Goal: Information Seeking & Learning: Learn about a topic

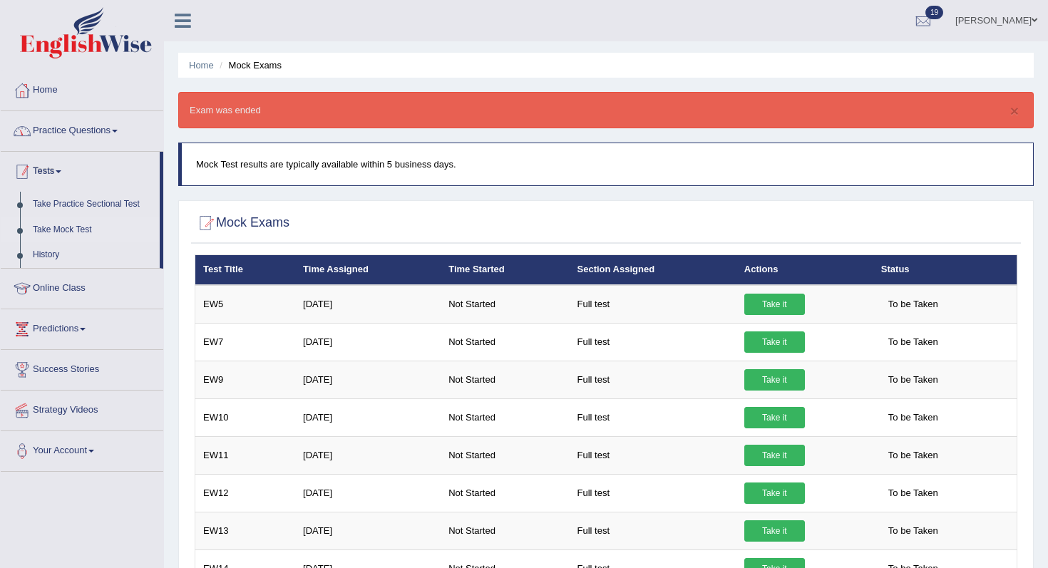
click at [68, 133] on link "Practice Questions" at bounding box center [82, 129] width 163 height 36
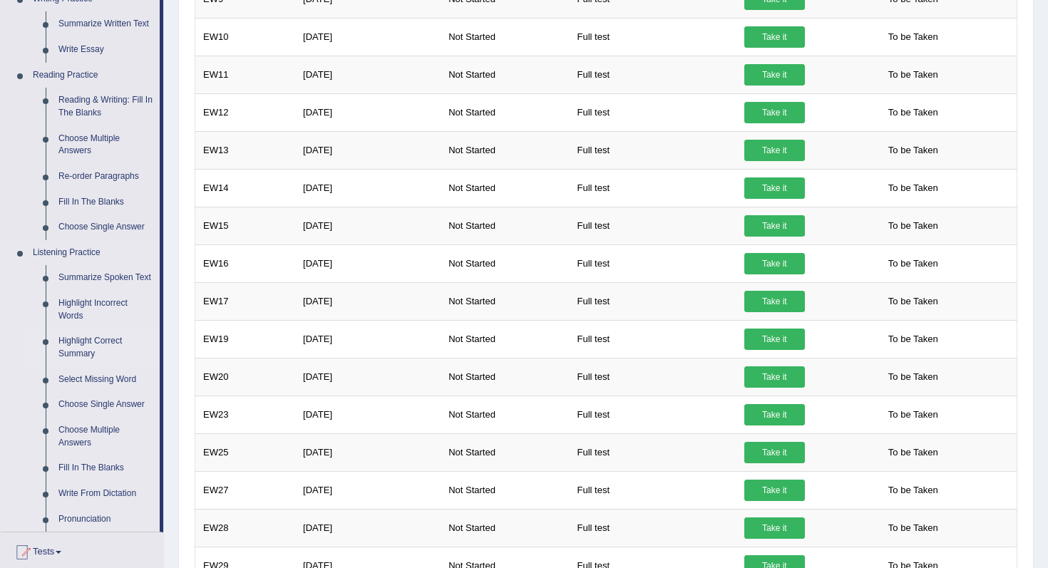
scroll to position [258, 0]
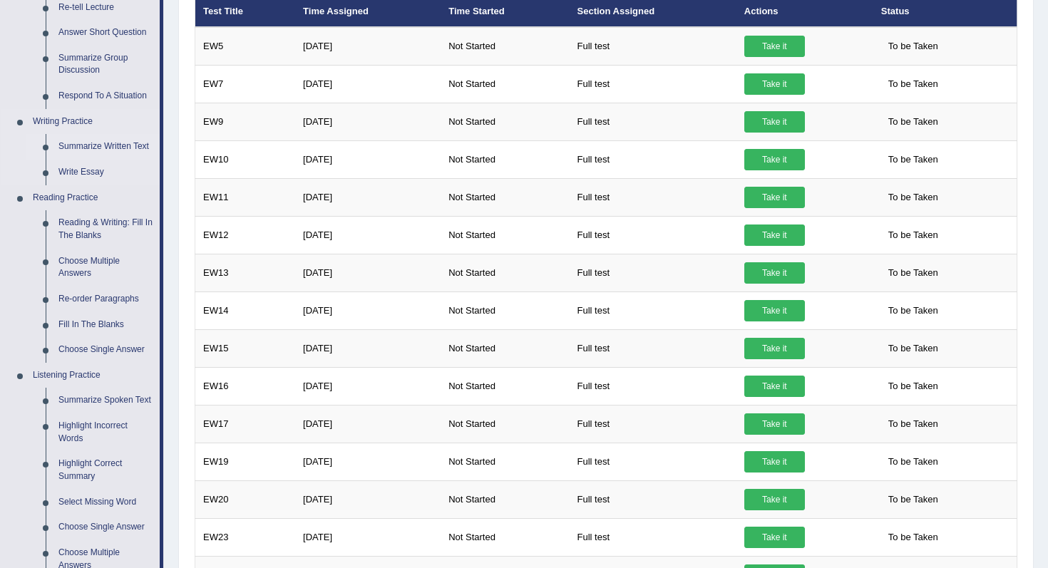
click at [108, 145] on link "Summarize Written Text" at bounding box center [106, 147] width 108 height 26
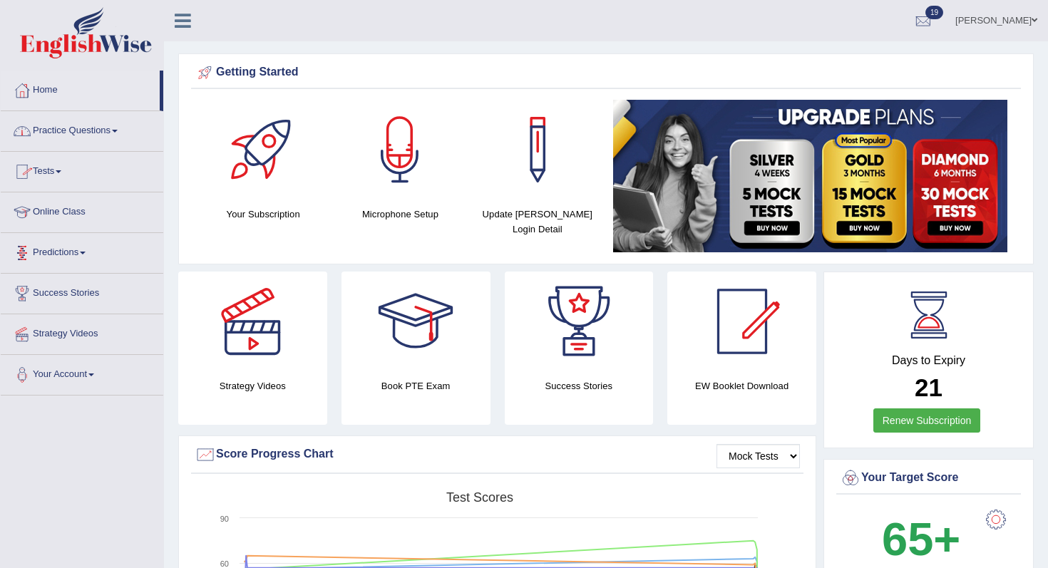
click at [89, 141] on link "Practice Questions" at bounding box center [82, 129] width 163 height 36
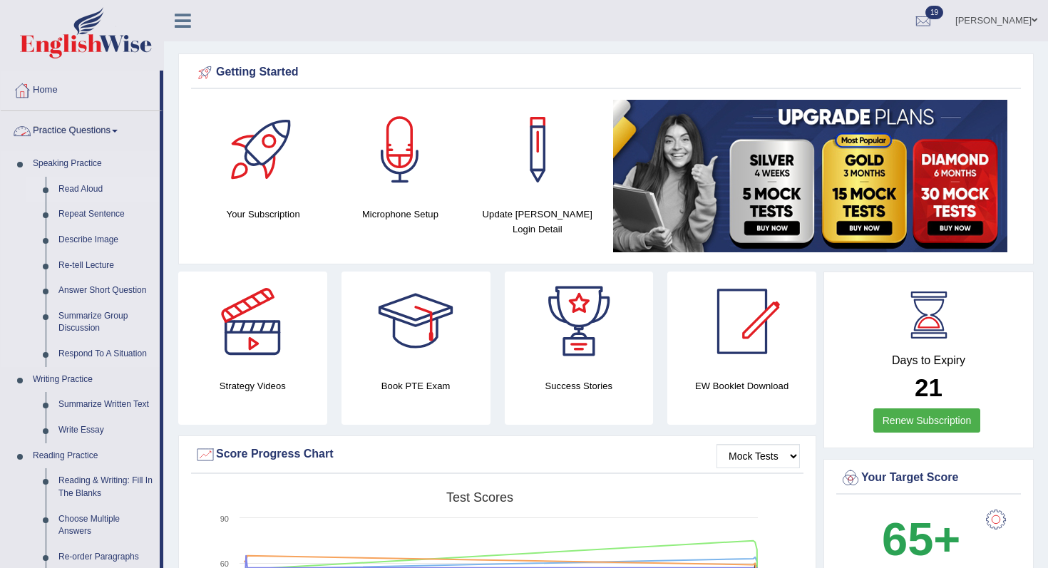
click at [81, 189] on link "Read Aloud" at bounding box center [106, 190] width 108 height 26
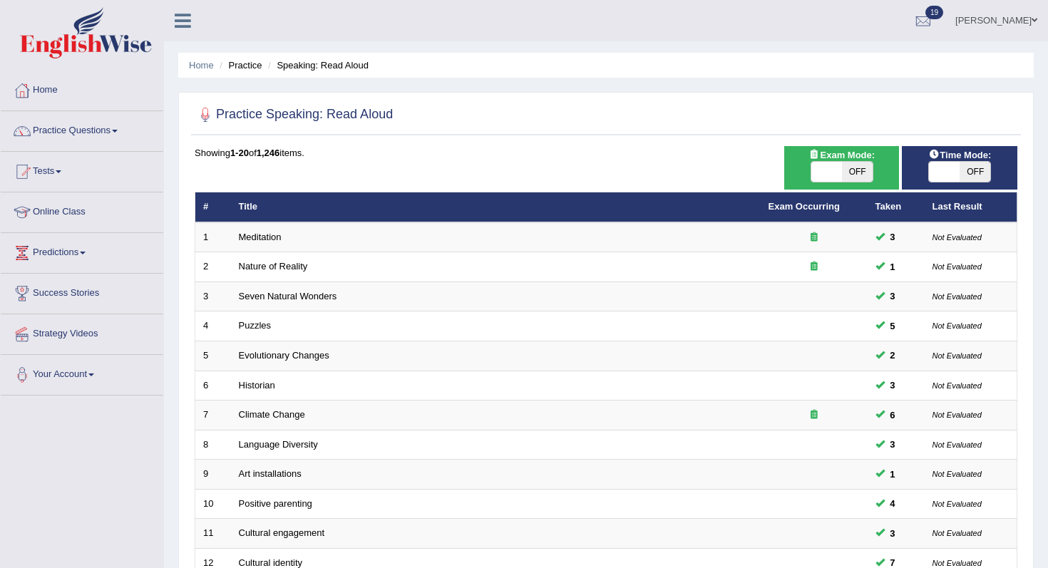
drag, startPoint x: 454, startPoint y: 100, endPoint x: 195, endPoint y: 144, distance: 263.2
click at [200, 140] on div "Practice Speaking: Read Aloud Time Mode: ON OFF Exam Mode: ON OFF Showing 1-20 …" at bounding box center [605, 494] width 855 height 805
click at [454, 116] on div at bounding box center [606, 115] width 823 height 29
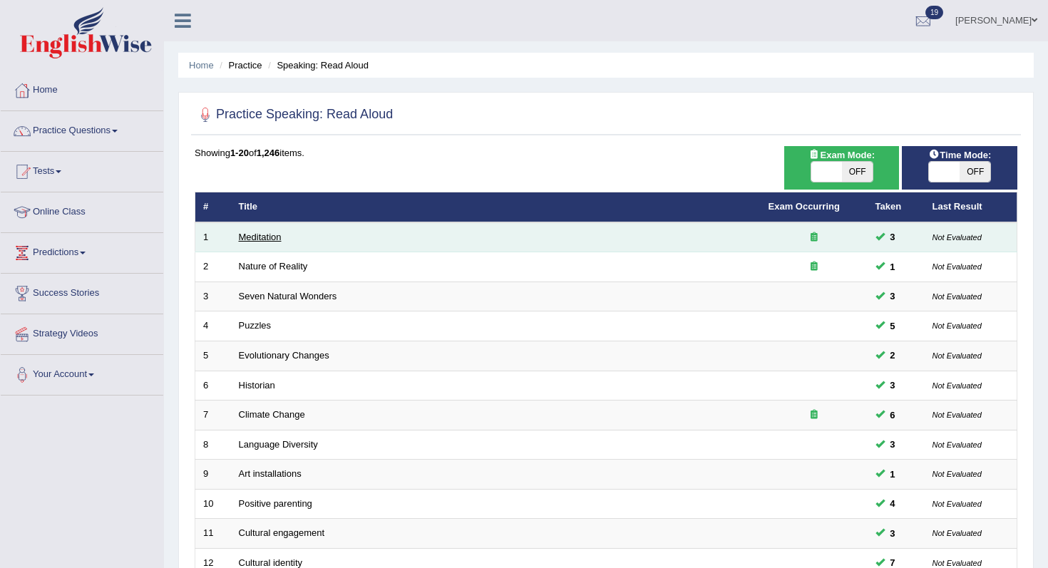
click at [255, 235] on link "Meditation" at bounding box center [260, 237] width 43 height 11
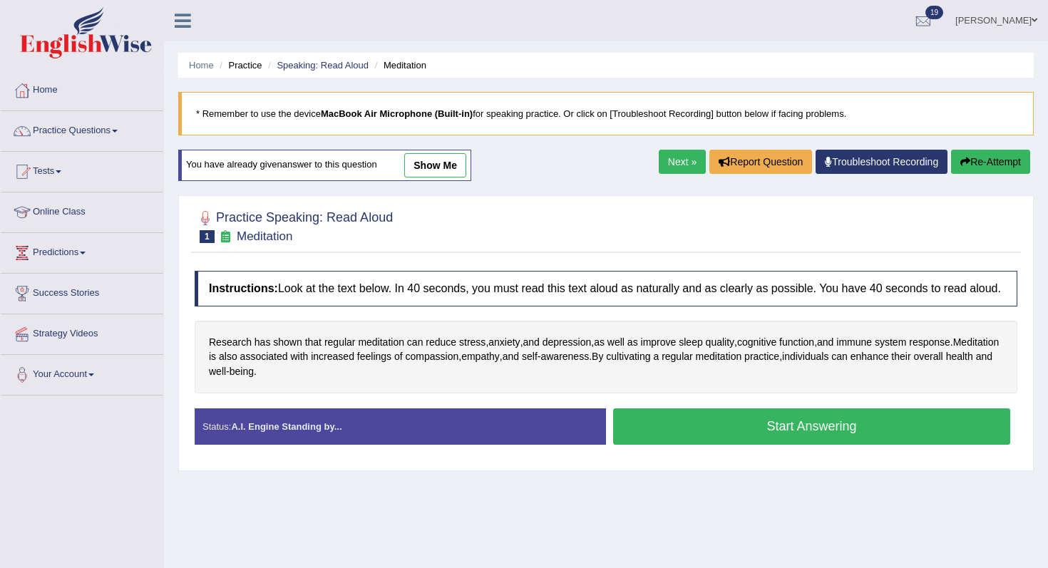
click at [808, 441] on button "Start Answering" at bounding box center [811, 426] width 397 height 36
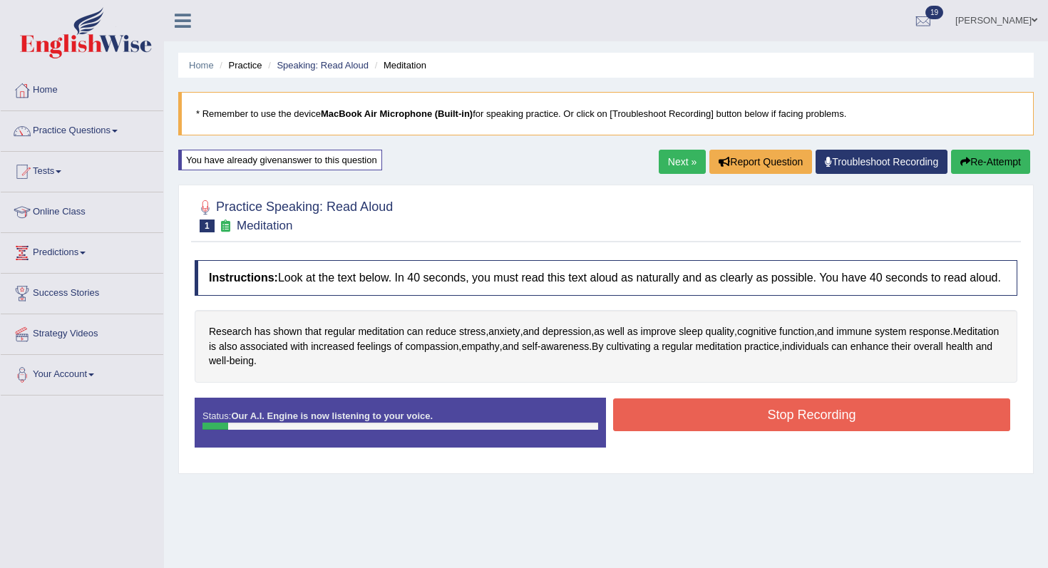
click at [783, 448] on div "Status: Our A.I. Engine is now listening to your voice. Start Answering Stop Re…" at bounding box center [606, 430] width 823 height 64
click at [780, 431] on button "Stop Recording" at bounding box center [811, 414] width 397 height 33
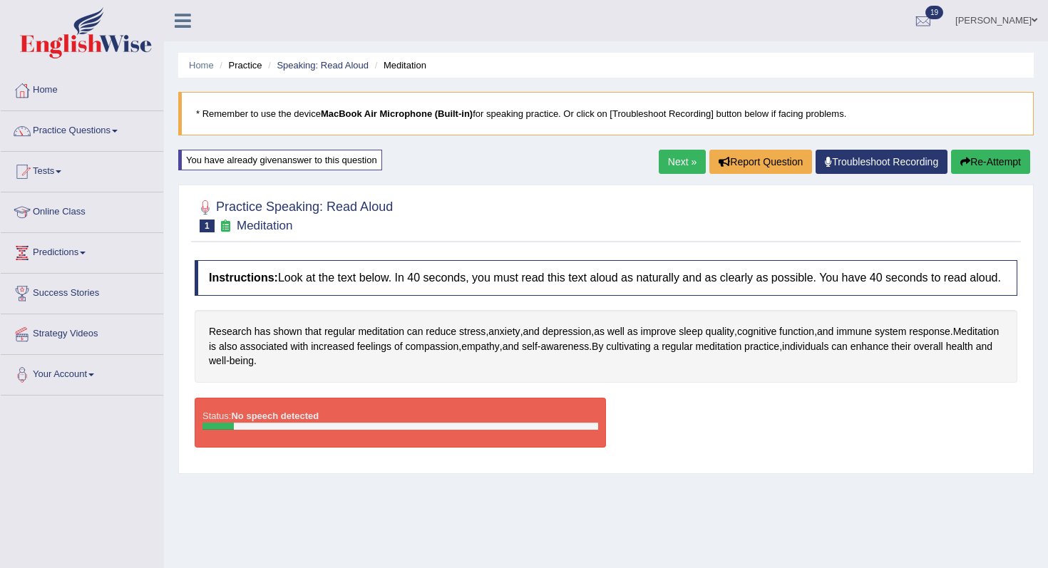
click at [962, 162] on icon "button" at bounding box center [965, 162] width 10 height 10
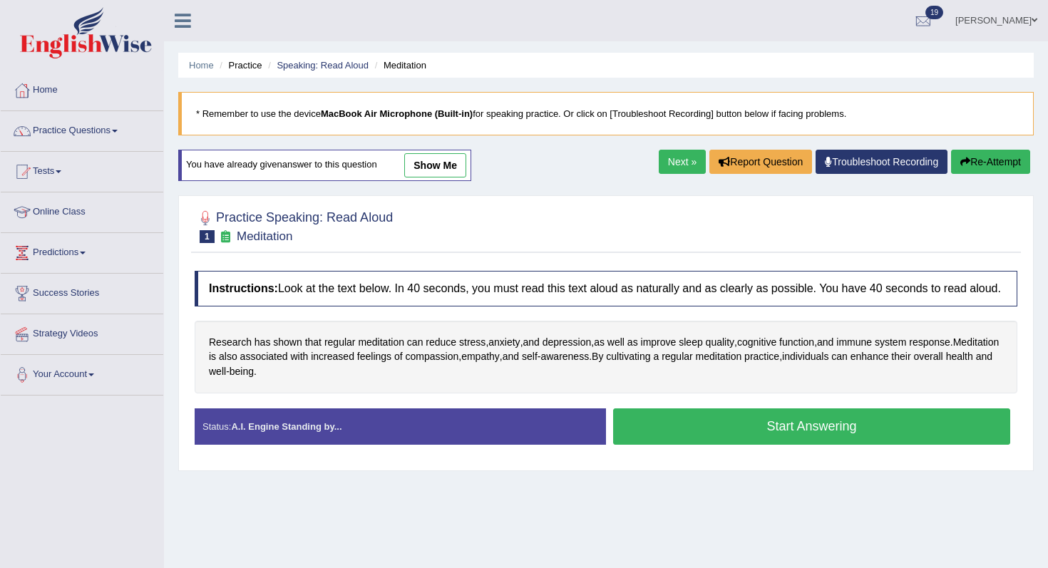
click at [805, 436] on button "Start Answering" at bounding box center [811, 426] width 397 height 36
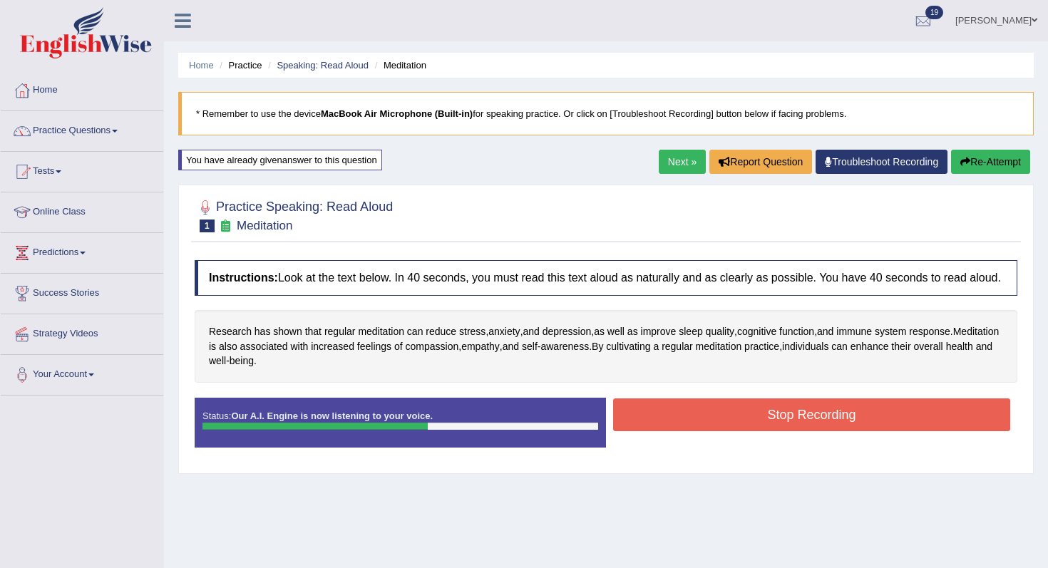
click at [775, 423] on button "Stop Recording" at bounding box center [811, 414] width 397 height 33
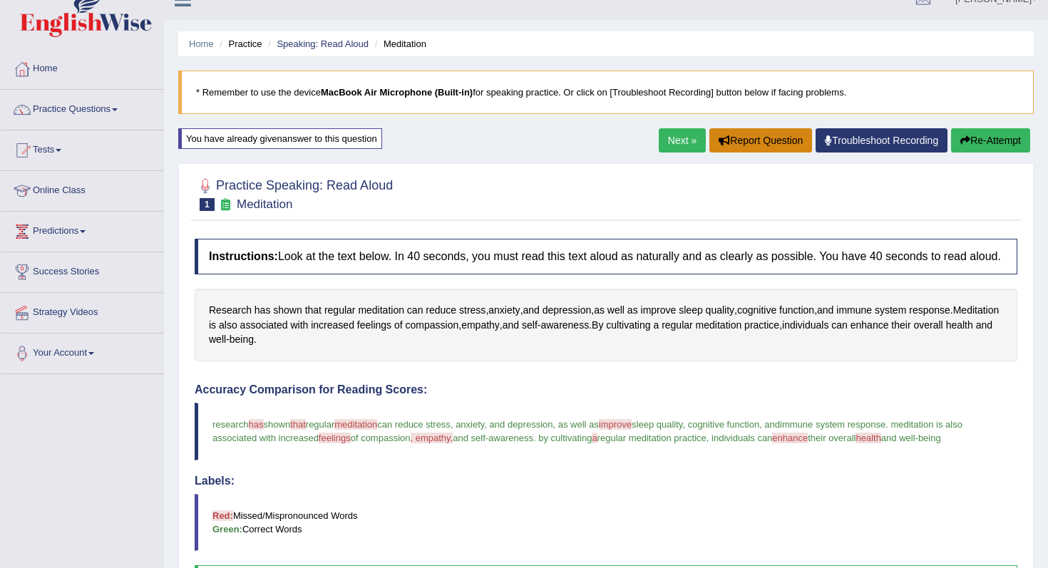
scroll to position [9, 0]
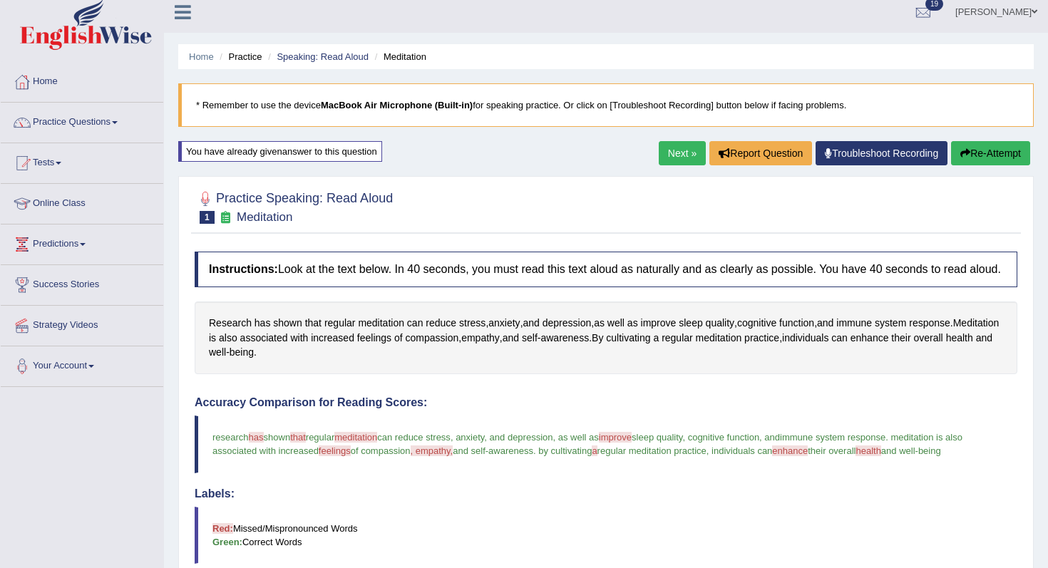
click at [987, 151] on button "Re-Attempt" at bounding box center [990, 153] width 79 height 24
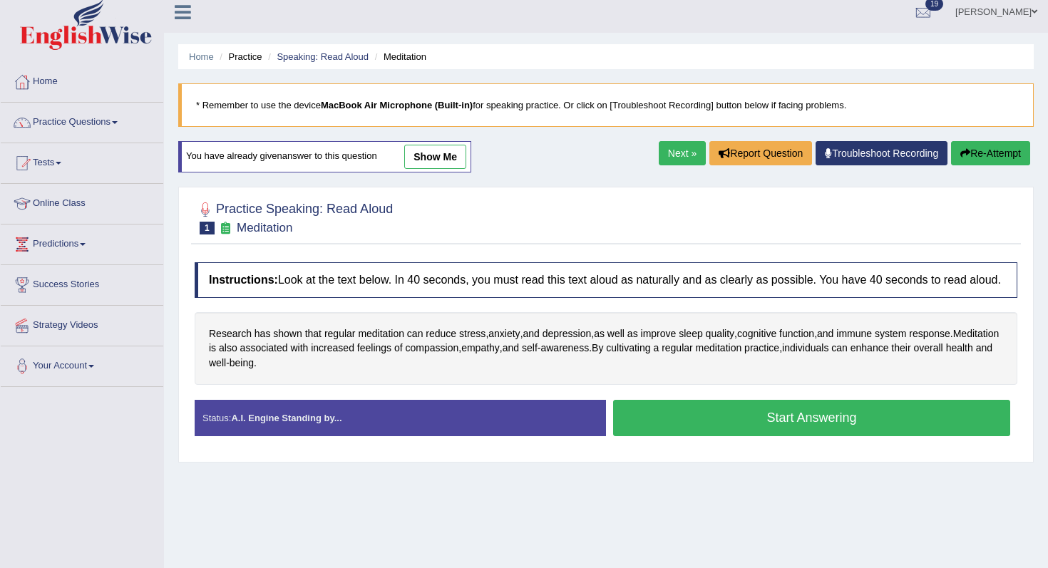
click at [899, 436] on button "Start Answering" at bounding box center [811, 418] width 397 height 36
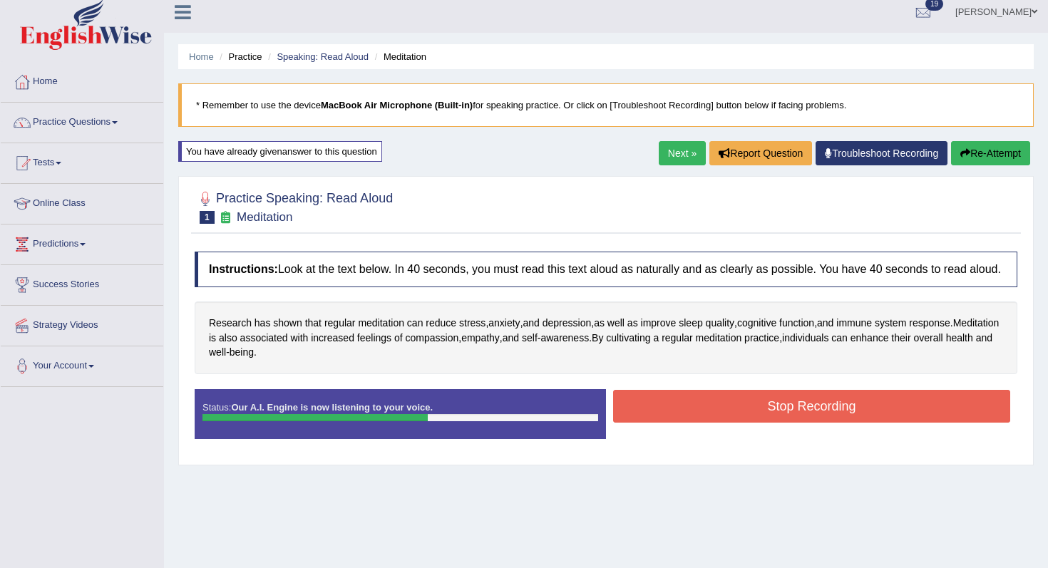
click at [789, 418] on button "Stop Recording" at bounding box center [811, 406] width 397 height 33
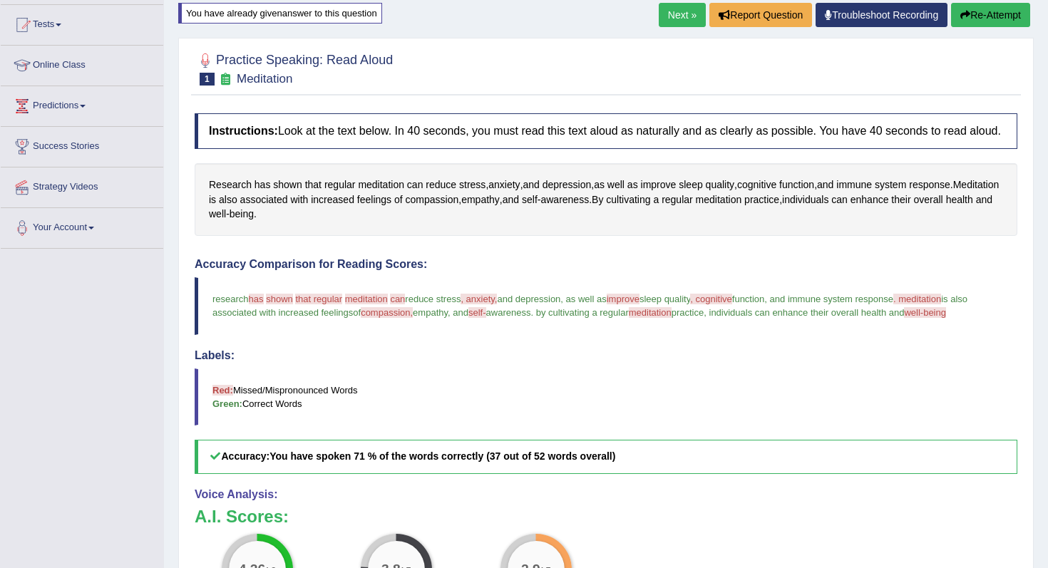
scroll to position [117, 0]
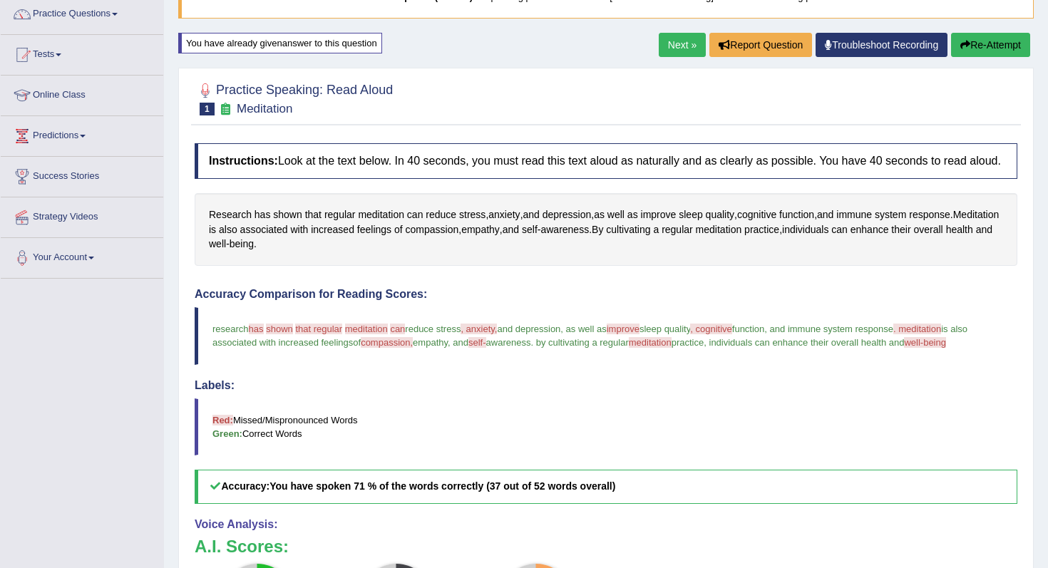
click at [992, 46] on button "Re-Attempt" at bounding box center [990, 45] width 79 height 24
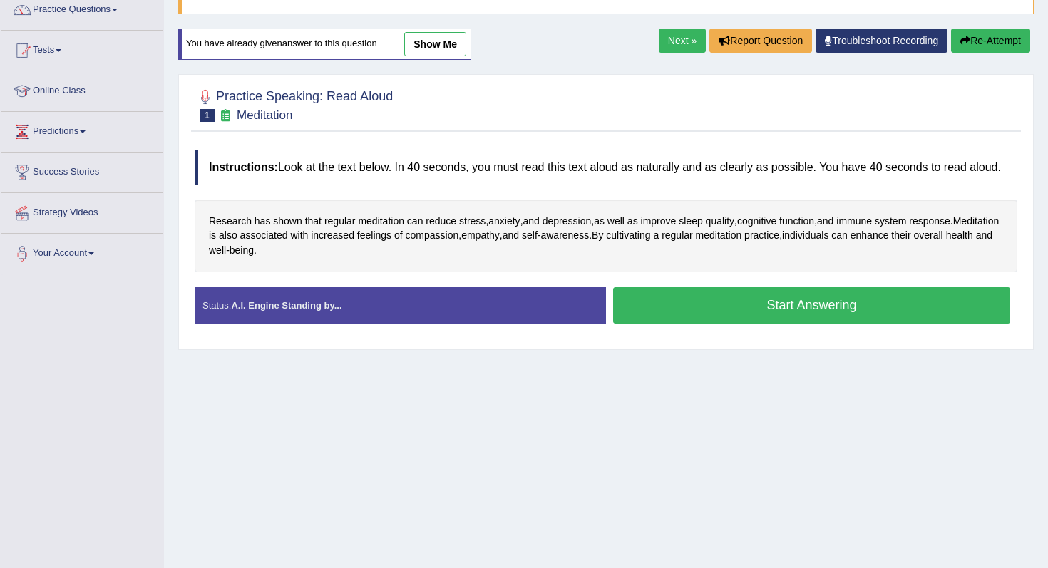
click at [662, 321] on button "Start Answering" at bounding box center [811, 305] width 397 height 36
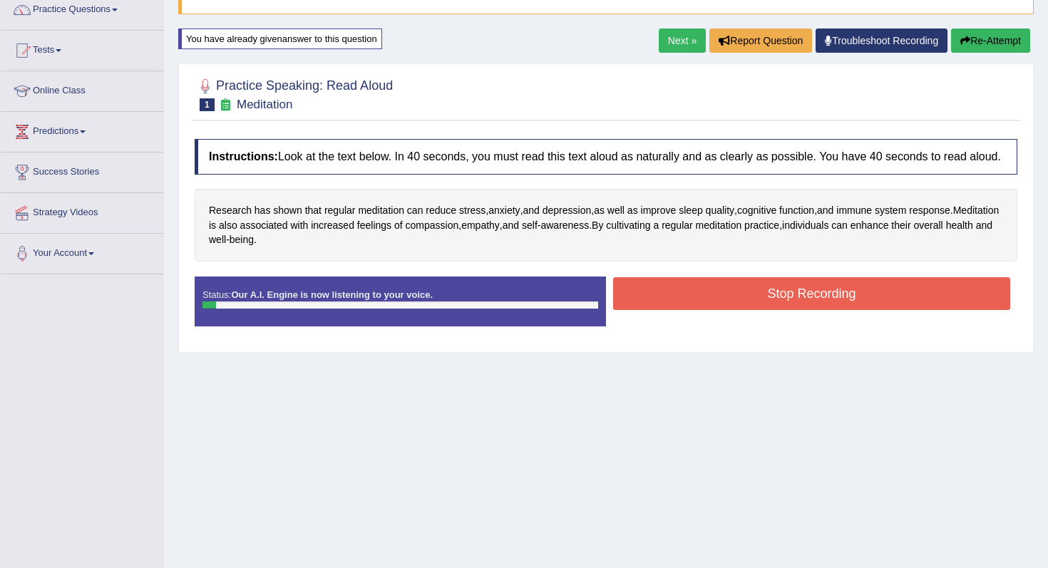
click at [674, 307] on button "Stop Recording" at bounding box center [811, 293] width 397 height 33
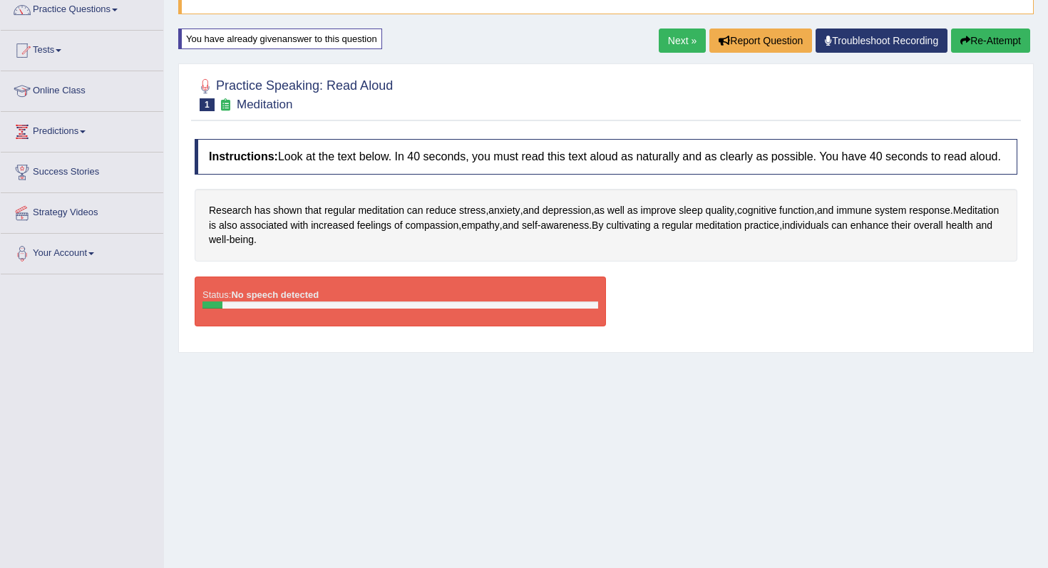
click at [557, 312] on div "Status: No speech detected" at bounding box center [400, 302] width 411 height 50
click at [972, 35] on button "Re-Attempt" at bounding box center [990, 41] width 79 height 24
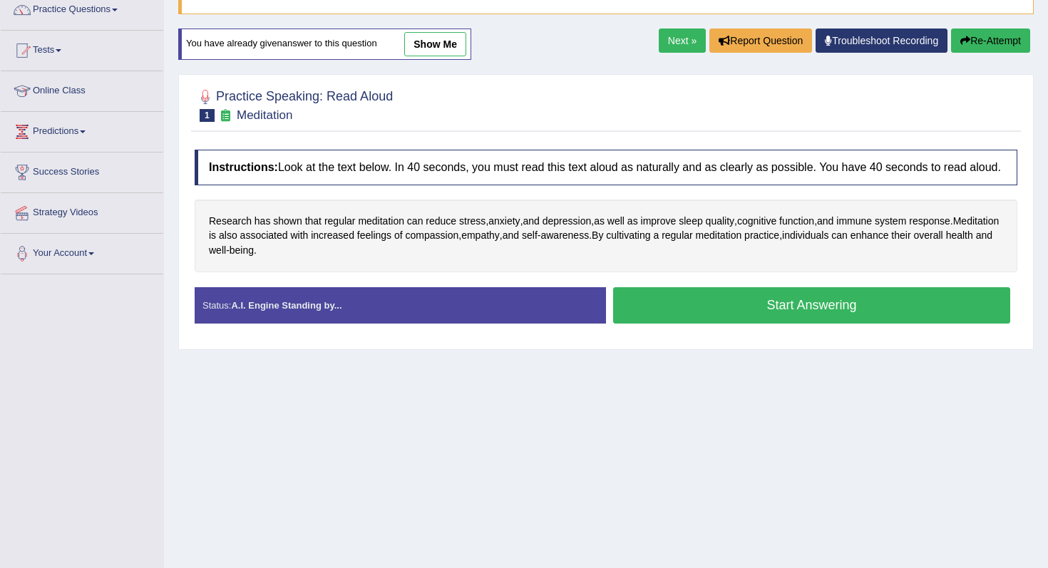
click at [753, 315] on button "Start Answering" at bounding box center [811, 305] width 397 height 36
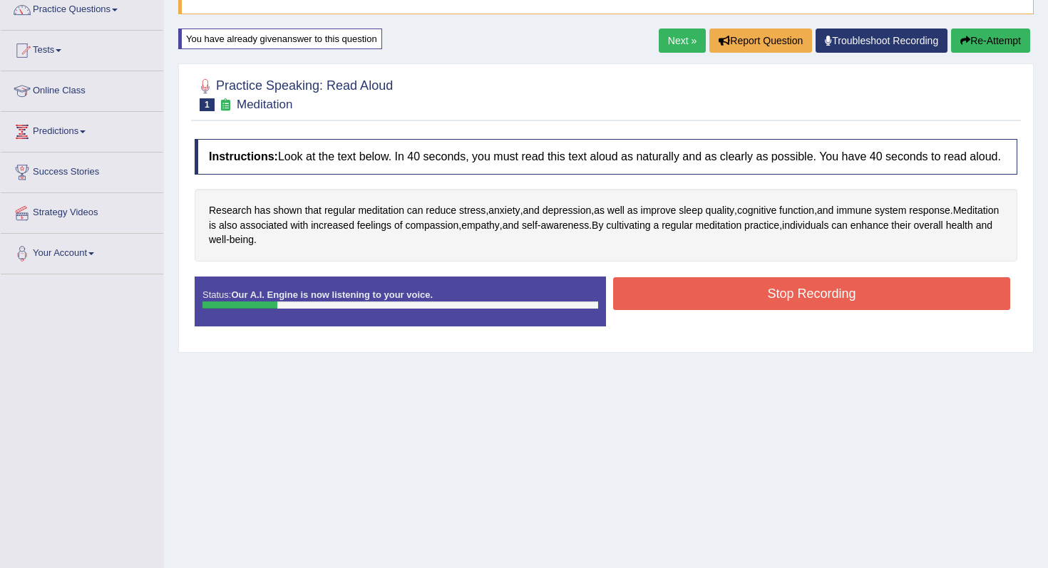
click at [1000, 39] on button "Re-Attempt" at bounding box center [990, 41] width 79 height 24
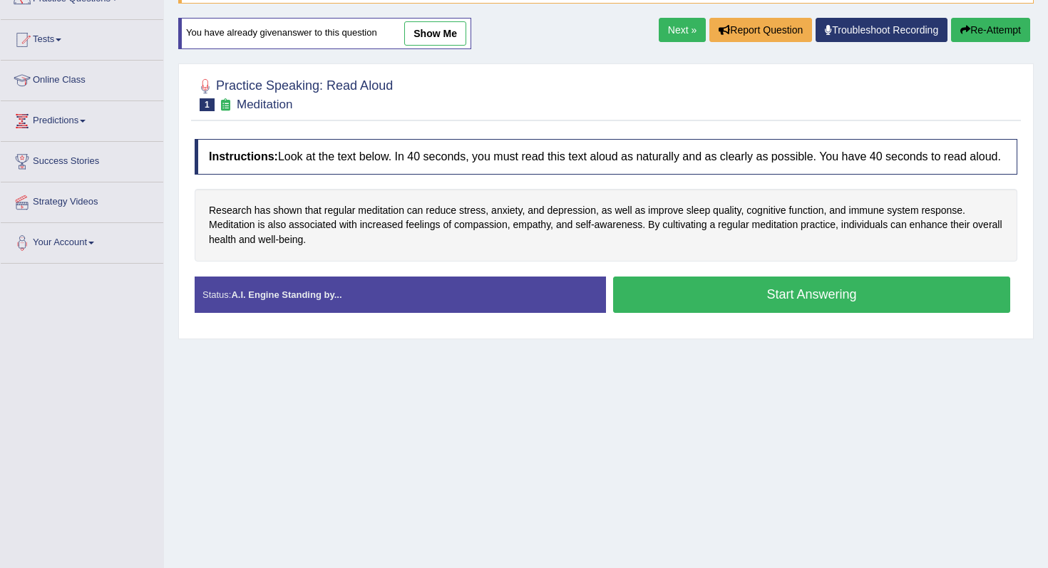
scroll to position [121, 0]
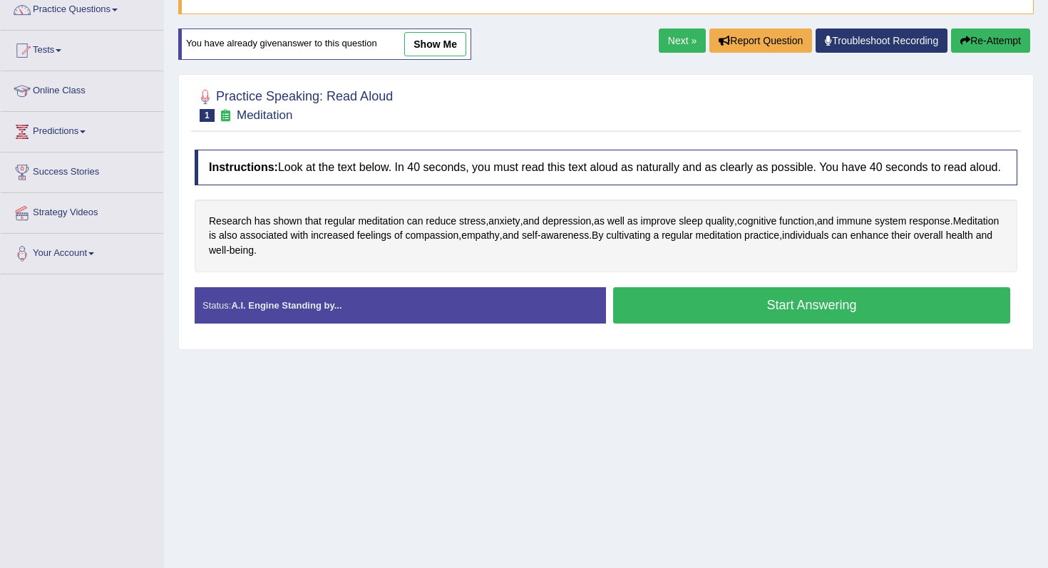
click at [994, 36] on button "Re-Attempt" at bounding box center [990, 41] width 79 height 24
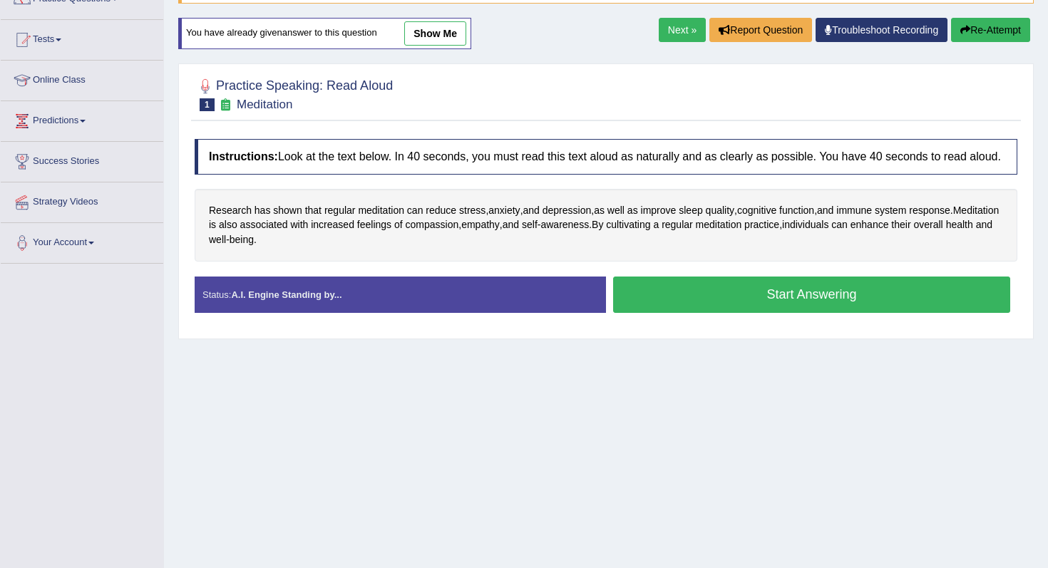
scroll to position [121, 0]
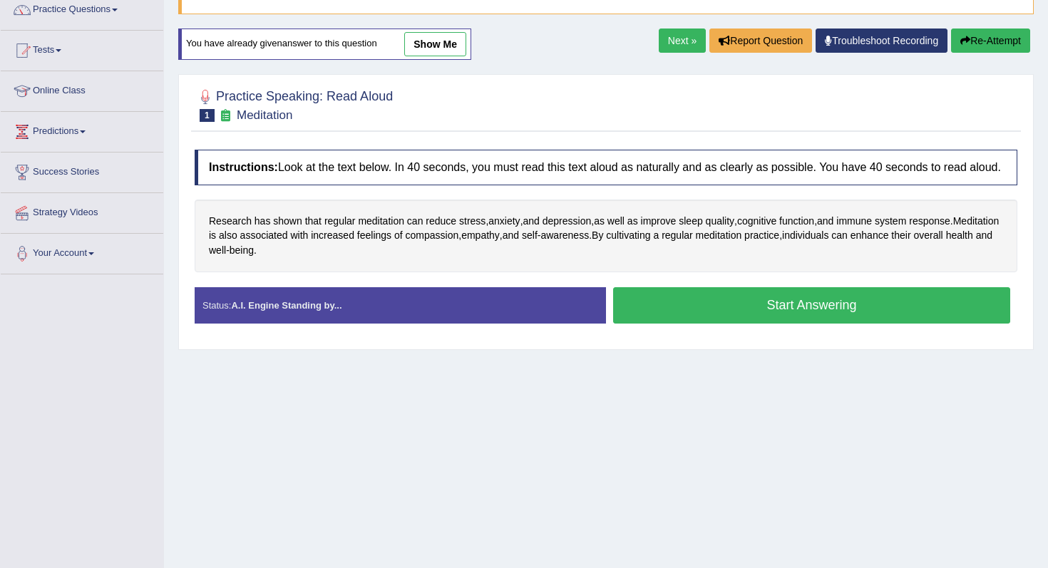
click at [834, 311] on button "Start Answering" at bounding box center [811, 305] width 397 height 36
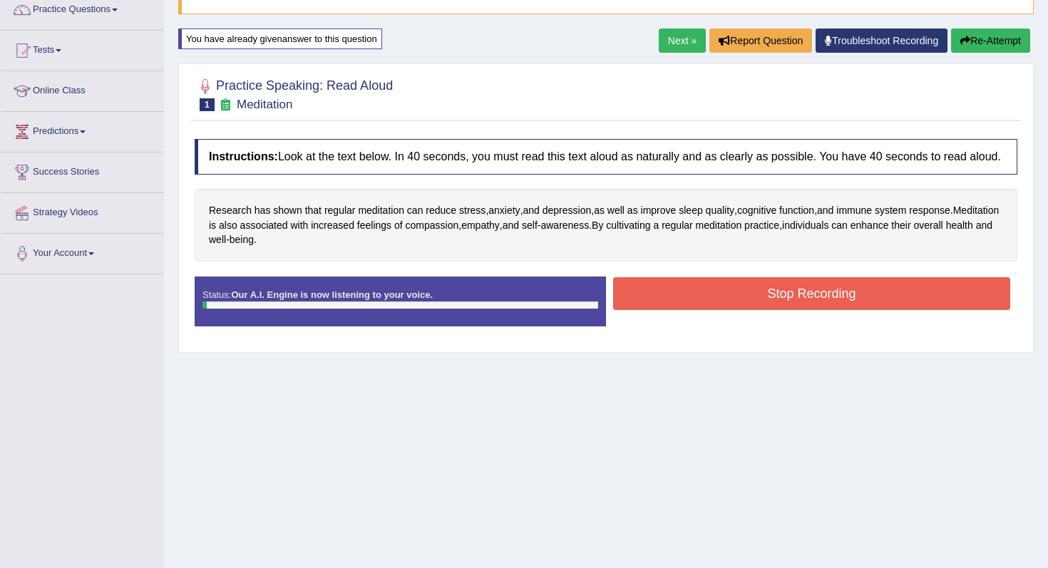
click at [833, 310] on button "Stop Recording" at bounding box center [811, 293] width 397 height 33
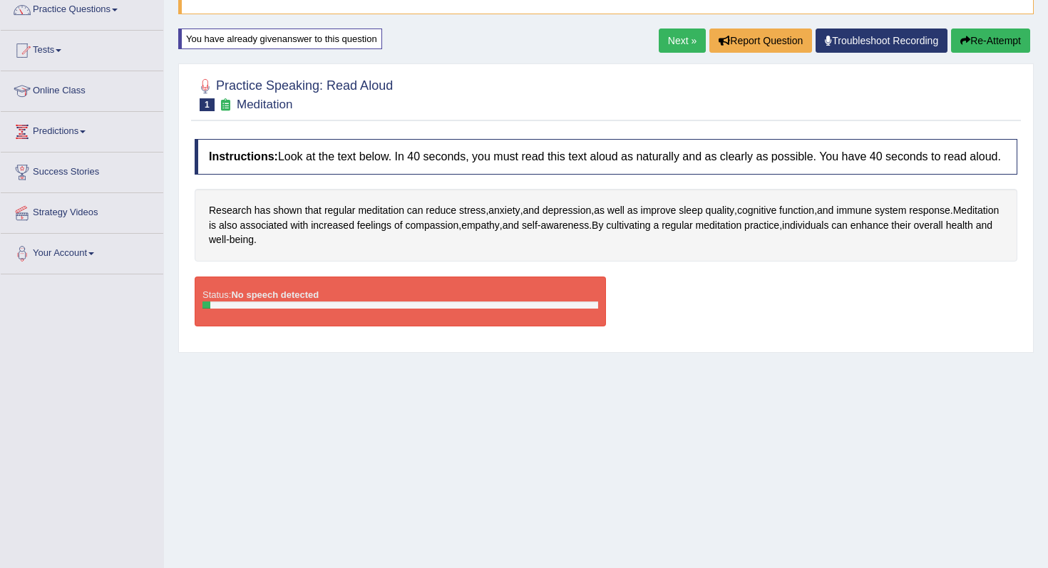
click at [960, 39] on icon "button" at bounding box center [965, 41] width 10 height 10
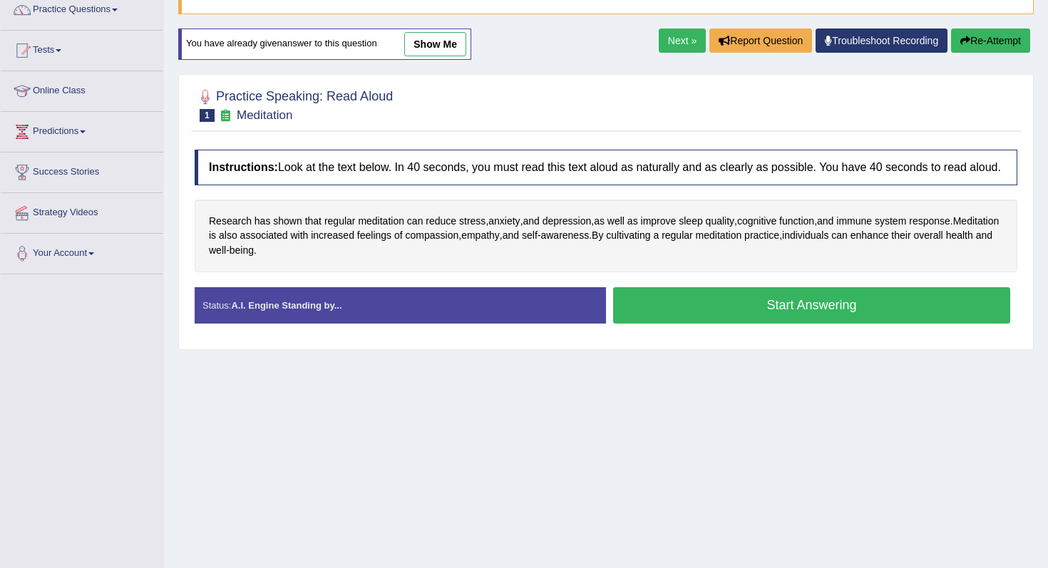
click at [809, 311] on button "Start Answering" at bounding box center [811, 305] width 397 height 36
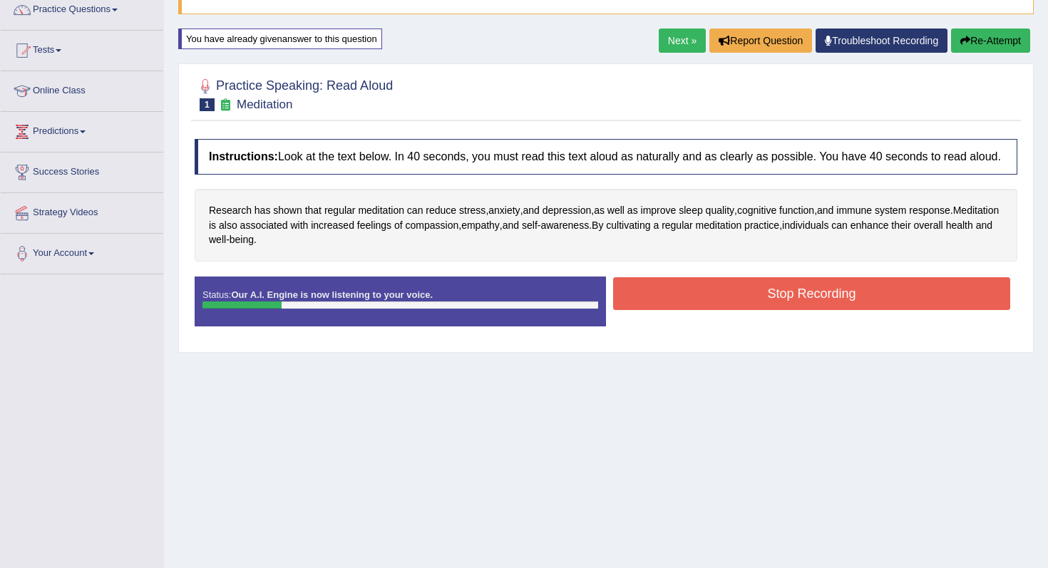
drag, startPoint x: 809, startPoint y: 311, endPoint x: 716, endPoint y: 282, distance: 97.4
click at [716, 282] on div "Instructions: Look at the text below. In 40 seconds, you must read this text al…" at bounding box center [606, 238] width 830 height 212
click at [1006, 41] on button "Re-Attempt" at bounding box center [990, 41] width 79 height 24
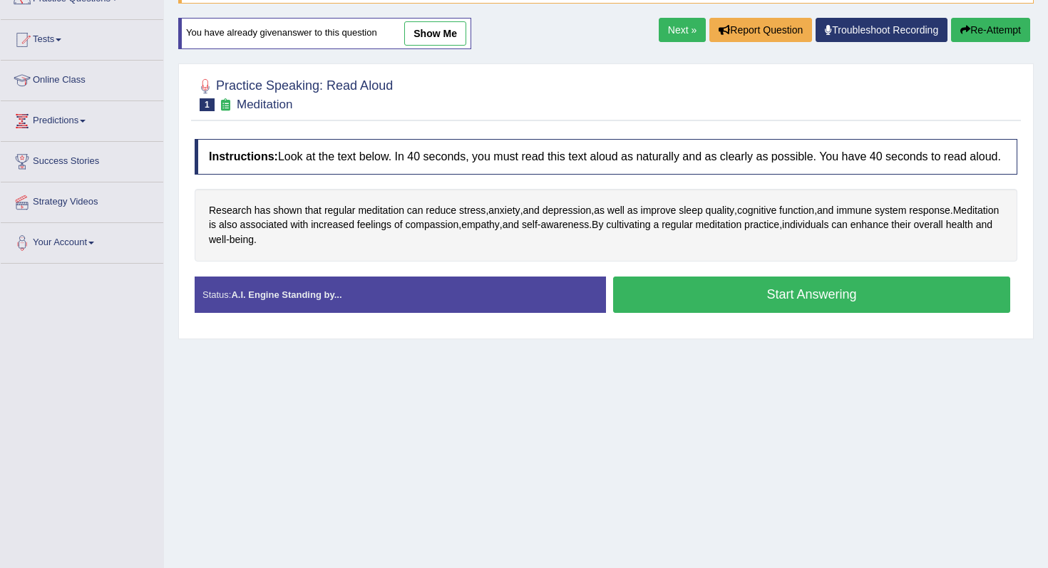
scroll to position [121, 0]
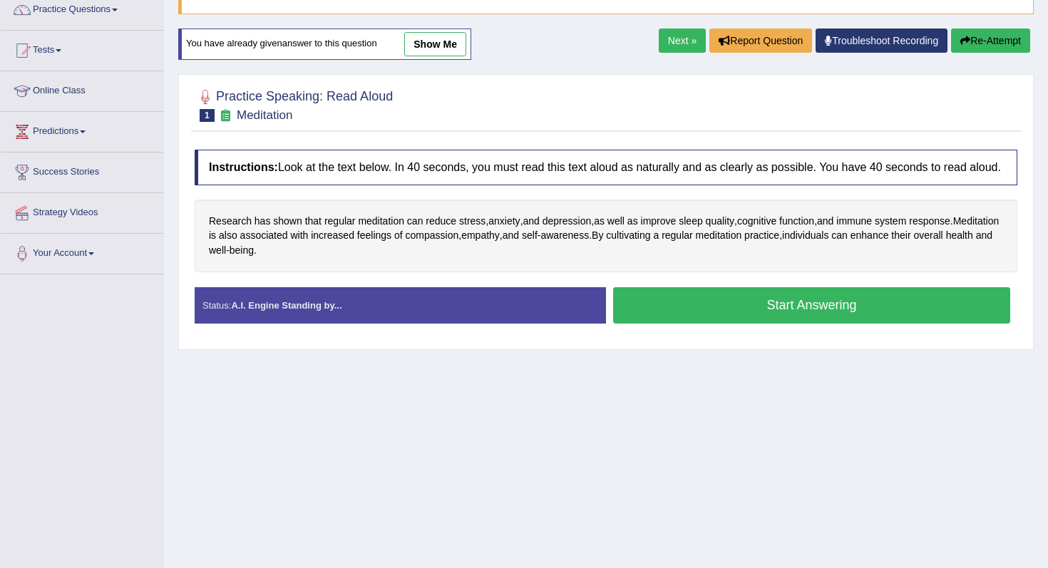
click at [841, 321] on button "Start Answering" at bounding box center [811, 305] width 397 height 36
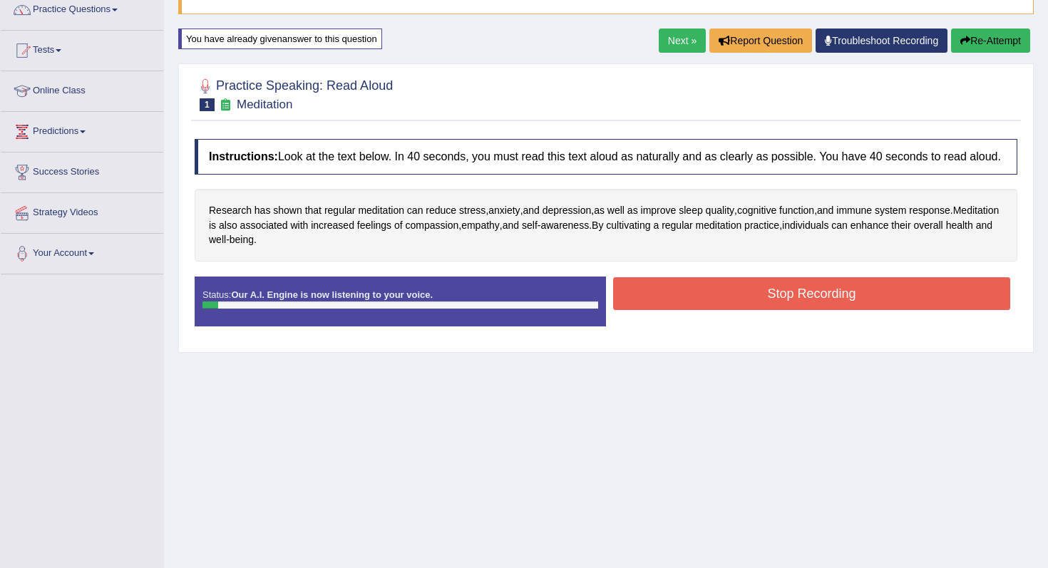
click at [841, 310] on button "Stop Recording" at bounding box center [811, 293] width 397 height 33
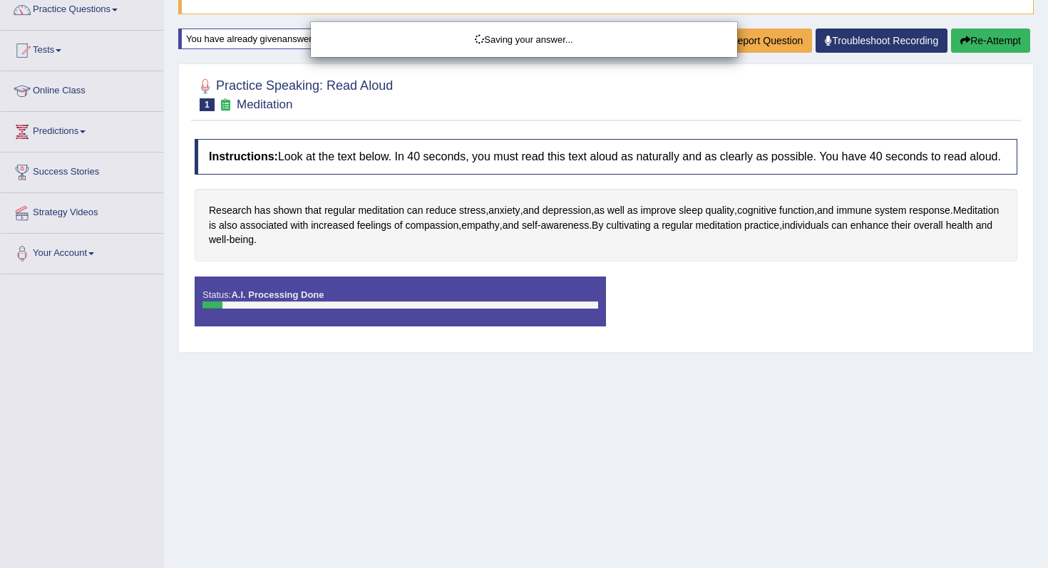
click at [969, 45] on div "Saving your answer..." at bounding box center [524, 284] width 1048 height 568
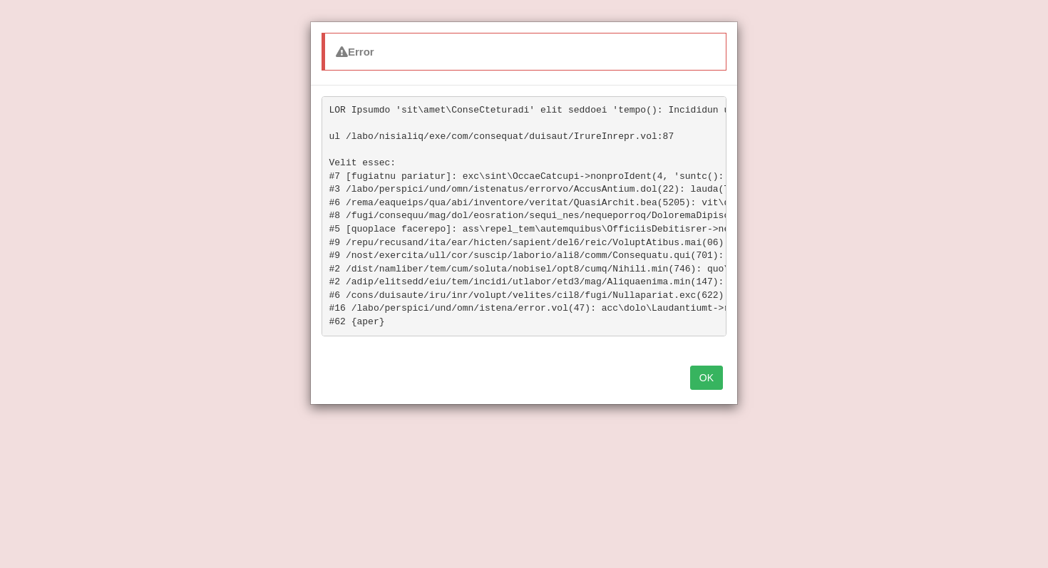
click at [700, 373] on button "OK" at bounding box center [706, 378] width 33 height 24
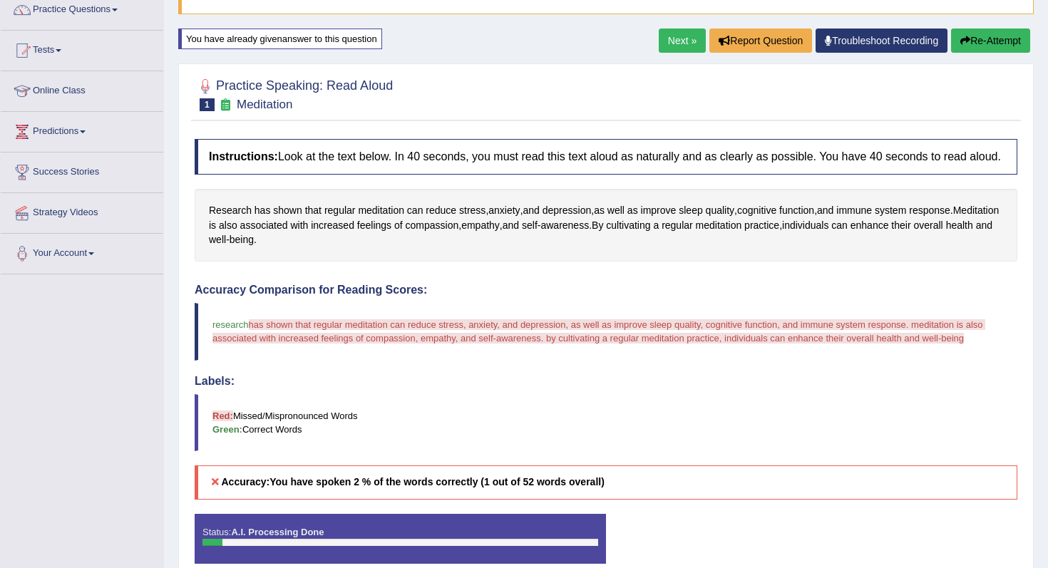
click at [960, 45] on icon "button" at bounding box center [965, 41] width 10 height 10
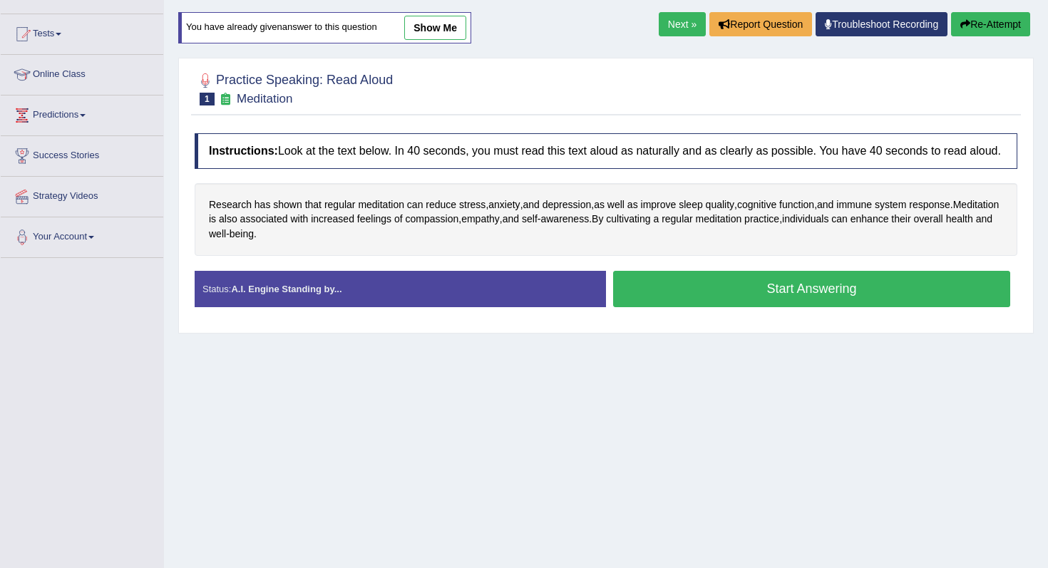
click at [788, 286] on button "Start Answering" at bounding box center [811, 289] width 397 height 36
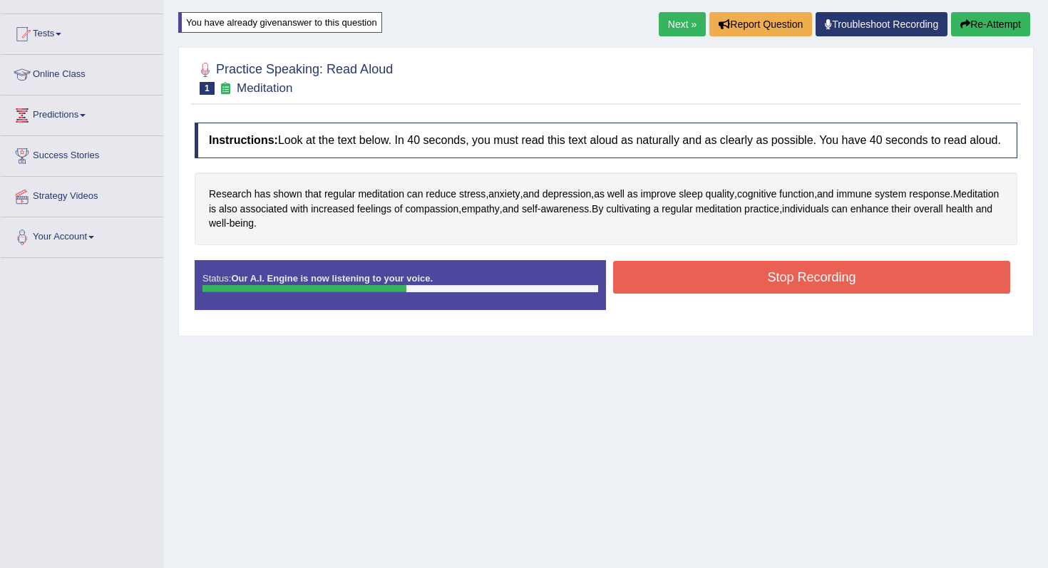
click at [788, 293] on button "Stop Recording" at bounding box center [811, 277] width 397 height 33
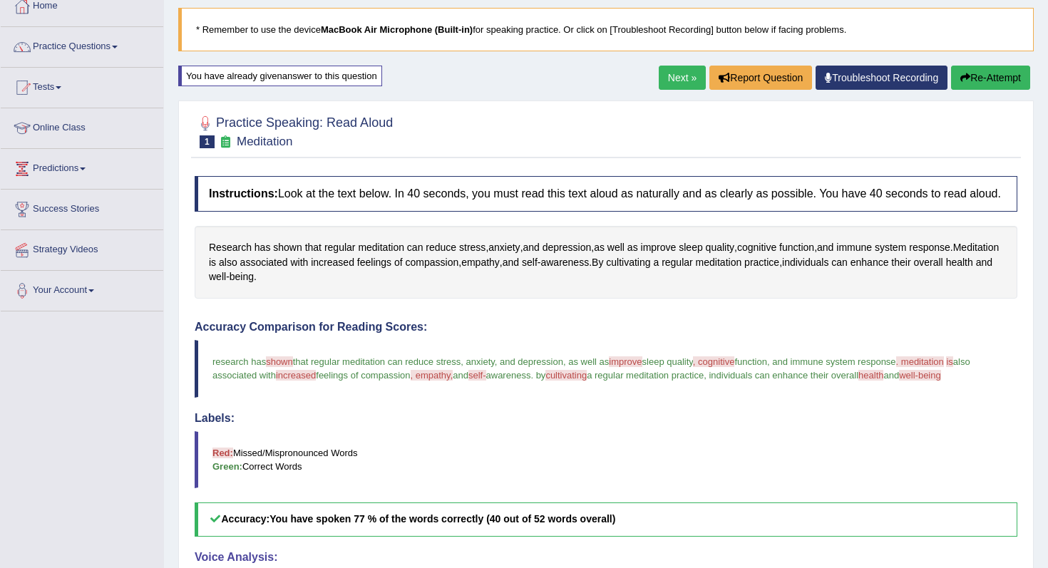
scroll to position [58, 0]
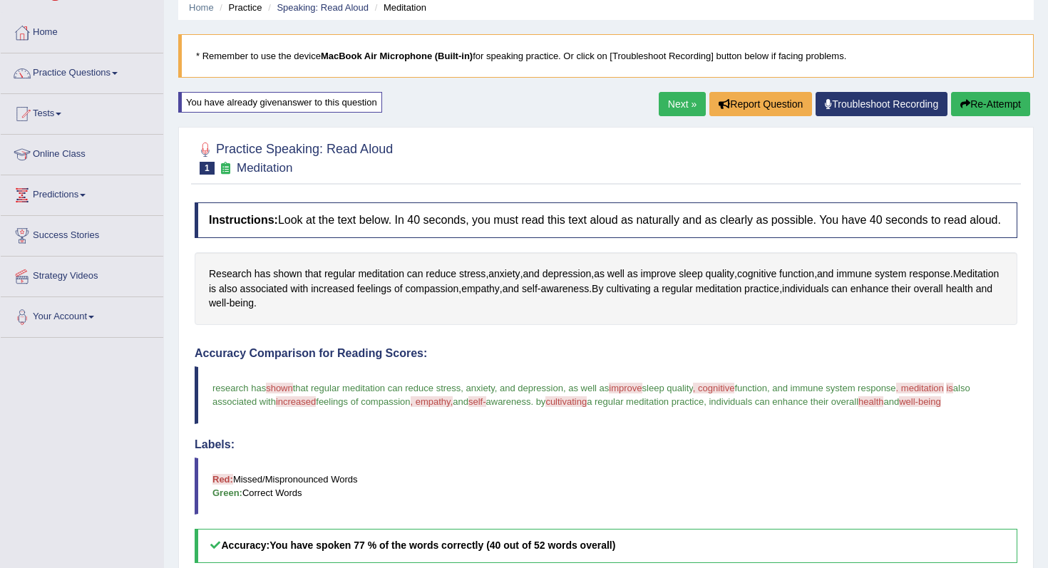
click at [1013, 106] on button "Re-Attempt" at bounding box center [990, 104] width 79 height 24
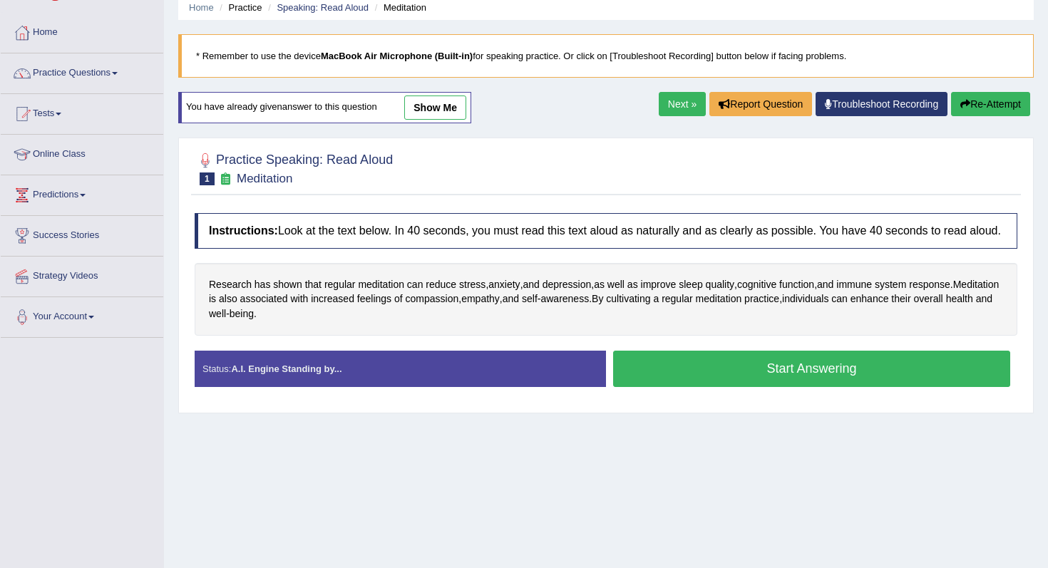
click at [791, 377] on button "Start Answering" at bounding box center [811, 369] width 397 height 36
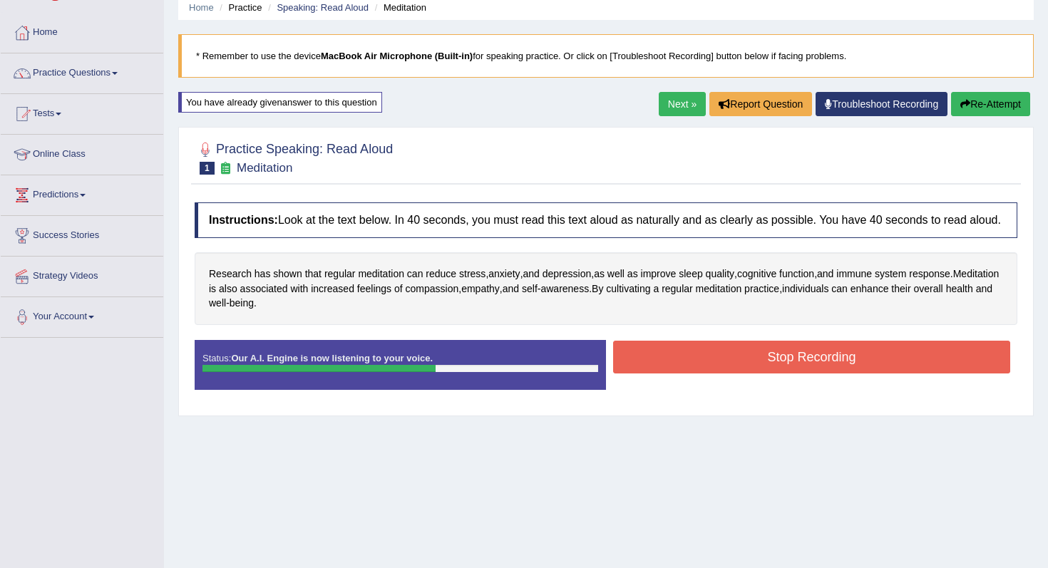
click at [794, 373] on button "Stop Recording" at bounding box center [811, 357] width 397 height 33
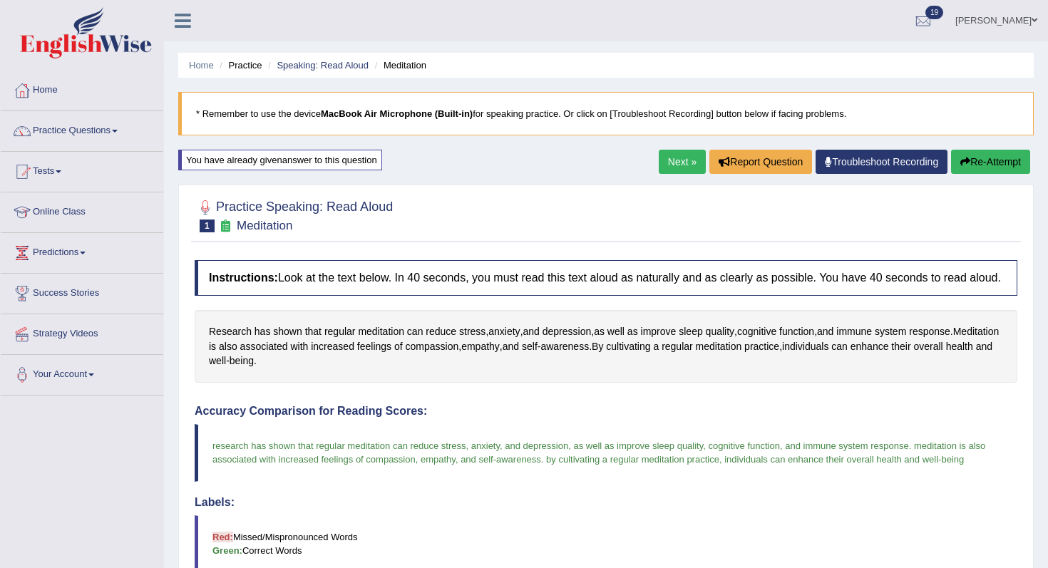
click at [979, 160] on button "Re-Attempt" at bounding box center [990, 162] width 79 height 24
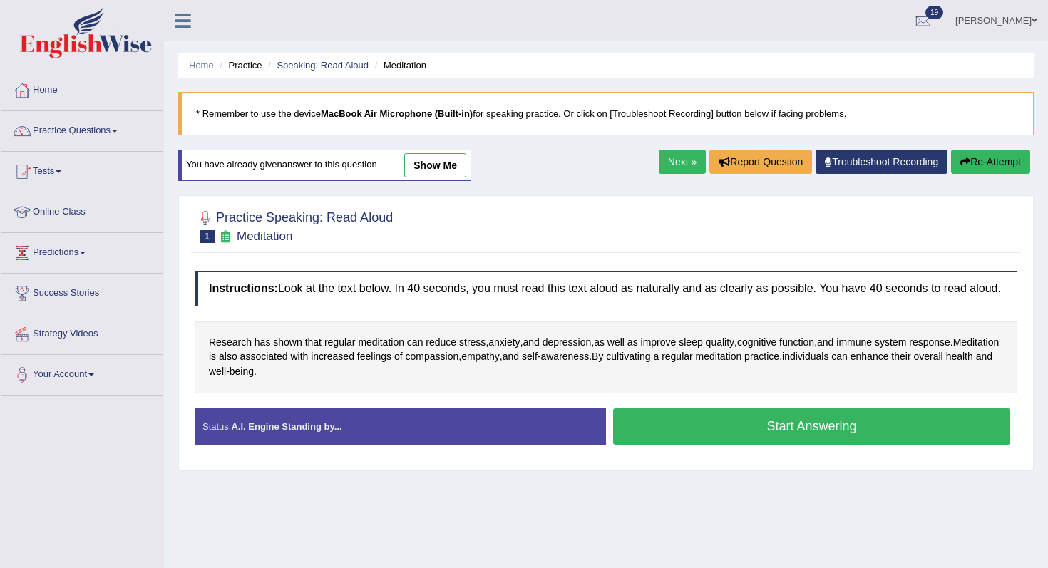
click at [667, 440] on button "Start Answering" at bounding box center [811, 426] width 397 height 36
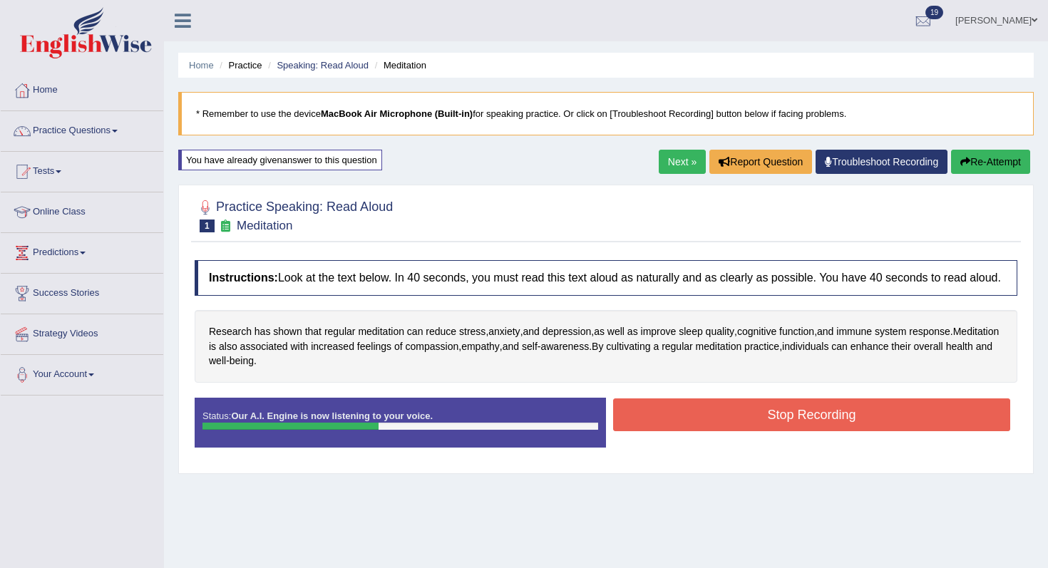
click at [667, 431] on button "Stop Recording" at bounding box center [811, 414] width 397 height 33
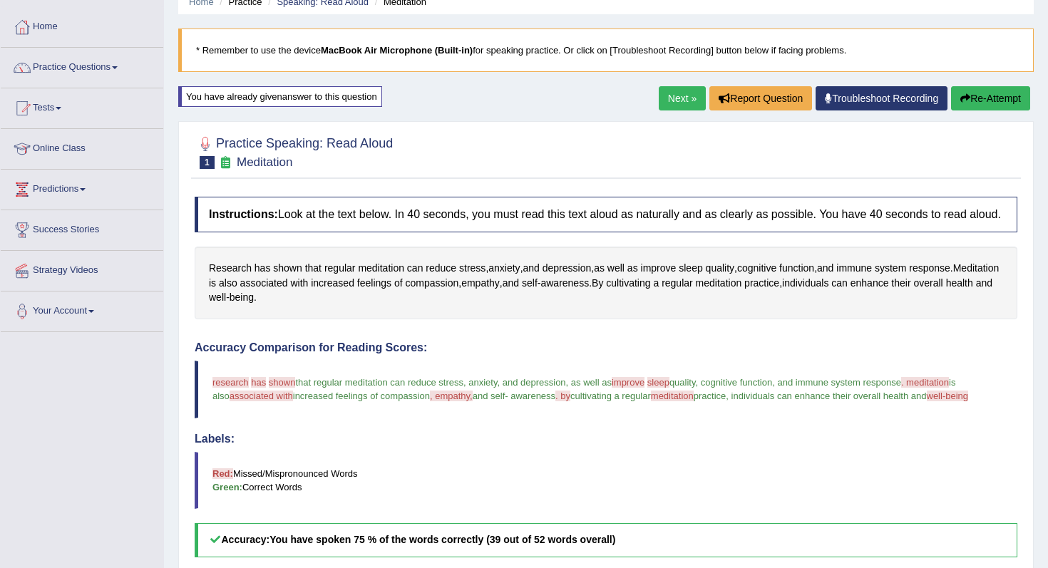
scroll to position [68, 0]
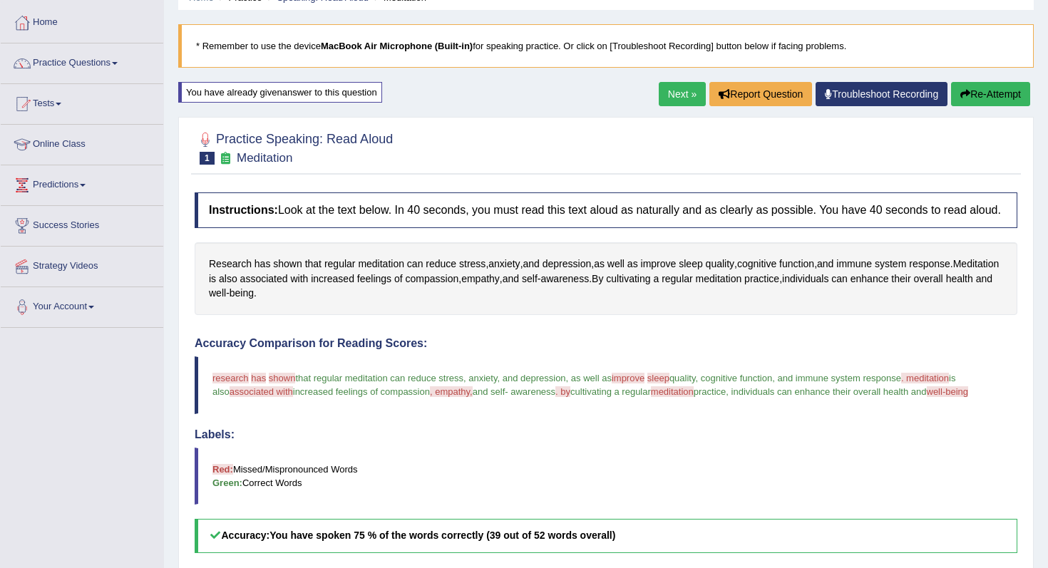
click at [681, 90] on link "Next »" at bounding box center [682, 94] width 47 height 24
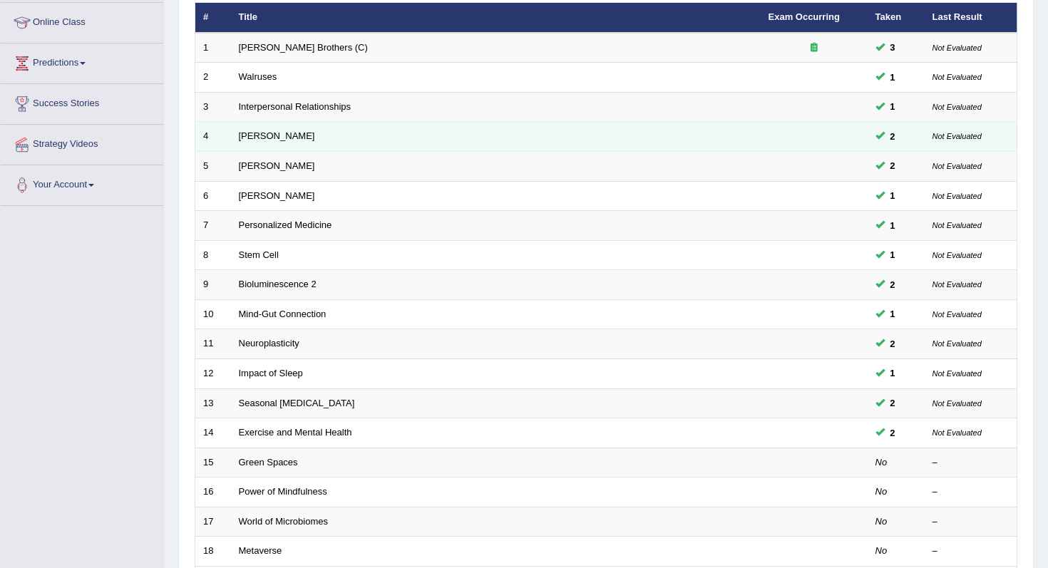
scroll to position [376, 0]
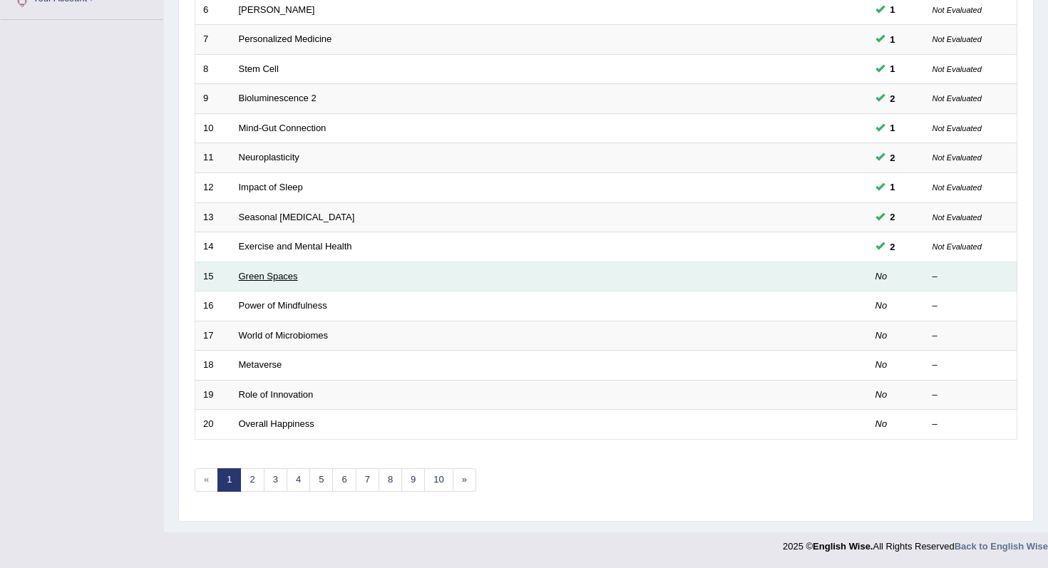
click at [270, 273] on link "Green Spaces" at bounding box center [268, 276] width 59 height 11
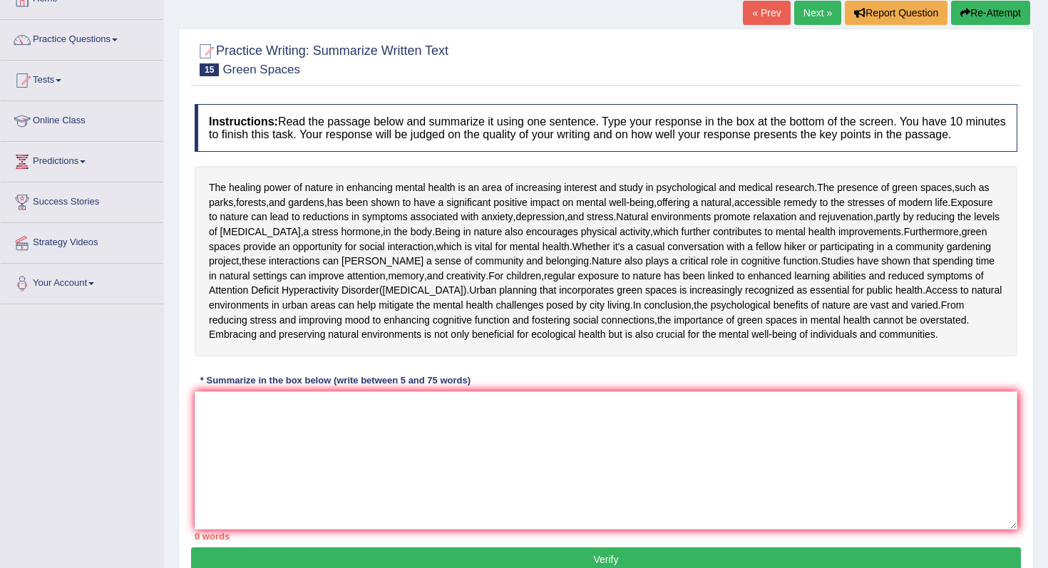
scroll to position [272, 0]
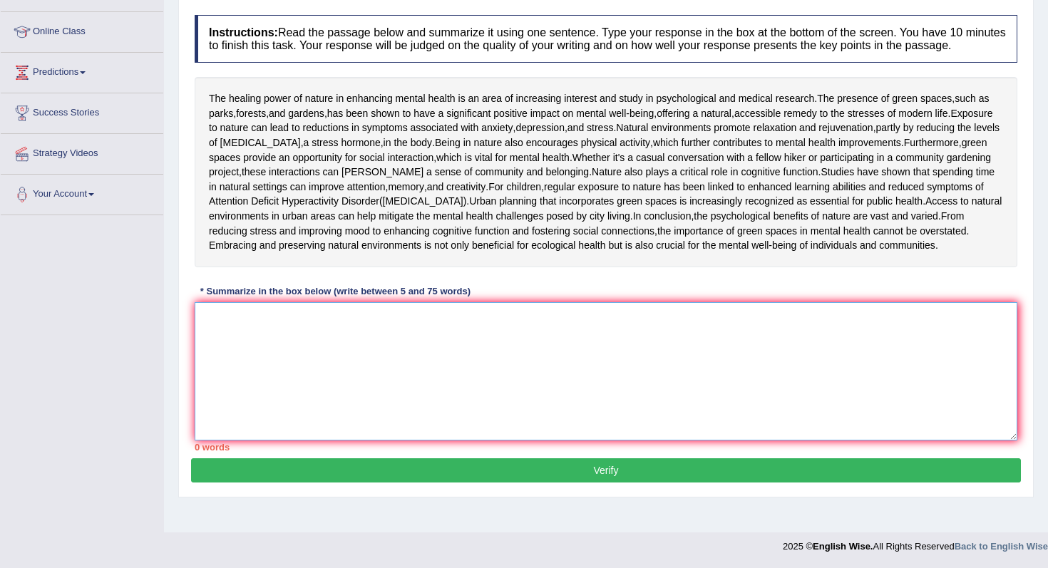
click at [512, 383] on textarea at bounding box center [606, 371] width 823 height 138
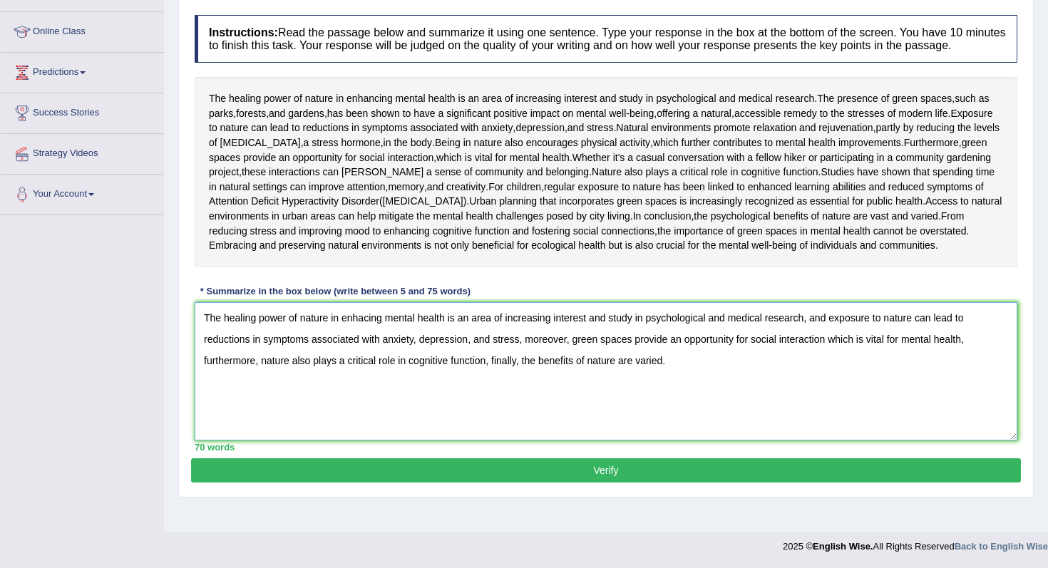
click at [548, 396] on textarea "The healing power of nature in enhacing mental health is an area of increasing …" at bounding box center [606, 371] width 823 height 138
click at [587, 396] on textarea "The healing power of nature in enhacing mental health is an area of increasing …" at bounding box center [606, 371] width 823 height 138
click at [606, 360] on textarea "The healing power of nature in enhacing mental health is an area of increasing …" at bounding box center [606, 371] width 823 height 138
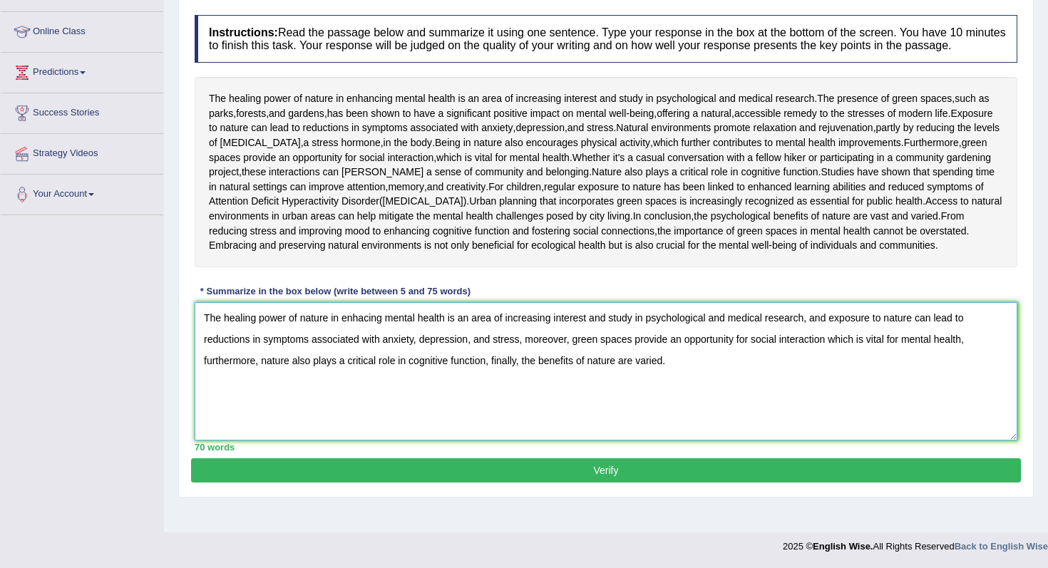
click at [731, 379] on textarea "The healing power of nature in enhacing mental health is an area of increasing …" at bounding box center [606, 371] width 823 height 138
click at [655, 359] on textarea "The healing power of nature in enhacing mental health is an area of increasing …" at bounding box center [606, 371] width 823 height 138
click at [713, 366] on textarea "The healing power of nature in enhacing mental health is an area of increasing …" at bounding box center [606, 371] width 823 height 138
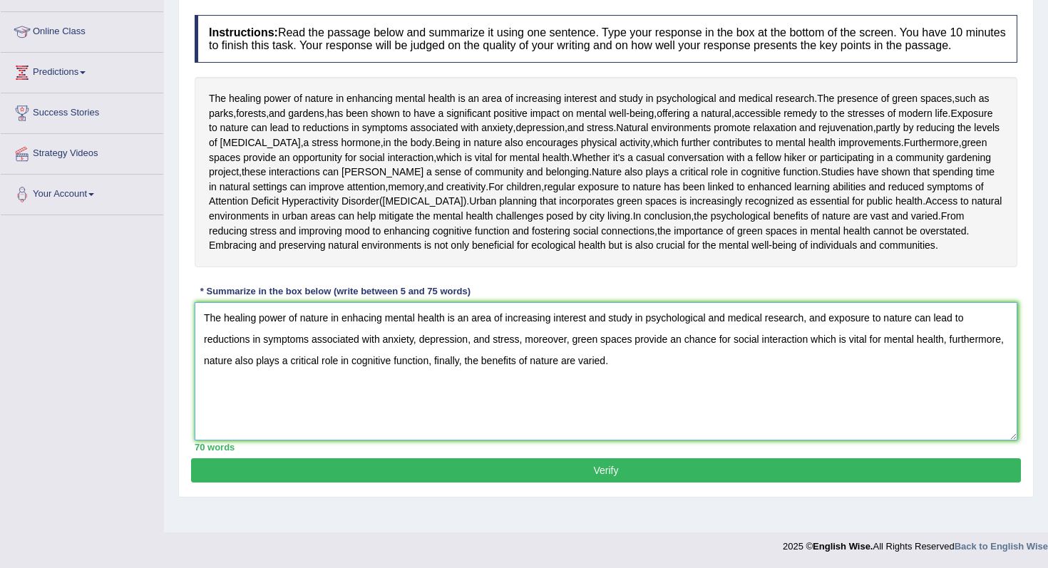
click at [688, 367] on textarea "The healing power of nature in enhacing mental health is an area of increasing …" at bounding box center [606, 371] width 823 height 138
click at [783, 366] on textarea "The healing power of nature in enhacing mental health is an area of increasing …" at bounding box center [606, 371] width 823 height 138
click at [805, 369] on textarea "The healing power of nature in enhacing mental health is an area of increasing …" at bounding box center [606, 371] width 823 height 138
click at [815, 370] on textarea "The healing power of nature in enhacing mental health is an area of increasing …" at bounding box center [606, 371] width 823 height 138
click at [870, 369] on textarea "The healing power of nature in enhacing mental health is an area of increasing …" at bounding box center [606, 371] width 823 height 138
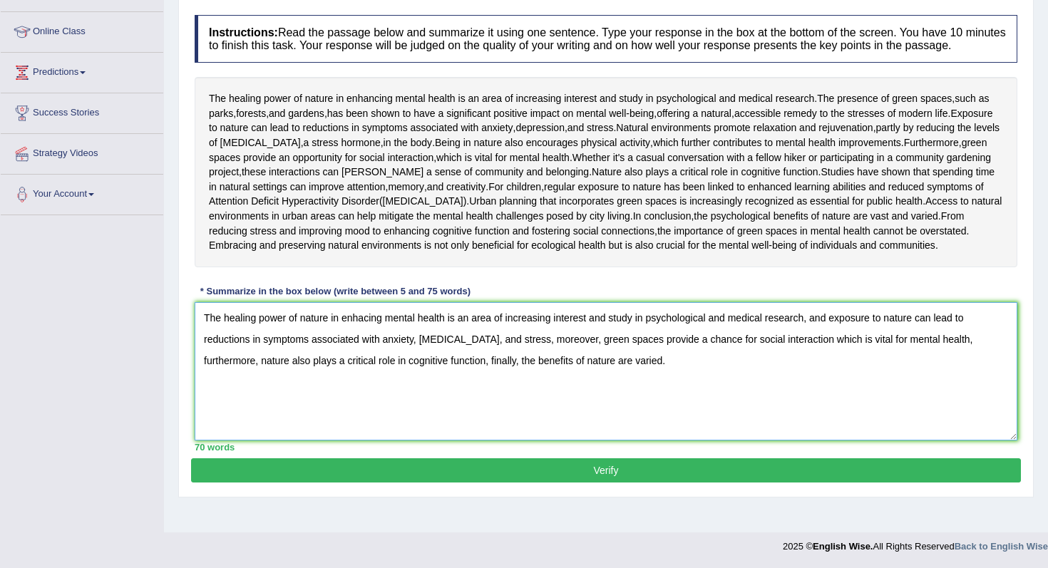
click at [882, 373] on textarea "The healing power of nature in enhacing mental health is an area of increasing …" at bounding box center [606, 371] width 823 height 138
click at [257, 378] on textarea "The healing power of nature in enhacing mental health is an area of increasing …" at bounding box center [606, 371] width 823 height 138
click at [282, 395] on textarea "The healing power of nature in enhacing mental health is an area of increasing …" at bounding box center [606, 371] width 823 height 138
click at [274, 395] on textarea "The healing power of nature in enhacing mental health is an area of increasing …" at bounding box center [606, 371] width 823 height 138
click at [274, 382] on textarea "The healing power of nature in enhacing mental health is an area of increasing …" at bounding box center [606, 371] width 823 height 138
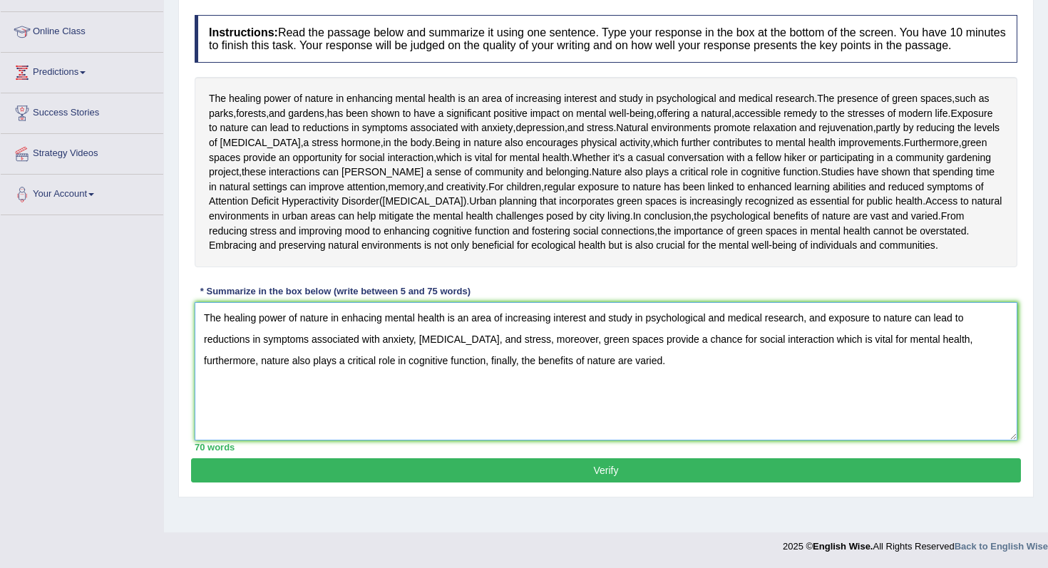
click at [284, 358] on textarea "The healing power of nature in enhacing mental health is an area of increasing …" at bounding box center [606, 371] width 823 height 138
click at [352, 377] on textarea "The healing power of nature in enhacing mental health is an area of increasing …" at bounding box center [606, 371] width 823 height 138
click at [511, 368] on textarea "The healing power of nature in enhacing mental health is an area of increasing …" at bounding box center [606, 371] width 823 height 138
click at [662, 388] on textarea "The healing power of nature in enhacing mental health is an area of increasing …" at bounding box center [606, 371] width 823 height 138
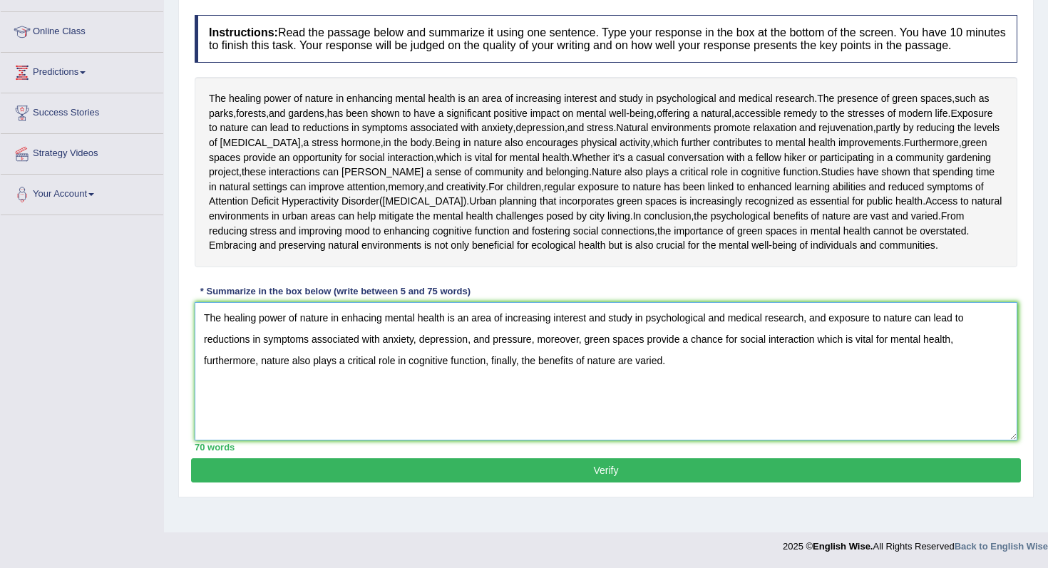
click at [686, 384] on textarea "The healing power of nature in enhacing mental health is an area of increasing …" at bounding box center [606, 371] width 823 height 138
click at [681, 343] on textarea "The healing power of nature in enhacing mental health is an area of increasing …" at bounding box center [606, 371] width 823 height 138
click at [246, 341] on textarea "The healing power of nature in enhacing mental health is an area of increasing …" at bounding box center [606, 371] width 823 height 138
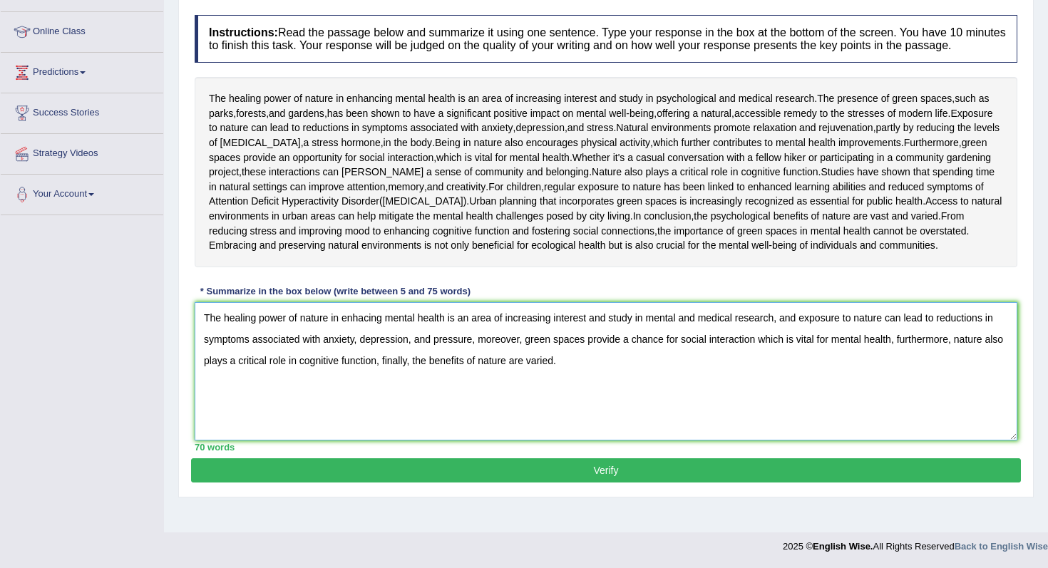
click at [359, 350] on textarea "The healing power of nature in enhacing mental health is an area of increasing …" at bounding box center [606, 371] width 823 height 138
click at [393, 343] on textarea "The healing power of nature in enhacing mental health is an area of increasing …" at bounding box center [606, 371] width 823 height 138
click at [567, 378] on textarea "The healing power of nature in enhacing psychological health is an area of incr…" at bounding box center [606, 371] width 823 height 138
click at [606, 347] on textarea "The healing power of nature in enhacing psychological health is an area of incr…" at bounding box center [606, 371] width 823 height 138
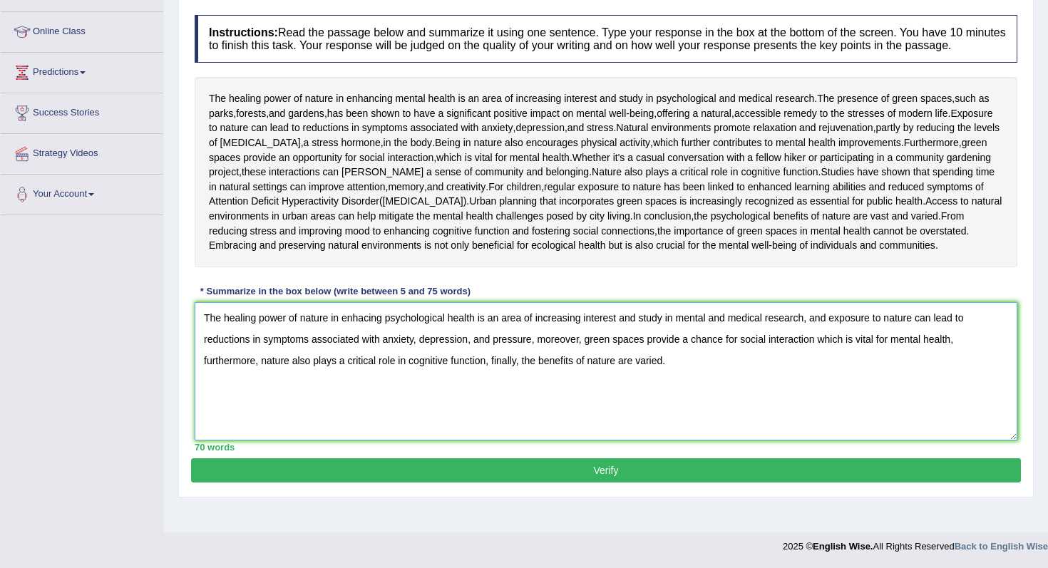
click at [606, 347] on textarea "The healing power of nature in enhacing psychological health is an area of incr…" at bounding box center [606, 371] width 823 height 138
click at [655, 357] on textarea "The healing power of nature in enhacing psychological health is an area of incr…" at bounding box center [606, 371] width 823 height 138
click at [569, 340] on textarea "The healing power of nature in enhacing psychological health is an area of incr…" at bounding box center [606, 371] width 823 height 138
click at [942, 381] on textarea "The healing power of nature in enhacing psychological health is an area of rais…" at bounding box center [606, 371] width 823 height 138
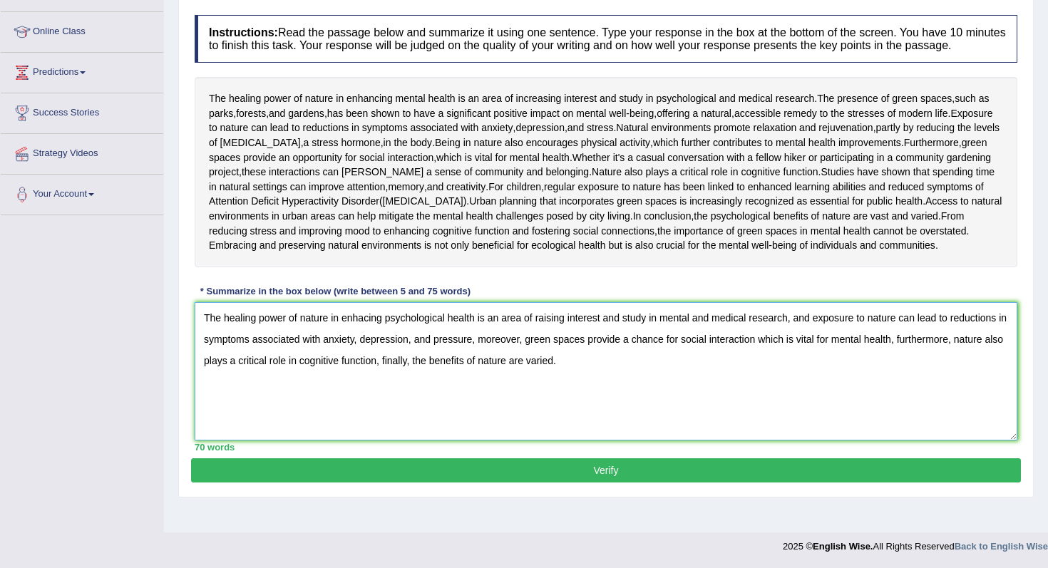
click at [857, 349] on textarea "The healing power of nature in enhacing psychological health is an area of rais…" at bounding box center [606, 371] width 823 height 138
click at [890, 349] on textarea "The healing power of nature in enhacing psychological health is an area of rais…" at bounding box center [606, 371] width 823 height 138
click at [912, 349] on textarea "The healing power of nature in enhacing psychological health is an area of rais…" at bounding box center [606, 371] width 823 height 138
click at [892, 341] on textarea "The healing power of nature in enhacing psychological health is an area of rais…" at bounding box center [606, 371] width 823 height 138
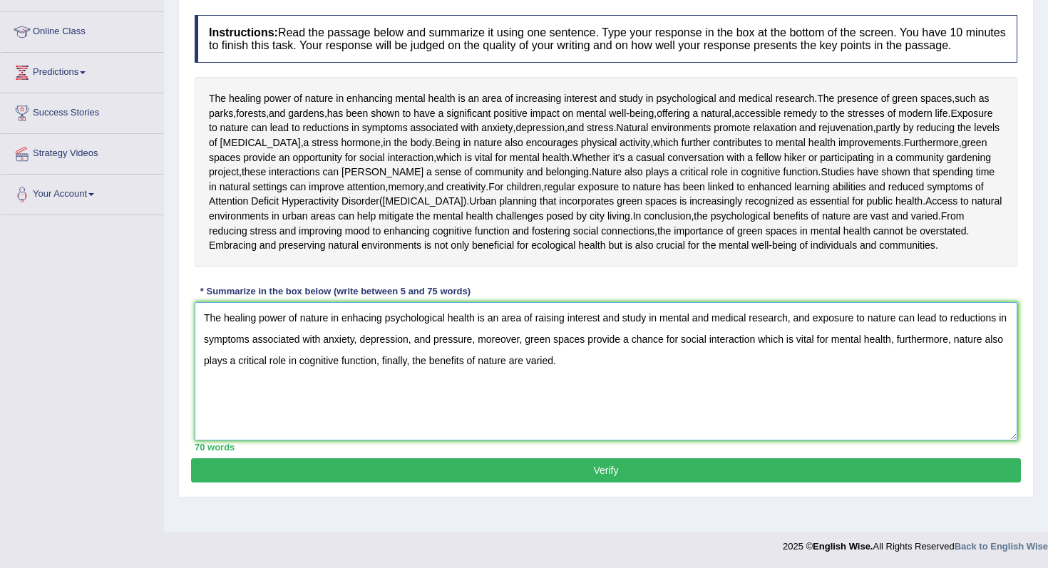
click at [892, 341] on textarea "The healing power of nature in enhacing psychological health is an area of rais…" at bounding box center [606, 371] width 823 height 138
click at [937, 348] on textarea "The healing power of nature in enhacing psychological health is an area of rais…" at bounding box center [606, 371] width 823 height 138
click at [984, 347] on textarea "The healing power of nature in enhacing psychological health is an area of rais…" at bounding box center [606, 371] width 823 height 138
type textarea "The healing power of nature in enhacing psychological health is an area of rais…"
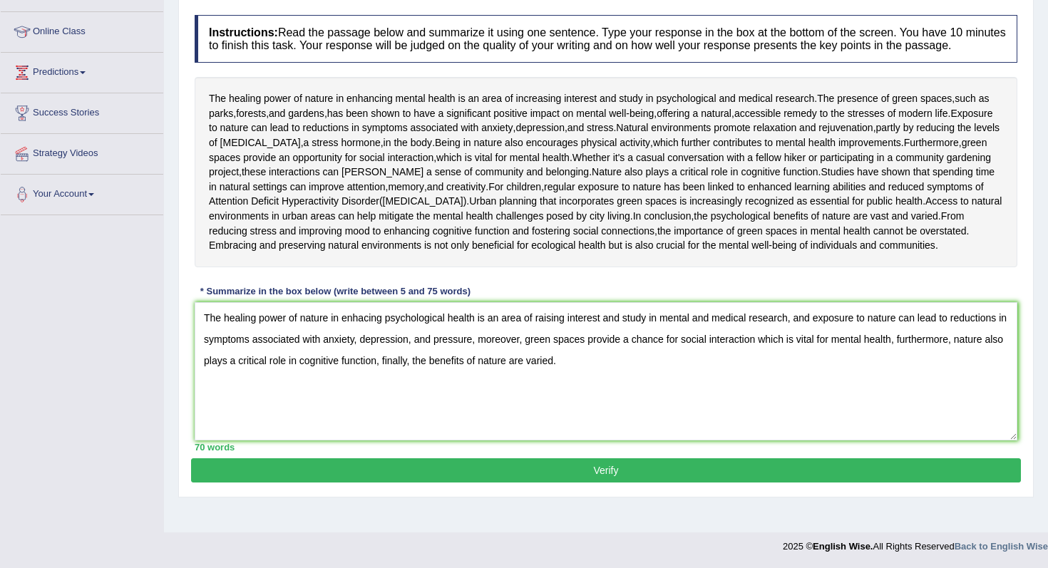
click at [820, 483] on button "Verify" at bounding box center [606, 470] width 830 height 24
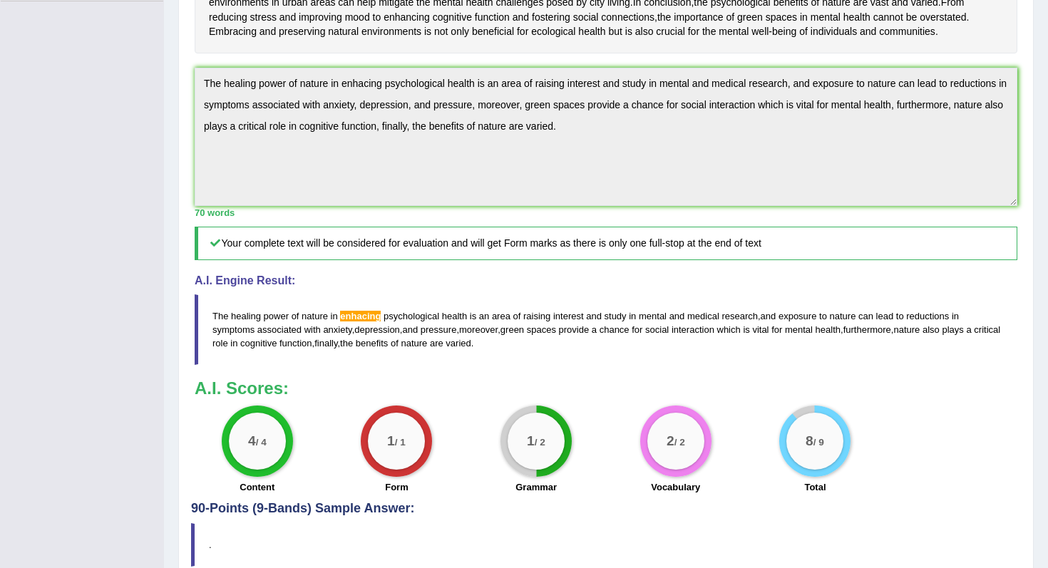
scroll to position [249, 0]
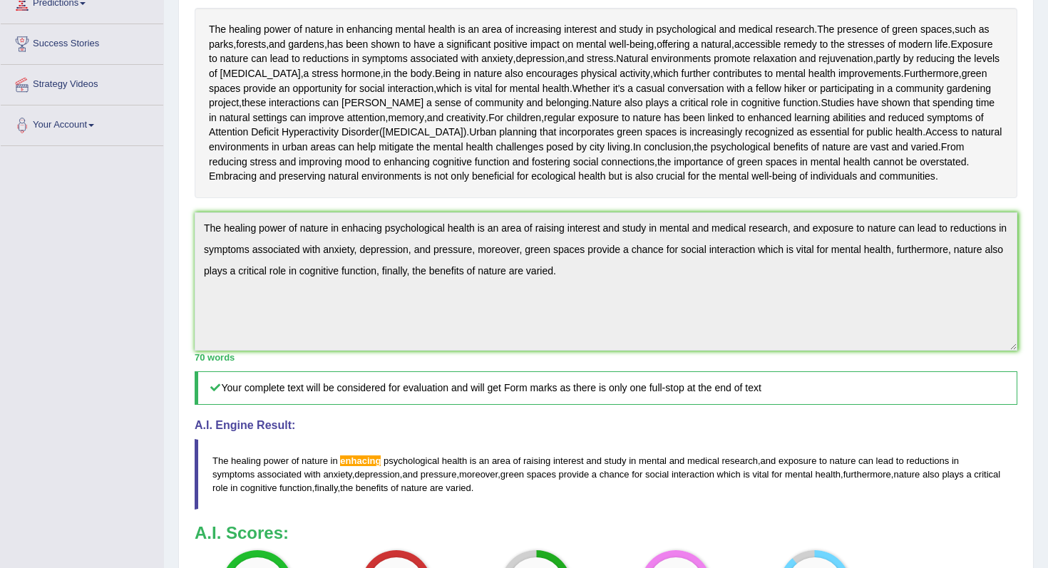
click at [150, 310] on div "Toggle navigation Home Practice Questions Speaking Practice Read Aloud Repeat S…" at bounding box center [524, 262] width 1048 height 1022
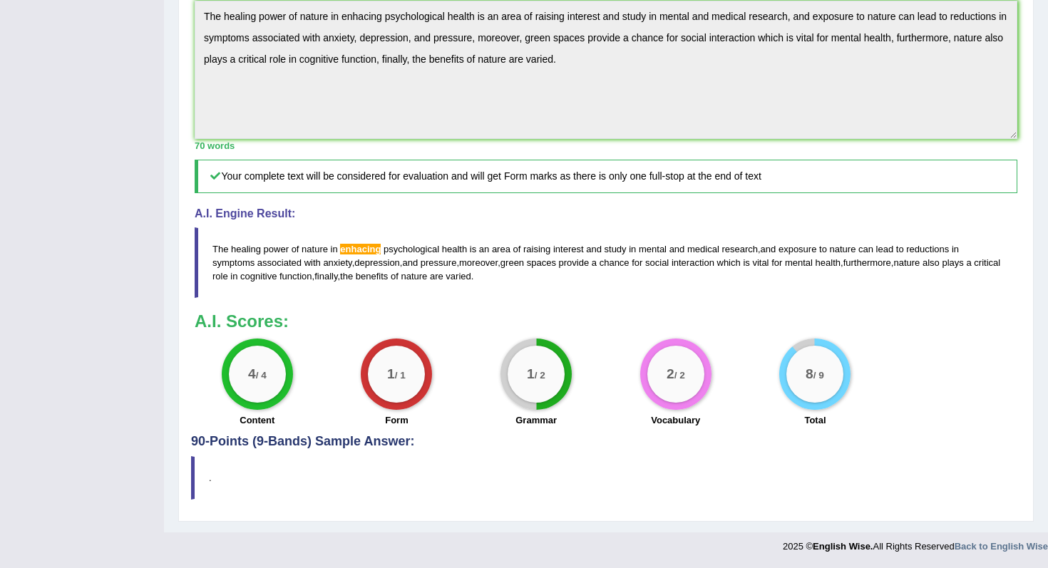
scroll to position [0, 0]
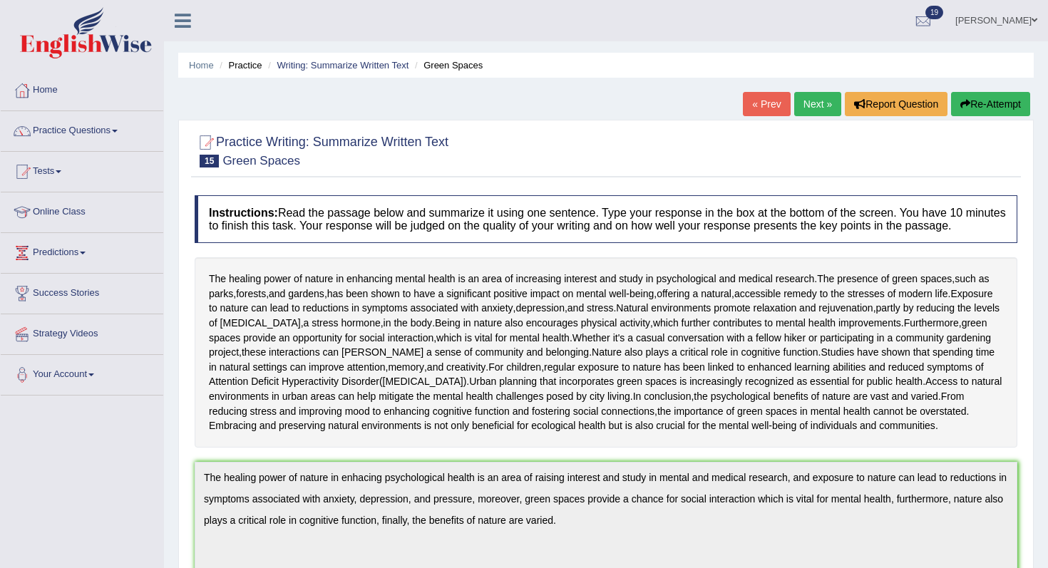
click at [1000, 101] on button "Re-Attempt" at bounding box center [990, 104] width 79 height 24
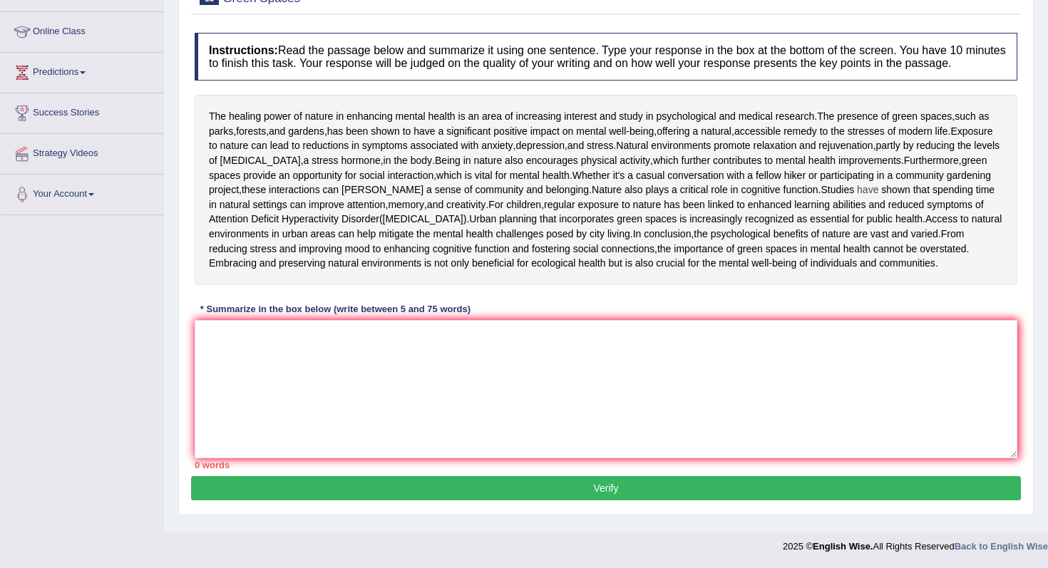
scroll to position [290, 0]
click at [468, 396] on textarea at bounding box center [606, 389] width 823 height 138
paste textarea "The healing power of nature in enhacing psychological health is an area of rais…"
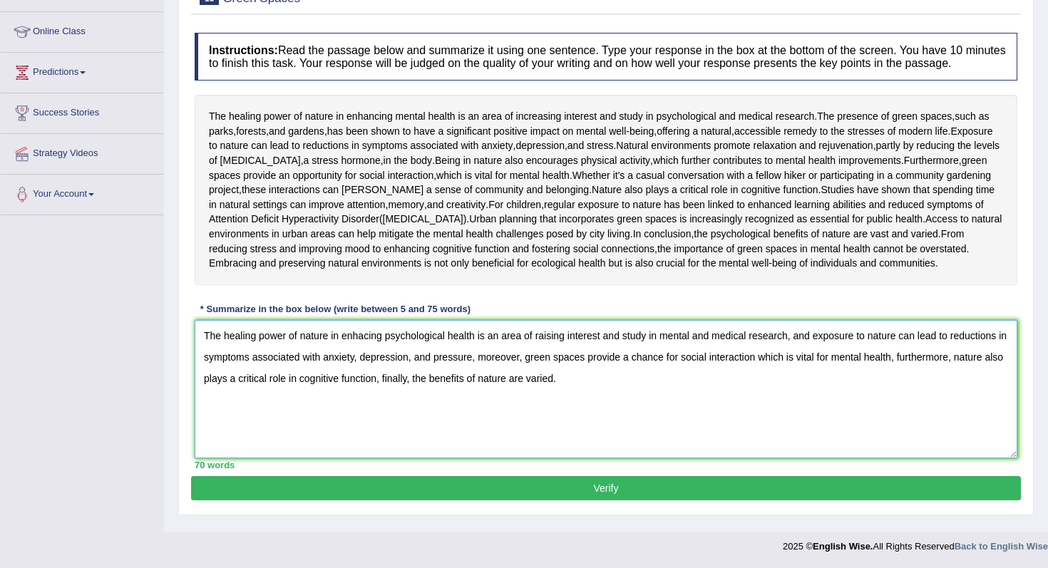
click at [372, 346] on textarea "The healing power of nature in enhacing psychological health is an area of rais…" at bounding box center [606, 389] width 823 height 138
type textarea "The healing power of nature in strengthen psychological health is an area of ra…"
click at [452, 493] on button "Verify" at bounding box center [606, 488] width 830 height 24
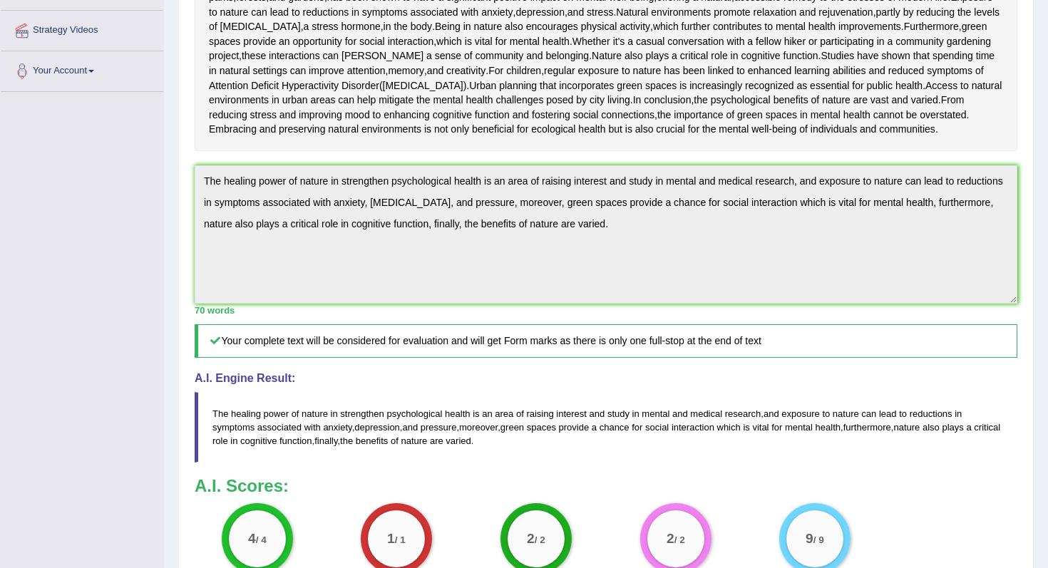
scroll to position [0, 0]
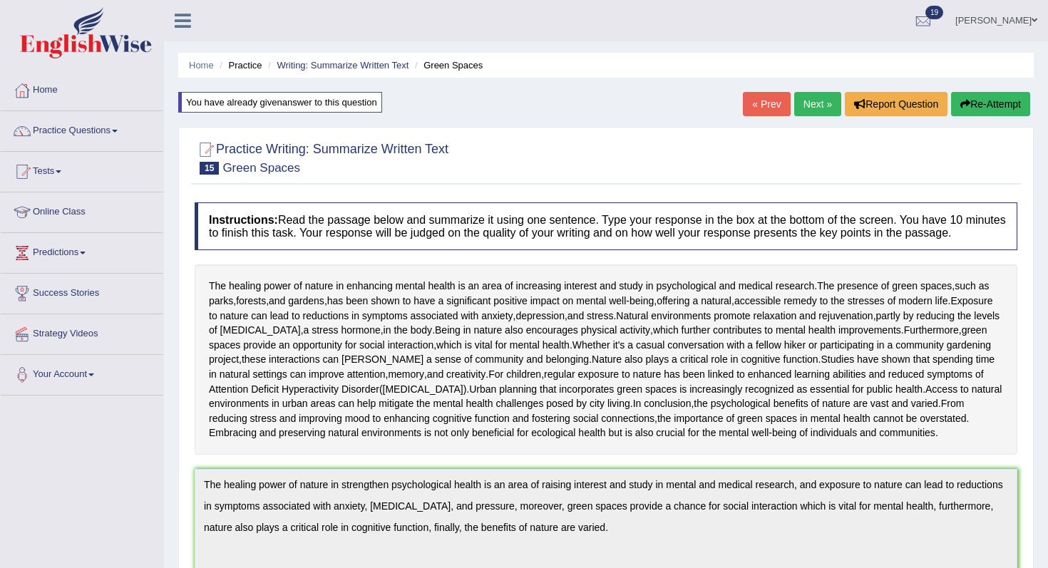
click at [814, 102] on link "Next »" at bounding box center [817, 104] width 47 height 24
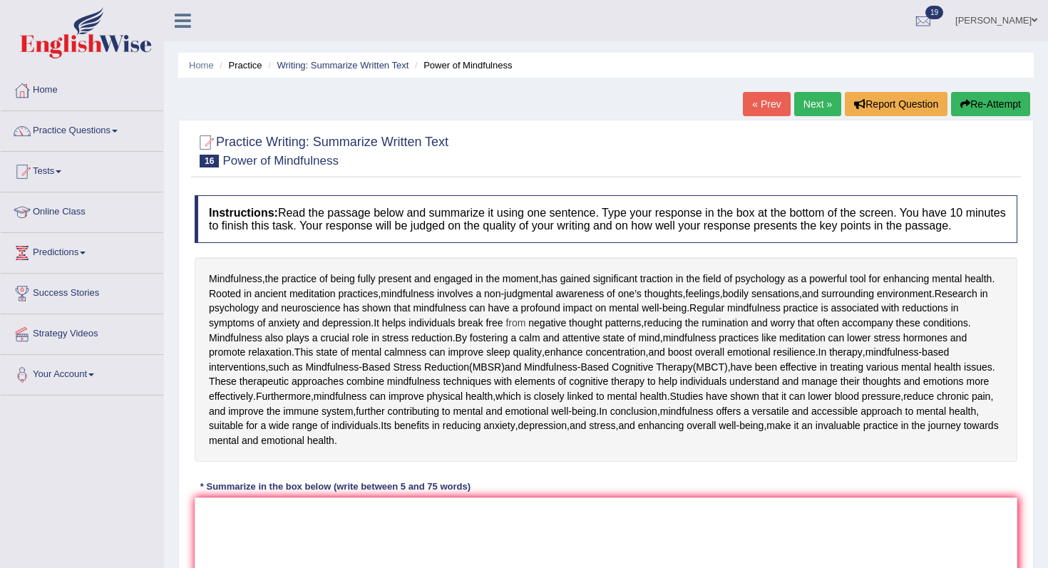
scroll to position [246, 0]
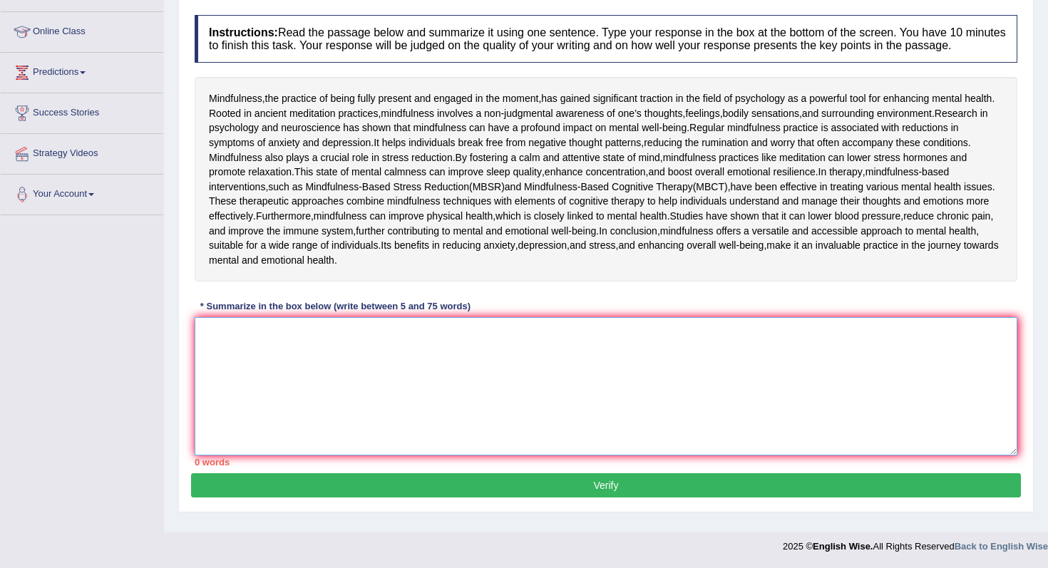
click at [544, 430] on textarea at bounding box center [606, 386] width 823 height 138
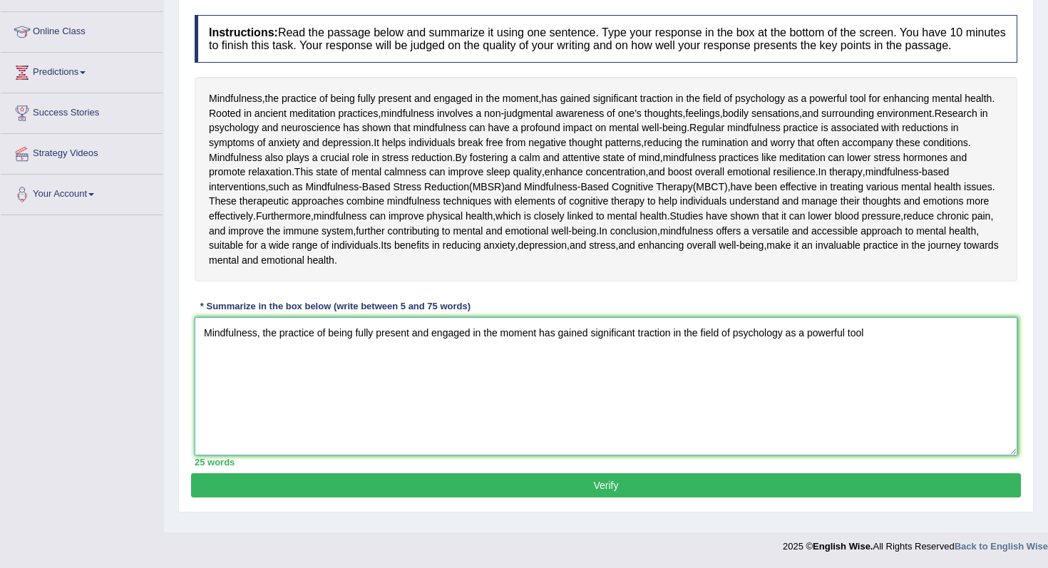
type textarea "Mindfulness, the practice of being fully present and engaged in the moment has …"
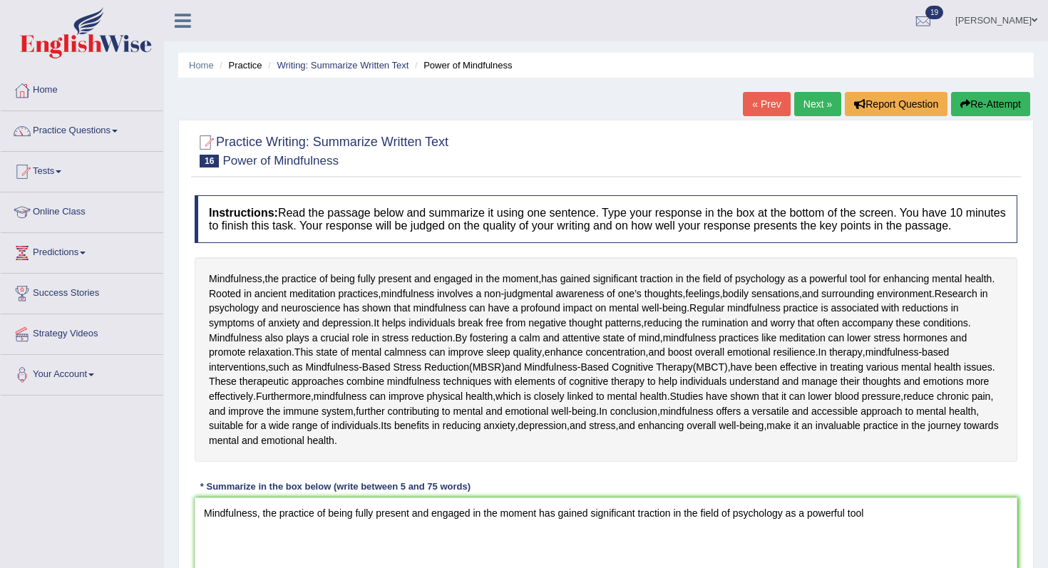
click at [132, 25] on img at bounding box center [86, 32] width 132 height 51
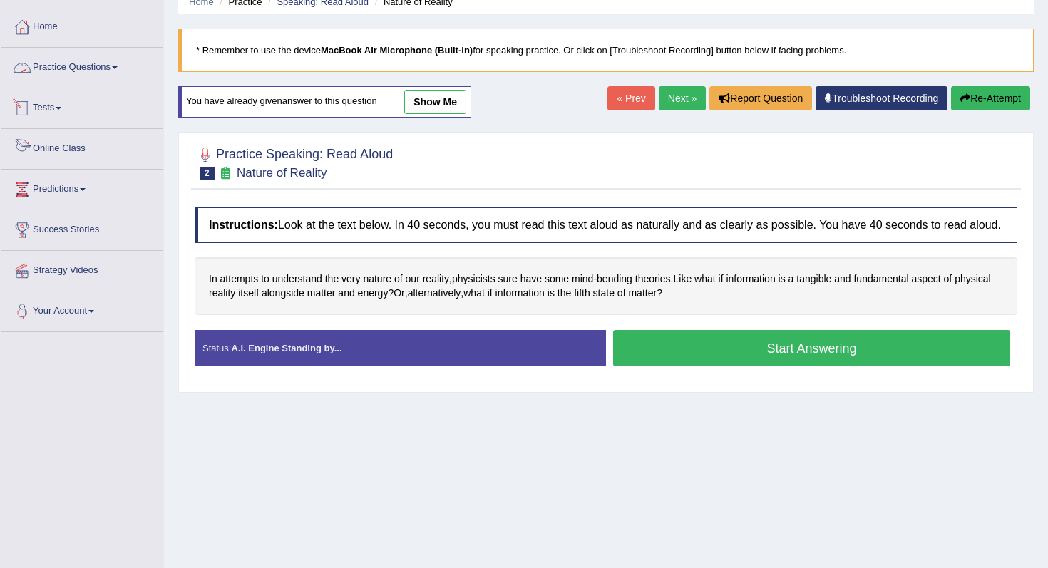
click at [55, 69] on link "Practice Questions" at bounding box center [82, 66] width 163 height 36
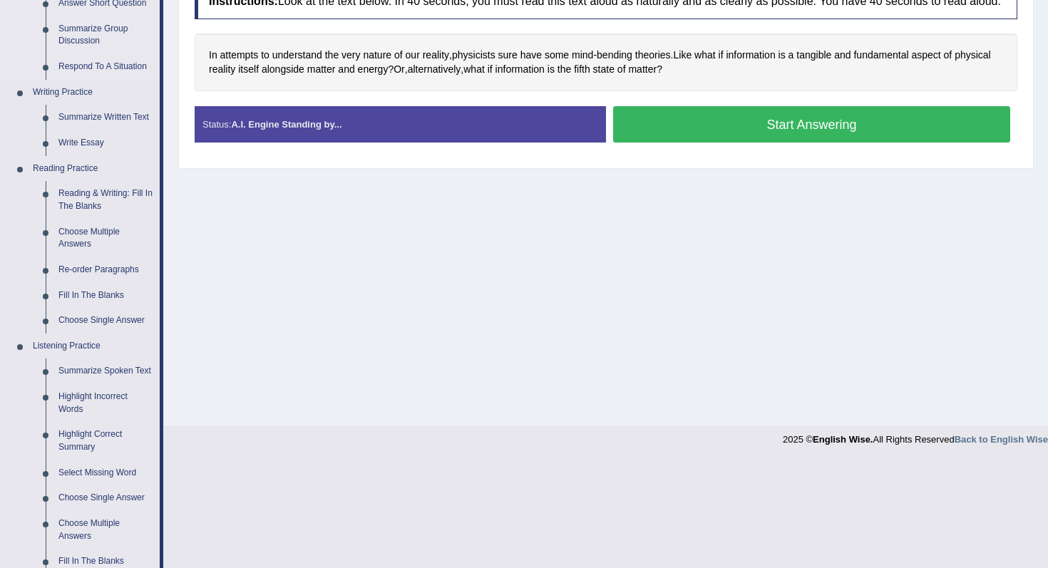
scroll to position [309, 0]
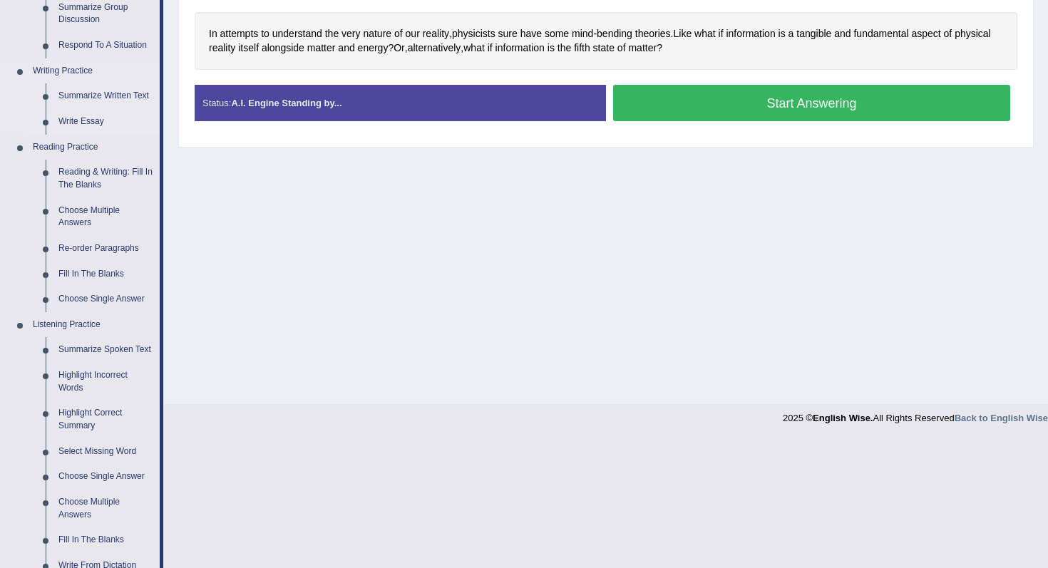
click at [96, 122] on link "Write Essay" at bounding box center [106, 122] width 108 height 26
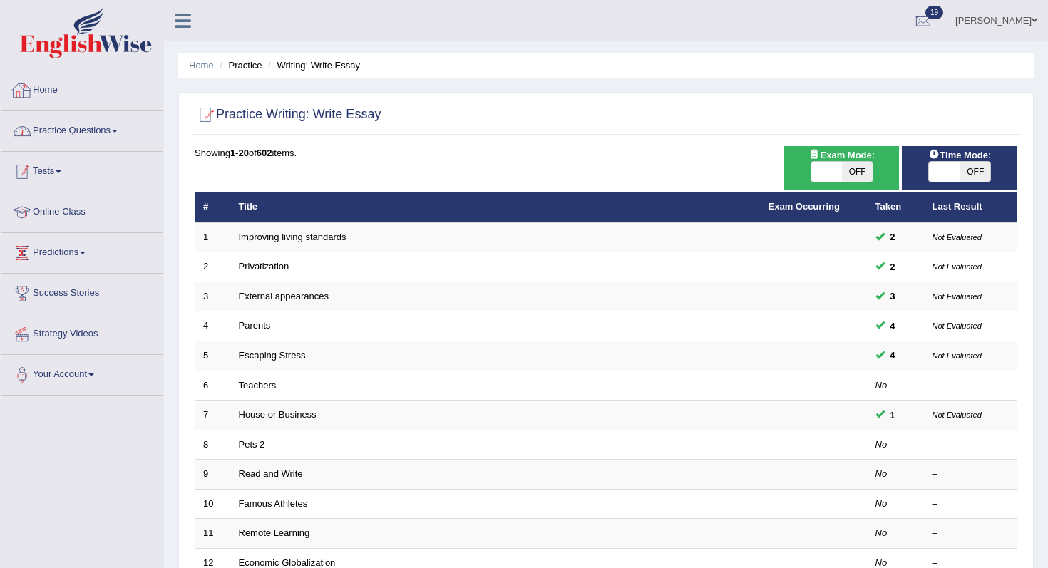
click at [80, 180] on link "Tests" at bounding box center [82, 170] width 163 height 36
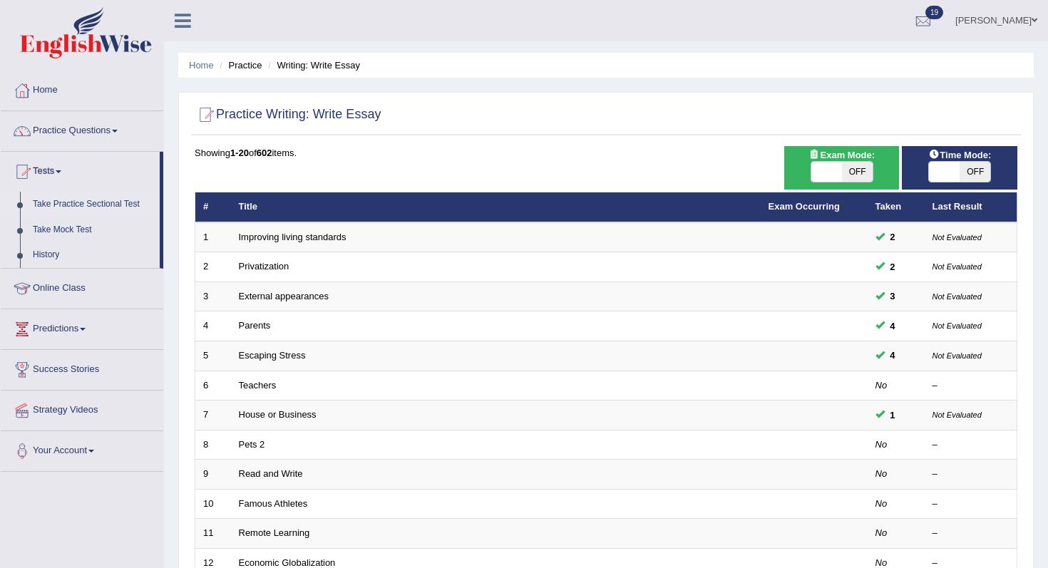
click at [83, 205] on link "Take Practice Sectional Test" at bounding box center [92, 205] width 133 height 26
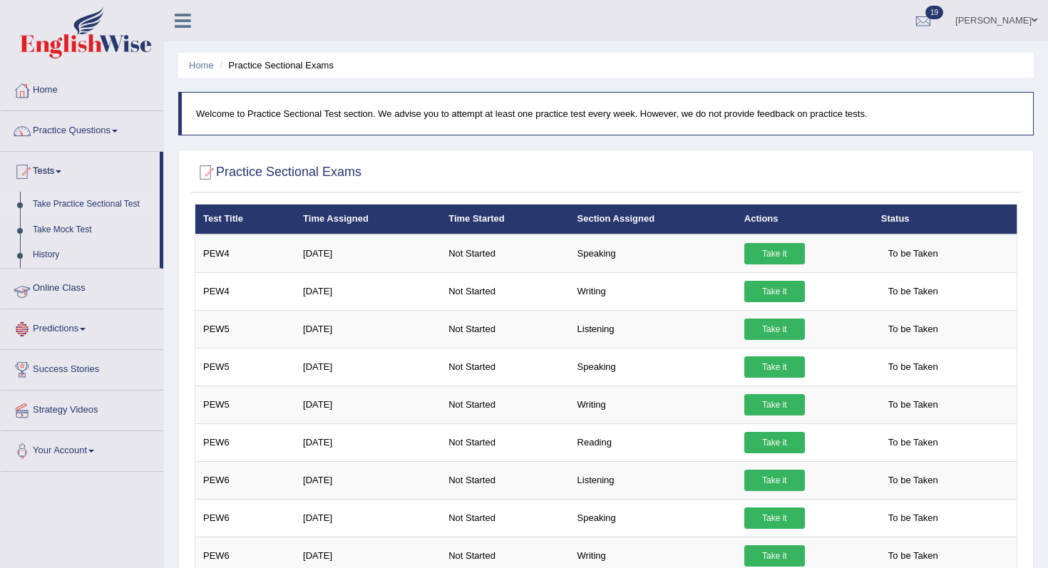
click at [85, 296] on link "Online Class" at bounding box center [82, 287] width 163 height 36
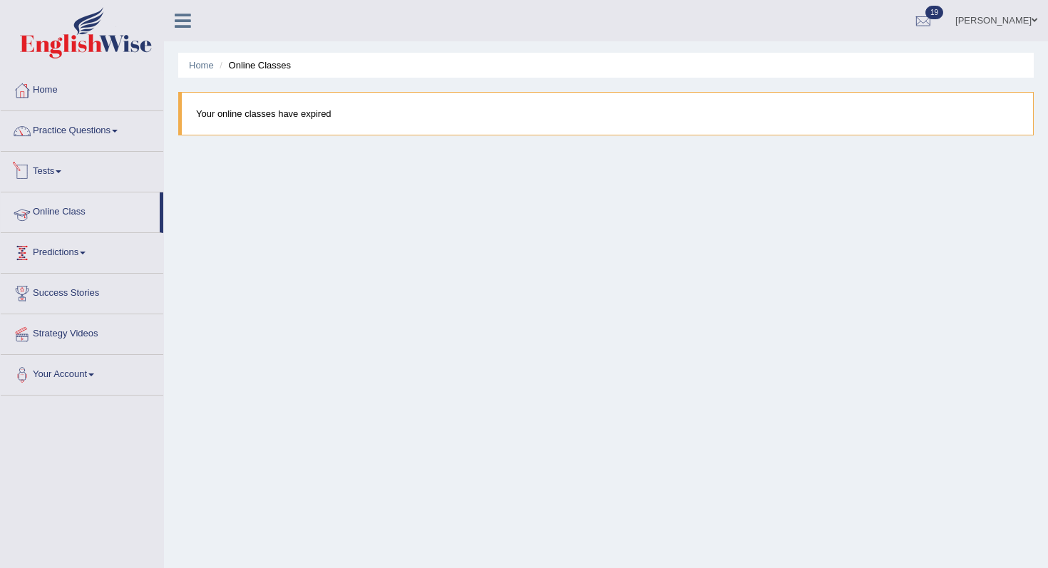
click at [66, 166] on link "Tests" at bounding box center [82, 170] width 163 height 36
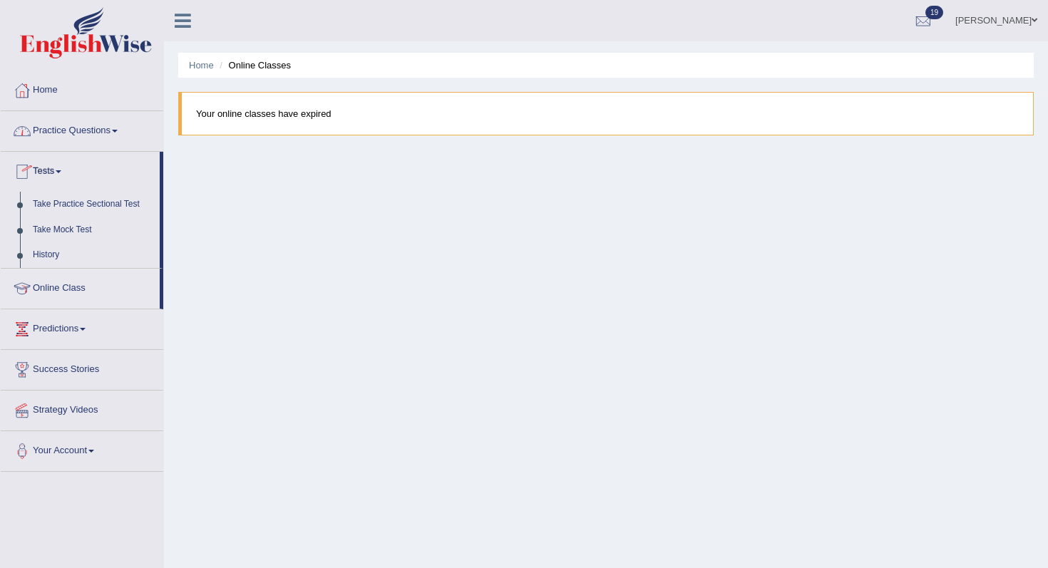
click at [94, 145] on link "Practice Questions" at bounding box center [82, 129] width 163 height 36
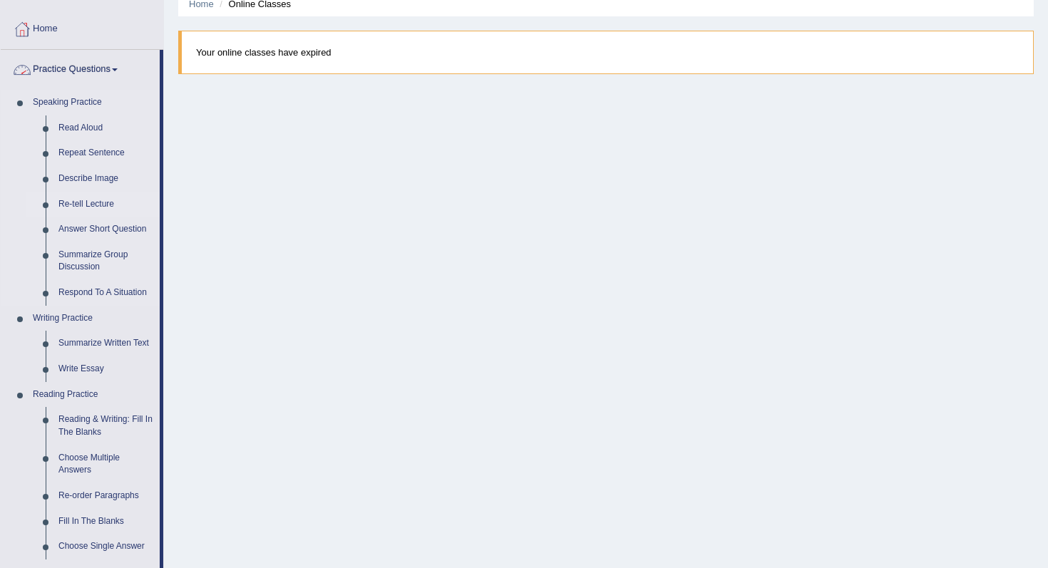
scroll to position [91, 0]
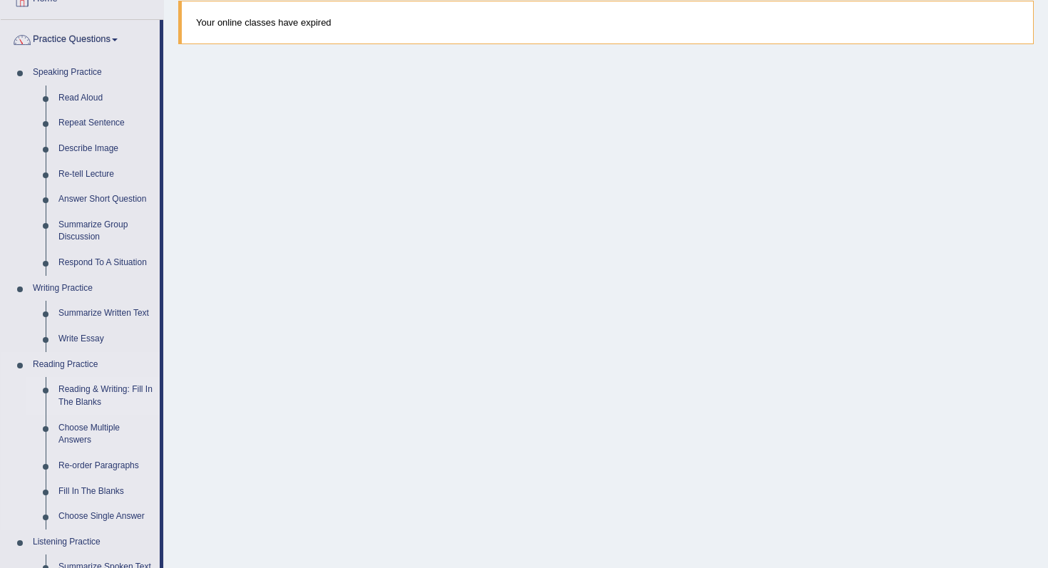
click at [118, 393] on link "Reading & Writing: Fill In The Blanks" at bounding box center [106, 396] width 108 height 38
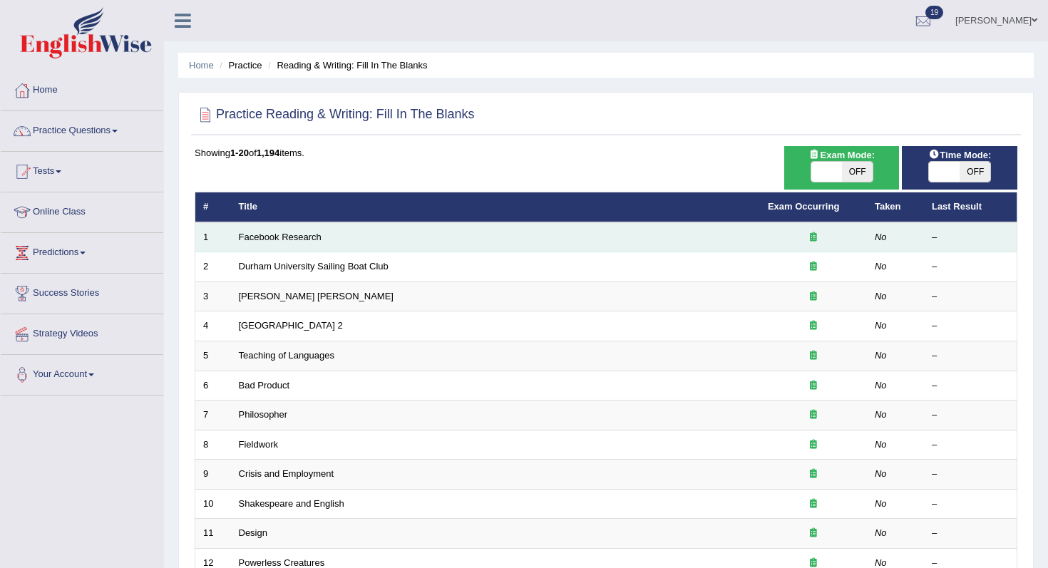
click at [298, 243] on td "Facebook Research" at bounding box center [495, 237] width 529 height 30
click at [305, 237] on link "Facebook Research" at bounding box center [280, 237] width 83 height 11
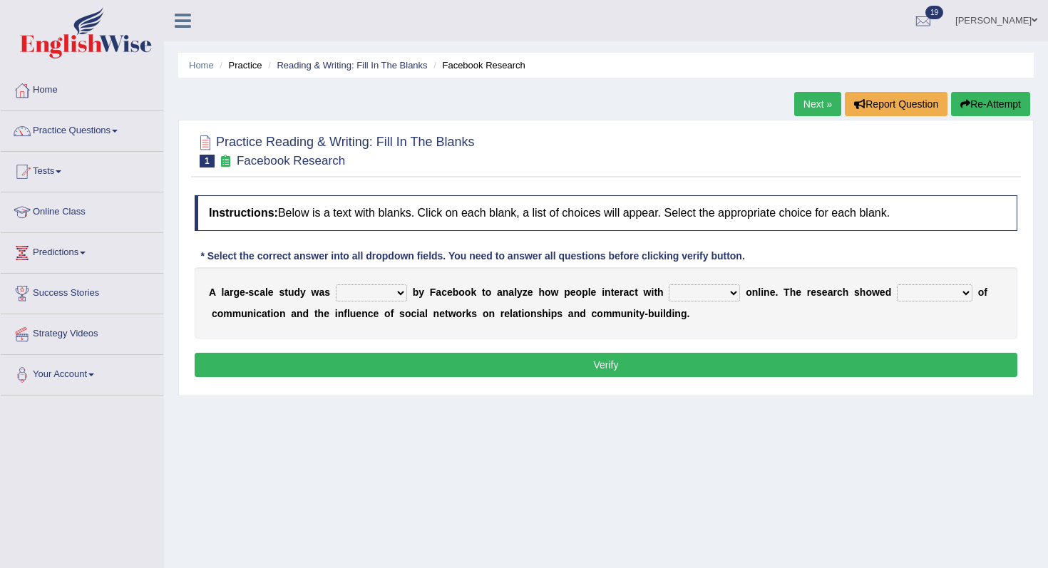
scroll to position [16, 0]
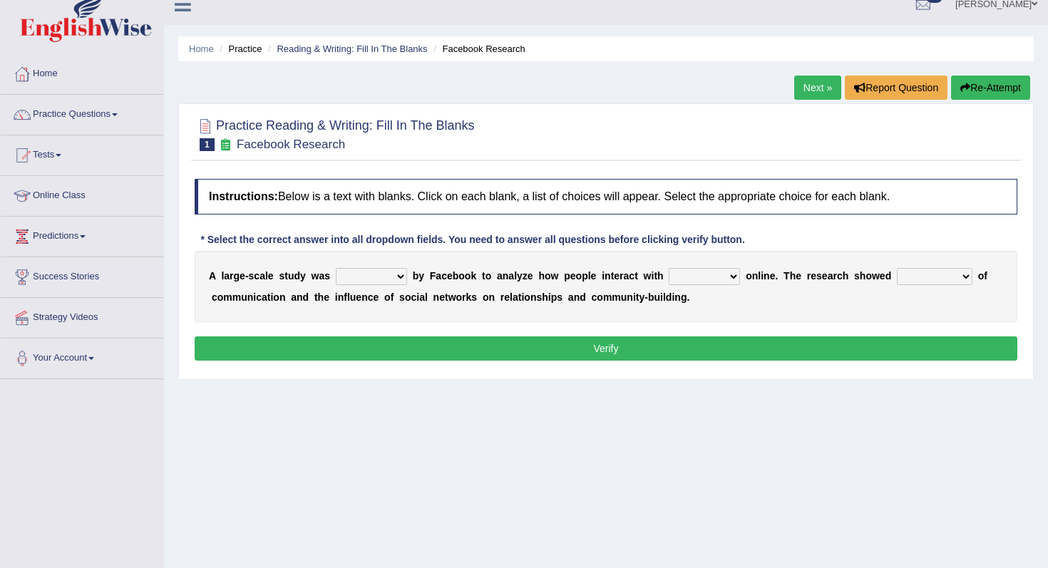
click at [396, 279] on select "surveyed had asked made" at bounding box center [371, 276] width 71 height 17
select select "surveyed"
click at [336, 268] on select "surveyed had asked made" at bounding box center [371, 276] width 71 height 17
click at [725, 277] on select "together all each other another" at bounding box center [704, 276] width 71 height 17
select select "each other"
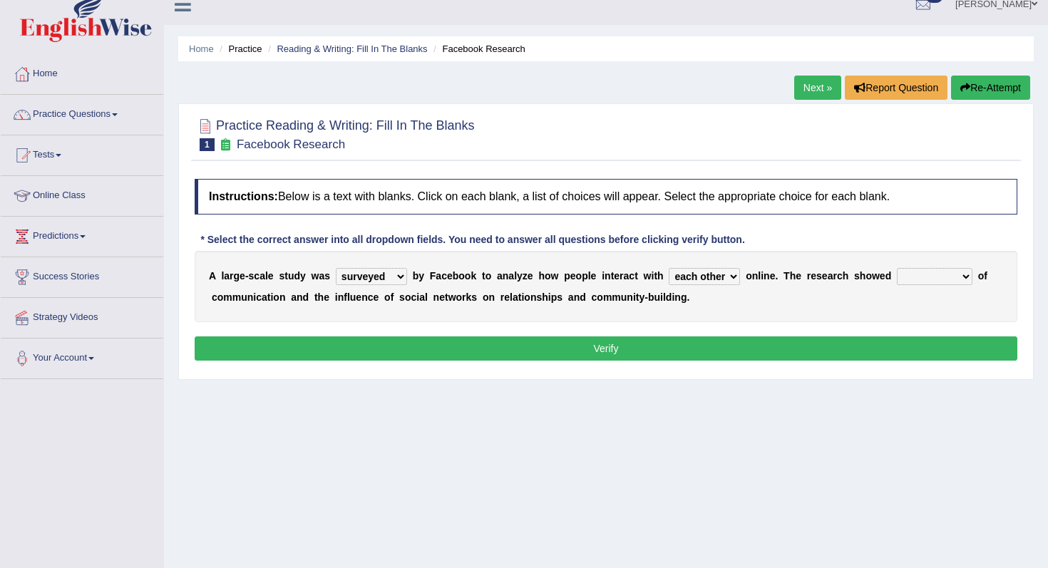
click at [670, 268] on select "together all each other another" at bounding box center [704, 276] width 71 height 17
click at [909, 279] on select "advantages standards fellowships patterns" at bounding box center [935, 276] width 76 height 17
select select "advantages"
click at [897, 268] on select "advantages standards fellowships patterns" at bounding box center [935, 276] width 76 height 17
click at [930, 279] on select "advantages standards fellowships patterns" at bounding box center [935, 276] width 76 height 17
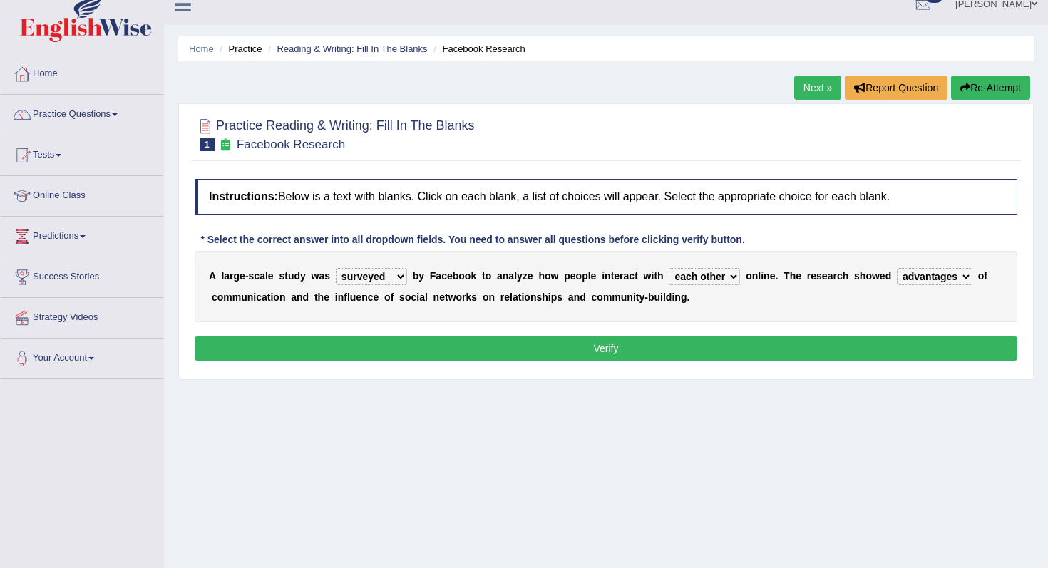
click at [897, 268] on select "advantages standards fellowships patterns" at bounding box center [935, 276] width 76 height 17
click at [910, 354] on button "Verify" at bounding box center [606, 348] width 823 height 24
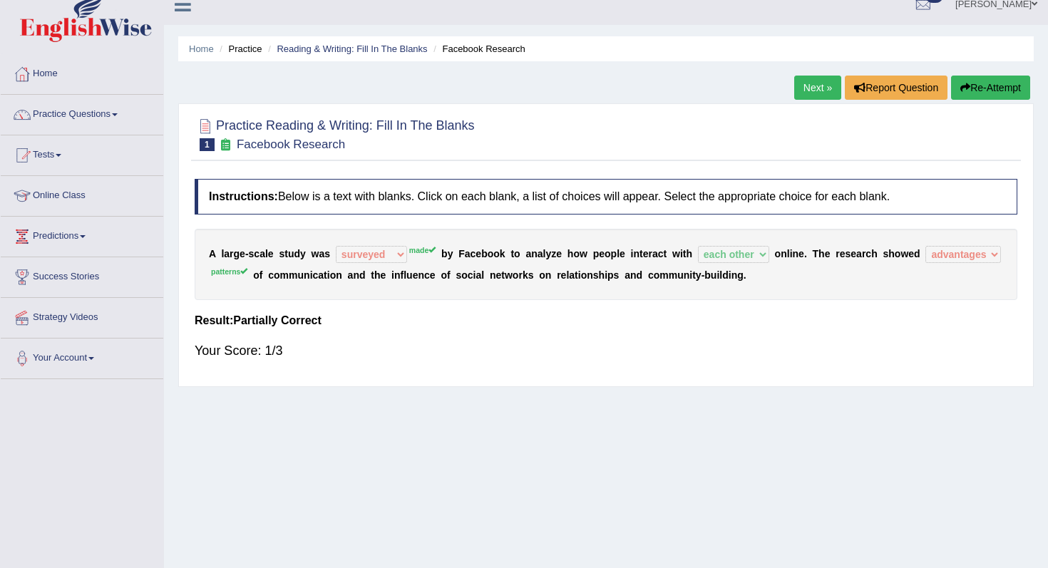
click at [1006, 96] on button "Re-Attempt" at bounding box center [990, 88] width 79 height 24
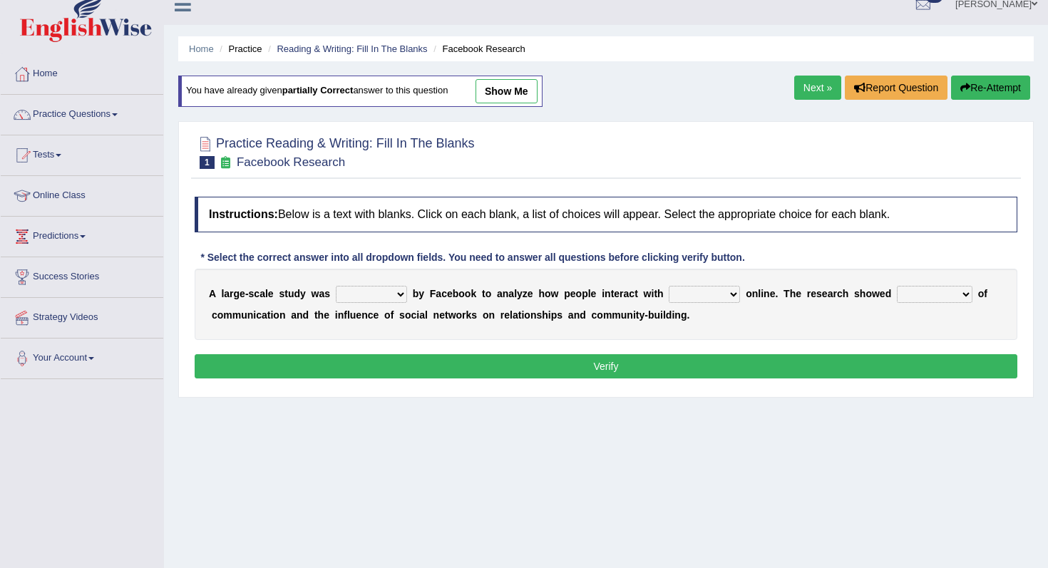
click at [812, 87] on link "Next »" at bounding box center [817, 88] width 47 height 24
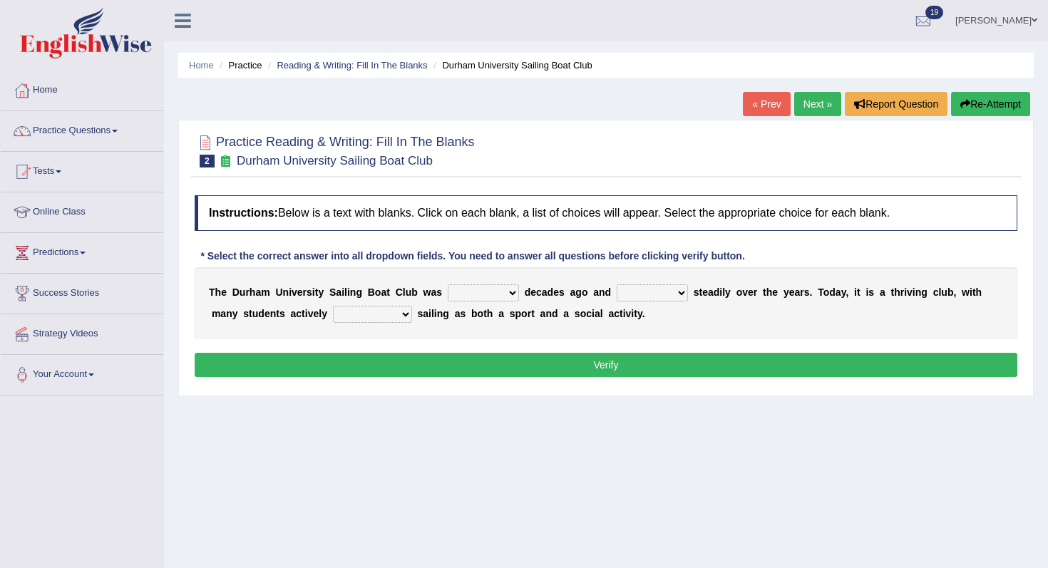
click at [455, 287] on select "found fund founded find" at bounding box center [483, 292] width 71 height 17
select select "found"
click at [448, 284] on select "found fund founded find" at bounding box center [483, 292] width 71 height 17
click at [661, 287] on select "grow growing has grown grown" at bounding box center [652, 292] width 71 height 17
select select "has grown"
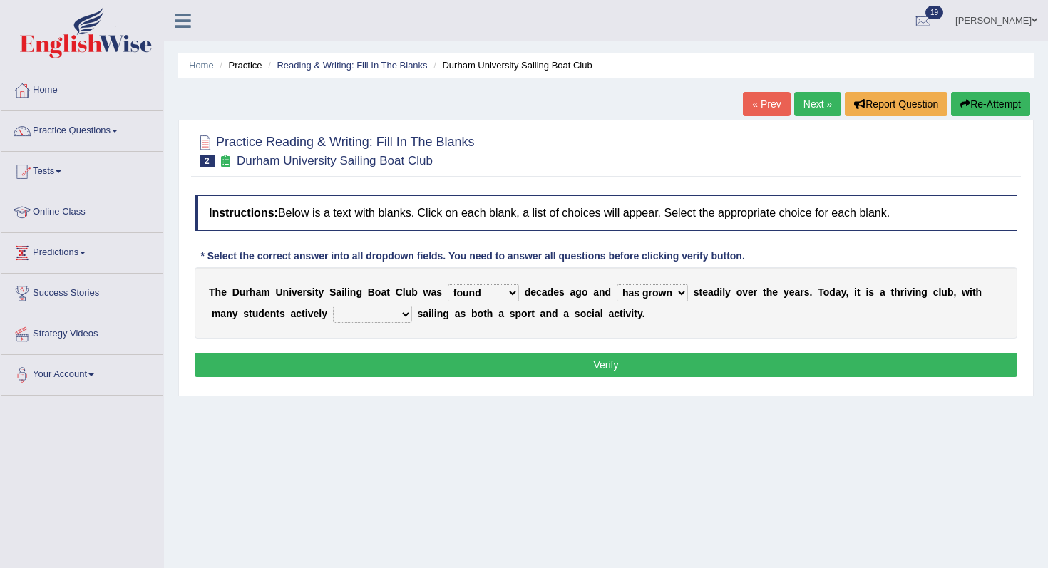
click at [617, 284] on select "grow growing has grown grown" at bounding box center [652, 292] width 71 height 17
click at [378, 311] on select "enjoy enjoyed are enjoying enjoying" at bounding box center [372, 314] width 79 height 17
select select "enjoy"
click at [333, 306] on select "enjoy enjoyed are enjoying enjoying" at bounding box center [372, 314] width 79 height 17
click at [398, 374] on button "Verify" at bounding box center [606, 365] width 823 height 24
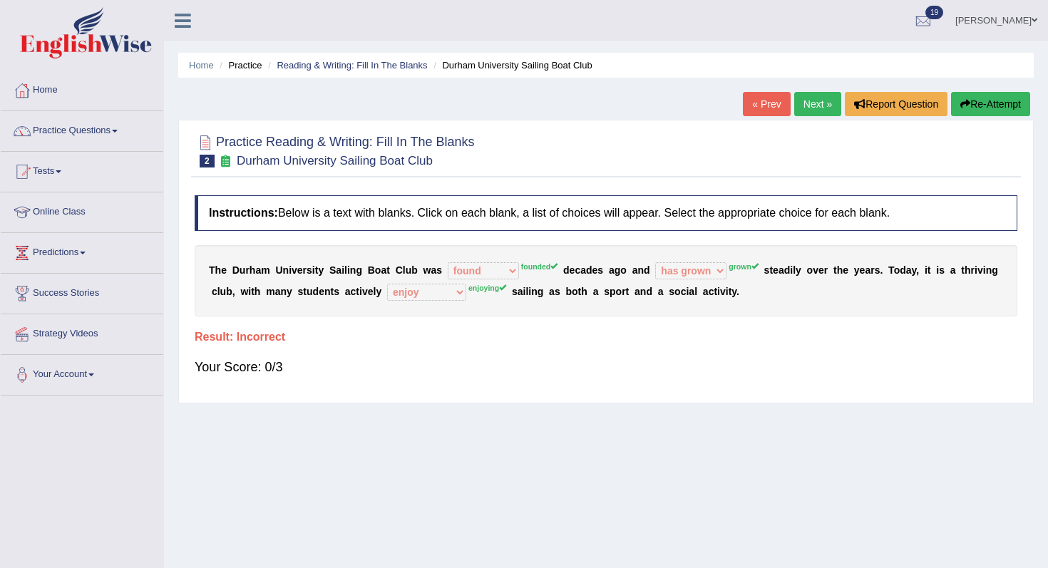
click at [823, 96] on link "Next »" at bounding box center [817, 104] width 47 height 24
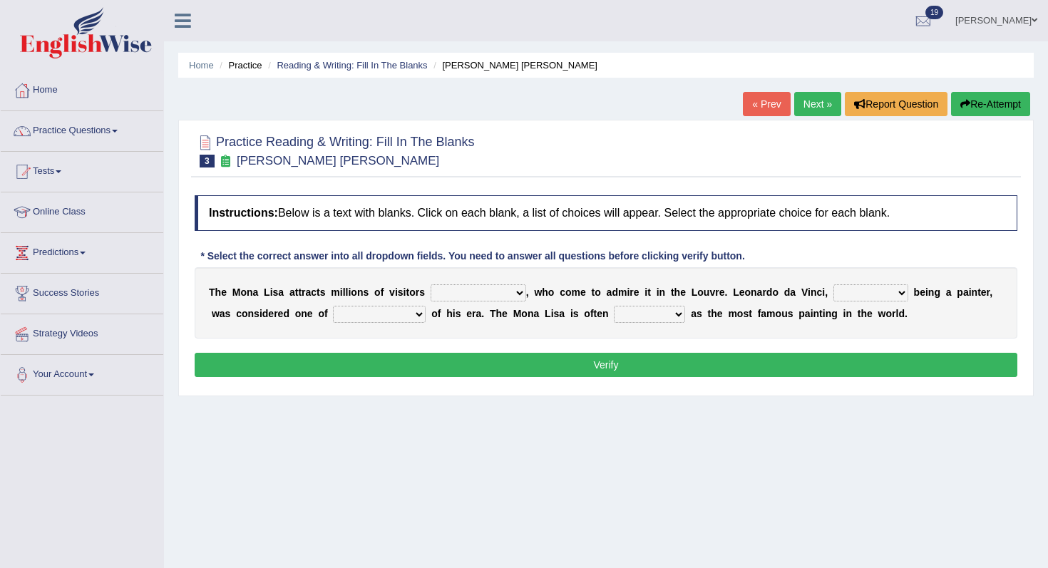
click at [498, 296] on select "around the year the all year all year round per year" at bounding box center [479, 292] width 96 height 17
click at [348, 61] on link "Reading & Writing: Fill In The Blanks" at bounding box center [352, 65] width 150 height 11
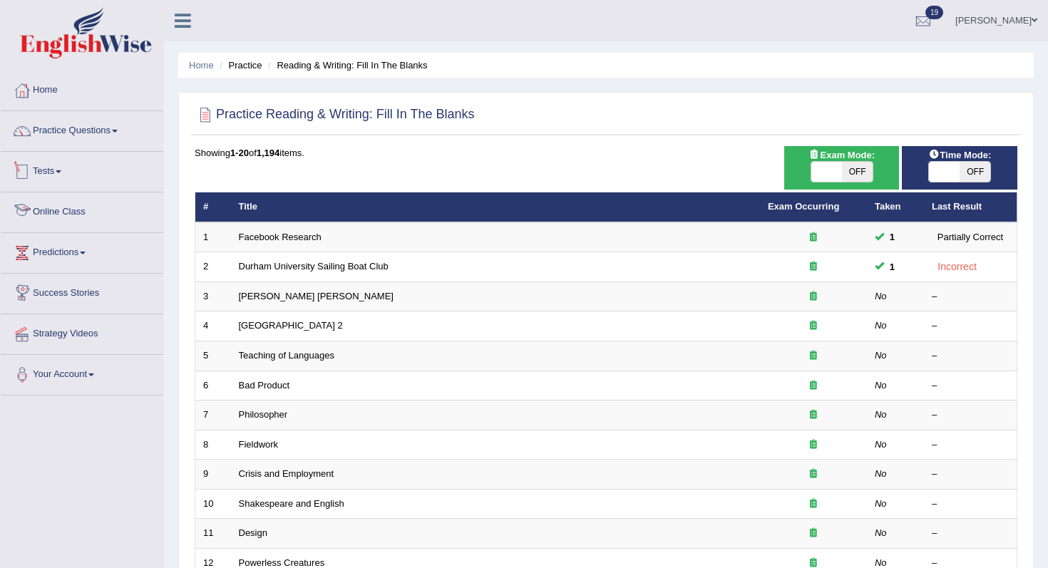
click at [65, 147] on li "Practice Questions Speaking Practice Read Aloud Repeat Sentence Describe Image …" at bounding box center [82, 131] width 163 height 41
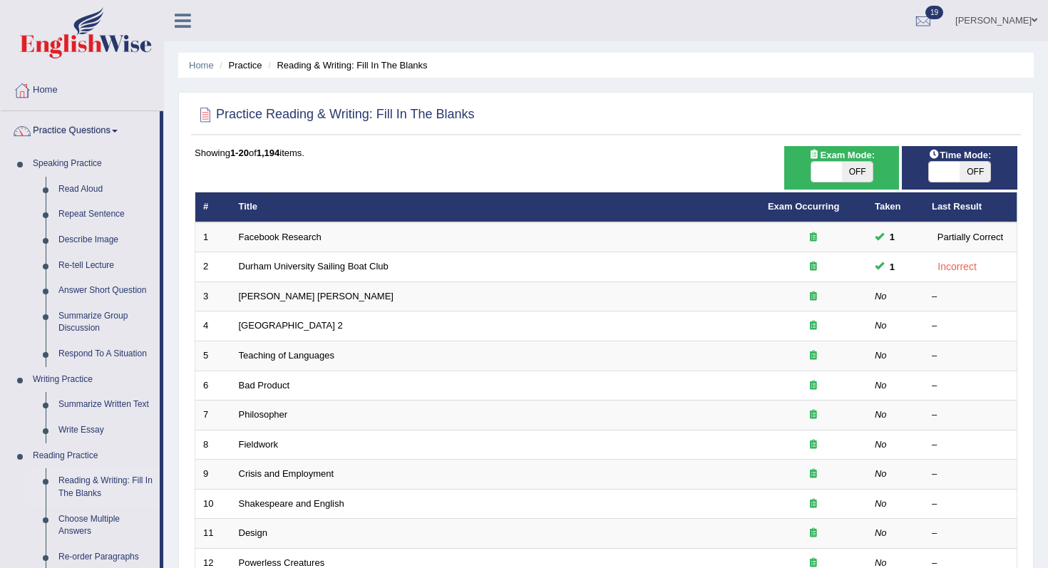
click at [94, 36] on img at bounding box center [86, 32] width 132 height 51
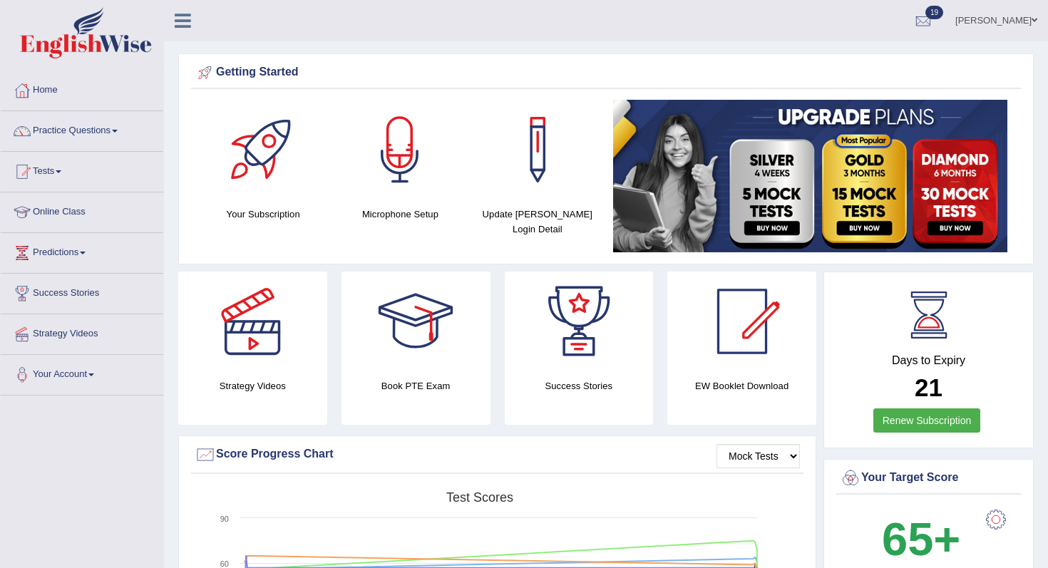
click at [850, 197] on img at bounding box center [810, 176] width 394 height 153
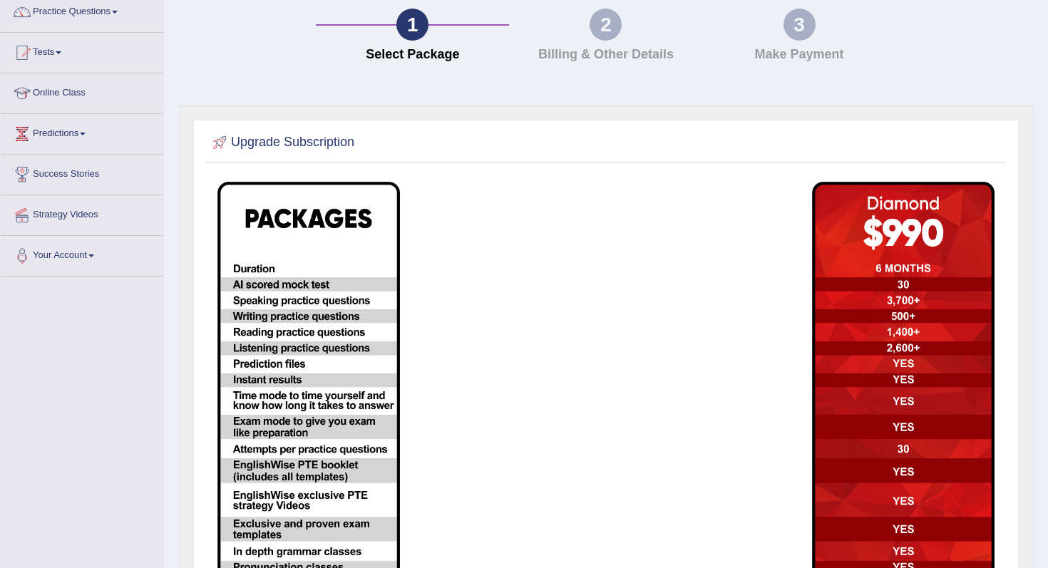
scroll to position [252, 0]
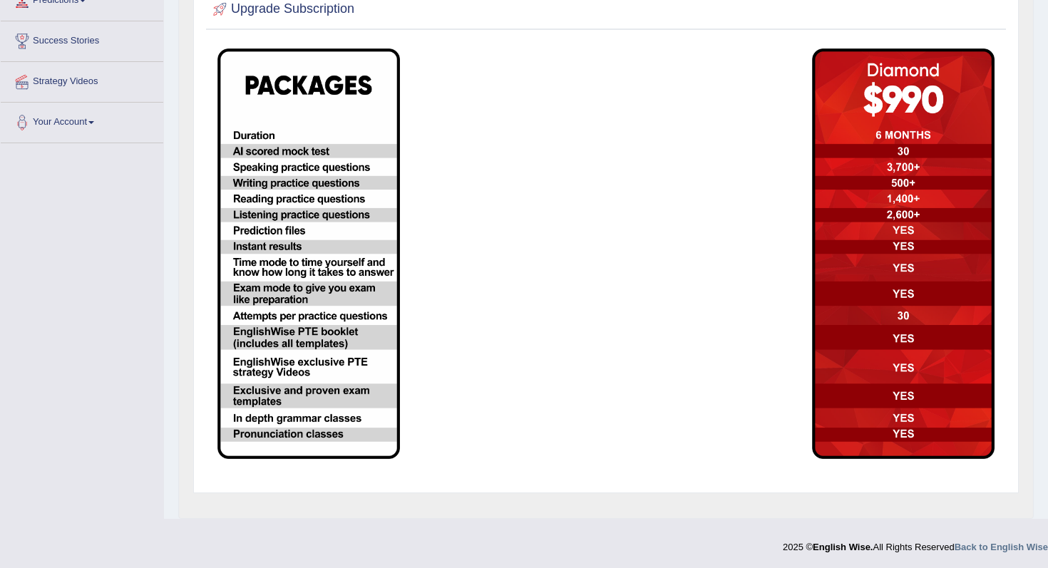
click at [696, 244] on td at bounding box center [705, 254] width 198 height 426
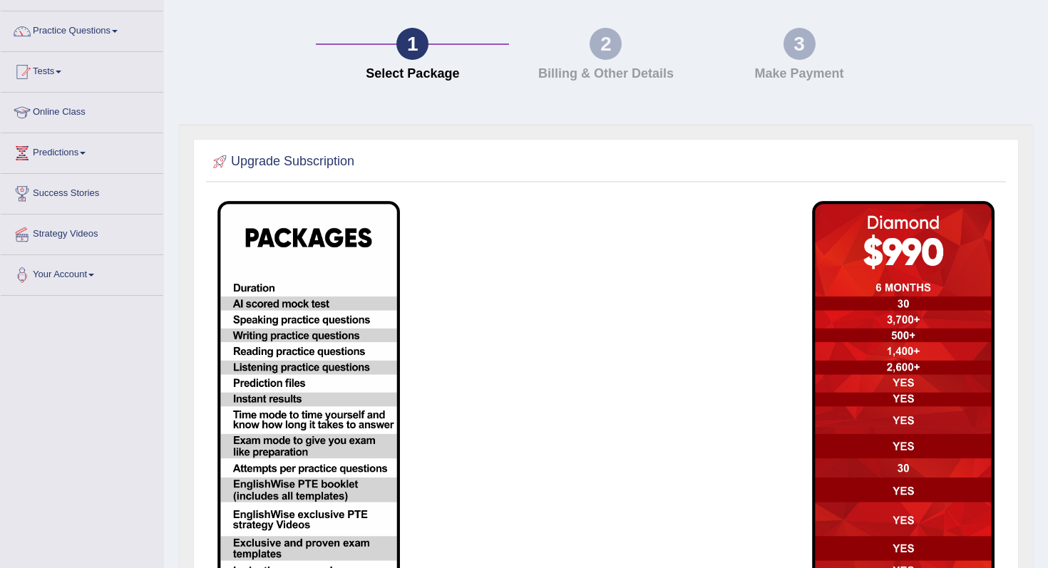
scroll to position [16, 0]
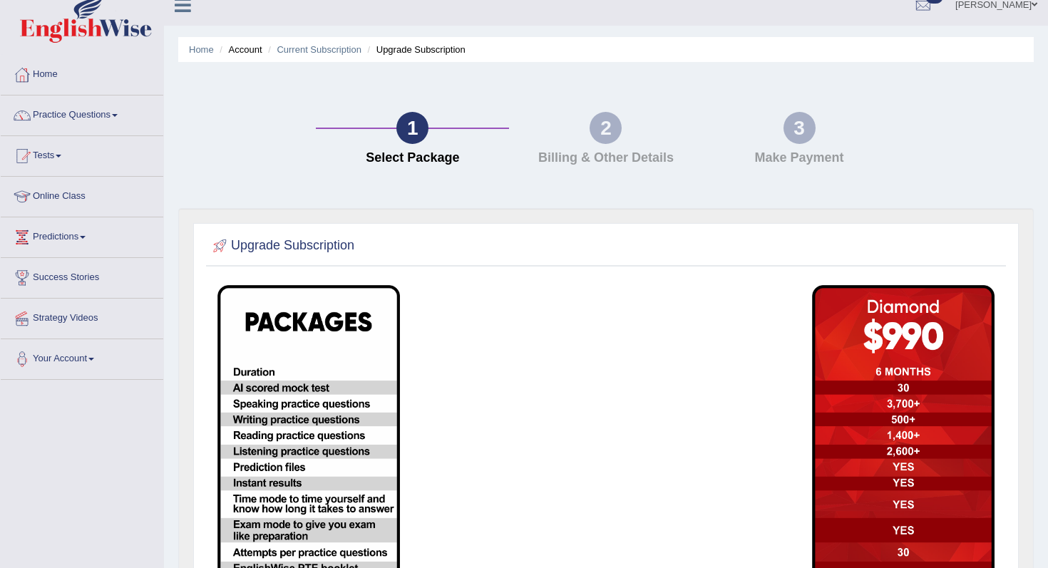
click at [639, 460] on td at bounding box center [705, 490] width 198 height 426
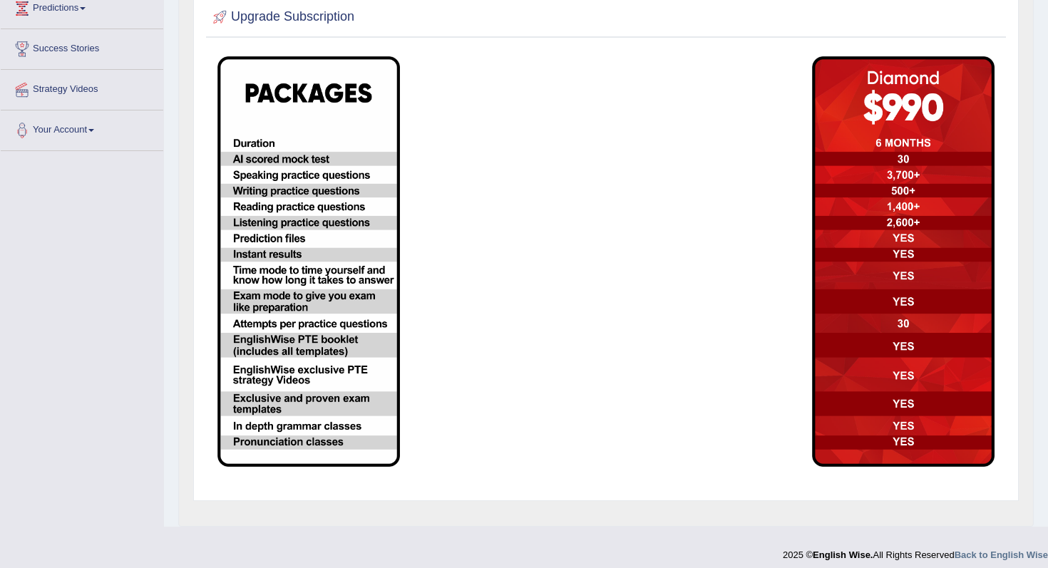
scroll to position [0, 0]
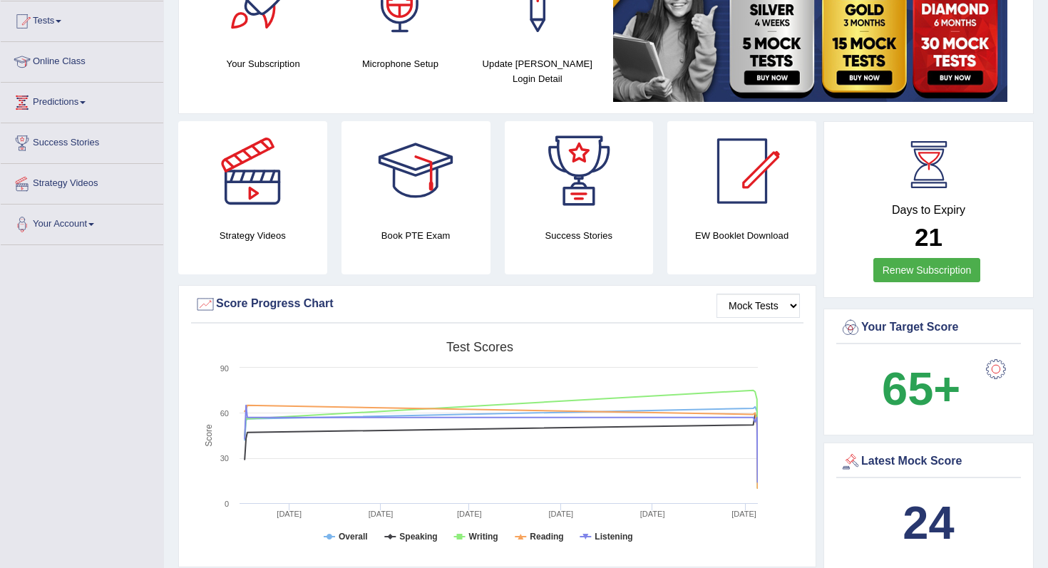
scroll to position [97, 0]
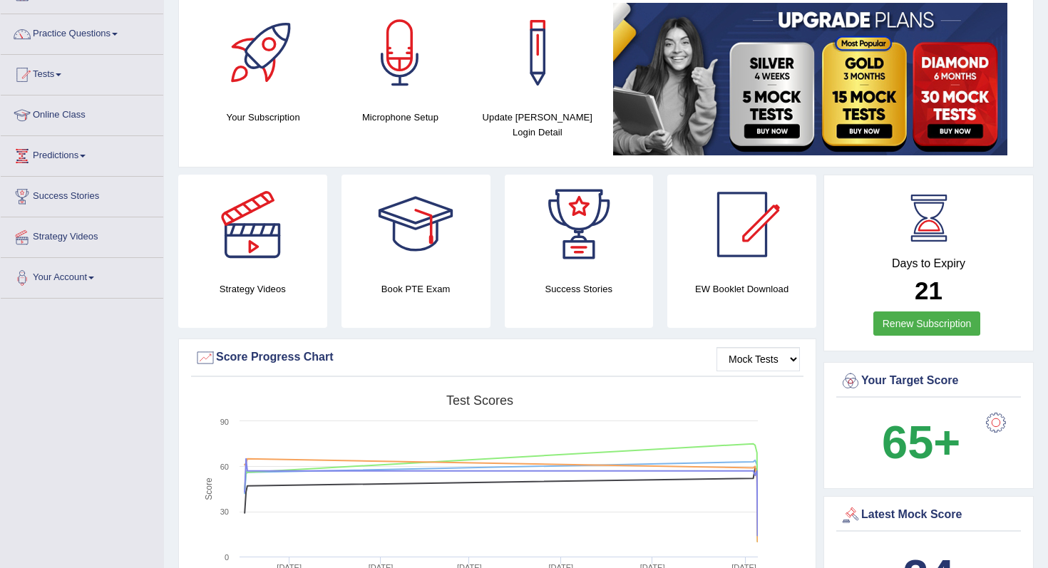
drag, startPoint x: 944, startPoint y: 288, endPoint x: 908, endPoint y: 289, distance: 36.4
click at [908, 289] on h2 "21" at bounding box center [928, 291] width 177 height 28
drag, startPoint x: 946, startPoint y: 306, endPoint x: 888, endPoint y: 251, distance: 79.7
click at [887, 249] on div "Days to Expiry 21 Renew Subscription" at bounding box center [928, 265] width 185 height 158
drag, startPoint x: 1004, startPoint y: 290, endPoint x: 913, endPoint y: 252, distance: 98.7
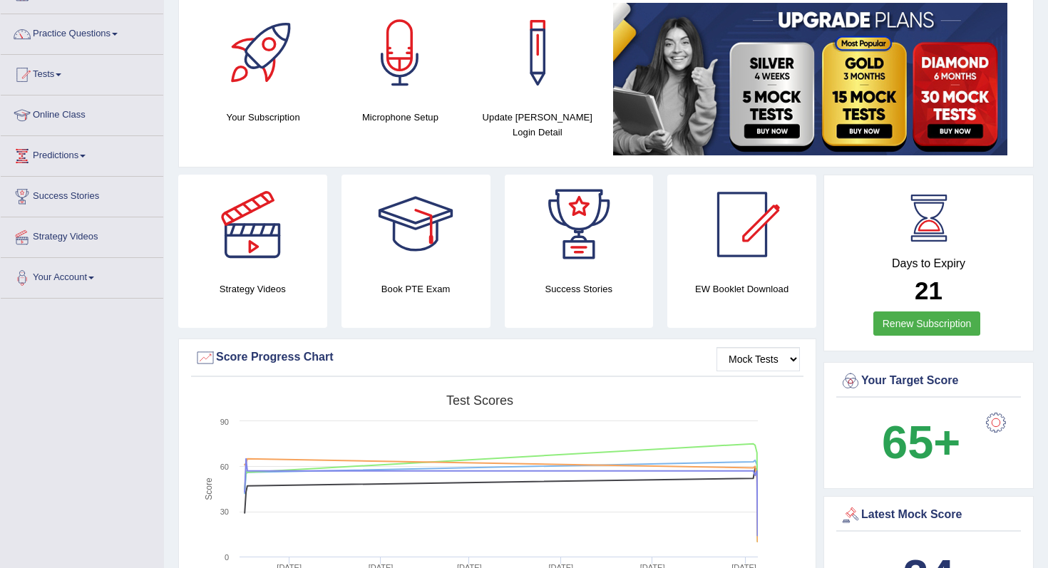
click at [913, 253] on div "Days to Expiry 21 Renew Subscription" at bounding box center [928, 265] width 185 height 158
drag, startPoint x: 886, startPoint y: 252, endPoint x: 1006, endPoint y: 316, distance: 136.2
click at [1006, 316] on div "Days to Expiry 21 Renew Subscription" at bounding box center [928, 265] width 185 height 158
click at [972, 339] on div "Days to Expiry 21 Renew Subscription" at bounding box center [928, 265] width 185 height 158
click at [970, 332] on link "Renew Subscription" at bounding box center [927, 323] width 108 height 24
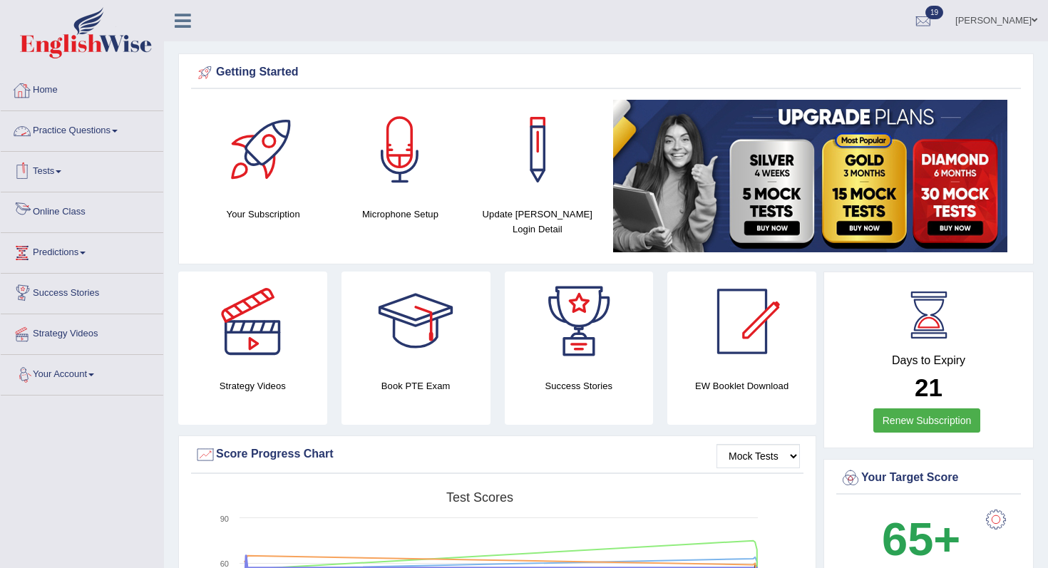
click at [72, 181] on link "Tests" at bounding box center [82, 170] width 163 height 36
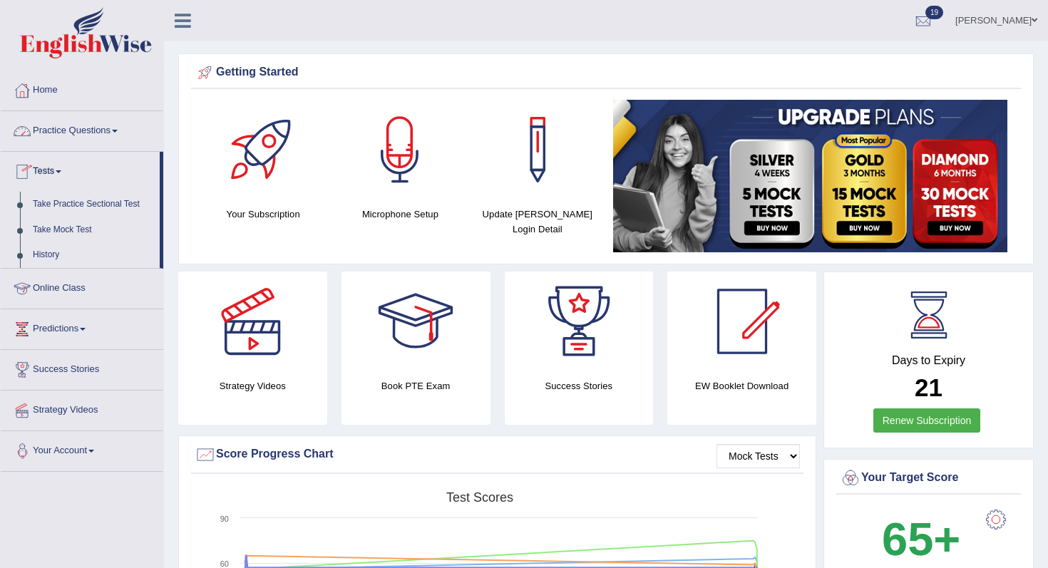
click at [86, 139] on link "Practice Questions" at bounding box center [82, 129] width 163 height 36
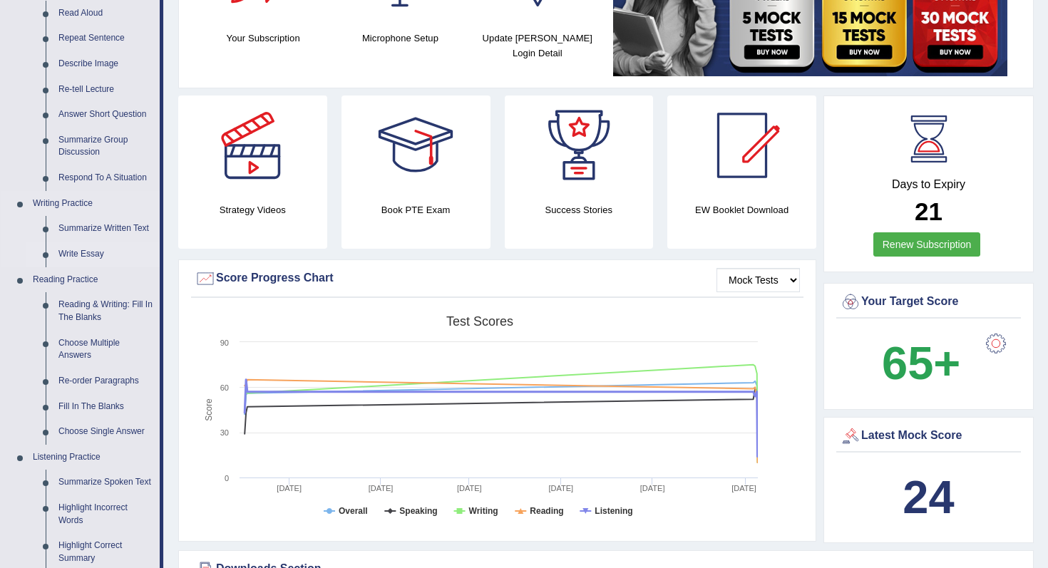
scroll to position [190, 0]
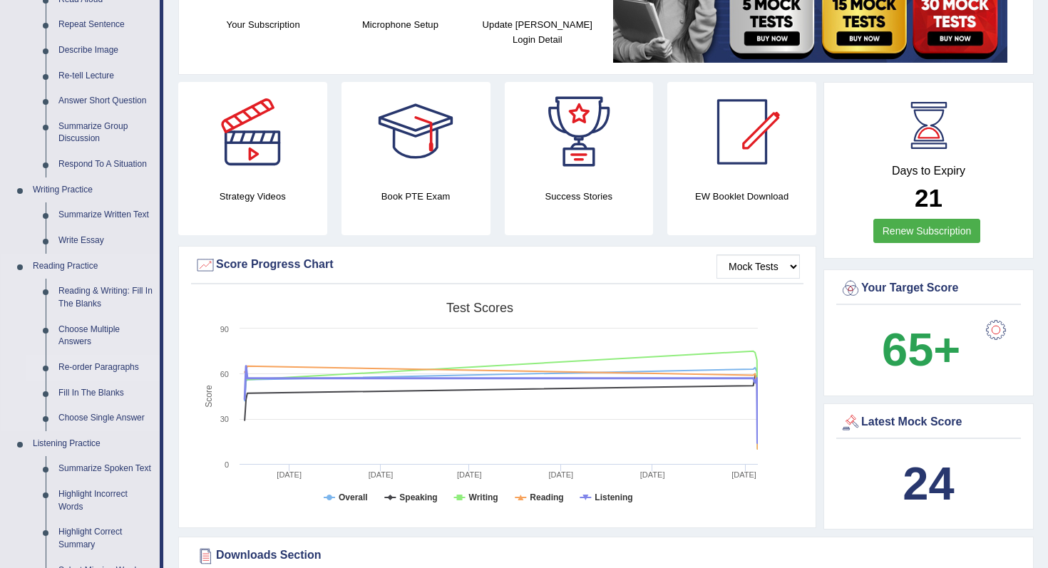
click at [112, 360] on link "Re-order Paragraphs" at bounding box center [106, 368] width 108 height 26
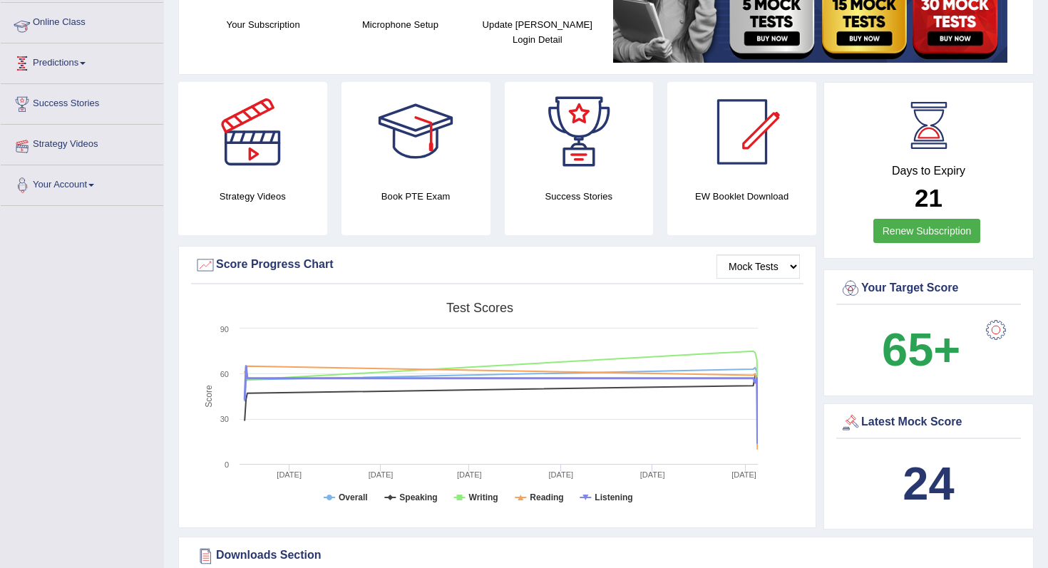
scroll to position [192, 0]
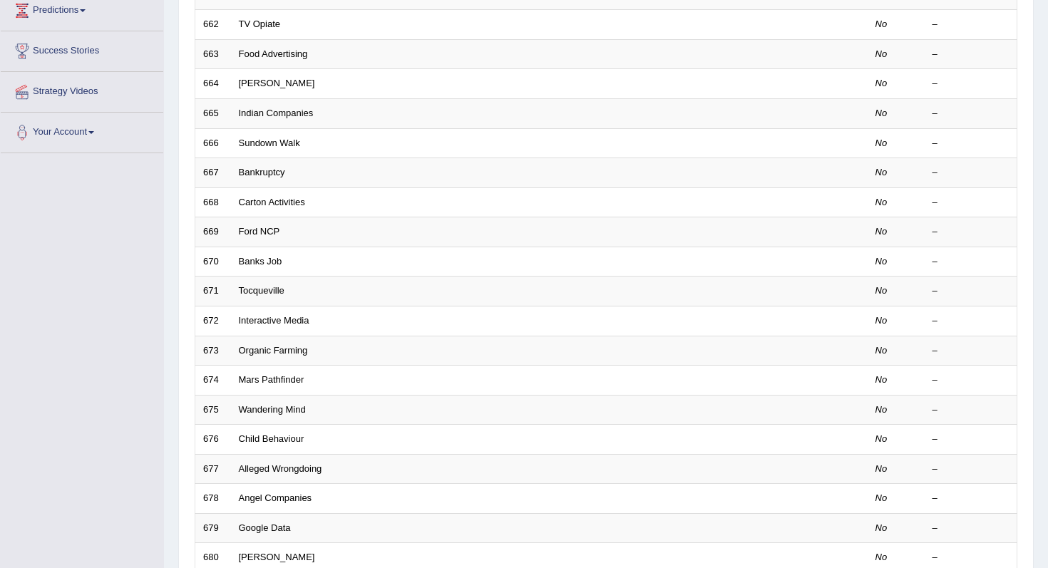
scroll to position [376, 0]
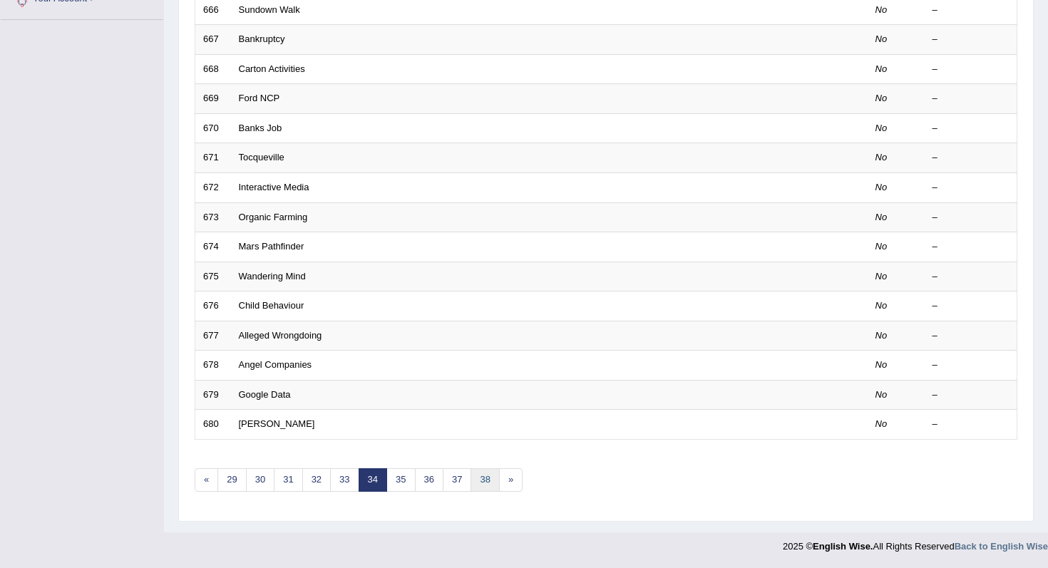
click at [483, 479] on link "38" at bounding box center [484, 480] width 29 height 24
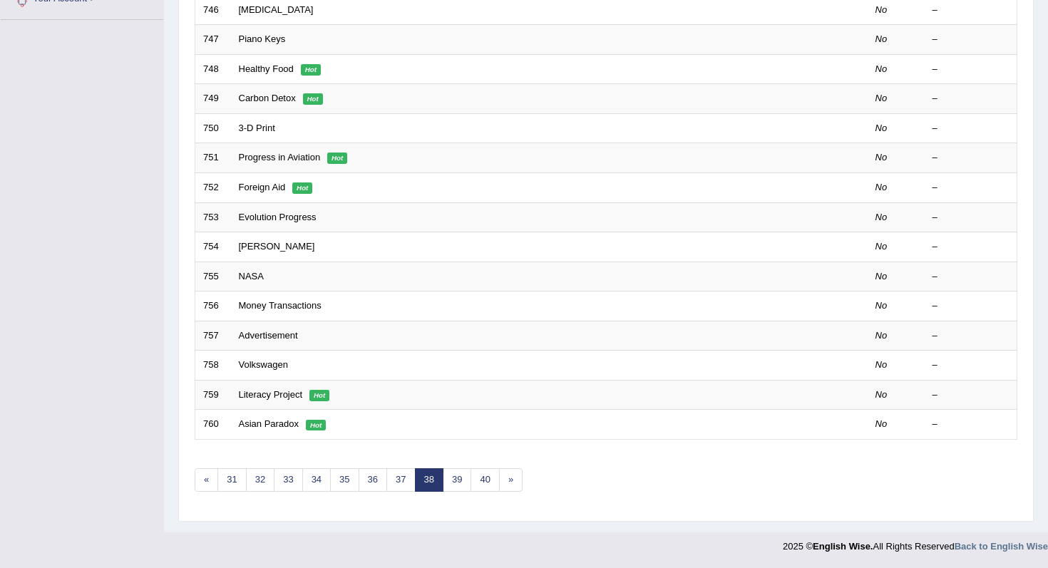
click at [487, 492] on div "Showing 741-760 of 786 items. # Title Exam Occurring Taken Last Result 741 Lang…" at bounding box center [606, 139] width 823 height 739
click at [487, 488] on link "40" at bounding box center [484, 480] width 29 height 24
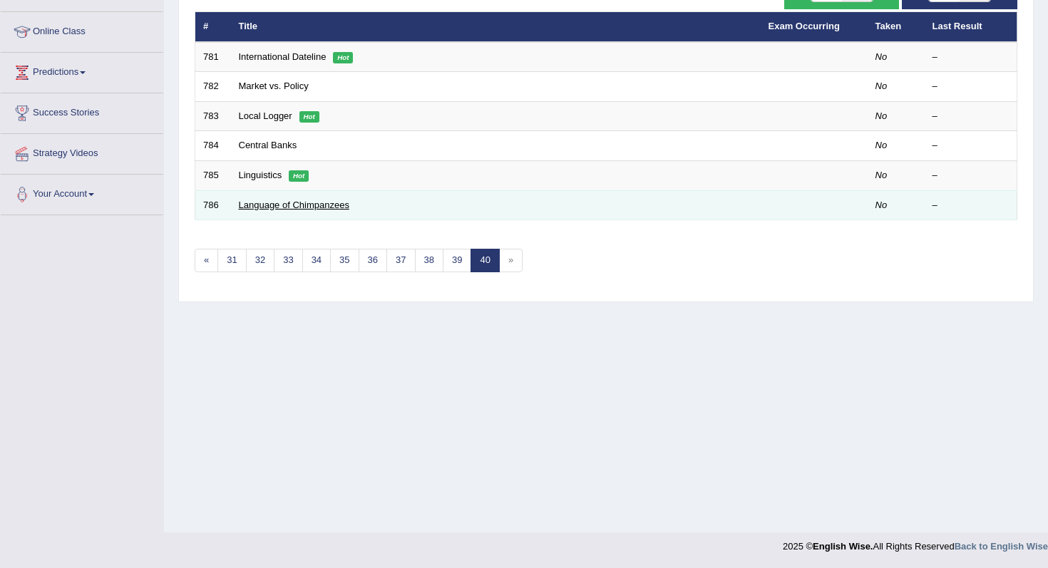
click at [327, 207] on link "Language of Chimpanzees" at bounding box center [294, 205] width 110 height 11
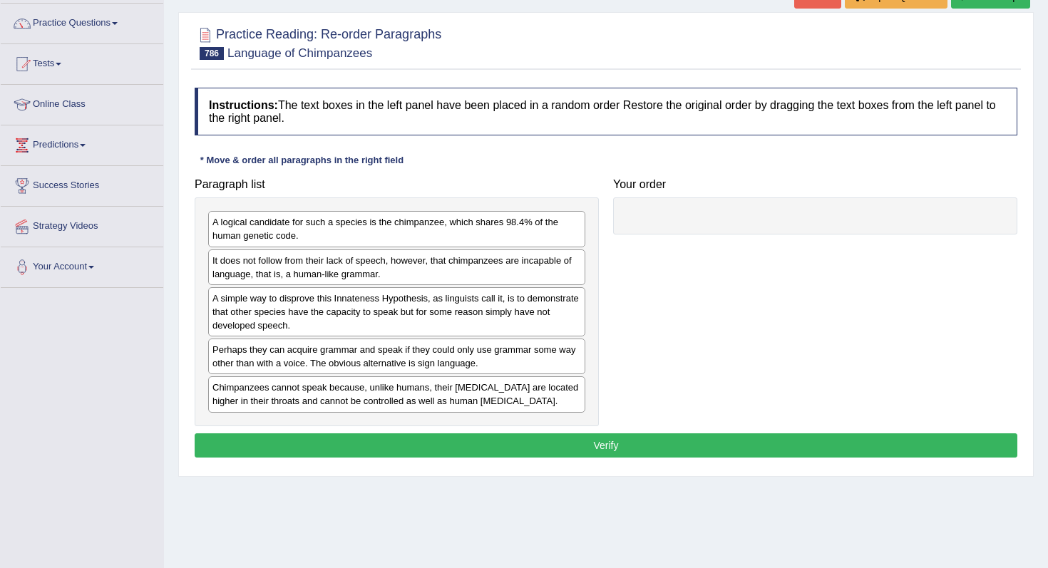
scroll to position [135, 0]
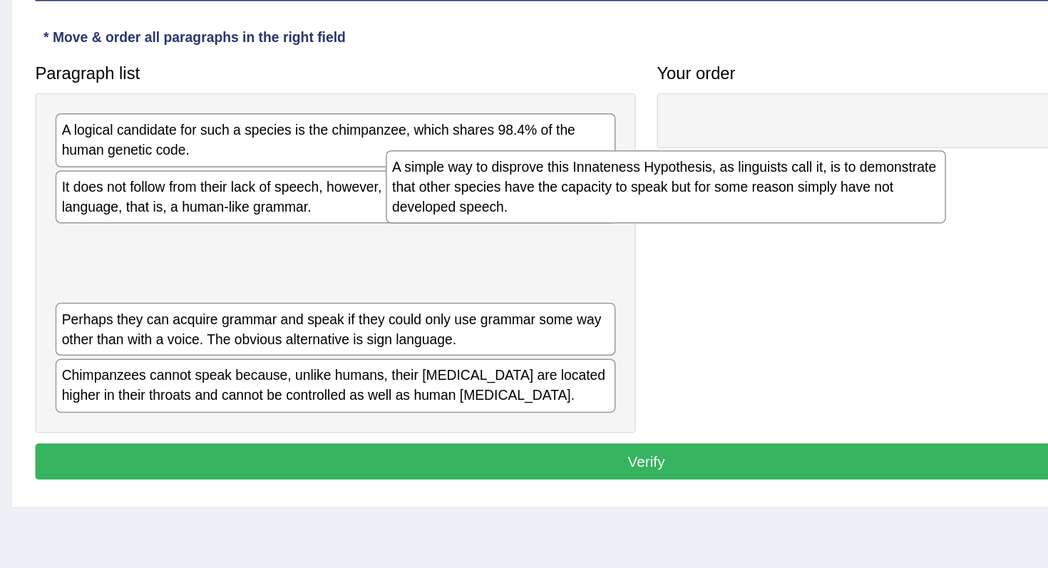
drag, startPoint x: 468, startPoint y: 282, endPoint x: 757, endPoint y: 167, distance: 311.3
click at [757, 208] on div "A simple way to disprove this Innateness Hypothesis, as linguists call it, is t…" at bounding box center [619, 232] width 377 height 49
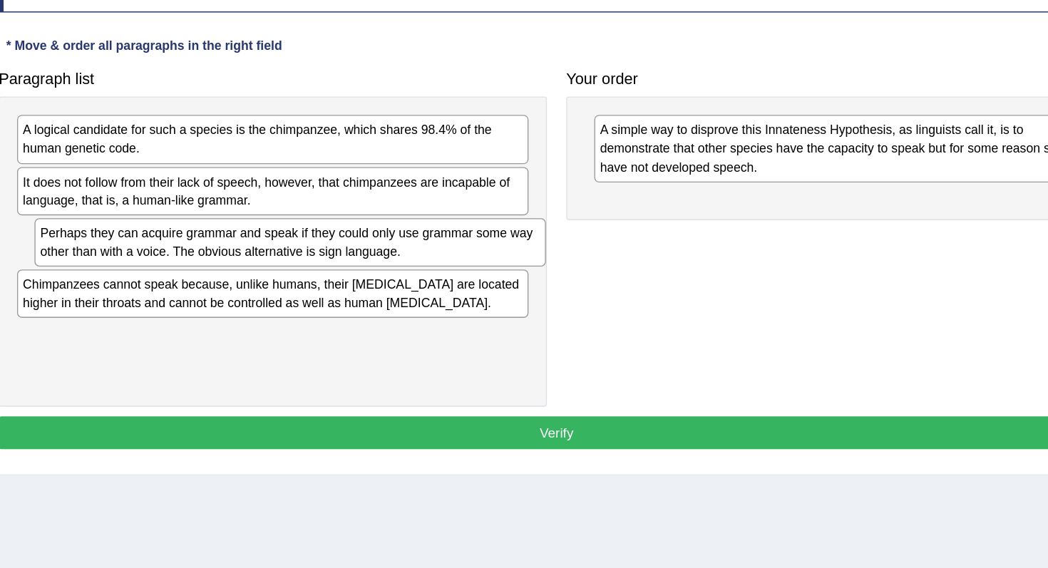
drag, startPoint x: 476, startPoint y: 276, endPoint x: 487, endPoint y: 277, distance: 10.7
click at [487, 277] on div "Perhaps they can acquire grammar and speak if they could only use grammar some …" at bounding box center [409, 277] width 377 height 36
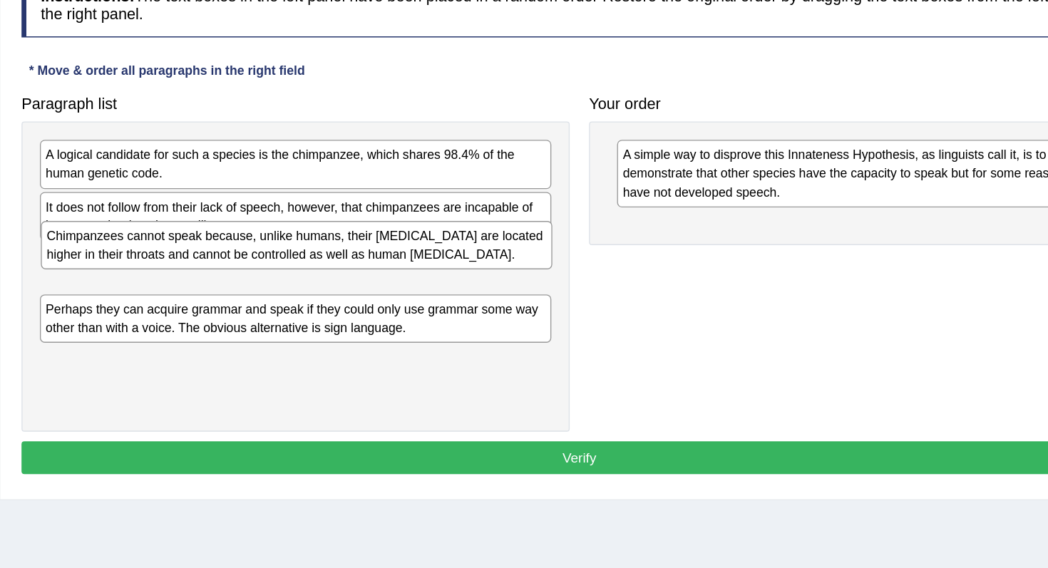
drag, startPoint x: 495, startPoint y: 325, endPoint x: 497, endPoint y: 272, distance: 53.5
click at [497, 272] on div "Chimpanzees cannot speak because, unlike humans, their vocal cords are located …" at bounding box center [397, 261] width 377 height 36
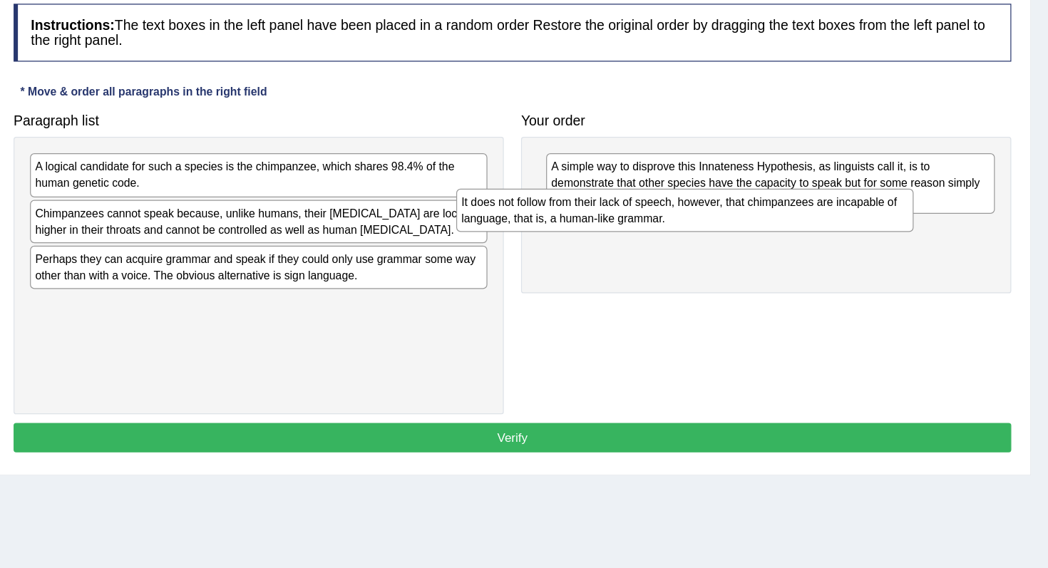
drag, startPoint x: 479, startPoint y: 237, endPoint x: 839, endPoint y: 237, distance: 359.9
click at [838, 237] on div "It does not follow from their lack of speech, however, that chimpanzees are inc…" at bounding box center [748, 230] width 377 height 36
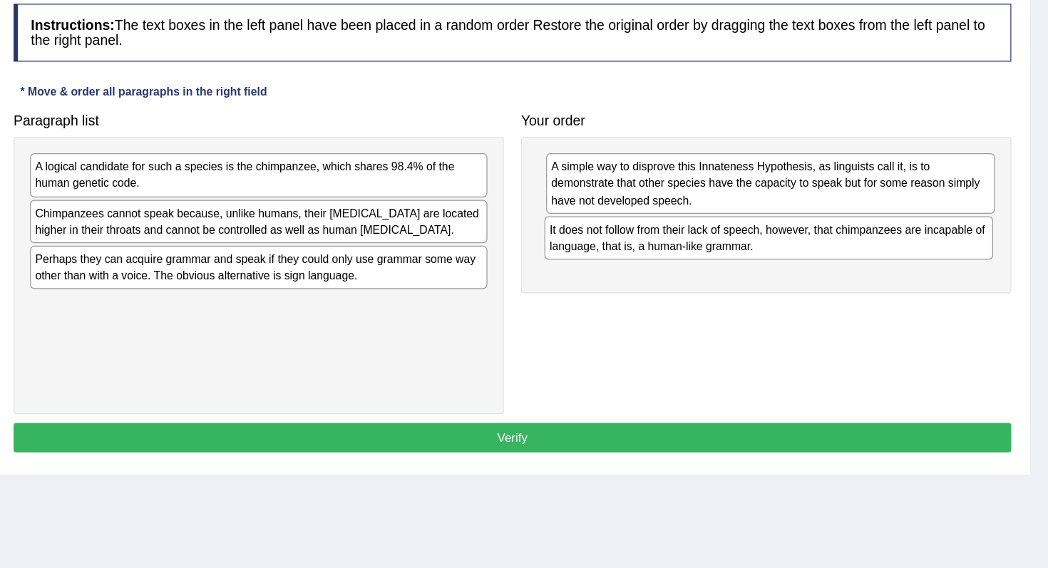
drag, startPoint x: 726, startPoint y: 257, endPoint x: 467, endPoint y: 359, distance: 278.1
click at [632, 271] on div "It does not follow from their lack of speech, however, that chimpanzees are inc…" at bounding box center [817, 253] width 370 height 36
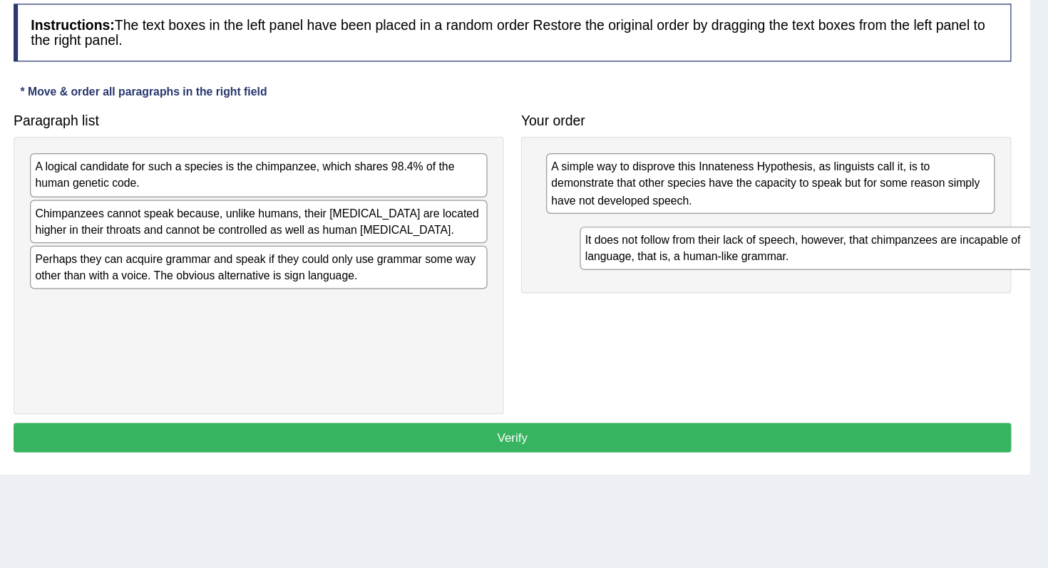
drag, startPoint x: 421, startPoint y: 316, endPoint x: 873, endPoint y: 263, distance: 455.8
click at [873, 263] on div "It does not follow from their lack of speech, however, that chimpanzees are inc…" at bounding box center [849, 262] width 377 height 36
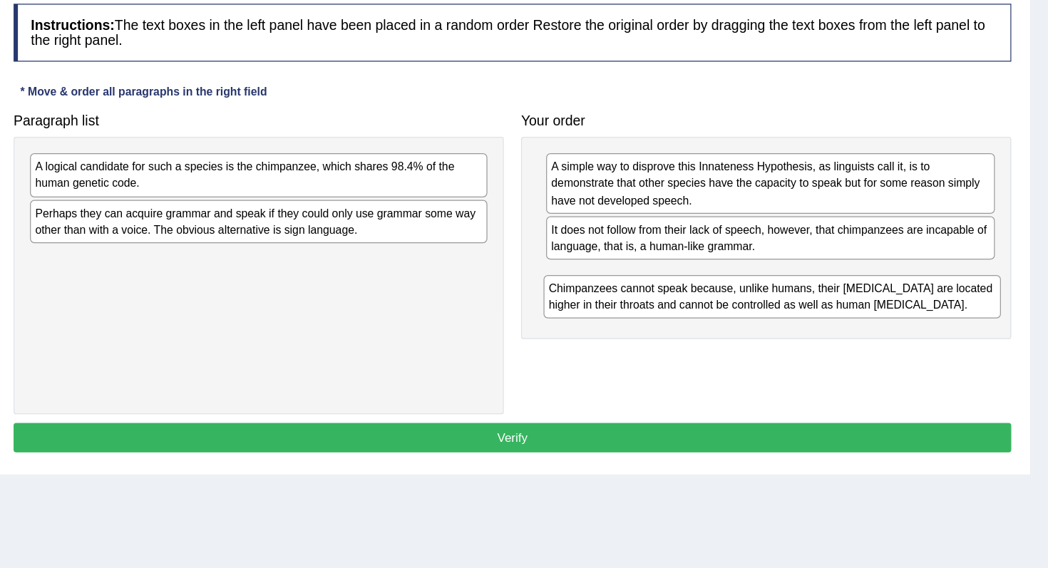
drag, startPoint x: 359, startPoint y: 239, endPoint x: 806, endPoint y: 305, distance: 451.7
click at [806, 306] on div "Chimpanzees cannot speak because, unlike humans, their [MEDICAL_DATA] are locat…" at bounding box center [820, 302] width 377 height 36
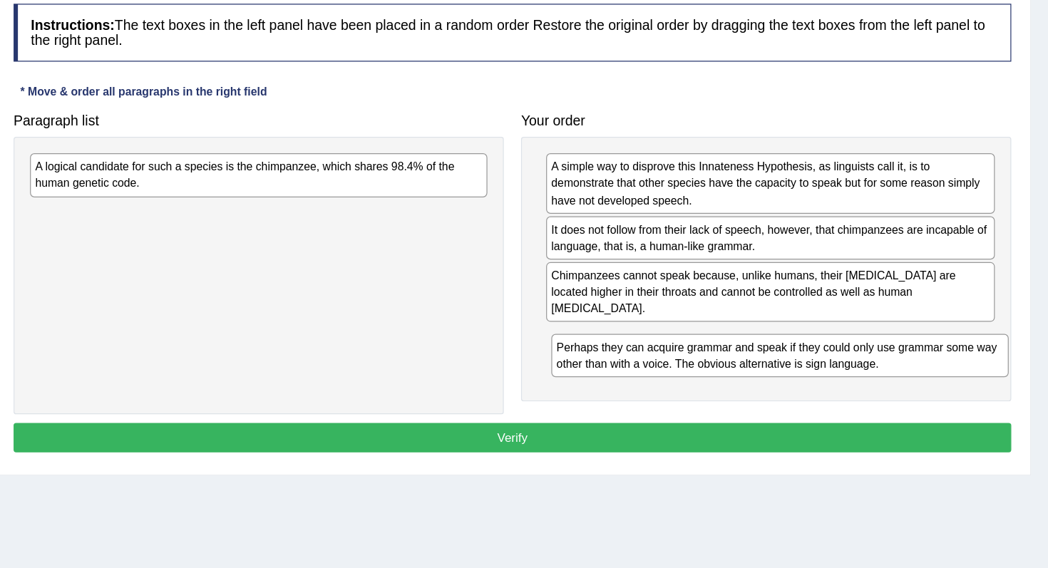
drag, startPoint x: 431, startPoint y: 244, endPoint x: 860, endPoint y: 350, distance: 441.2
click at [860, 351] on div "Perhaps they can acquire grammar and speak if they could only use grammar some …" at bounding box center [826, 350] width 377 height 36
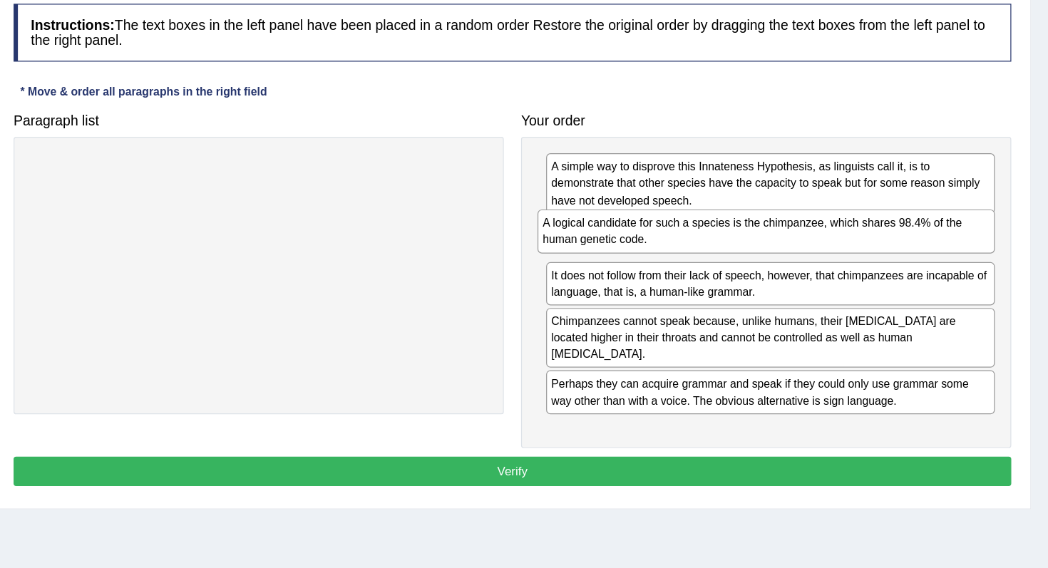
drag, startPoint x: 439, startPoint y: 209, endPoint x: 857, endPoint y: 255, distance: 421.0
click at [857, 255] on div "A logical candidate for such a species is the chimpanzee, which shares 98.4% of…" at bounding box center [815, 248] width 377 height 36
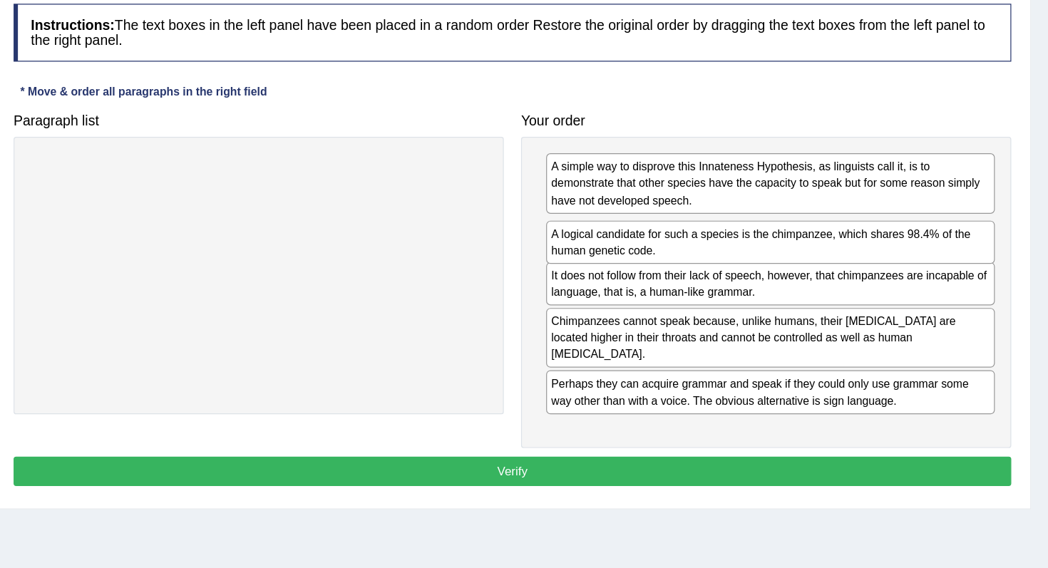
click at [822, 254] on div "A logical candidate for such a species is the chimpanzee, which shares 98.4% of…" at bounding box center [819, 257] width 370 height 36
click at [823, 248] on div "A logical candidate for such a species is the chimpanzee, which shares 98.4% of…" at bounding box center [820, 256] width 370 height 36
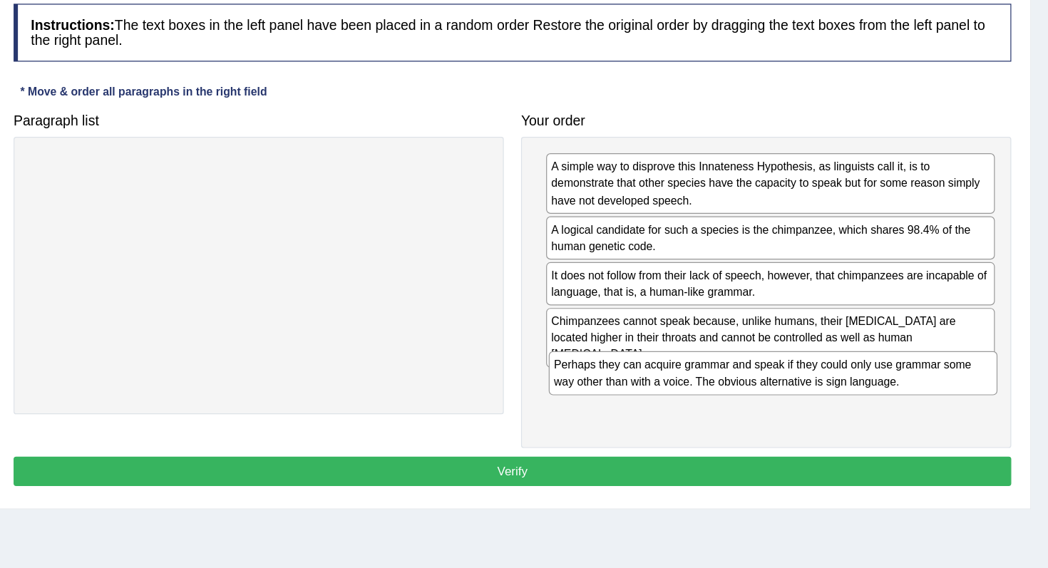
click at [820, 381] on div "Perhaps they can acquire grammar and speak if they could only use grammar some …" at bounding box center [821, 364] width 370 height 36
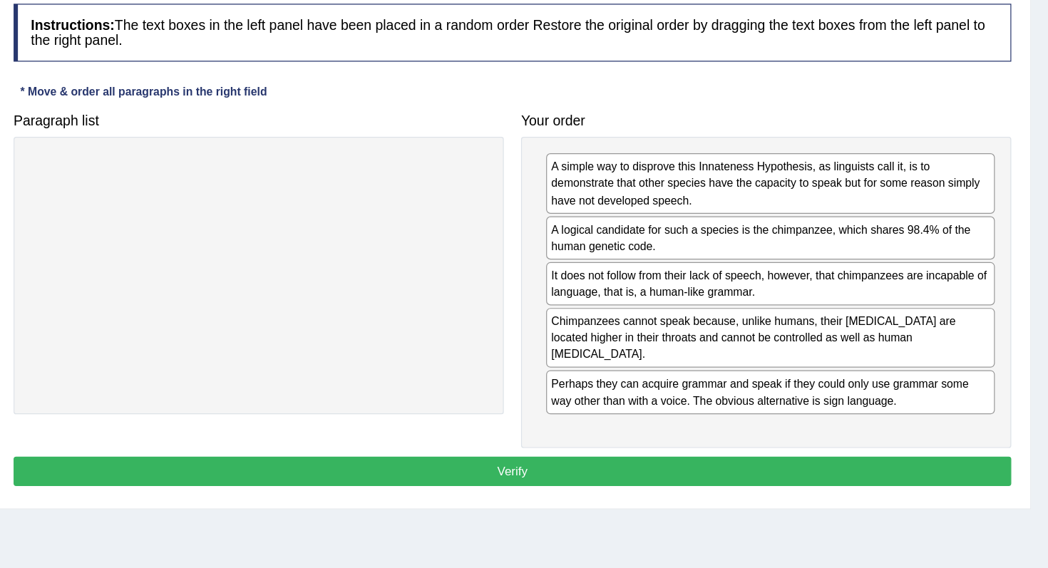
click at [793, 433] on button "Verify" at bounding box center [606, 445] width 823 height 24
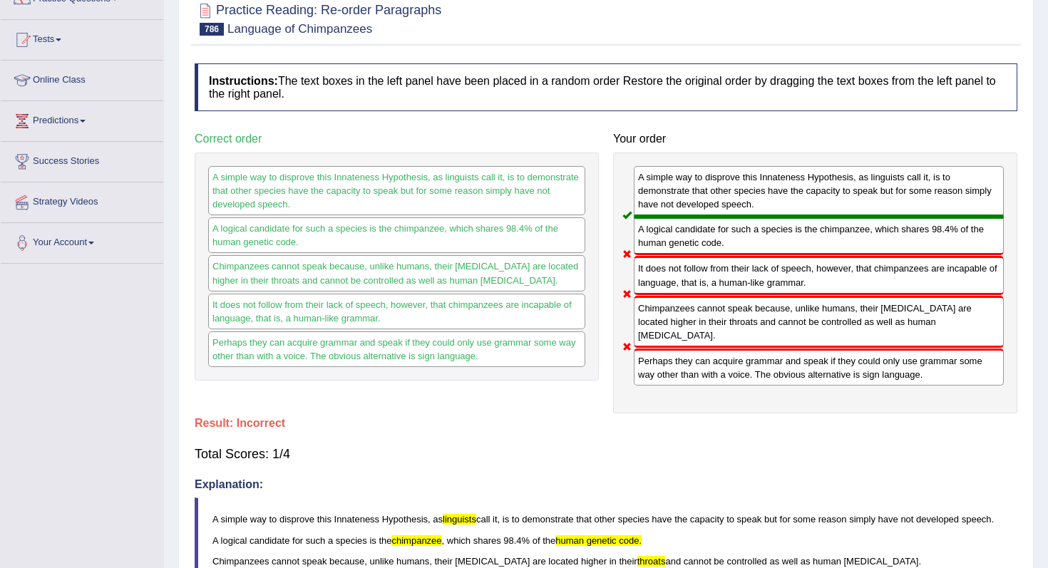
scroll to position [0, 0]
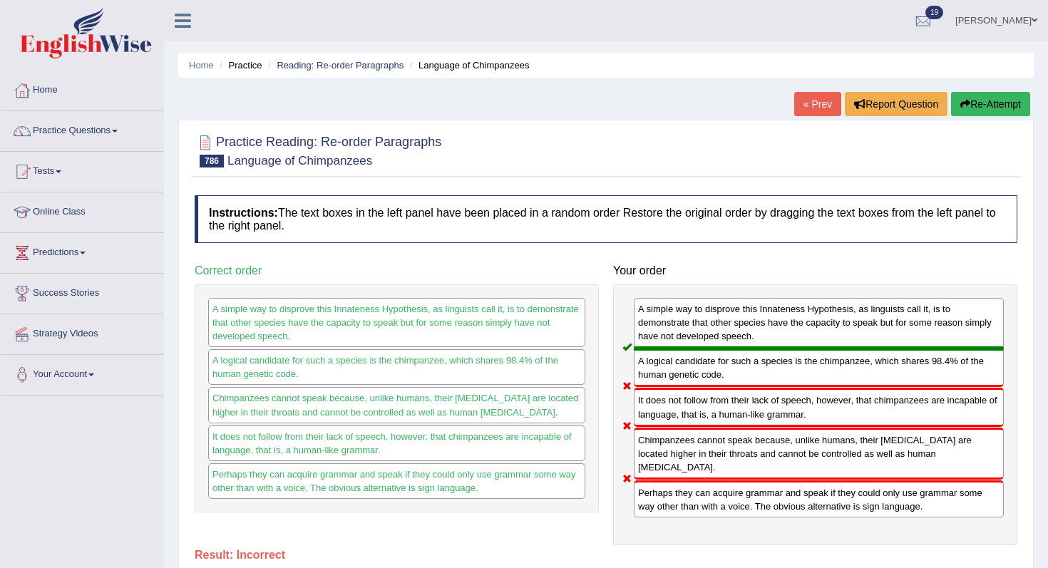
click at [969, 104] on button "Re-Attempt" at bounding box center [990, 104] width 79 height 24
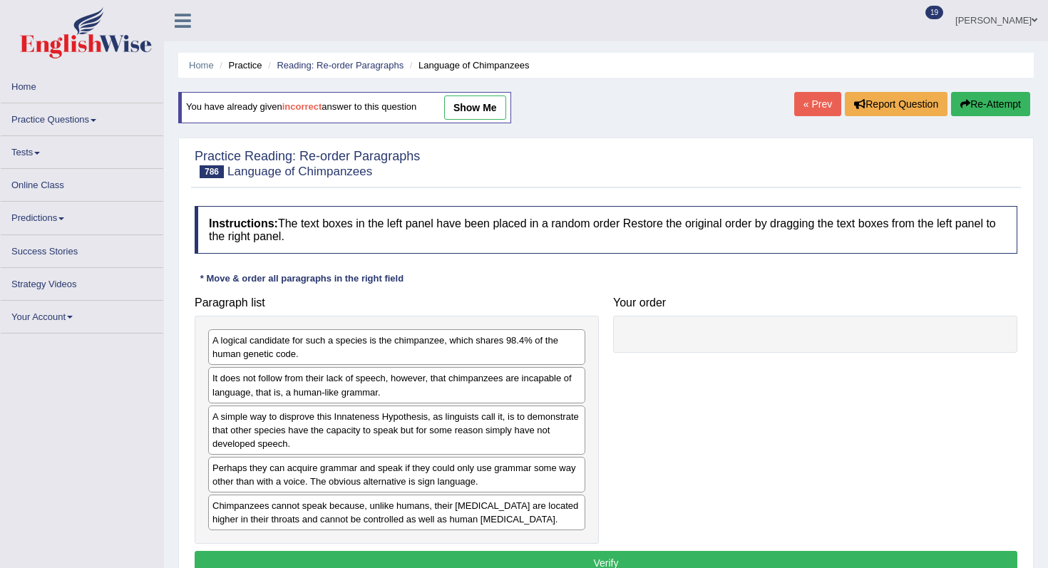
scroll to position [148, 0]
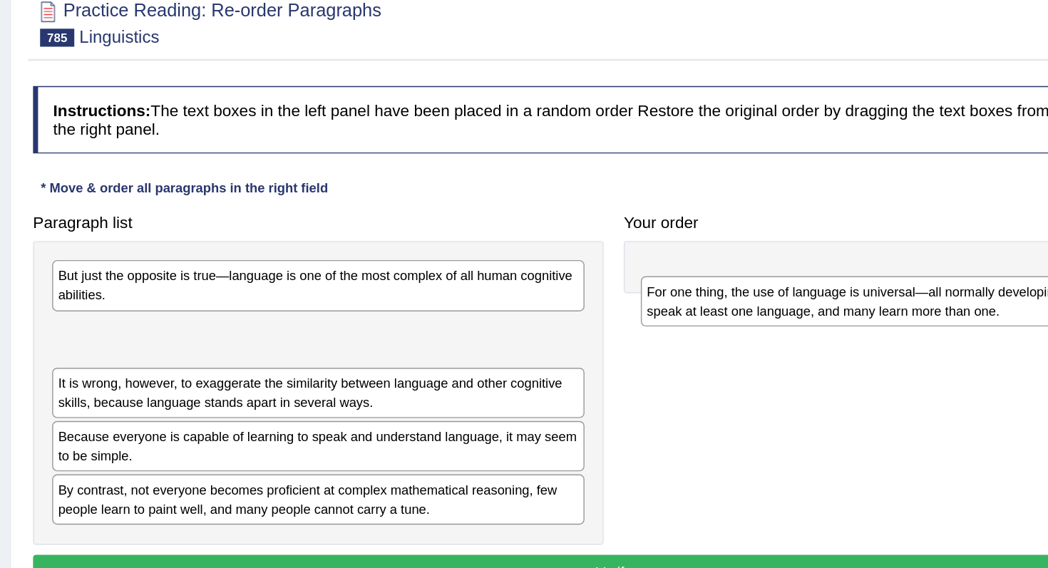
drag, startPoint x: 367, startPoint y: 381, endPoint x: 798, endPoint y: 341, distance: 432.3
click at [798, 341] on div "For one thing, the use of language is universal—all normally developing childre…" at bounding box center [813, 348] width 377 height 36
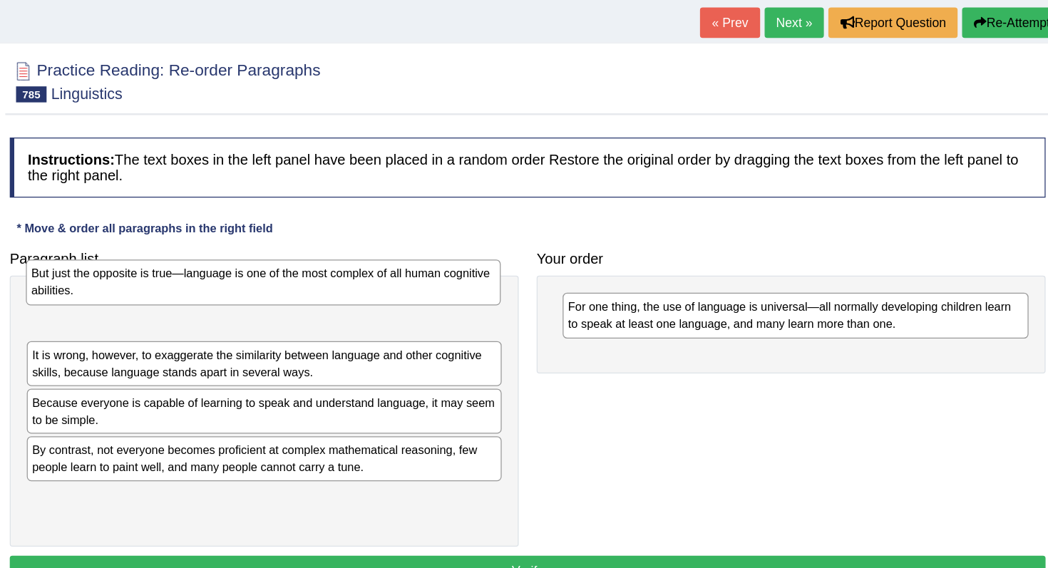
drag, startPoint x: 448, startPoint y: 339, endPoint x: 448, endPoint y: 346, distance: 7.2
click at [448, 328] on div "But just the opposite is true—language is one of the most complex of all human …" at bounding box center [395, 310] width 377 height 36
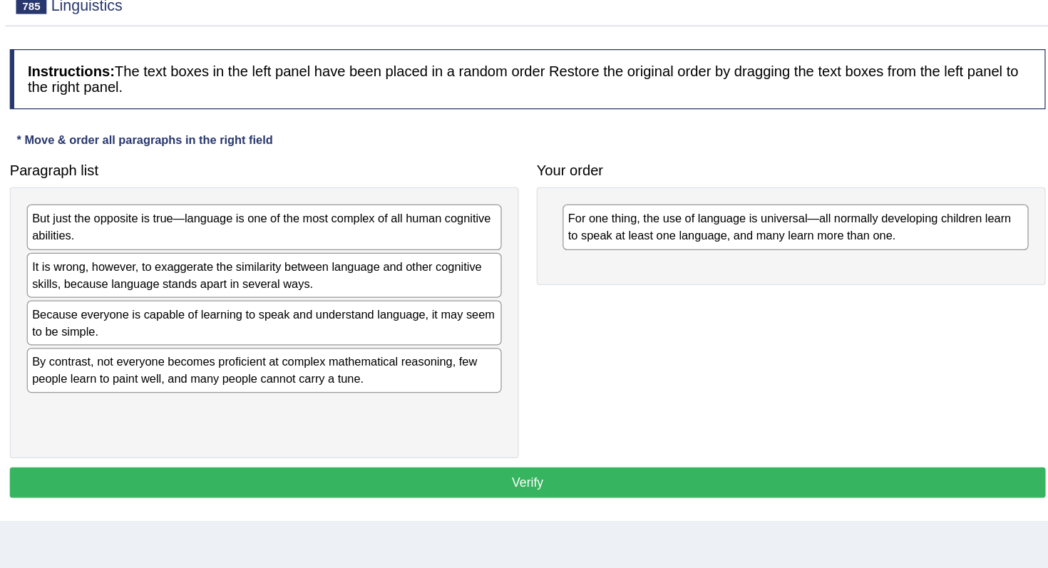
scroll to position [59, 0]
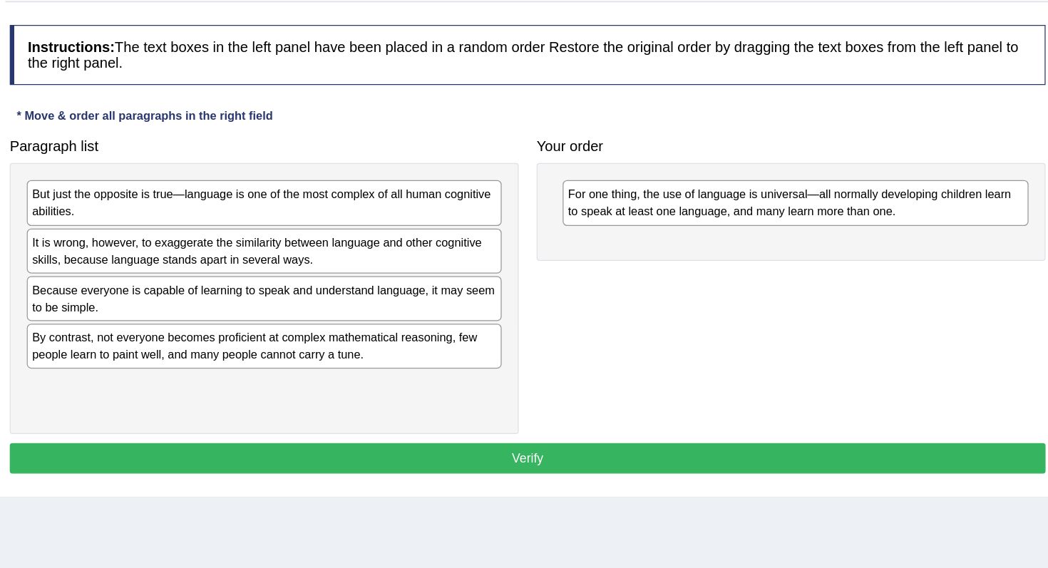
drag, startPoint x: 591, startPoint y: 361, endPoint x: 793, endPoint y: 304, distance: 209.6
click at [793, 304] on div "Paragraph list But just the opposite is true—language is one of the most comple…" at bounding box center [605, 341] width 837 height 242
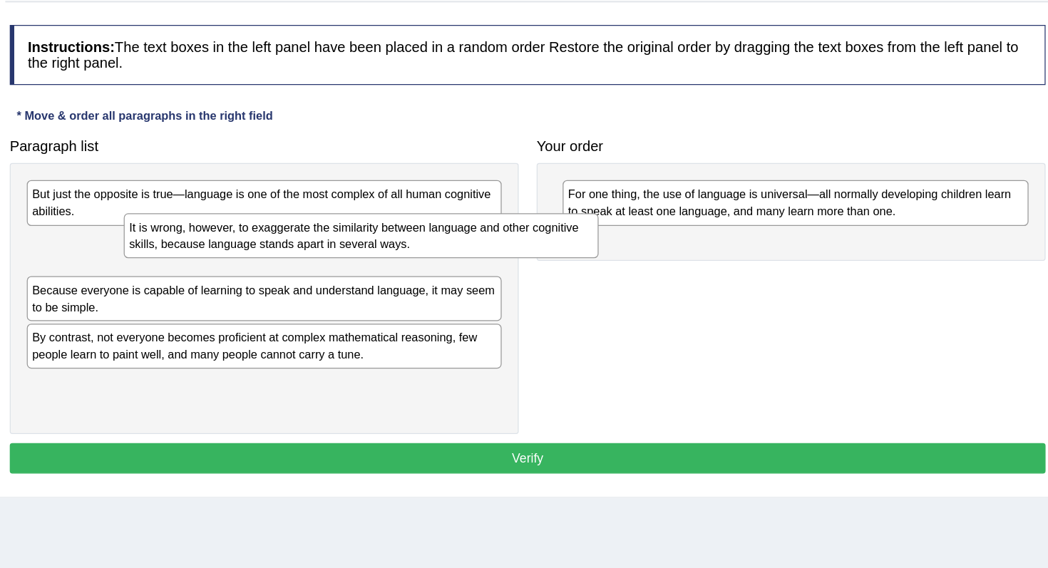
drag, startPoint x: 488, startPoint y: 292, endPoint x: 949, endPoint y: 281, distance: 460.6
click at [662, 286] on div "It is wrong, however, to exaggerate the similarity between language and other c…" at bounding box center [473, 304] width 377 height 36
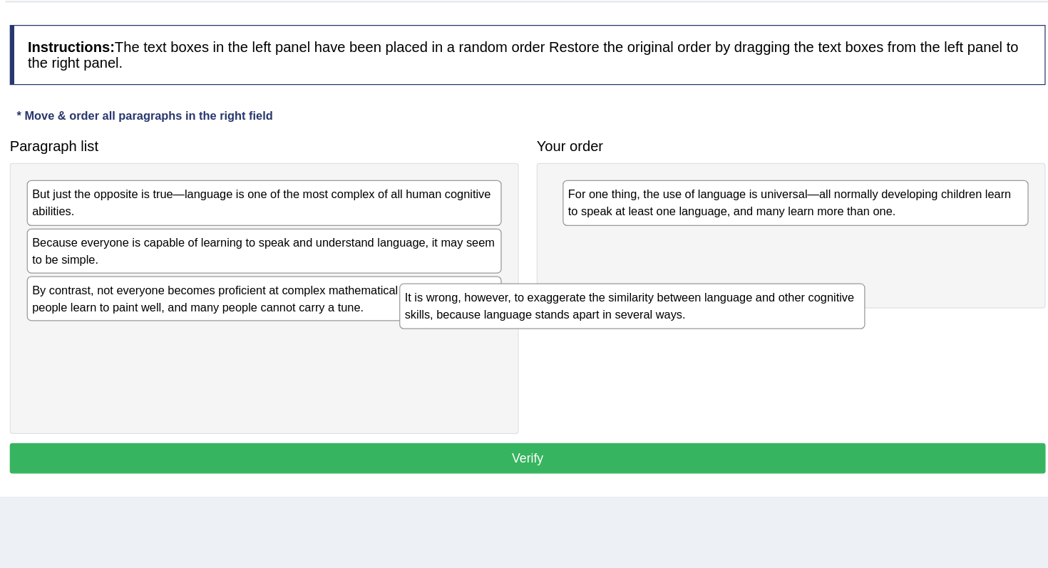
drag, startPoint x: 905, startPoint y: 282, endPoint x: 775, endPoint y: 364, distance: 153.5
click at [775, 364] on div "It is wrong, however, to exaggerate the similarity between language and other c…" at bounding box center [689, 359] width 370 height 36
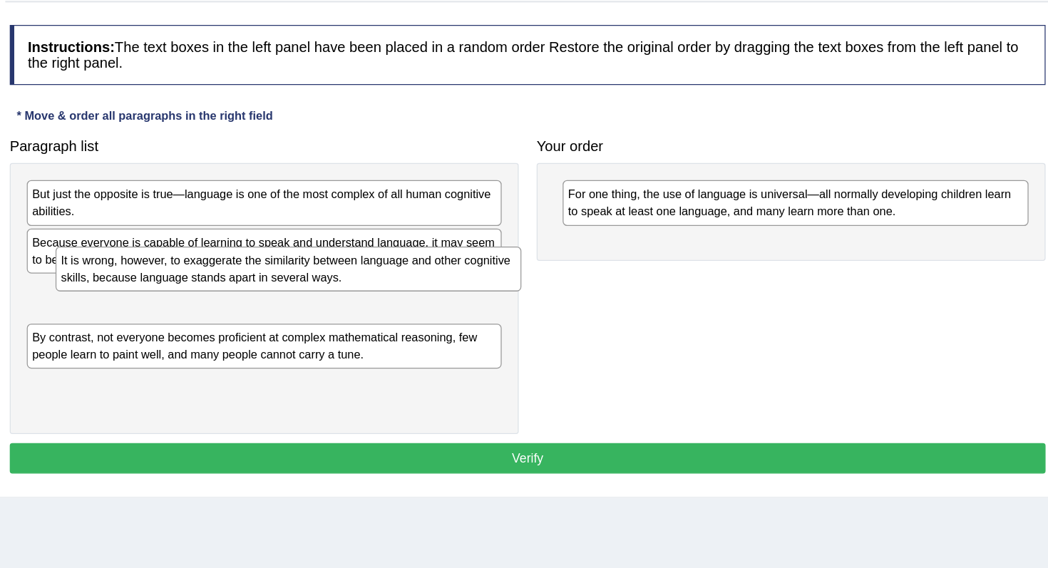
drag, startPoint x: 790, startPoint y: 327, endPoint x: 358, endPoint y: 376, distance: 434.6
click at [358, 348] on div "It is wrong, however, to exaggerate the similarity between language and other c…" at bounding box center [416, 330] width 370 height 36
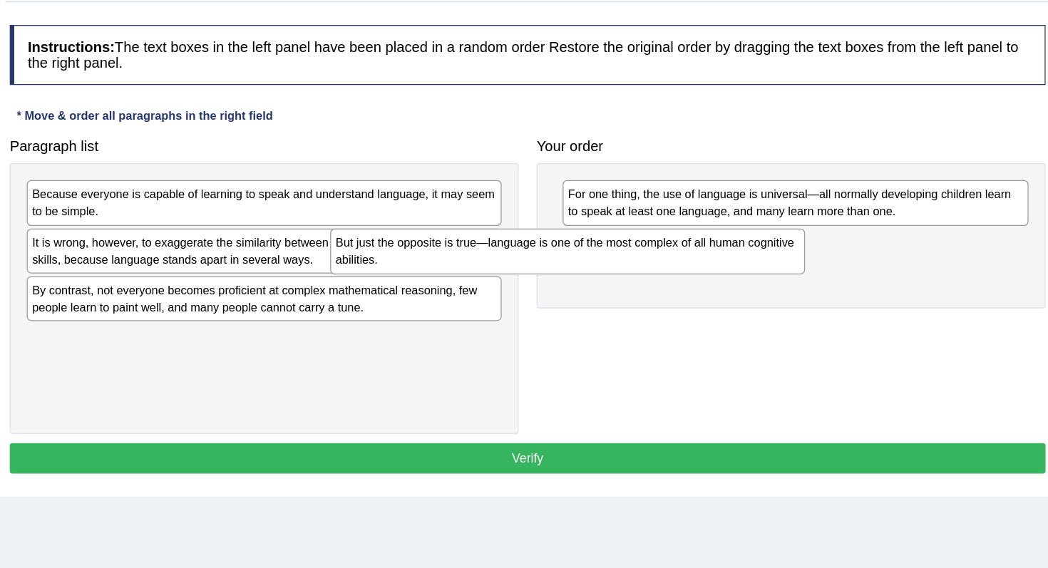
drag, startPoint x: 426, startPoint y: 281, endPoint x: 681, endPoint y: 320, distance: 258.2
click at [681, 320] on div "But just the opposite is true—language is one of the most complex of all human …" at bounding box center [637, 316] width 377 height 36
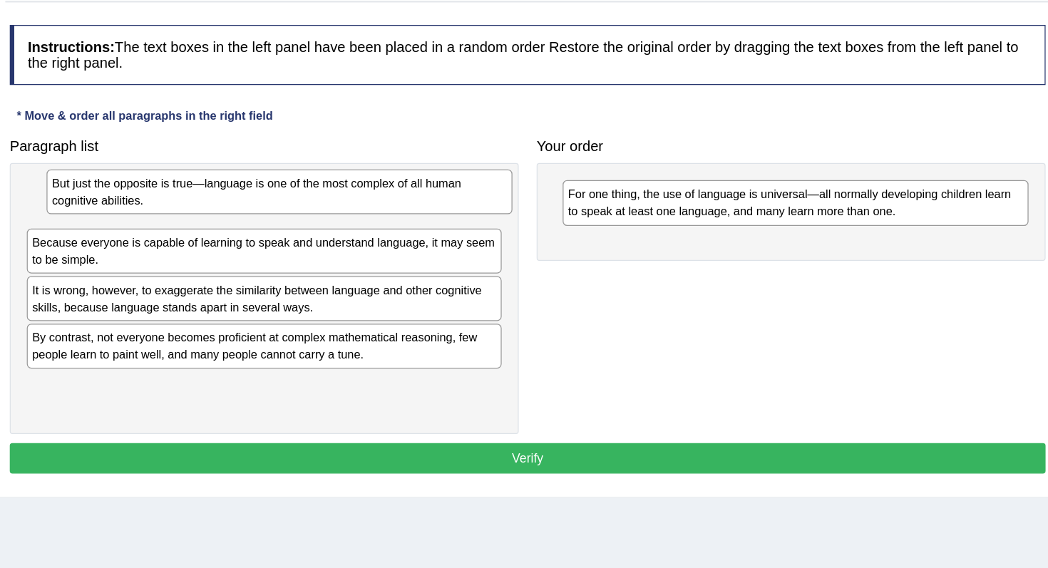
drag, startPoint x: 708, startPoint y: 322, endPoint x: 299, endPoint y: 275, distance: 412.5
click at [299, 275] on div "But just the opposite is true—language is one of the most complex of all human …" at bounding box center [409, 269] width 370 height 36
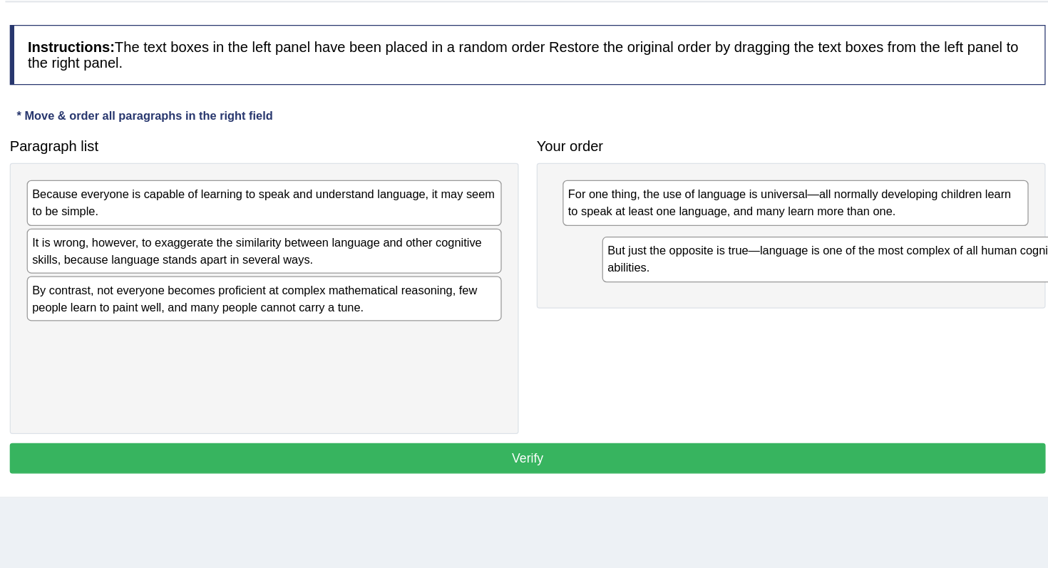
drag, startPoint x: 305, startPoint y: 279, endPoint x: 747, endPoint y: 342, distance: 446.4
click at [747, 340] on div "But just the opposite is true—language is one of the most complex of all human …" at bounding box center [853, 322] width 377 height 36
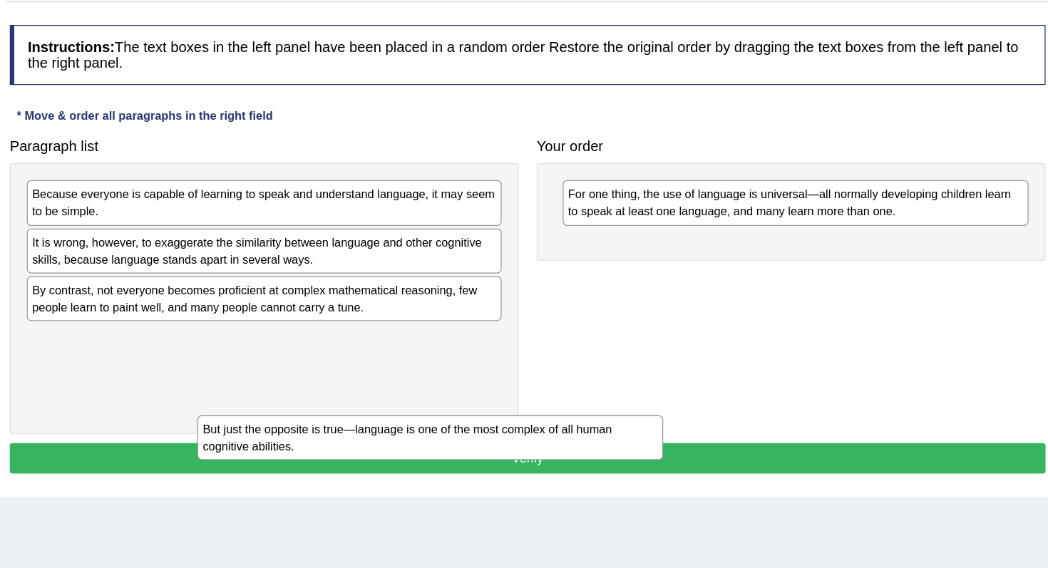
drag, startPoint x: 746, startPoint y: 320, endPoint x: 420, endPoint y: 478, distance: 361.8
click at [421, 478] on div "But just the opposite is true—language is one of the most complex of all human …" at bounding box center [529, 464] width 370 height 36
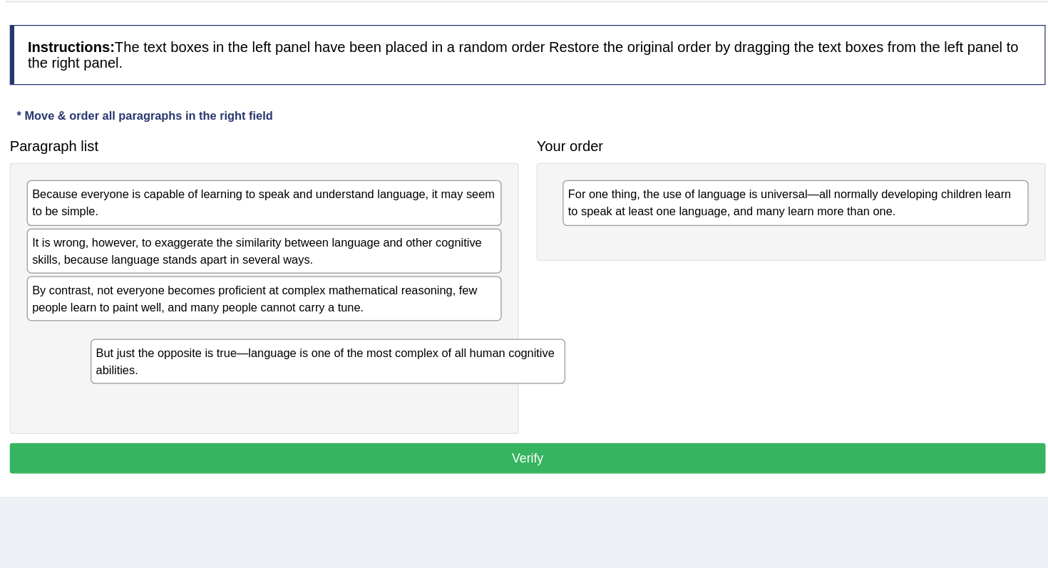
drag, startPoint x: 393, startPoint y: 389, endPoint x: 407, endPoint y: 416, distance: 30.0
click at [407, 416] on div "But just the opposite is true—language is one of the most complex of all human …" at bounding box center [447, 404] width 377 height 36
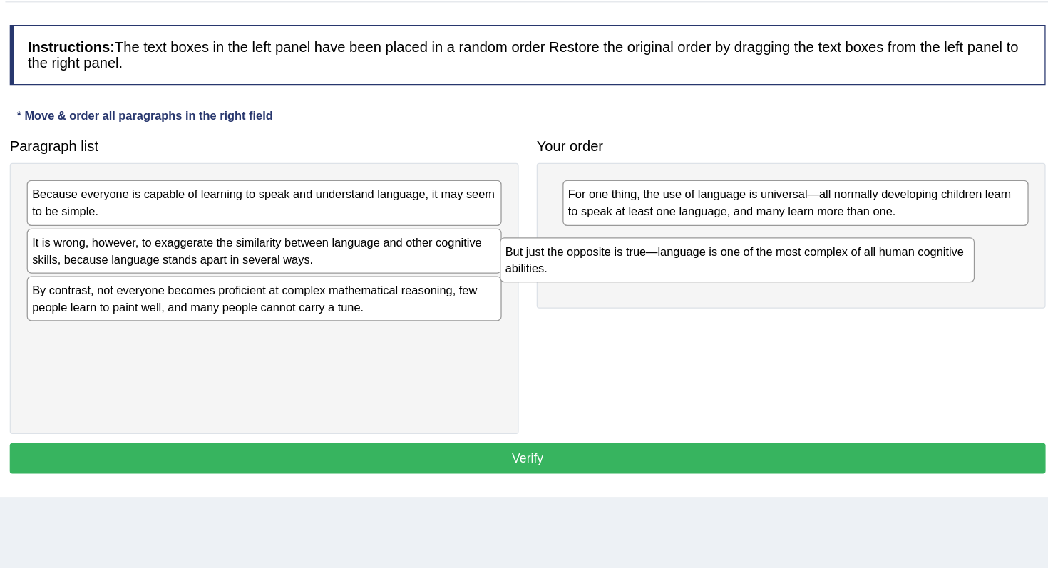
drag, startPoint x: 431, startPoint y: 386, endPoint x: 815, endPoint y: 316, distance: 391.3
click at [815, 316] on div "But just the opposite is true—language is one of the most complex of all human …" at bounding box center [772, 323] width 377 height 36
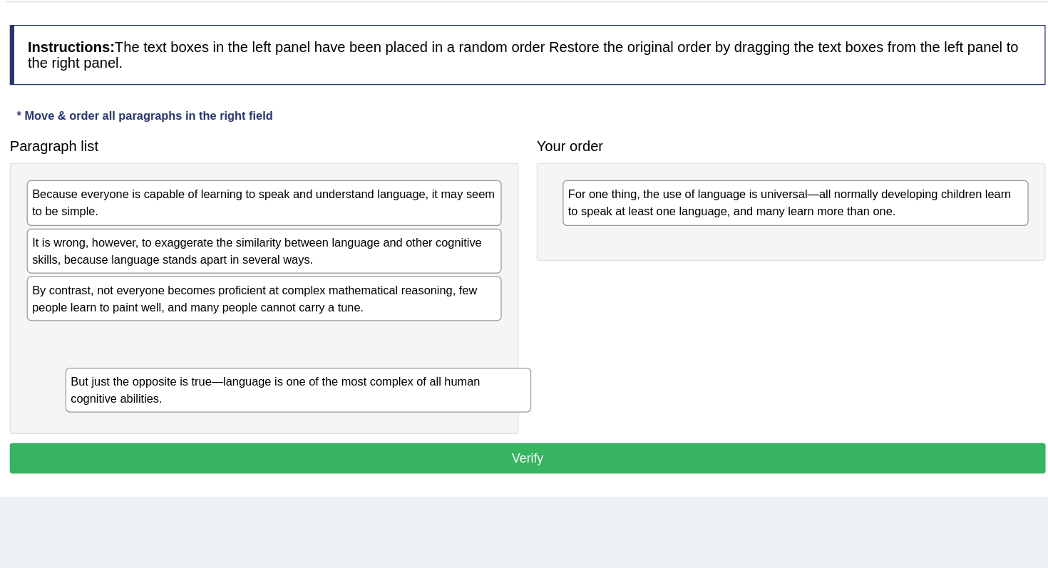
drag, startPoint x: 819, startPoint y: 316, endPoint x: 406, endPoint y: 434, distance: 430.0
click at [406, 434] on div "But just the opposite is true—language is one of the most complex of all human …" at bounding box center [424, 426] width 370 height 36
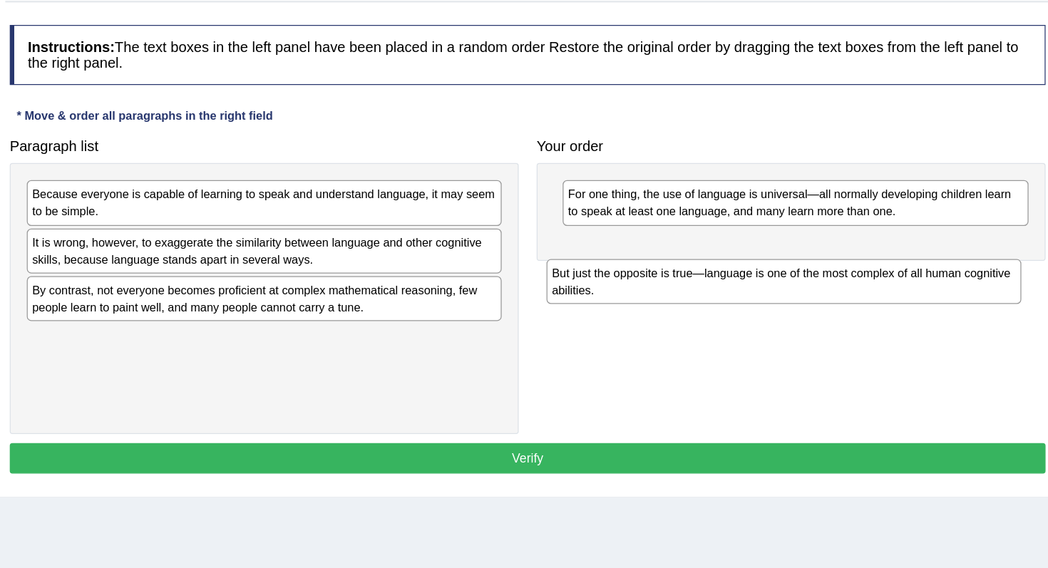
drag, startPoint x: 428, startPoint y: 397, endPoint x: 845, endPoint y: 336, distance: 420.6
click at [845, 336] on div "But just the opposite is true—language is one of the most complex of all human …" at bounding box center [809, 340] width 377 height 36
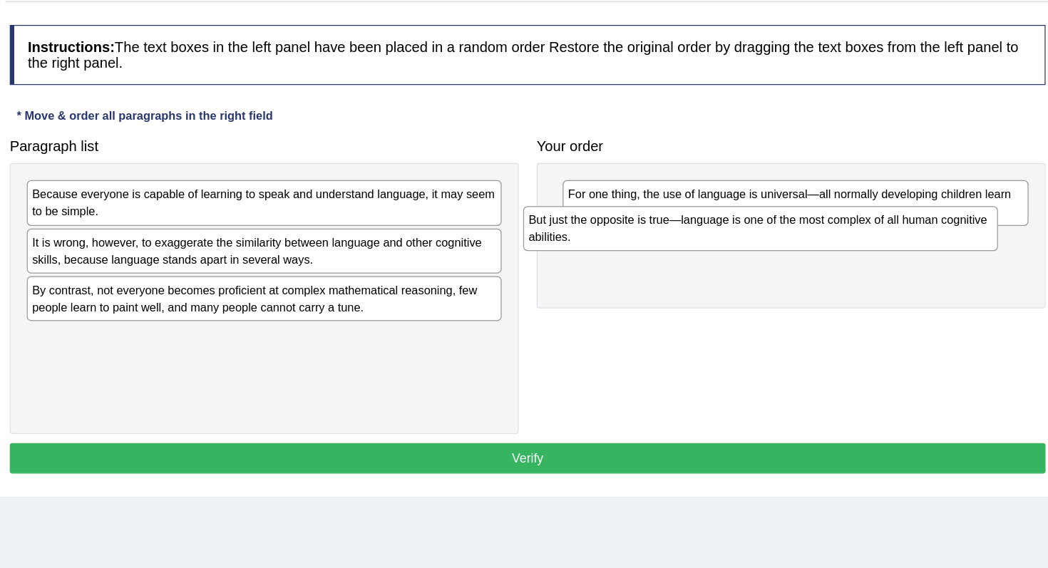
drag, startPoint x: 521, startPoint y: 407, endPoint x: 918, endPoint y: 319, distance: 406.7
click at [918, 316] on div "But just the opposite is true—language is one of the most complex of all human …" at bounding box center [790, 298] width 377 height 36
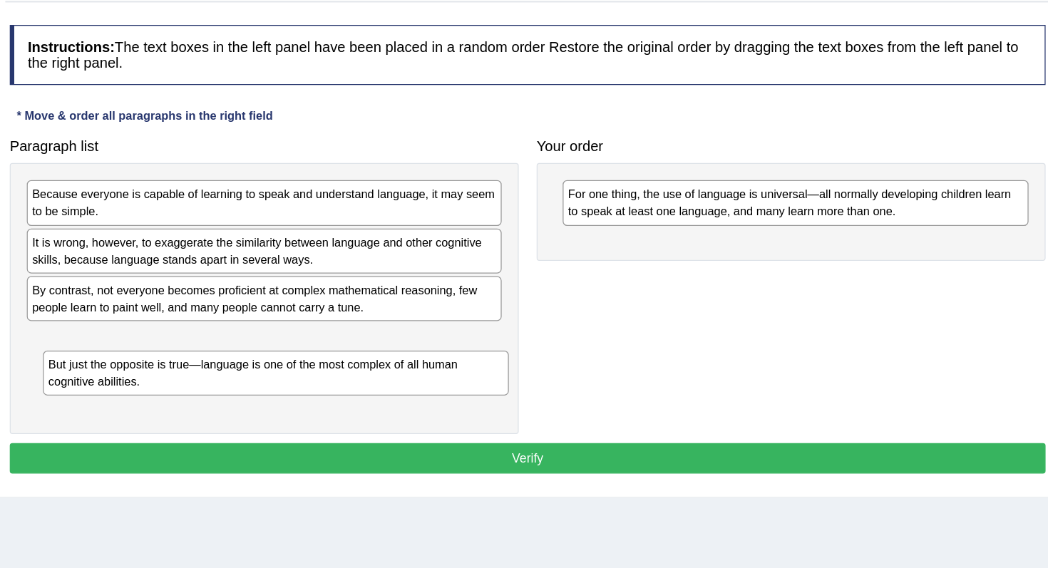
drag, startPoint x: 919, startPoint y: 316, endPoint x: 508, endPoint y: 365, distance: 413.4
click at [507, 395] on div "But just the opposite is true—language is one of the most complex of all human …" at bounding box center [406, 413] width 370 height 36
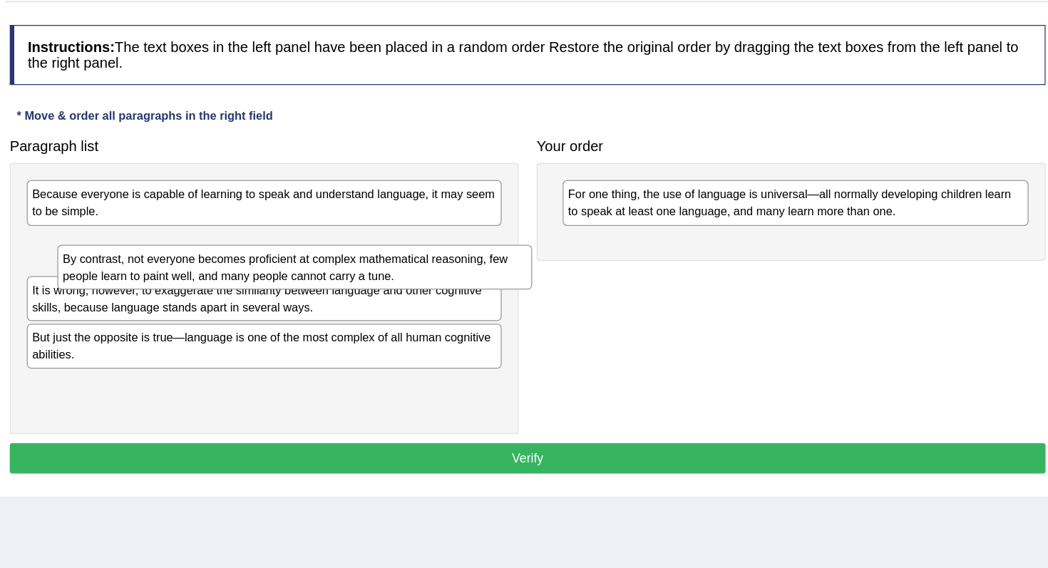
drag, startPoint x: 508, startPoint y: 365, endPoint x: 469, endPoint y: 349, distance: 42.5
click at [469, 346] on div "By contrast, not everyone becomes proficient at complex mathematical reasoning,…" at bounding box center [420, 329] width 377 height 36
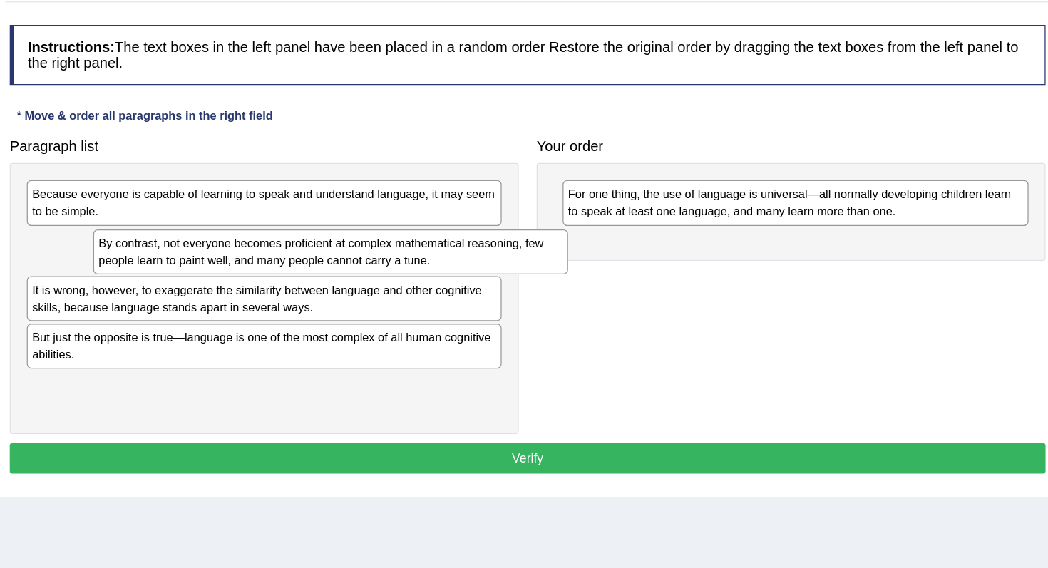
drag, startPoint x: 309, startPoint y: 319, endPoint x: 361, endPoint y: 320, distance: 51.3
click at [361, 320] on div "By contrast, not everyone becomes proficient at complex mathematical reasoning,…" at bounding box center [449, 317] width 377 height 36
click at [336, 277] on div "Because everyone is capable of learning to speak and understand language, it ma…" at bounding box center [397, 277] width 377 height 36
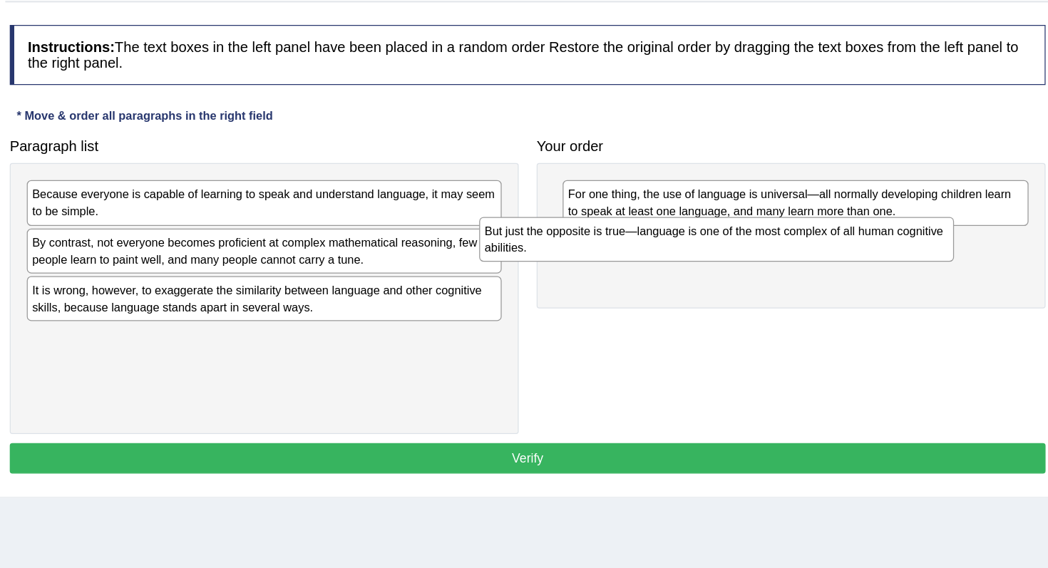
drag, startPoint x: 471, startPoint y: 391, endPoint x: 832, endPoint y: 304, distance: 370.8
click at [832, 304] on div "But just the opposite is true—language is one of the most complex of all human …" at bounding box center [755, 307] width 377 height 36
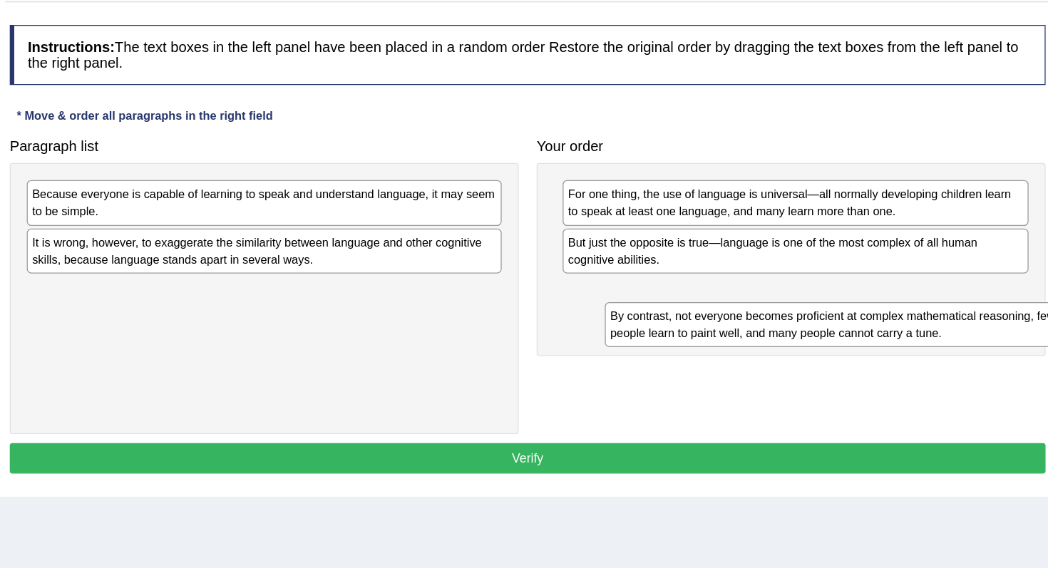
drag, startPoint x: 405, startPoint y: 319, endPoint x: 842, endPoint y: 361, distance: 439.7
click at [843, 361] on div "By contrast, not everyone becomes proficient at complex mathematical reasoning,…" at bounding box center [855, 374] width 377 height 36
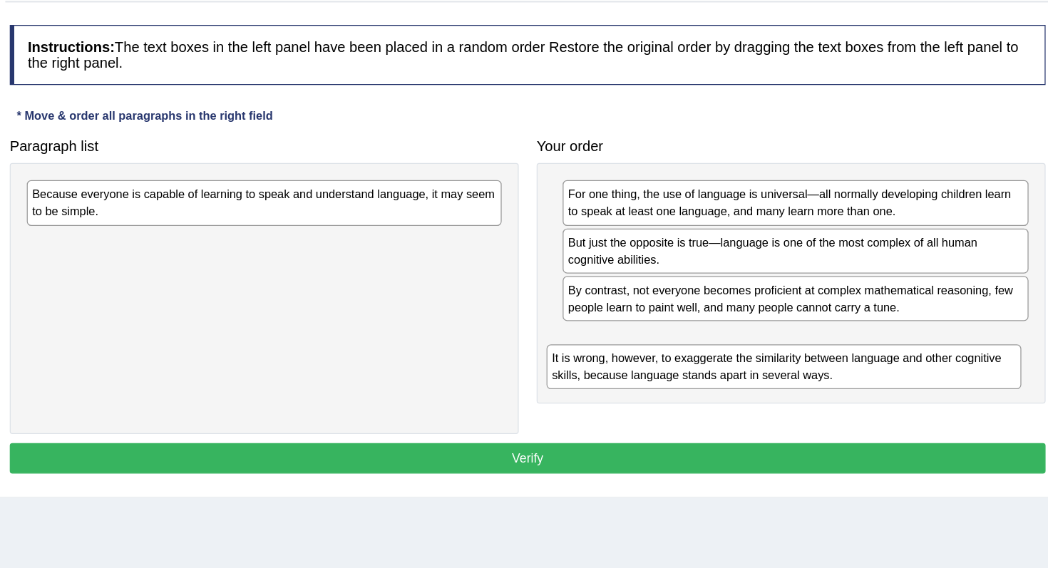
drag, startPoint x: 364, startPoint y: 326, endPoint x: 788, endPoint y: 418, distance: 433.8
click at [788, 417] on div "It is wrong, however, to exaggerate the similarity between language and other c…" at bounding box center [809, 408] width 377 height 36
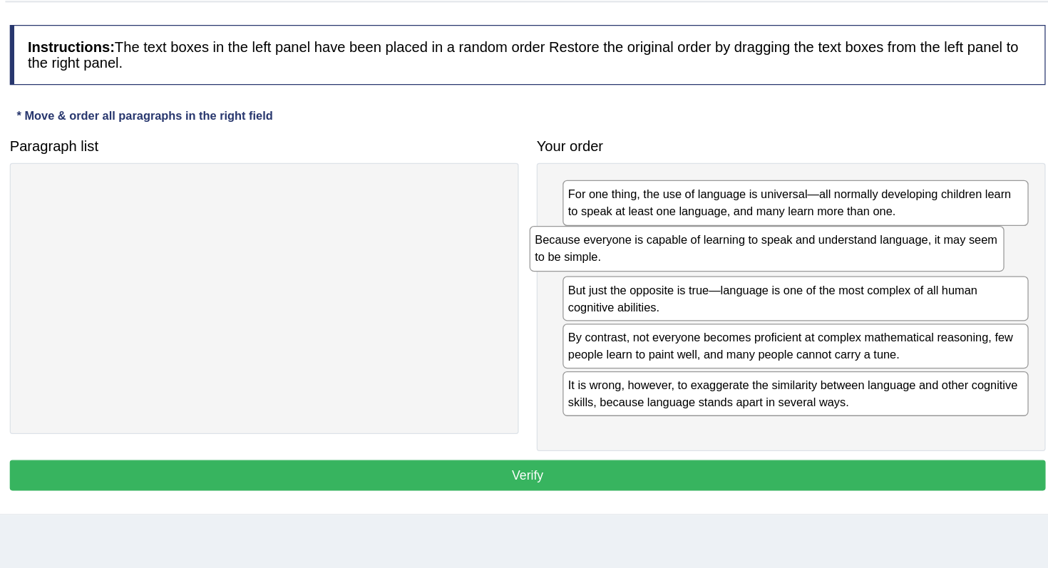
drag, startPoint x: 456, startPoint y: 275, endPoint x: 854, endPoint y: 306, distance: 399.0
click at [854, 306] on div "Because everyone is capable of learning to speak and understand language, it ma…" at bounding box center [795, 314] width 377 height 36
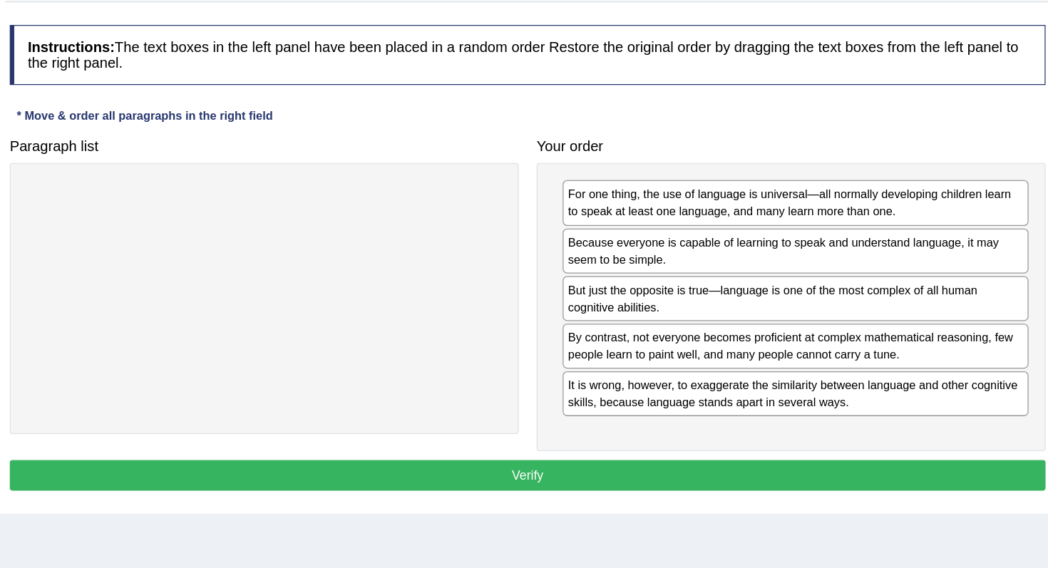
click at [592, 497] on button "Verify" at bounding box center [606, 494] width 823 height 24
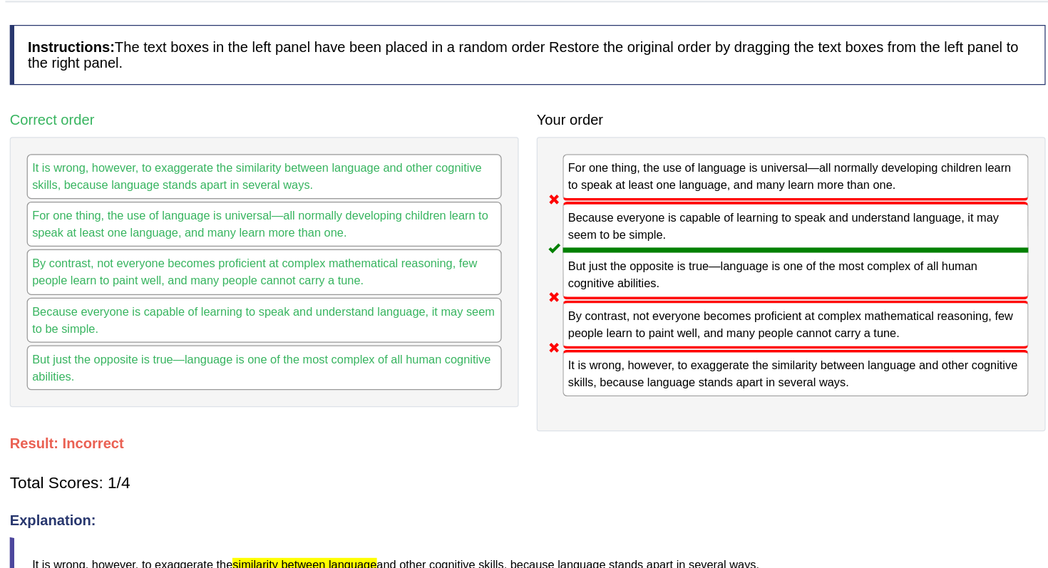
drag, startPoint x: 669, startPoint y: 413, endPoint x: 605, endPoint y: 196, distance: 226.0
click at [605, 196] on div "Instructions: The text boxes in the left panel have been placed in a random ord…" at bounding box center [606, 429] width 830 height 601
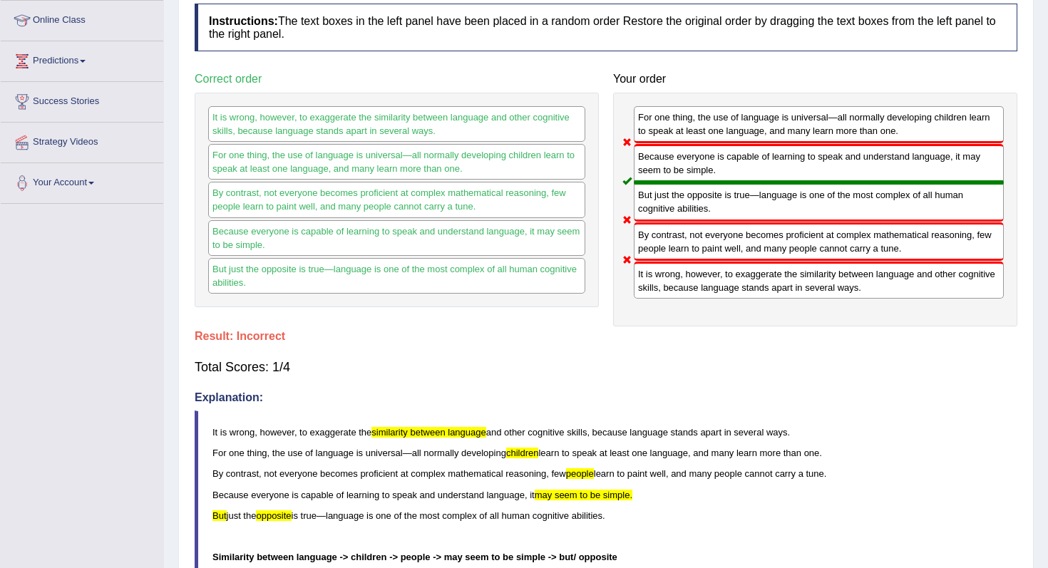
scroll to position [0, 0]
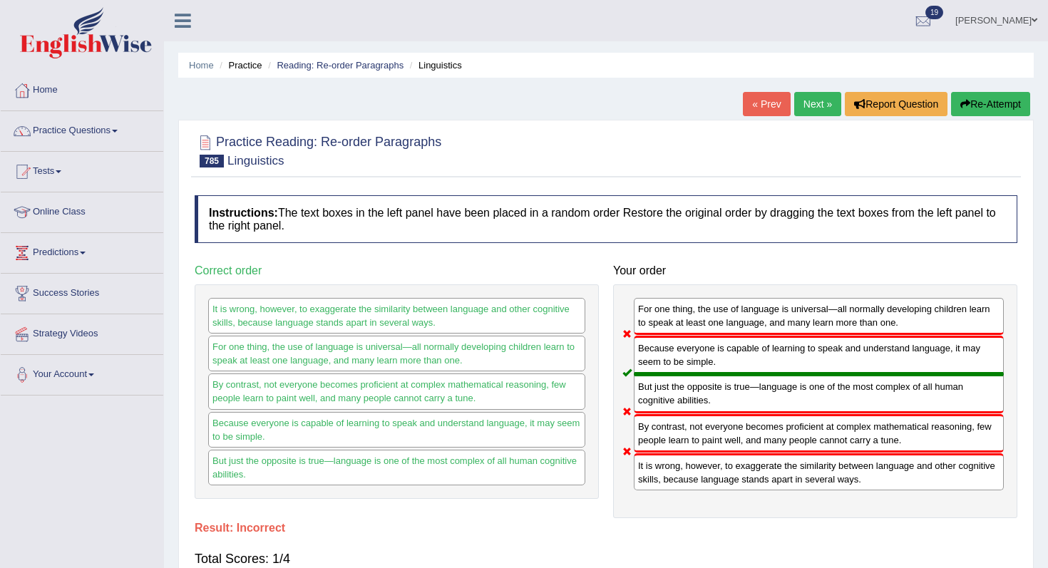
click at [833, 109] on link "Next »" at bounding box center [817, 104] width 47 height 24
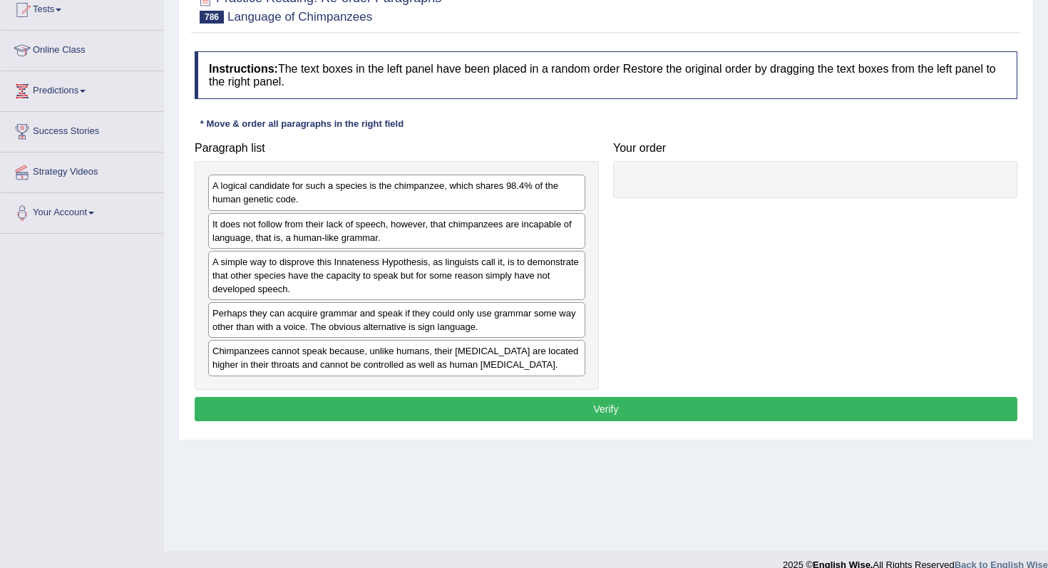
scroll to position [180, 0]
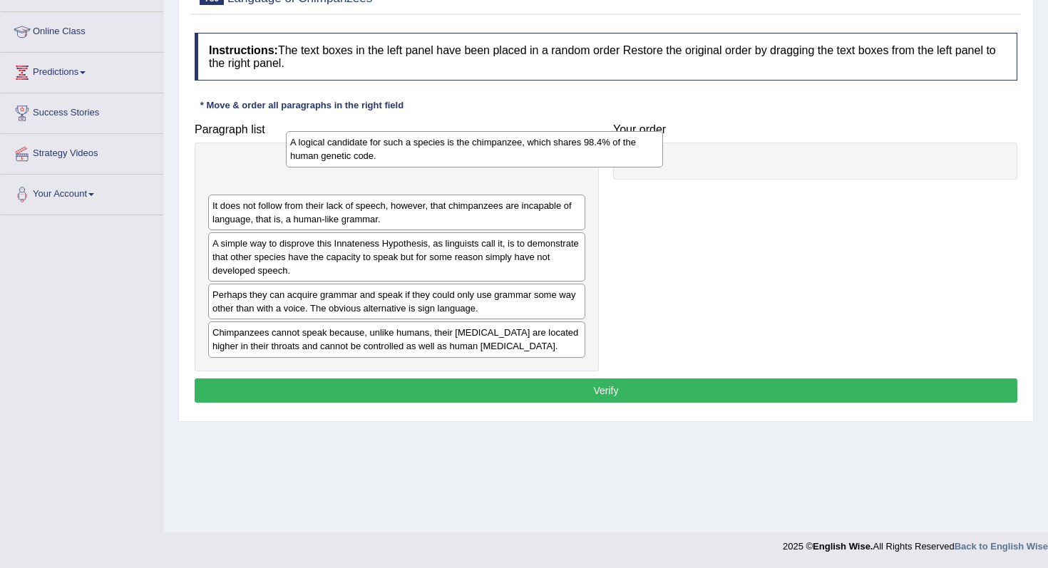
drag, startPoint x: 409, startPoint y: 188, endPoint x: 462, endPoint y: 164, distance: 58.0
click at [464, 164] on div "A logical candidate for such a species is the chimpanzee, which shares 98.4% of…" at bounding box center [474, 149] width 377 height 36
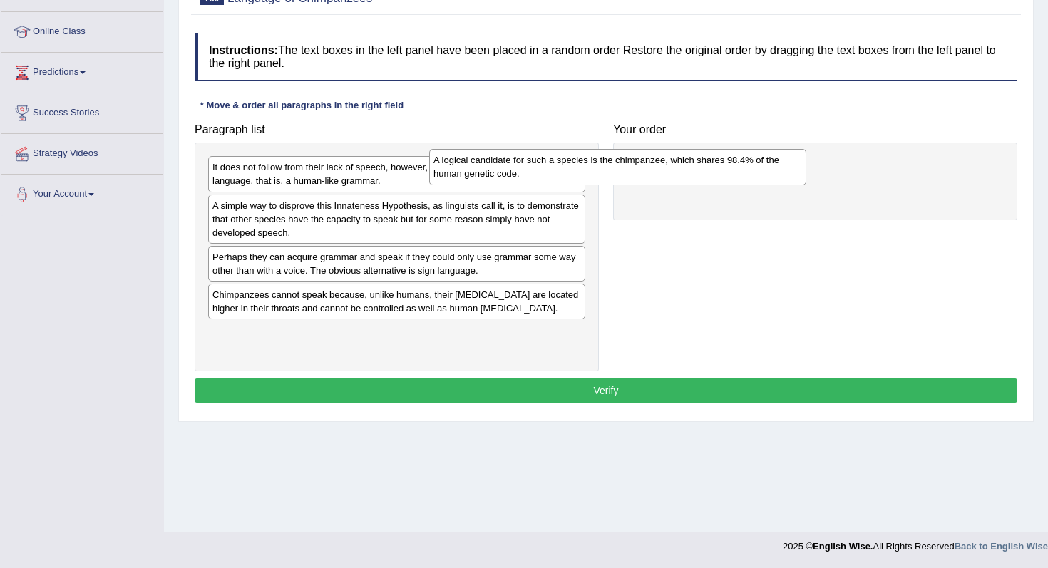
drag, startPoint x: 470, startPoint y: 175, endPoint x: 691, endPoint y: 168, distance: 221.1
click at [691, 168] on div "A logical candidate for such a species is the chimpanzee, which shares 98.4% of…" at bounding box center [617, 167] width 377 height 36
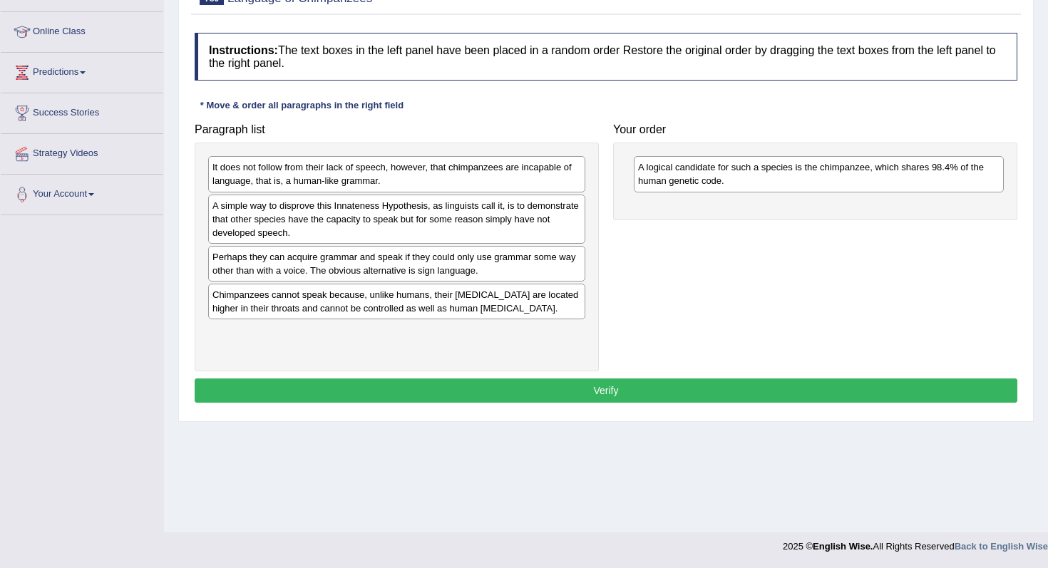
scroll to position [0, 0]
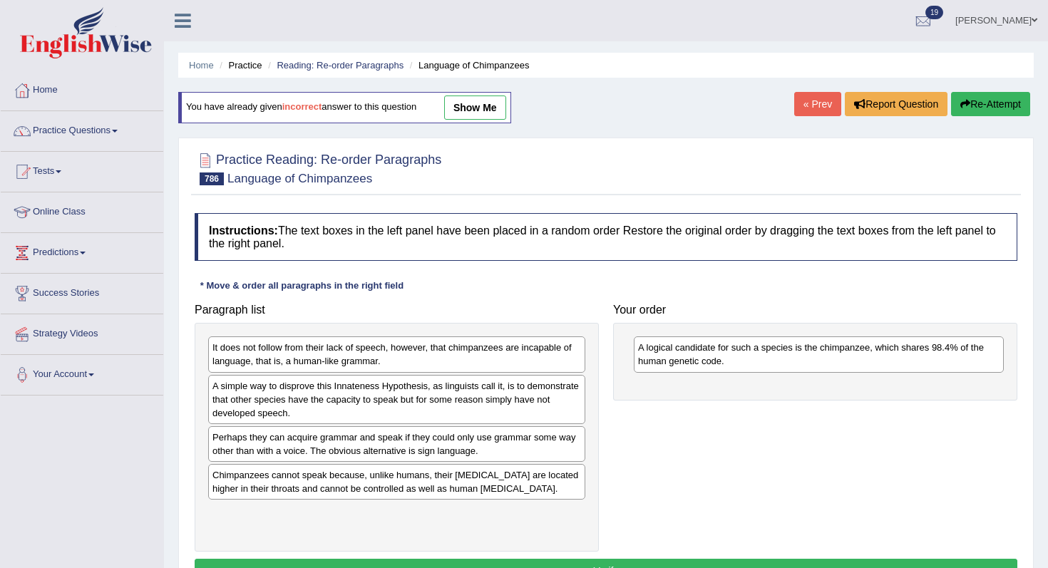
click at [808, 116] on div "« Prev Report Question Re-Attempt" at bounding box center [913, 106] width 239 height 28
click at [815, 105] on link "« Prev" at bounding box center [817, 104] width 47 height 24
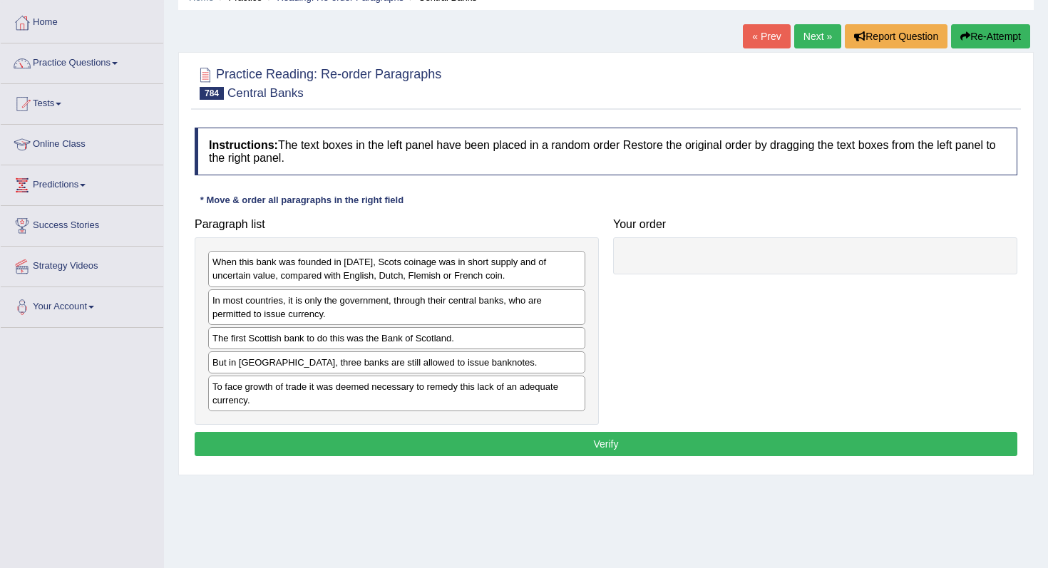
scroll to position [68, 0]
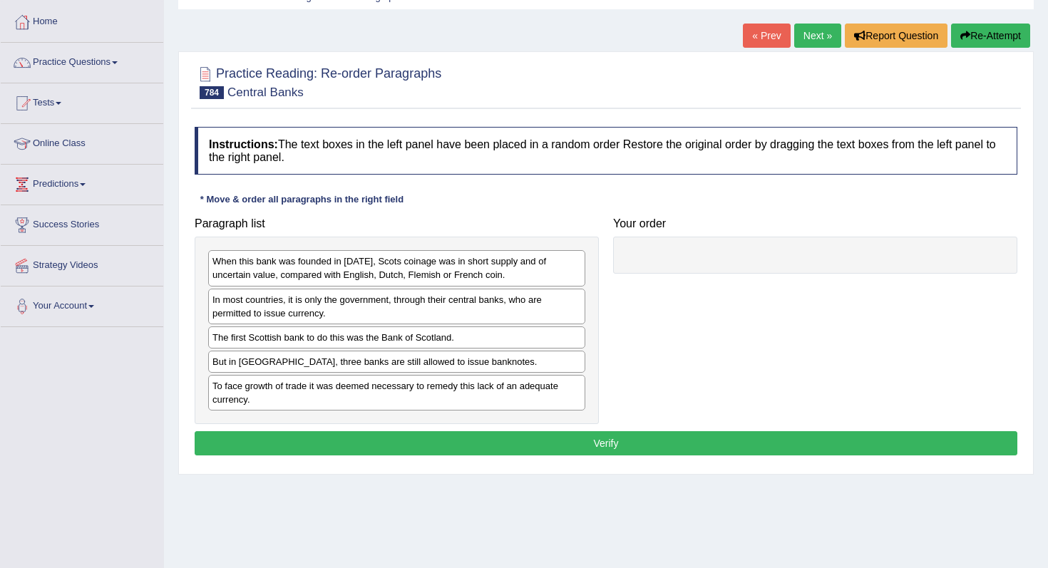
click at [453, 281] on div "When this bank was founded in [DATE], Scots coinage was in short supply and of …" at bounding box center [396, 268] width 377 height 36
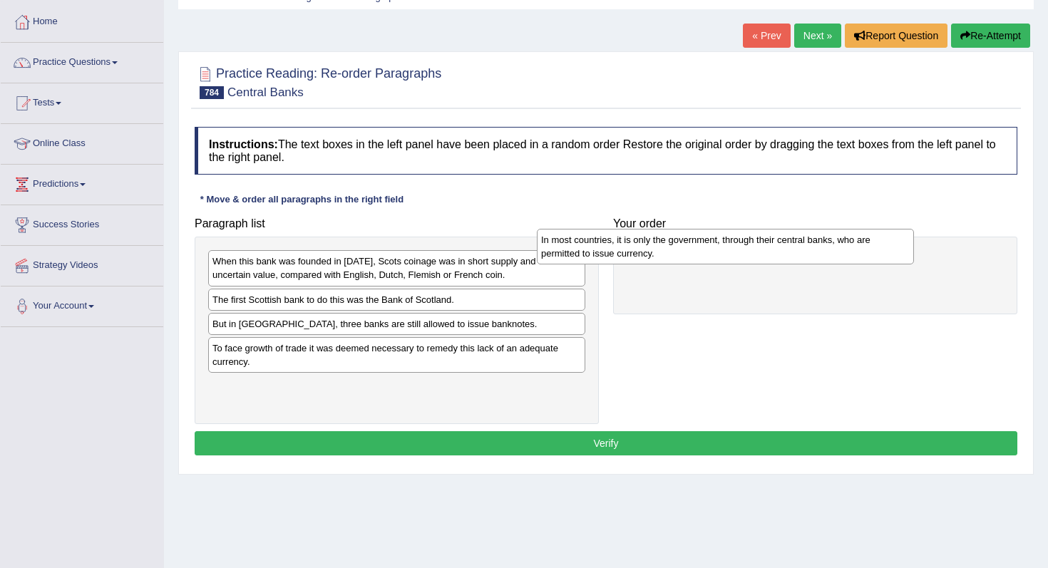
drag, startPoint x: 445, startPoint y: 298, endPoint x: 773, endPoint y: 238, distance: 334.0
click at [773, 238] on div "In most countries, it is only the government, through their central banks, who …" at bounding box center [725, 247] width 377 height 36
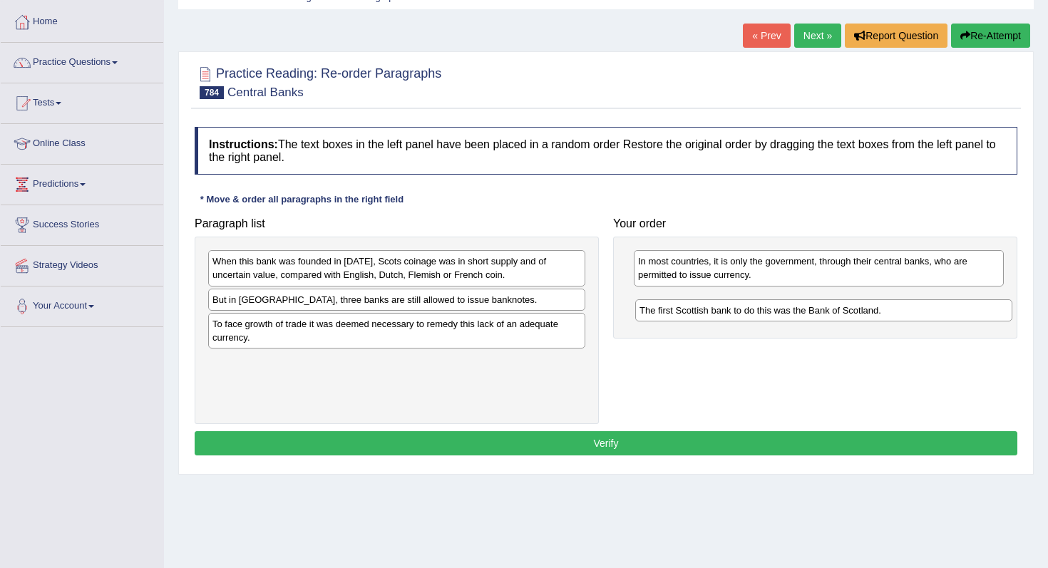
drag, startPoint x: 408, startPoint y: 304, endPoint x: 833, endPoint y: 309, distance: 425.6
click at [833, 309] on div "The first Scottish bank to do this was the Bank of Scotland." at bounding box center [823, 310] width 377 height 22
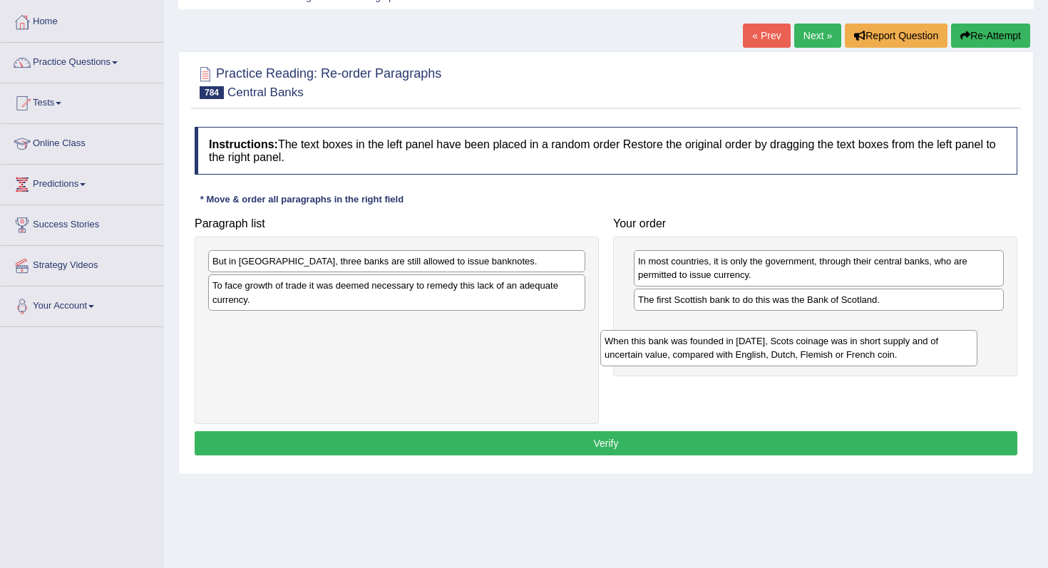
drag, startPoint x: 336, startPoint y: 262, endPoint x: 731, endPoint y: 334, distance: 400.7
click at [731, 334] on div "When this bank was founded in 1695, Scots coinage was in short supply and of un…" at bounding box center [788, 348] width 377 height 36
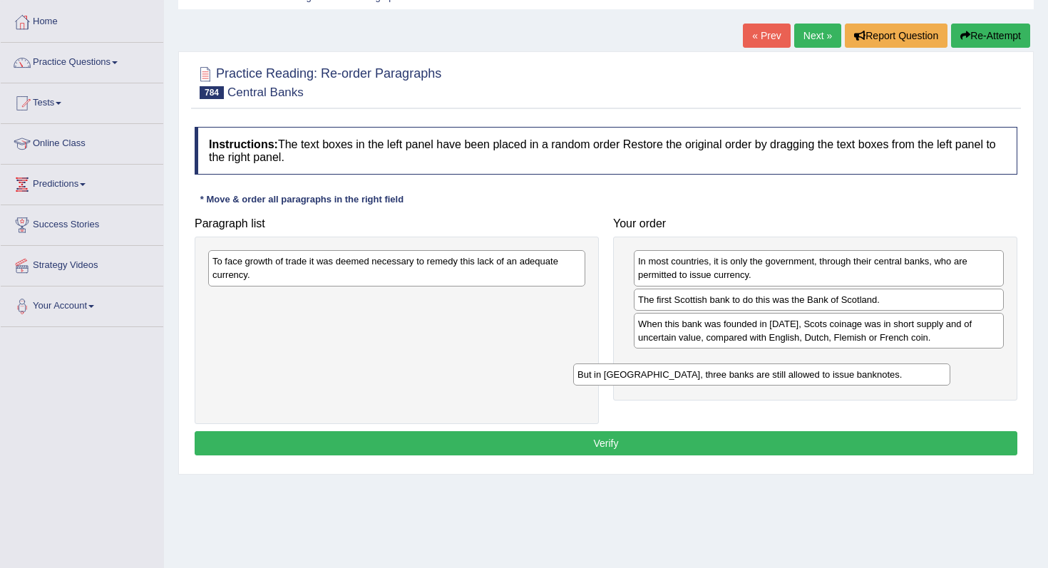
drag, startPoint x: 429, startPoint y: 266, endPoint x: 795, endPoint y: 378, distance: 383.1
click at [795, 378] on div "But in Scotland, three banks are still allowed to issue banknotes." at bounding box center [761, 375] width 377 height 22
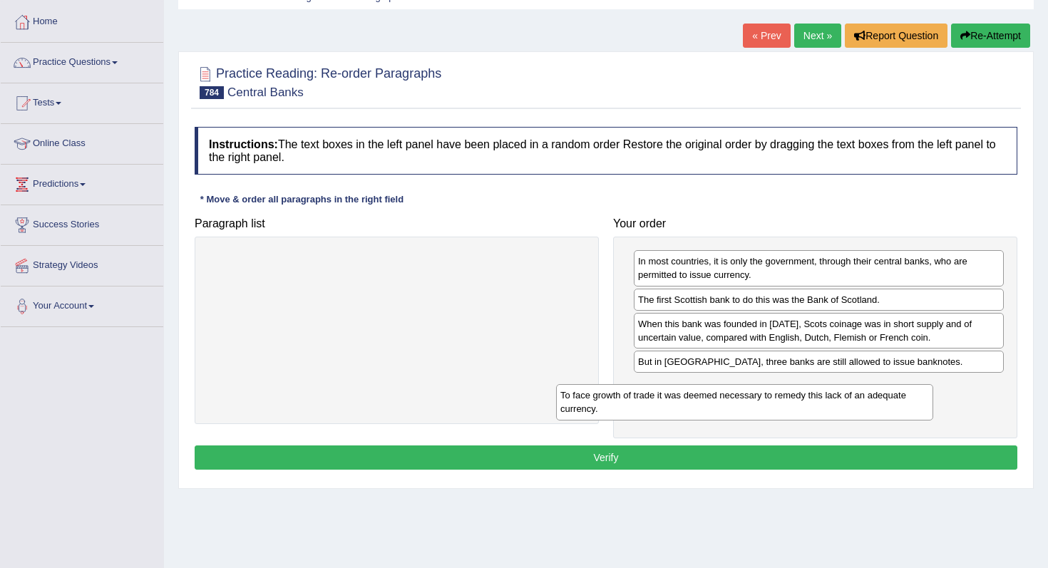
drag, startPoint x: 532, startPoint y: 268, endPoint x: 894, endPoint y: 396, distance: 383.9
click at [894, 396] on div "To face growth of trade it was deemed necessary to remedy this lack of an adequ…" at bounding box center [744, 402] width 377 height 36
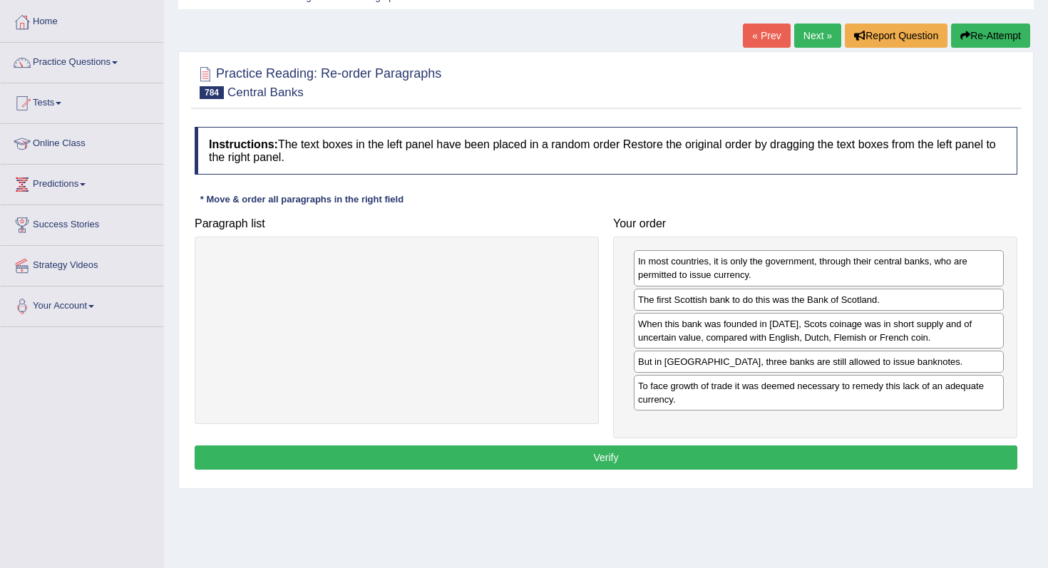
click at [776, 458] on button "Verify" at bounding box center [606, 457] width 823 height 24
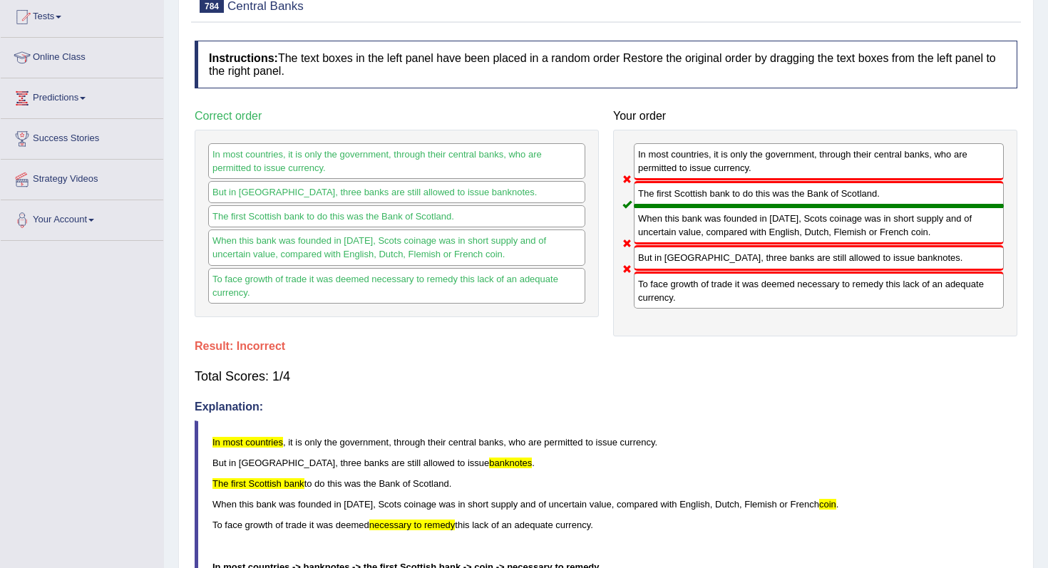
scroll to position [0, 0]
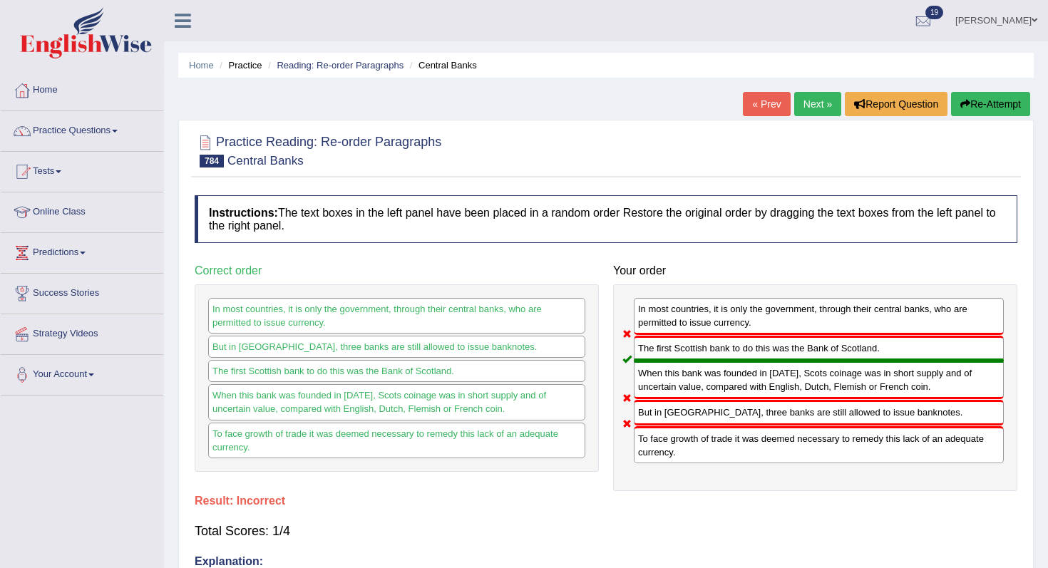
click at [808, 107] on link "Next »" at bounding box center [817, 104] width 47 height 24
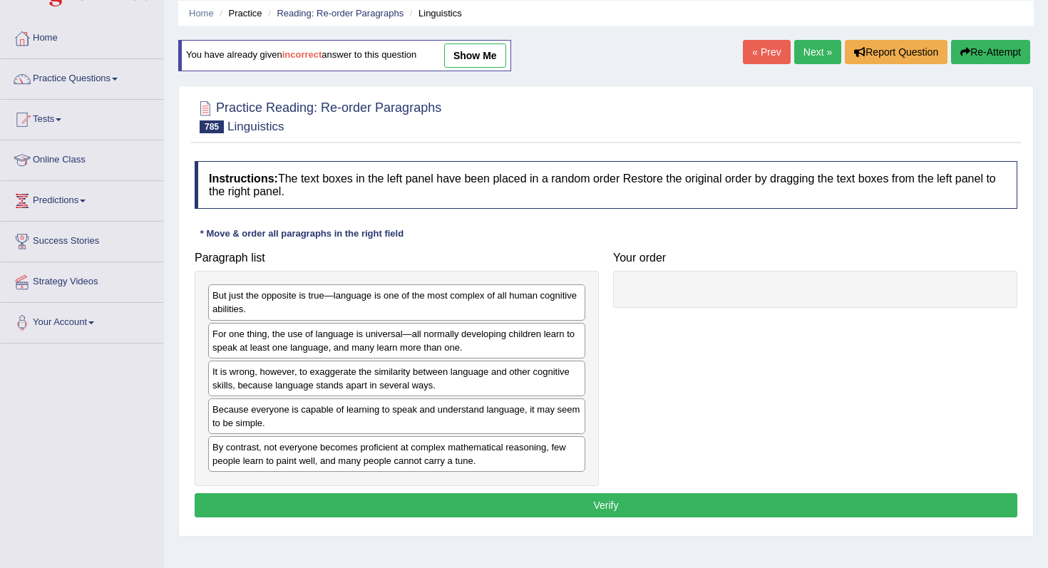
scroll to position [85, 0]
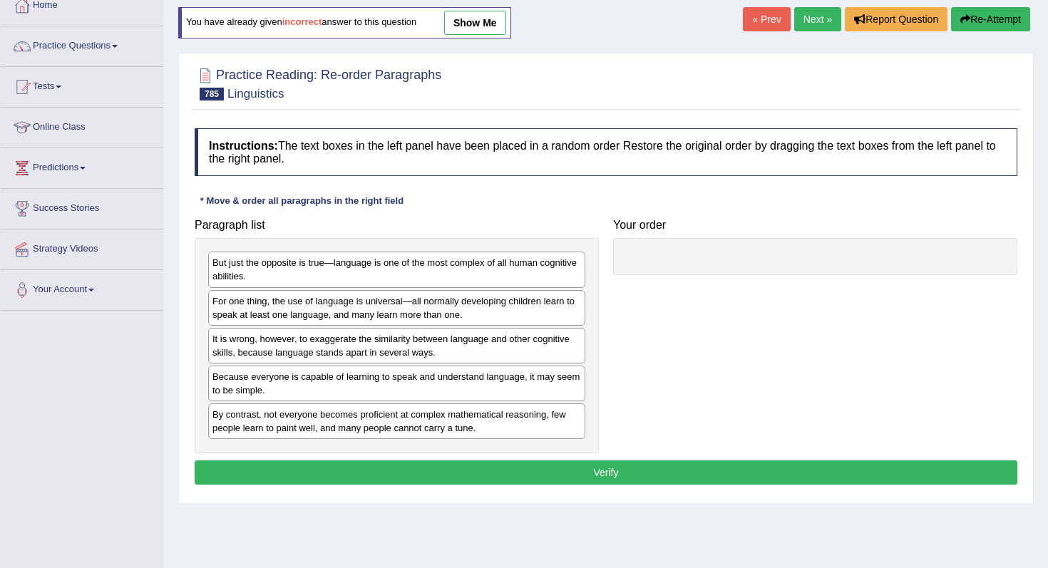
click at [745, 18] on link "« Prev" at bounding box center [766, 19] width 47 height 24
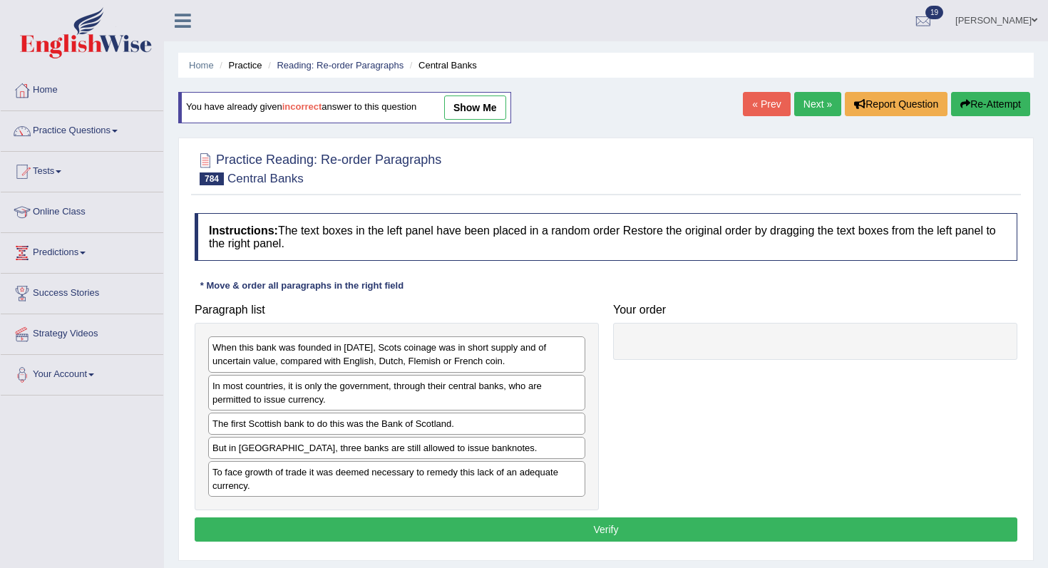
click at [756, 95] on link "« Prev" at bounding box center [766, 104] width 47 height 24
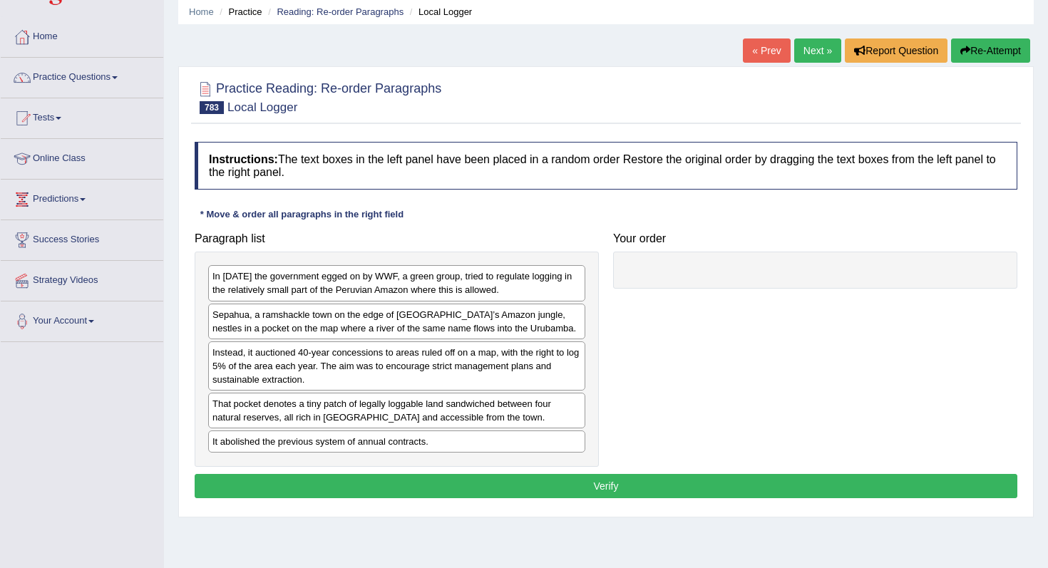
scroll to position [107, 0]
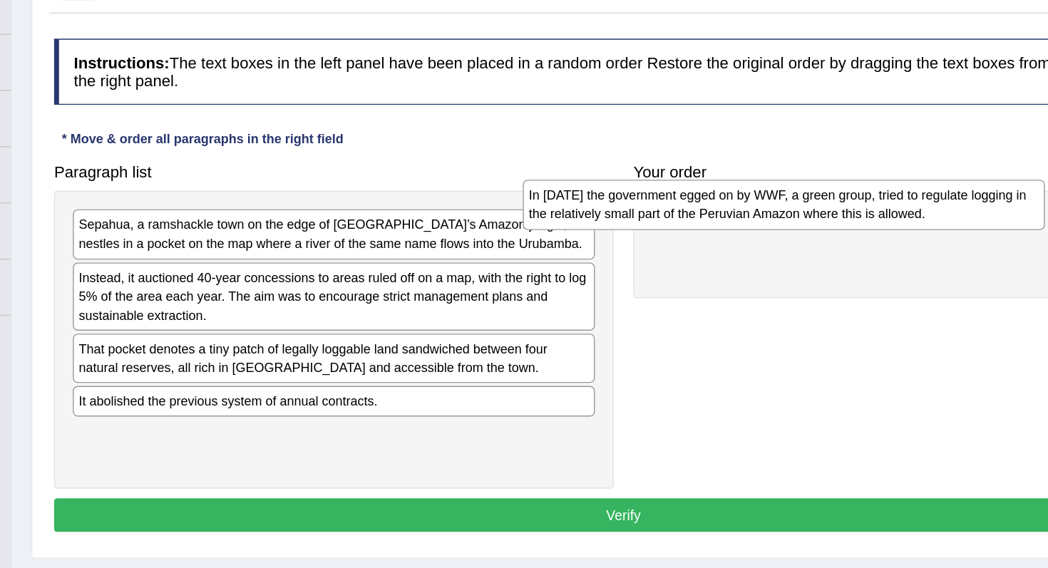
drag, startPoint x: 409, startPoint y: 230, endPoint x: 735, endPoint y: 212, distance: 326.2
click at [735, 211] on div "In [DATE] the government egged on by WWF, a green group, tried to regulate logg…" at bounding box center [721, 208] width 377 height 36
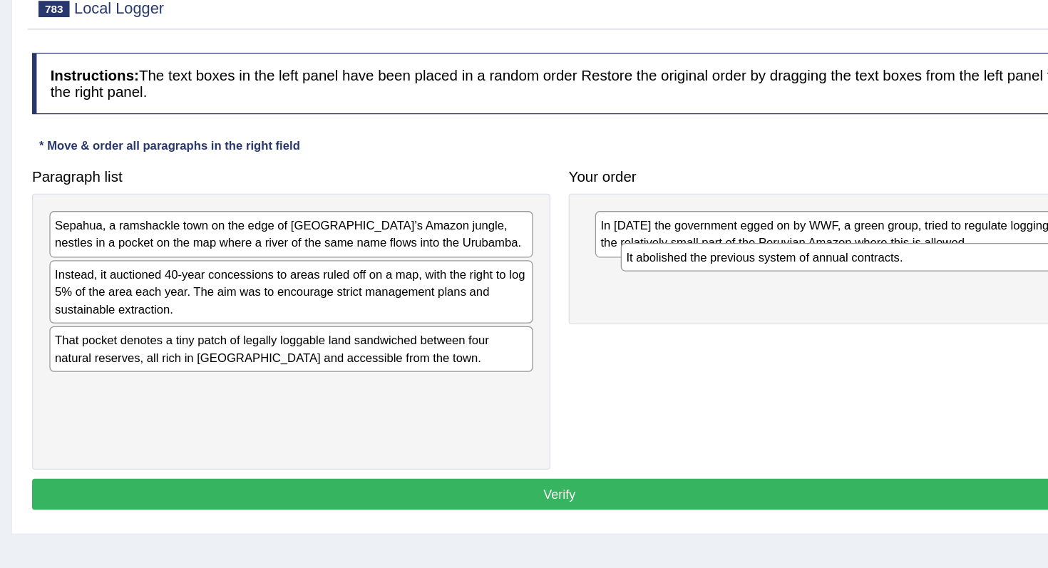
drag, startPoint x: 427, startPoint y: 349, endPoint x: 872, endPoint y: 247, distance: 456.3
click at [872, 247] on div "It abolished the previous system of annual contracts." at bounding box center [842, 248] width 377 height 22
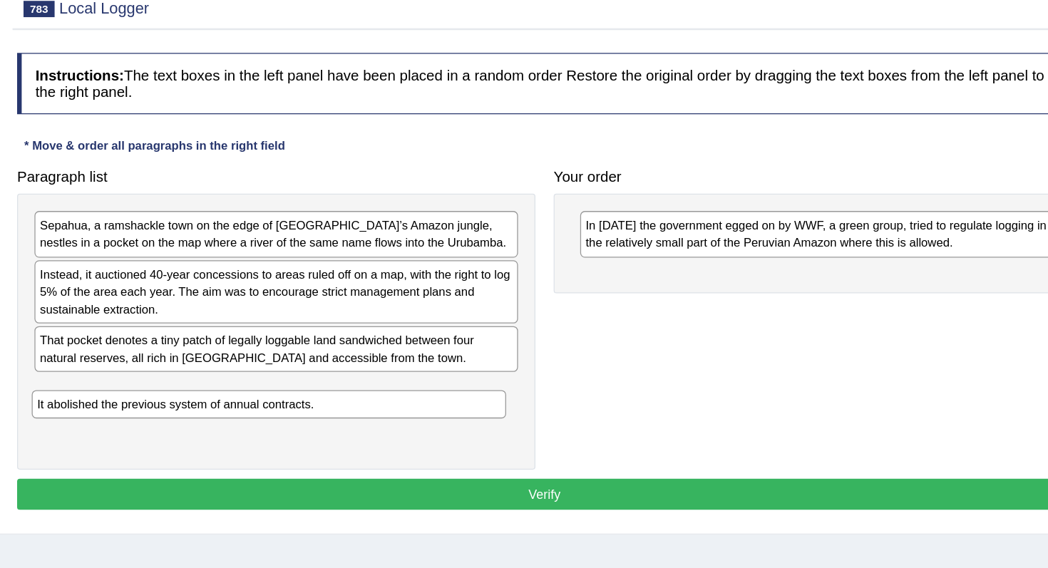
drag, startPoint x: 716, startPoint y: 264, endPoint x: 293, endPoint y: 359, distance: 433.2
click at [293, 362] on div "It abolished the previous system of annual contracts." at bounding box center [391, 362] width 370 height 22
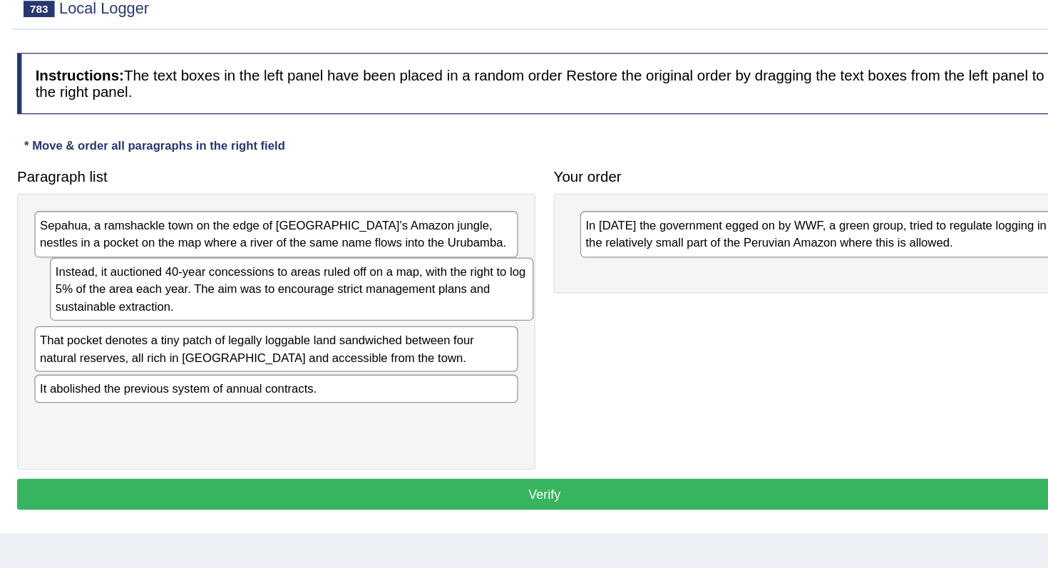
drag, startPoint x: 346, startPoint y: 289, endPoint x: 356, endPoint y: 287, distance: 10.2
click at [356, 287] on div "Instead, it auctioned 40-year concessions to areas ruled off on a map, with the…" at bounding box center [408, 272] width 377 height 49
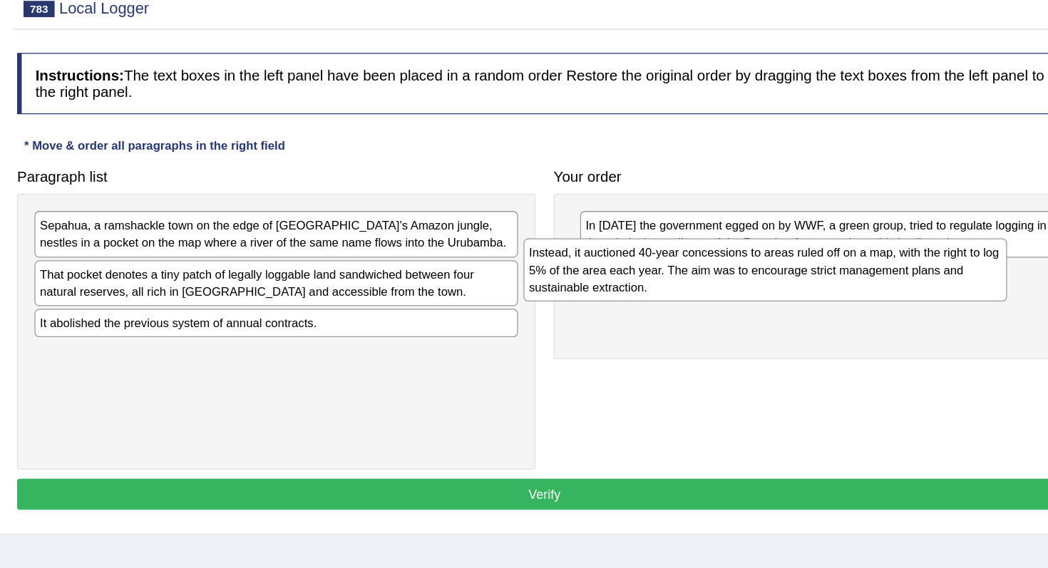
drag, startPoint x: 356, startPoint y: 287, endPoint x: 739, endPoint y: 268, distance: 383.2
click at [738, 269] on div "Instead, it auctioned 40-year concessions to areas ruled off on a map, with the…" at bounding box center [777, 257] width 377 height 49
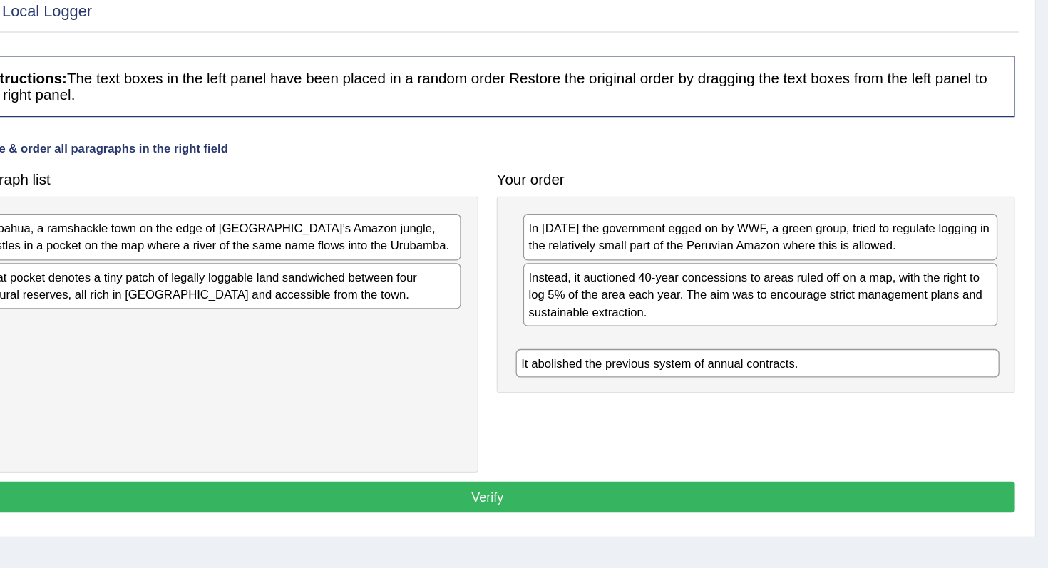
drag, startPoint x: 537, startPoint y: 300, endPoint x: 959, endPoint y: 321, distance: 421.8
click at [959, 321] on div "It abolished the previous system of annual contracts." at bounding box center [816, 328] width 377 height 22
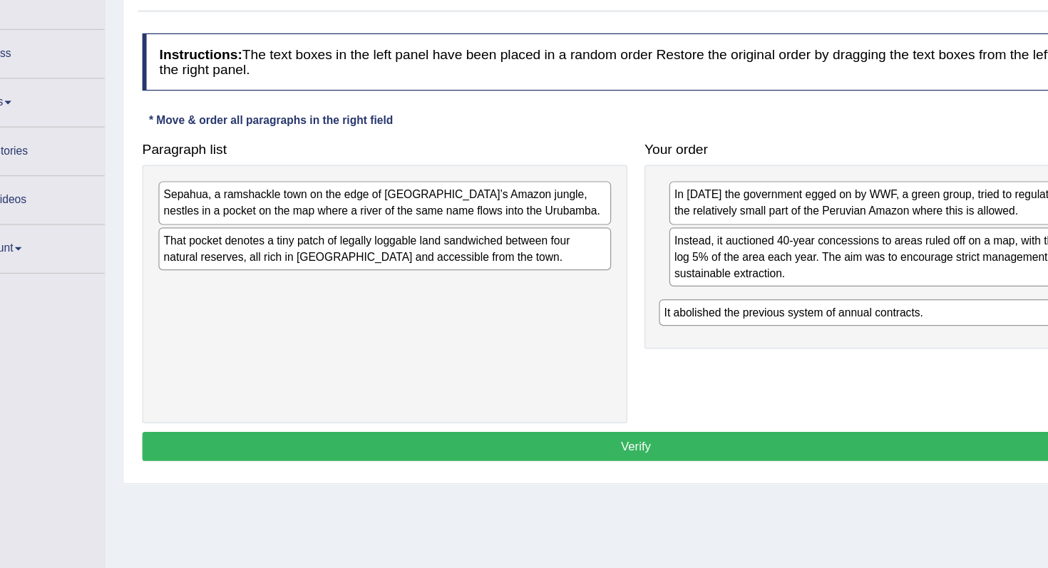
drag, startPoint x: 803, startPoint y: 322, endPoint x: 793, endPoint y: 324, distance: 10.2
click at [794, 326] on div "It abolished the previous system of annual contracts." at bounding box center [810, 321] width 370 height 22
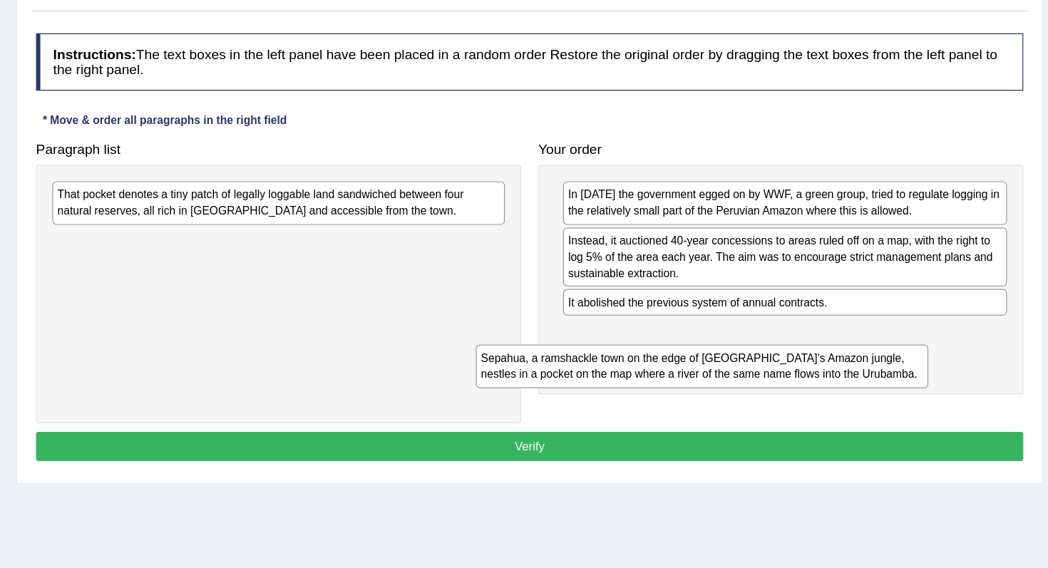
drag, startPoint x: 454, startPoint y: 228, endPoint x: 825, endPoint y: 344, distance: 388.9
click at [825, 348] on div "Sepahua, a ramshackle town on the edge of Peru’s Amazon jungle, nestles in a po…" at bounding box center [749, 366] width 377 height 36
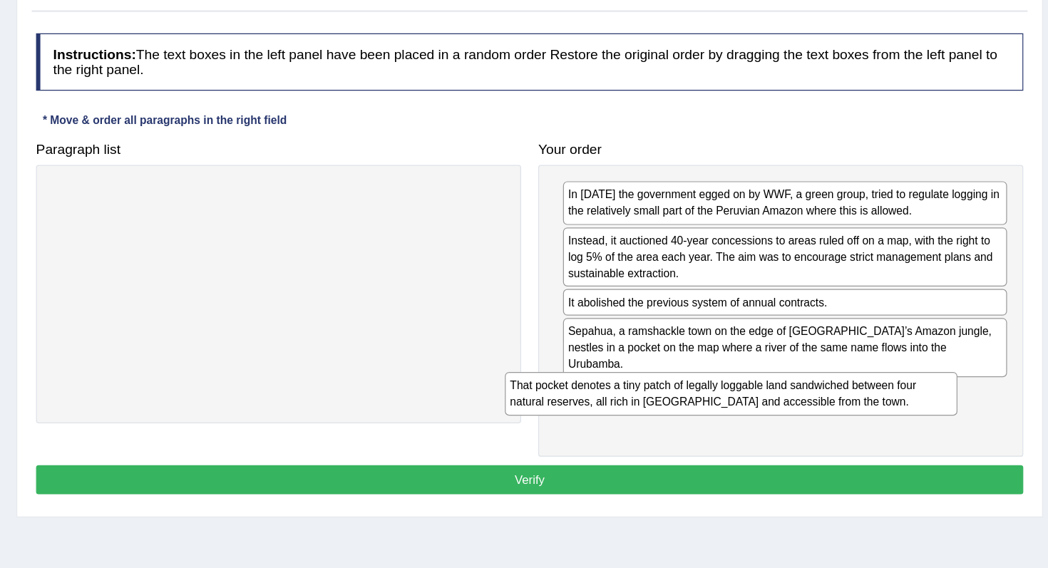
drag, startPoint x: 470, startPoint y: 225, endPoint x: 845, endPoint y: 382, distance: 407.3
click at [845, 383] on div "That pocket denotes a tiny patch of legally loggable land sandwiched between fo…" at bounding box center [773, 389] width 377 height 36
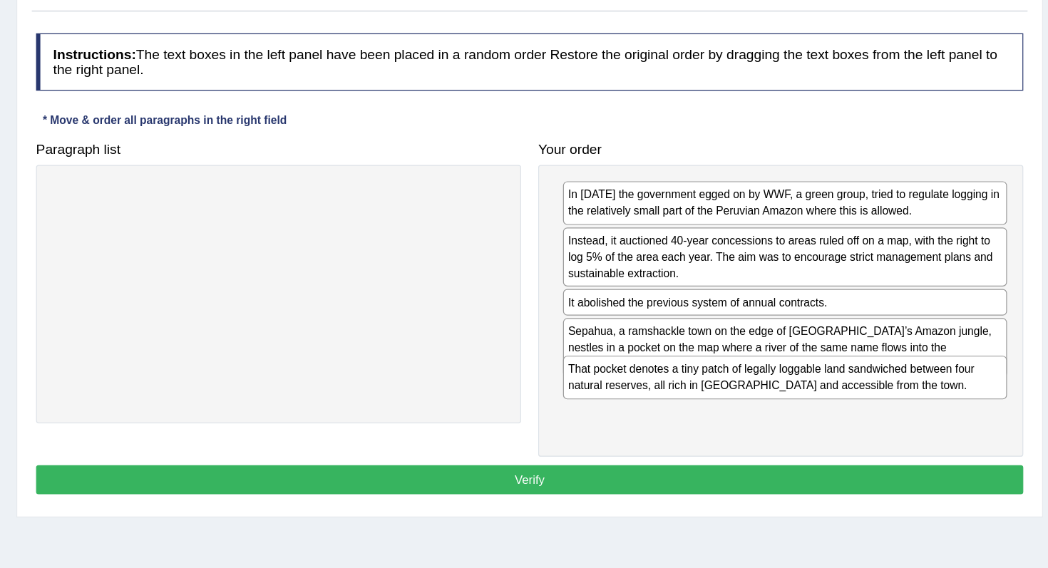
click at [845, 377] on div "That pocket denotes a tiny patch of legally loggable land sandwiched between fo…" at bounding box center [819, 375] width 370 height 36
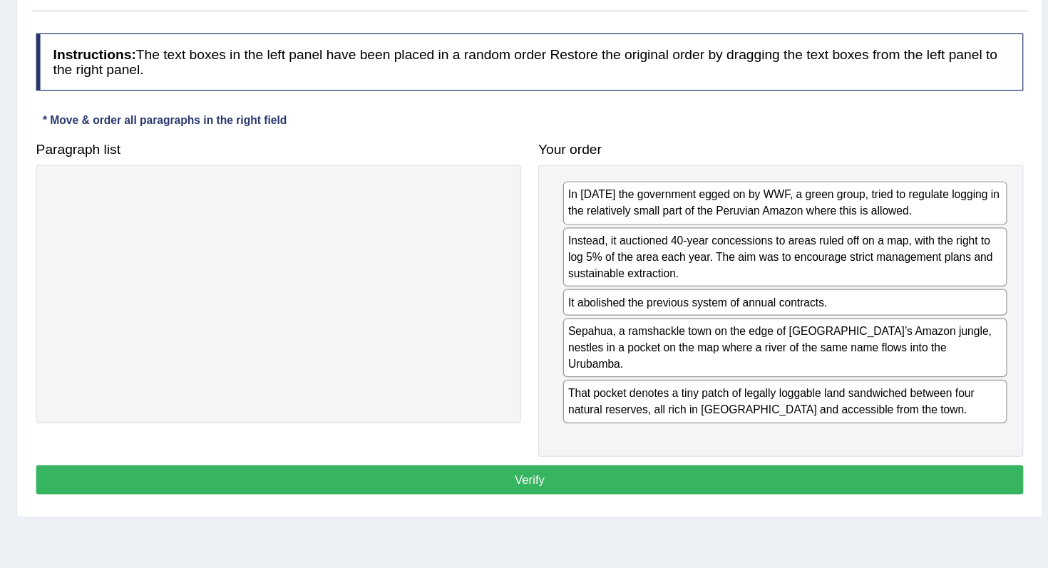
click at [797, 460] on div "Instructions: The text boxes in the left panel have been placed in a random ord…" at bounding box center [606, 282] width 830 height 402
click at [797, 458] on button "Verify" at bounding box center [606, 460] width 823 height 24
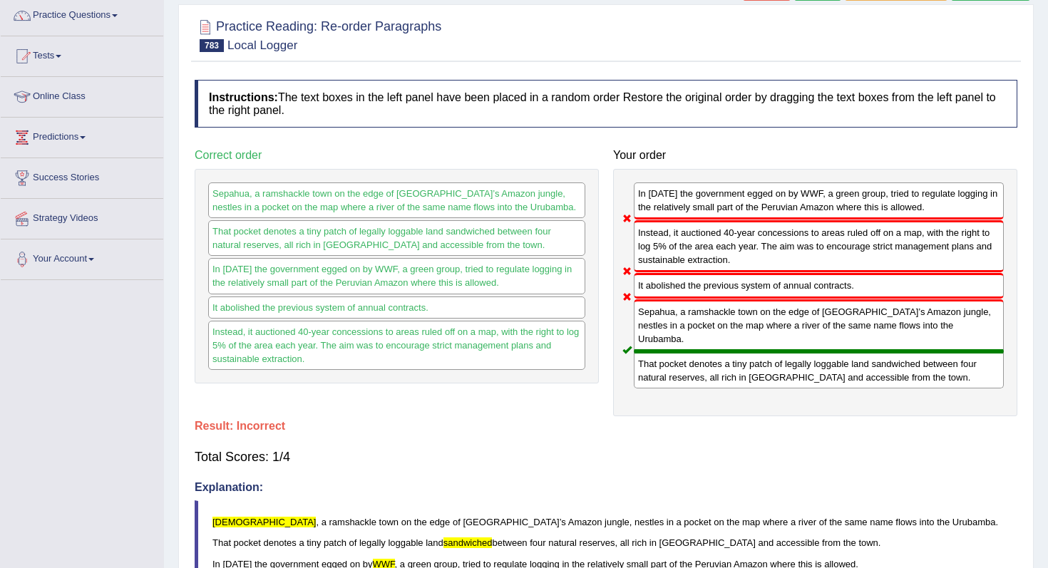
scroll to position [0, 0]
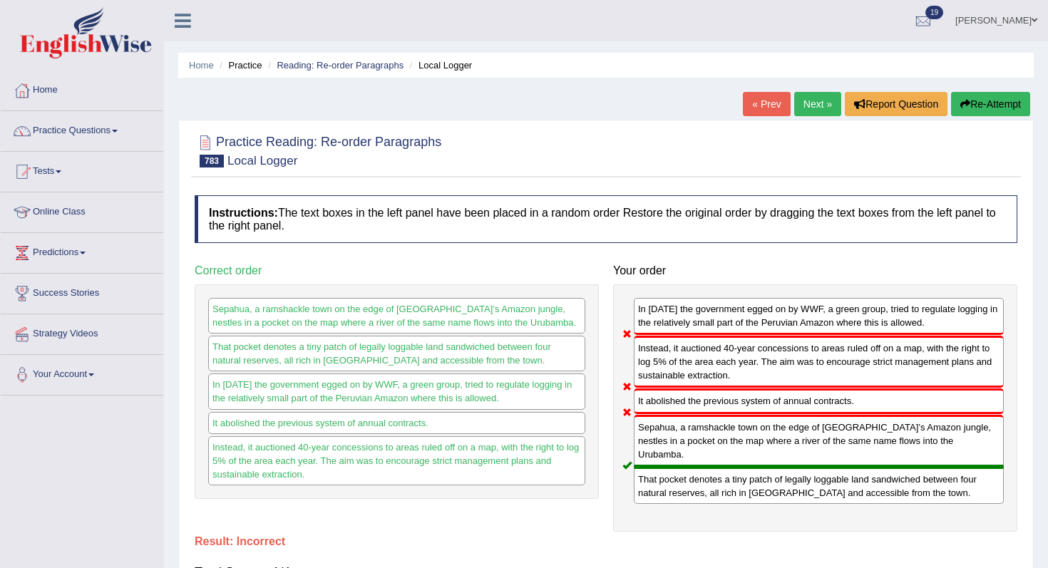
click at [976, 107] on button "Re-Attempt" at bounding box center [990, 104] width 79 height 24
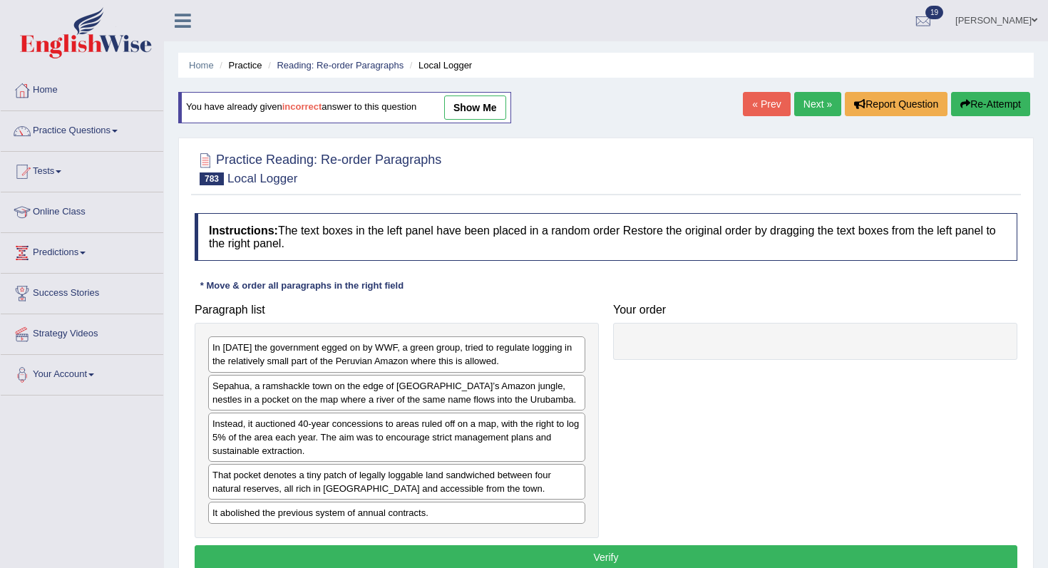
click at [450, 412] on div "In 2001 the government egged on by WWF, a green group, tried to regulate loggin…" at bounding box center [397, 430] width 404 height 215
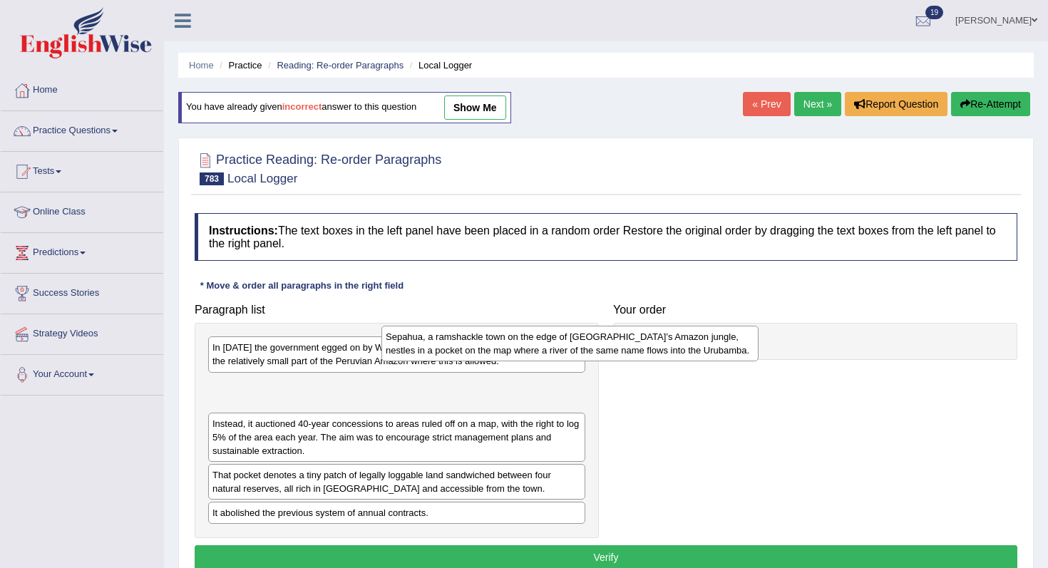
drag, startPoint x: 462, startPoint y: 404, endPoint x: 689, endPoint y: 364, distance: 230.8
click at [689, 361] on div "Sepahua, a ramshackle town on the edge of [GEOGRAPHIC_DATA]’s Amazon jungle, ne…" at bounding box center [569, 344] width 377 height 36
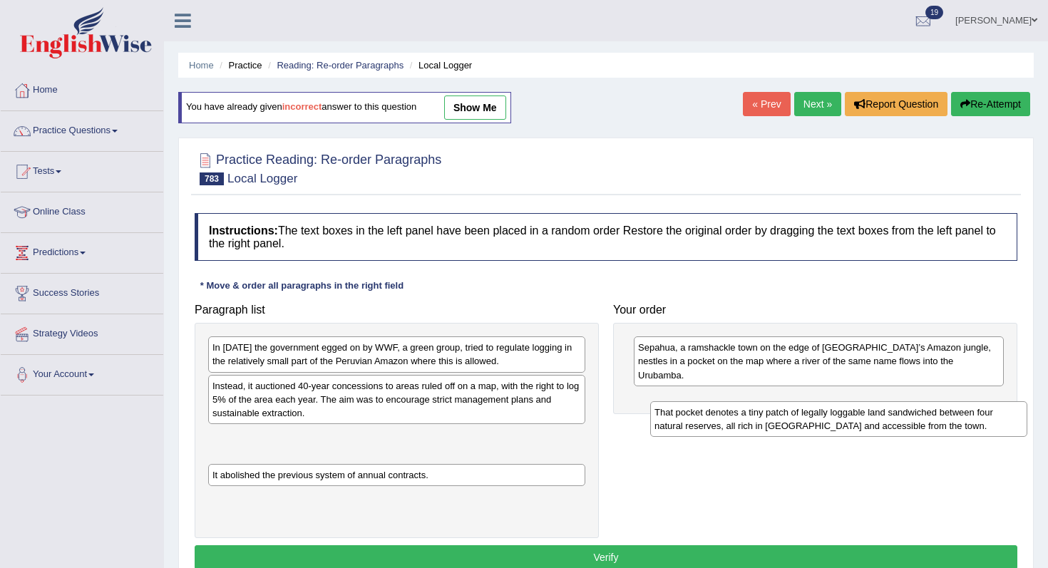
drag, startPoint x: 341, startPoint y: 442, endPoint x: 800, endPoint y: 406, distance: 459.7
click at [800, 406] on div "That pocket denotes a tiny patch of legally loggable land sandwiched between fo…" at bounding box center [838, 419] width 377 height 36
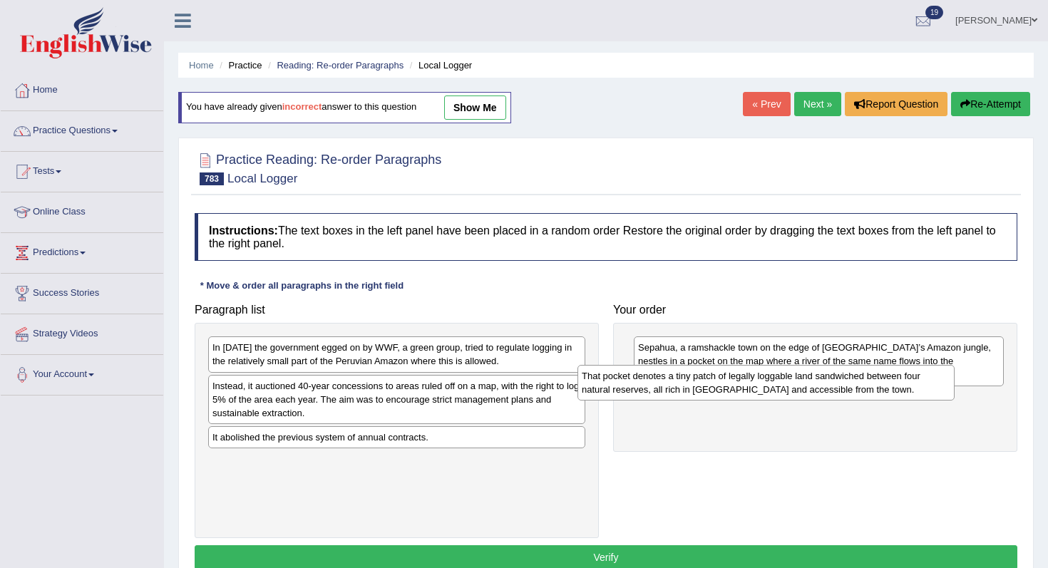
drag, startPoint x: 509, startPoint y: 458, endPoint x: 882, endPoint y: 392, distance: 379.2
click at [882, 392] on div "That pocket denotes a tiny patch of legally loggable land sandwiched between fo…" at bounding box center [765, 383] width 377 height 36
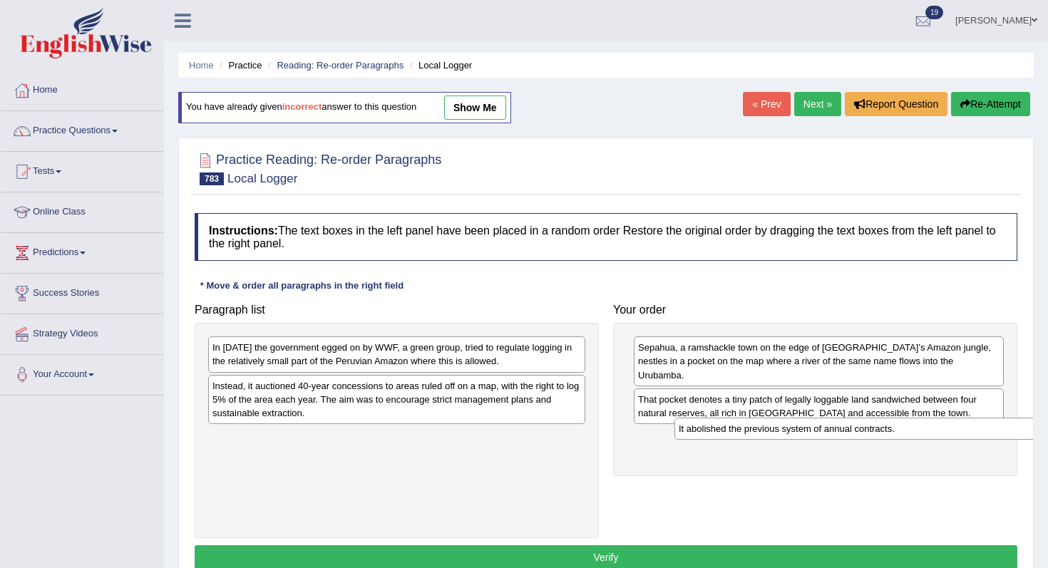
drag, startPoint x: 445, startPoint y: 436, endPoint x: 914, endPoint y: 427, distance: 469.1
click at [914, 428] on div "It abolished the previous system of annual contracts." at bounding box center [862, 429] width 377 height 22
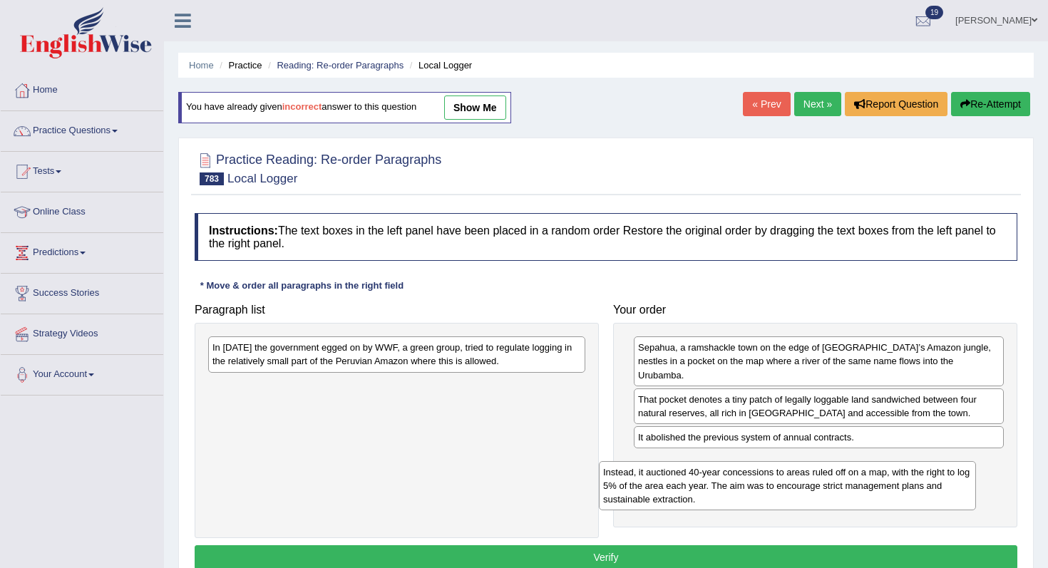
drag, startPoint x: 379, startPoint y: 416, endPoint x: 770, endPoint y: 502, distance: 399.9
click at [770, 502] on div "Instead, it auctioned 40-year concessions to areas ruled off on a map, with the…" at bounding box center [787, 485] width 377 height 49
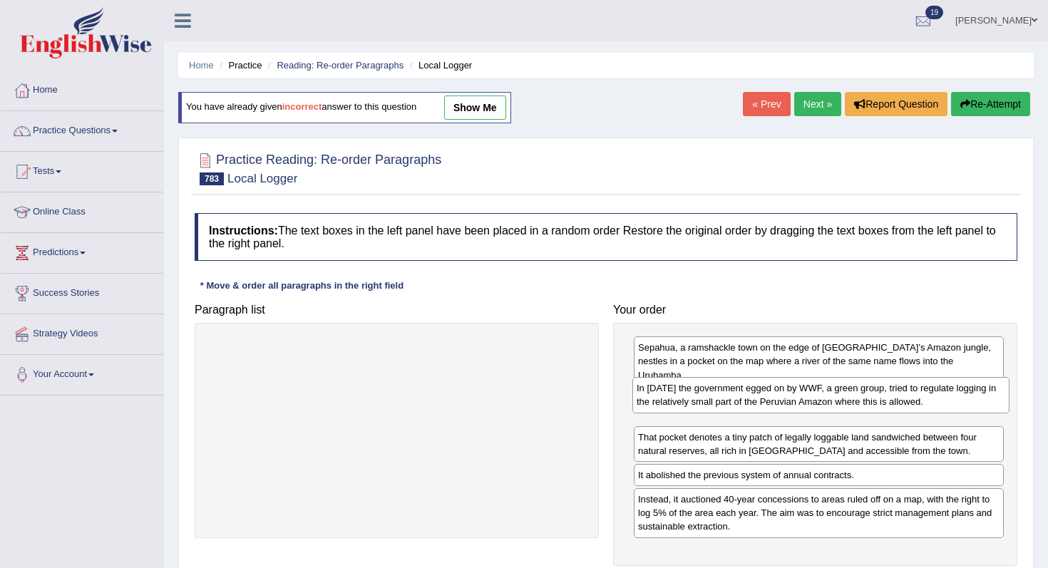
drag, startPoint x: 491, startPoint y: 354, endPoint x: 916, endPoint y: 394, distance: 426.7
click at [916, 394] on div "In [DATE] the government egged on by WWF, a green group, tried to regulate logg…" at bounding box center [820, 395] width 377 height 36
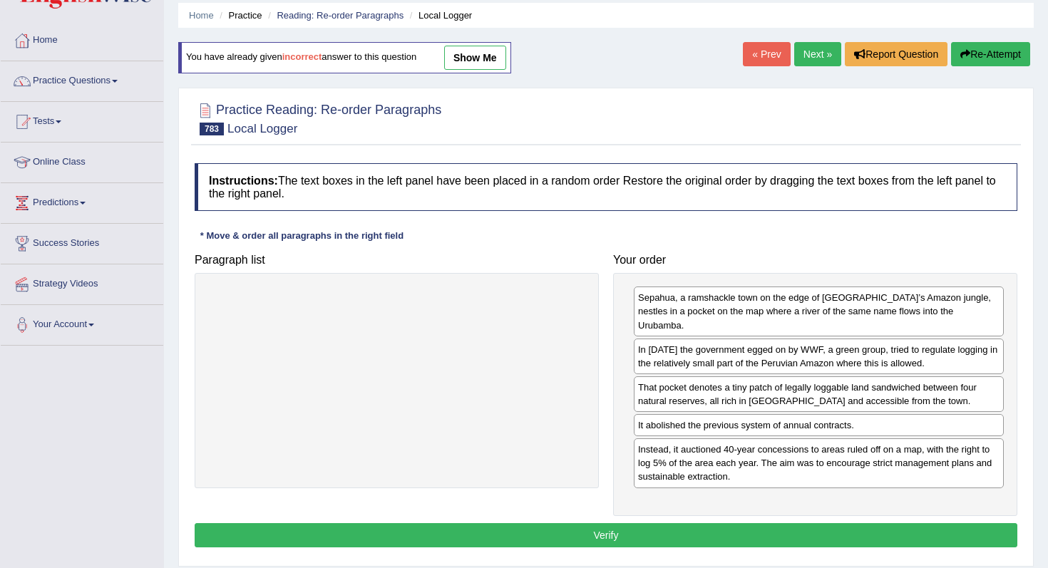
scroll to position [56, 0]
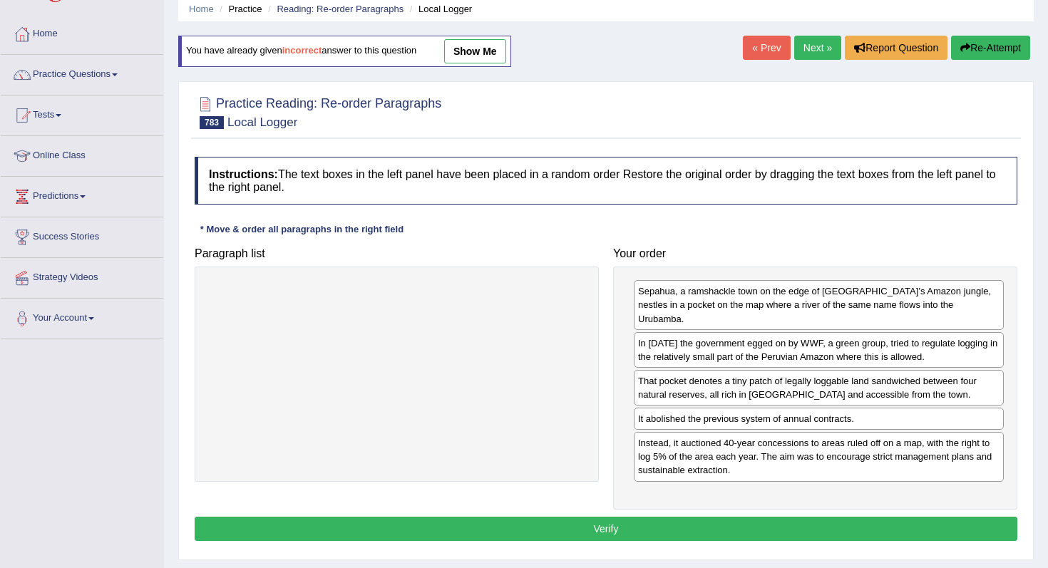
click at [818, 498] on div "Instructions: The text boxes in the left panel have been placed in a random ord…" at bounding box center [606, 351] width 830 height 402
click at [828, 517] on button "Verify" at bounding box center [606, 529] width 823 height 24
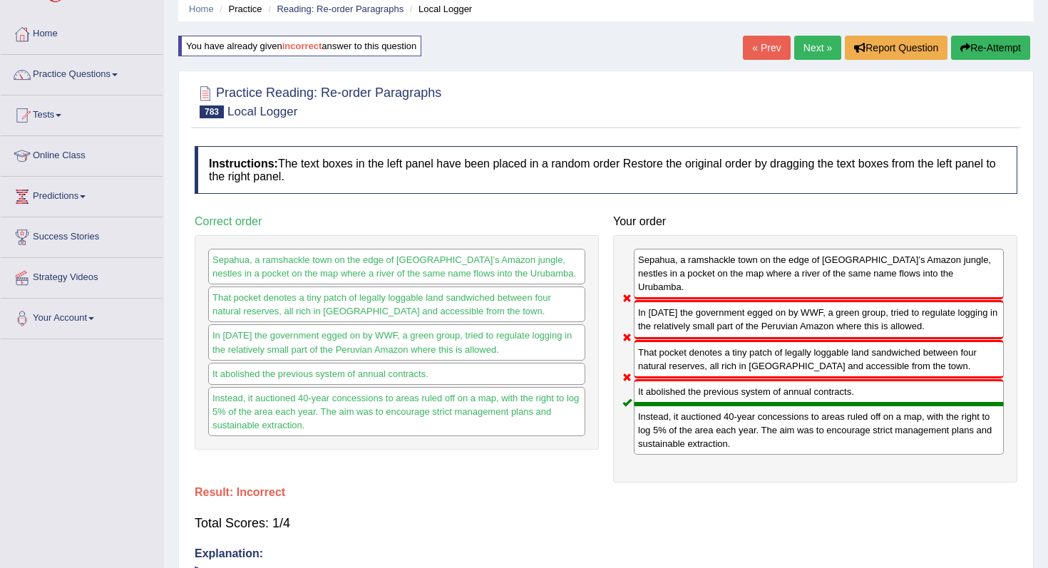
click at [1009, 50] on button "Re-Attempt" at bounding box center [990, 48] width 79 height 24
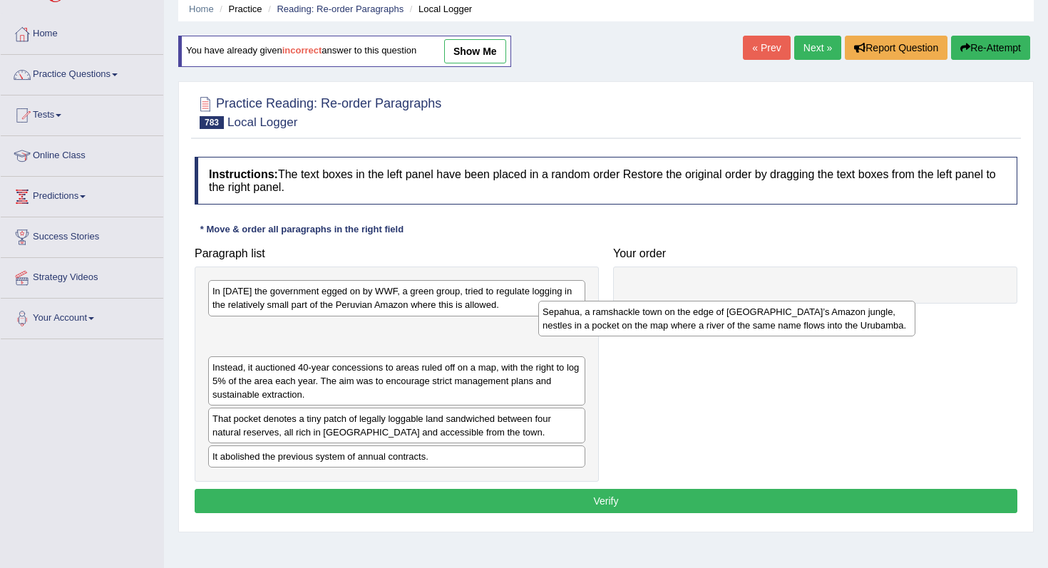
drag, startPoint x: 336, startPoint y: 339, endPoint x: 680, endPoint y: 299, distance: 346.5
click at [680, 301] on div "Sepahua, a ramshackle town on the edge of [GEOGRAPHIC_DATA]’s Amazon jungle, ne…" at bounding box center [726, 319] width 377 height 36
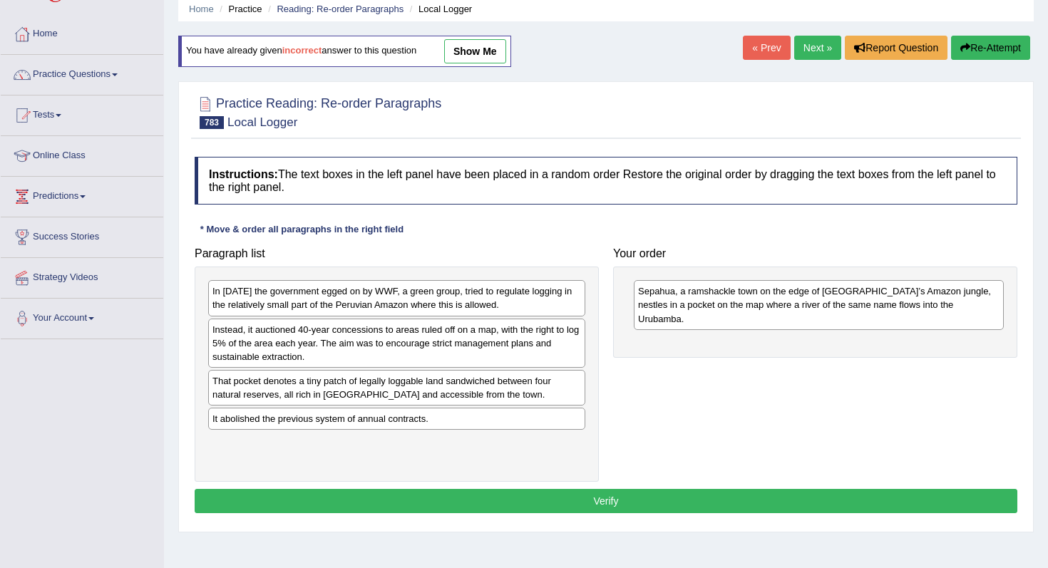
click at [318, 392] on div "That pocket denotes a tiny patch of legally loggable land sandwiched between fo…" at bounding box center [396, 388] width 377 height 36
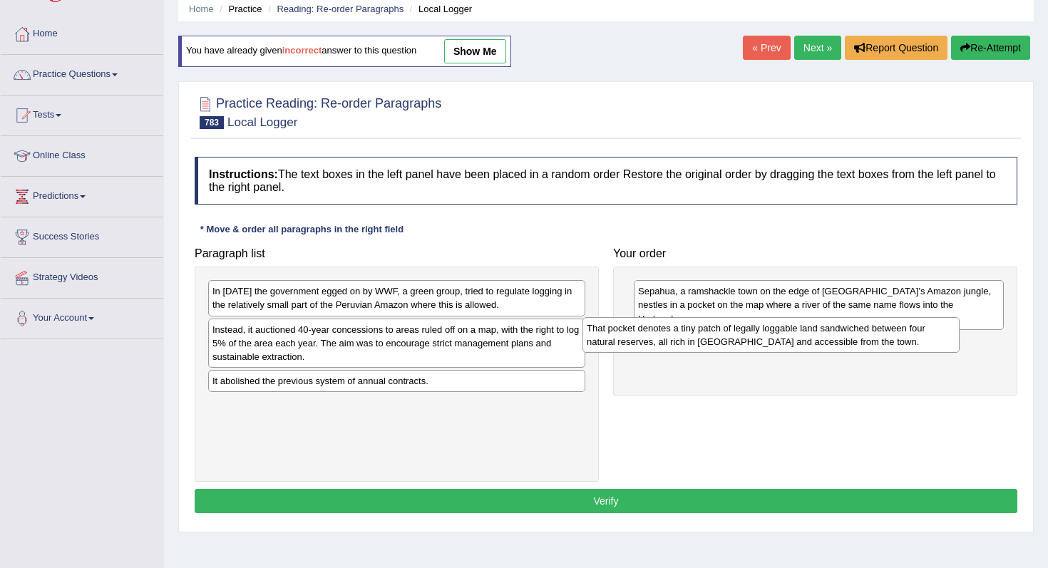
drag, startPoint x: 383, startPoint y: 391, endPoint x: 765, endPoint y: 332, distance: 385.9
click at [765, 331] on div "That pocket denotes a tiny patch of legally loggable land sandwiched between fo…" at bounding box center [770, 335] width 377 height 36
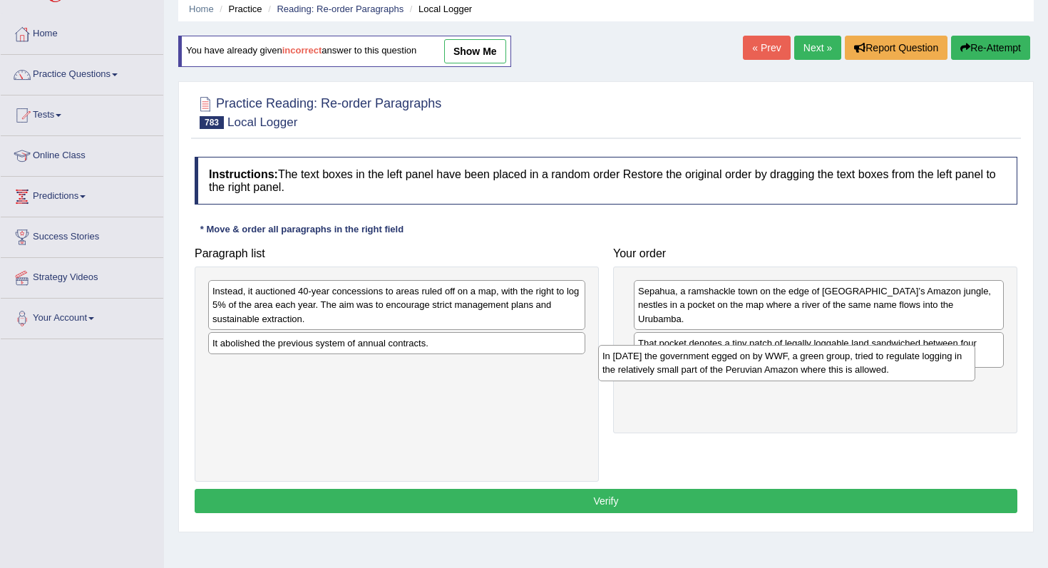
drag, startPoint x: 401, startPoint y: 298, endPoint x: 804, endPoint y: 378, distance: 410.7
click at [804, 378] on div "In [DATE] the government egged on by WWF, a green group, tried to regulate logg…" at bounding box center [786, 363] width 377 height 36
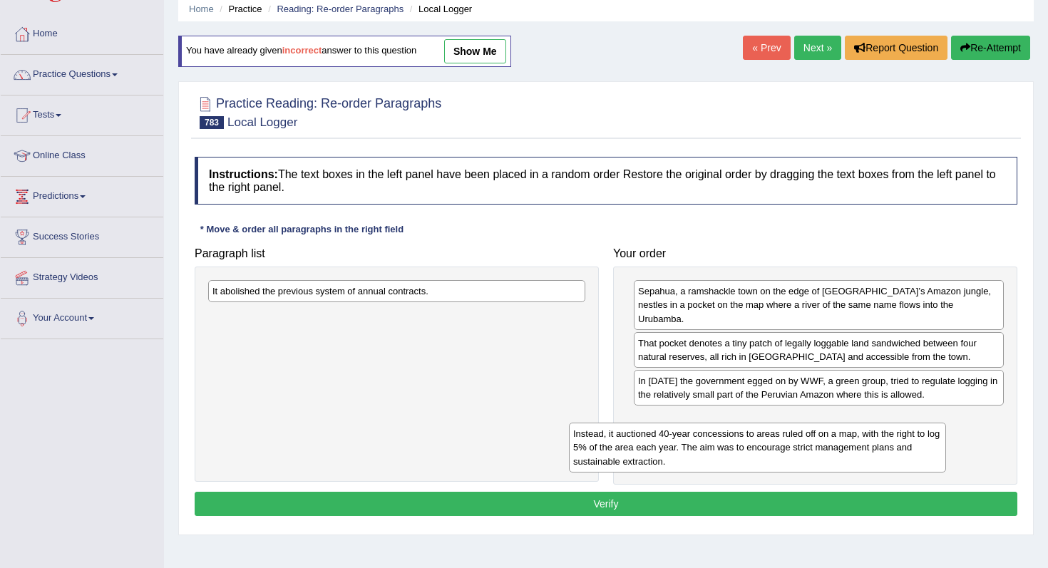
drag, startPoint x: 410, startPoint y: 316, endPoint x: 799, endPoint y: 430, distance: 405.3
click at [799, 430] on div "Instead, it auctioned 40-year concessions to areas ruled off on a map, with the…" at bounding box center [757, 447] width 377 height 49
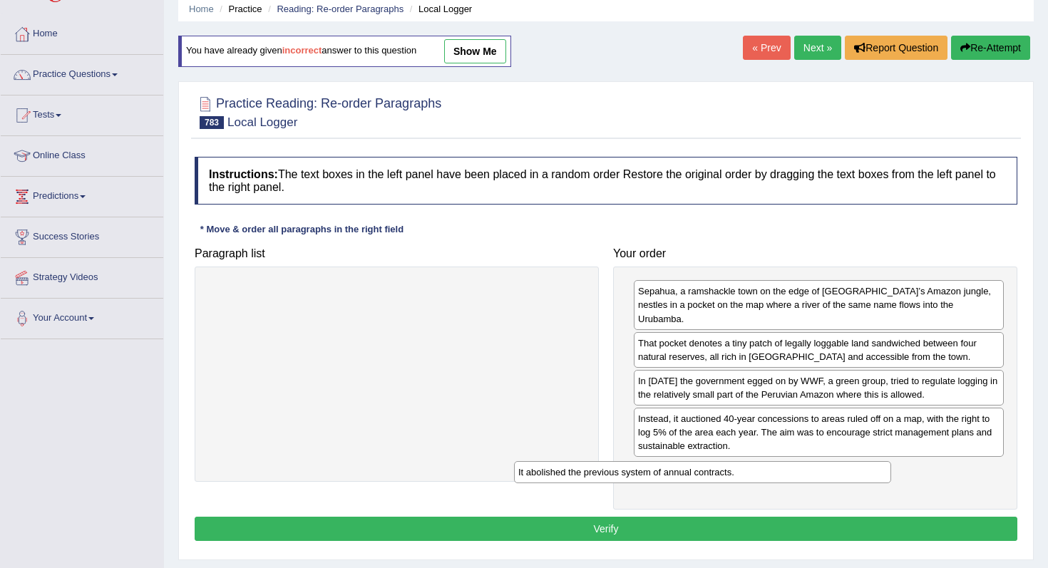
drag, startPoint x: 516, startPoint y: 298, endPoint x: 844, endPoint y: 470, distance: 370.1
click at [843, 471] on div "It abolished the previous system of annual contracts." at bounding box center [702, 472] width 377 height 22
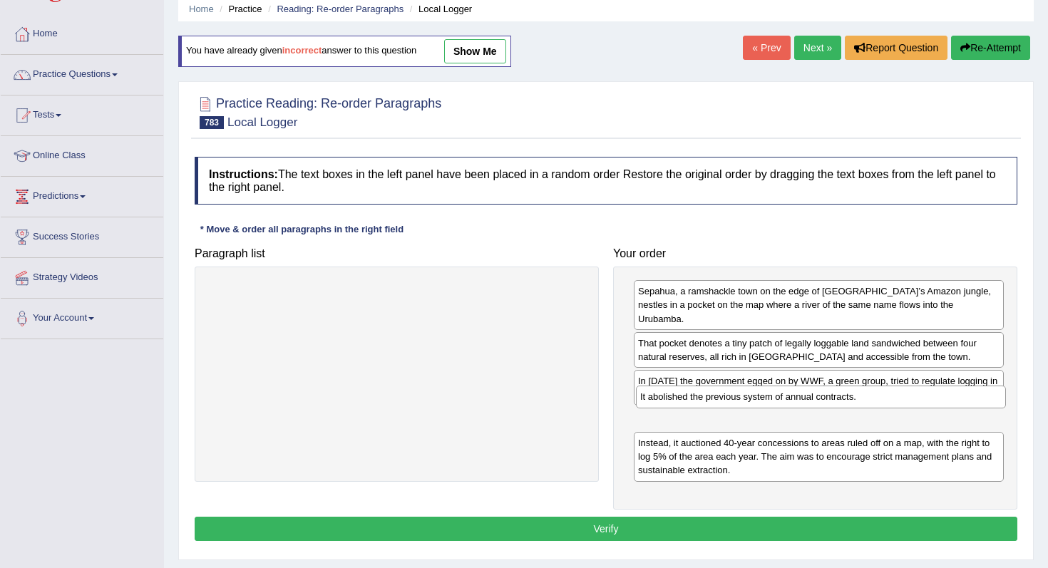
drag, startPoint x: 779, startPoint y: 463, endPoint x: 782, endPoint y: 403, distance: 59.9
click at [782, 403] on div "It abolished the previous system of annual contracts." at bounding box center [821, 397] width 370 height 22
click at [756, 517] on button "Verify" at bounding box center [606, 529] width 823 height 24
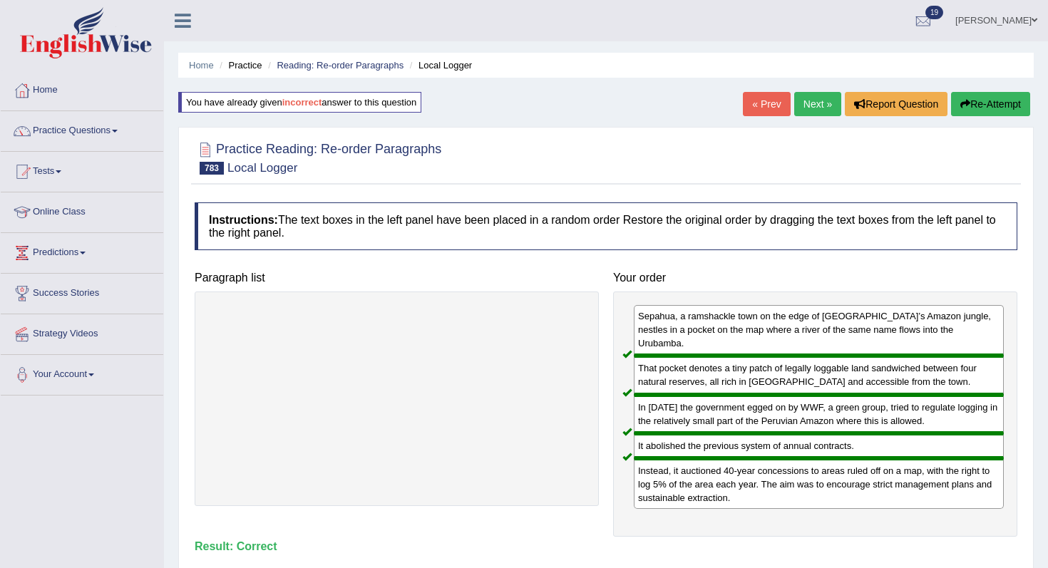
click at [744, 102] on link "« Prev" at bounding box center [766, 104] width 47 height 24
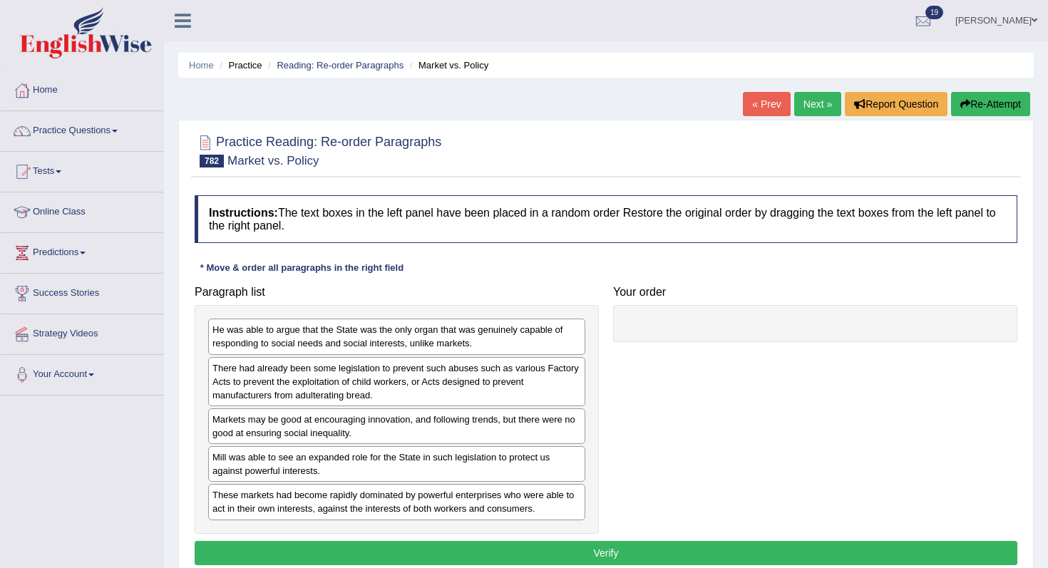
scroll to position [180, 0]
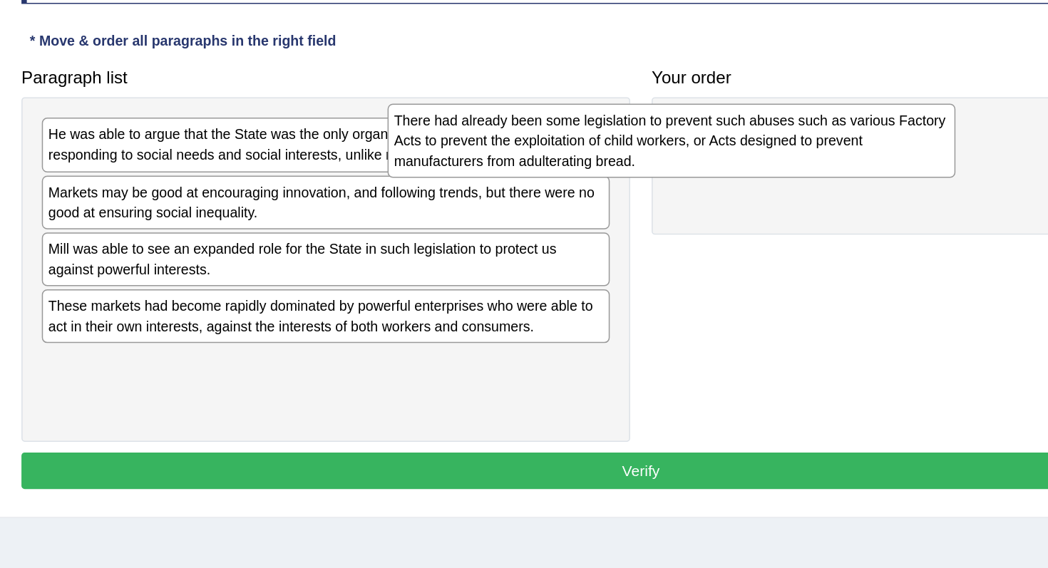
drag, startPoint x: 499, startPoint y: 200, endPoint x: 728, endPoint y: 152, distance: 234.6
click at [728, 152] on div "There had already been some legislation to prevent such abuses such as various …" at bounding box center [626, 153] width 377 height 49
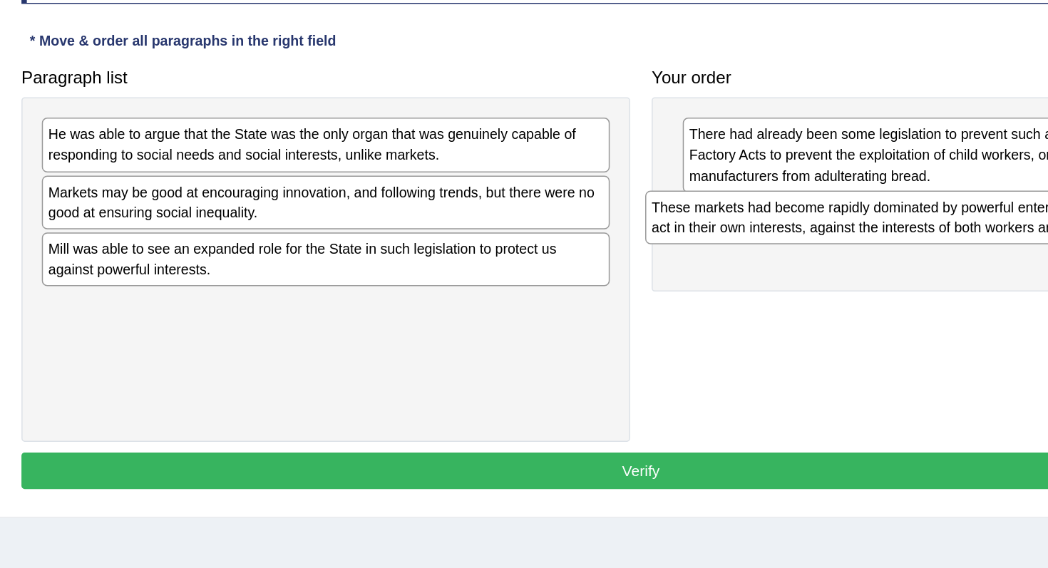
drag, startPoint x: 411, startPoint y: 272, endPoint x: 812, endPoint y: 213, distance: 404.8
click at [812, 212] on div "These markets had become rapidly dominated by powerful enterprises who were abl…" at bounding box center [797, 205] width 377 height 36
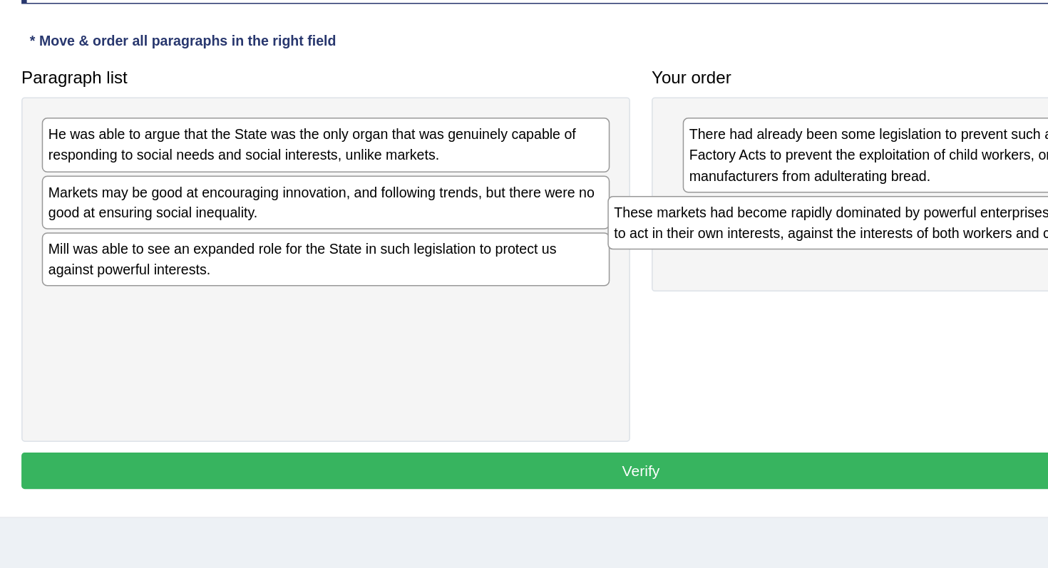
drag, startPoint x: 785, startPoint y: 212, endPoint x: 418, endPoint y: 313, distance: 380.8
click at [584, 226] on div "These markets had become rapidly dominated by powerful enterprises who were abl…" at bounding box center [769, 208] width 370 height 36
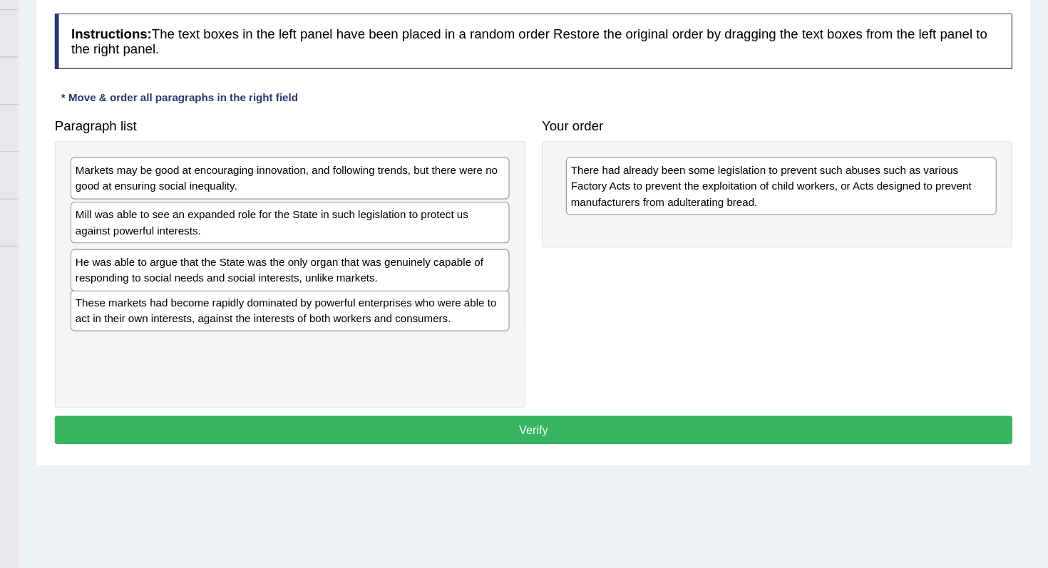
drag, startPoint x: 498, startPoint y: 161, endPoint x: 498, endPoint y: 240, distance: 79.1
click at [498, 240] on div "He was able to argue that the State was the only organ that was genuinely capab…" at bounding box center [396, 235] width 377 height 36
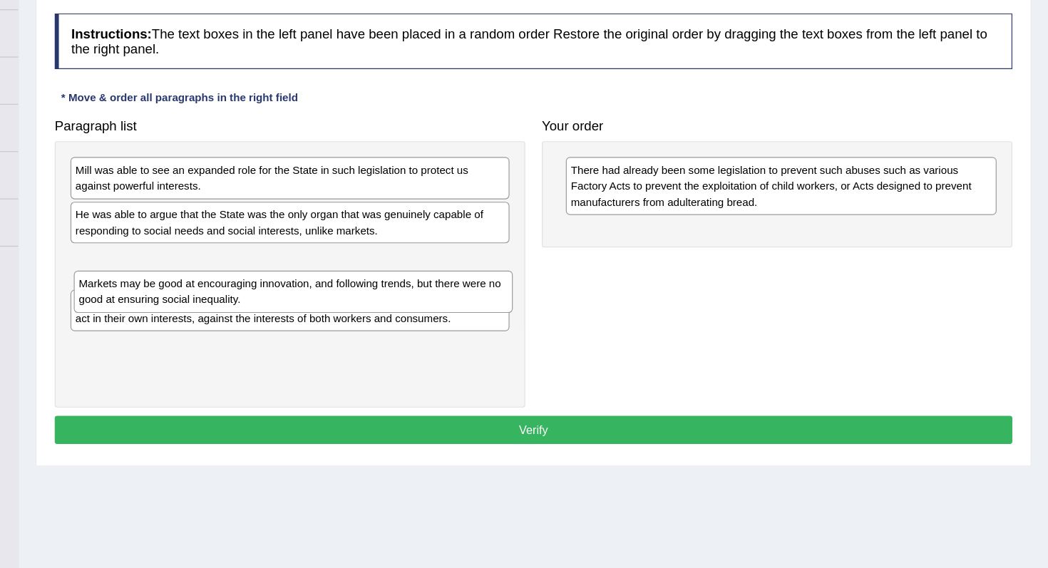
drag, startPoint x: 391, startPoint y: 160, endPoint x: 401, endPoint y: 226, distance: 66.4
click at [401, 236] on div "Markets may be good at encouraging innovation, and following trends, but there …" at bounding box center [399, 254] width 377 height 36
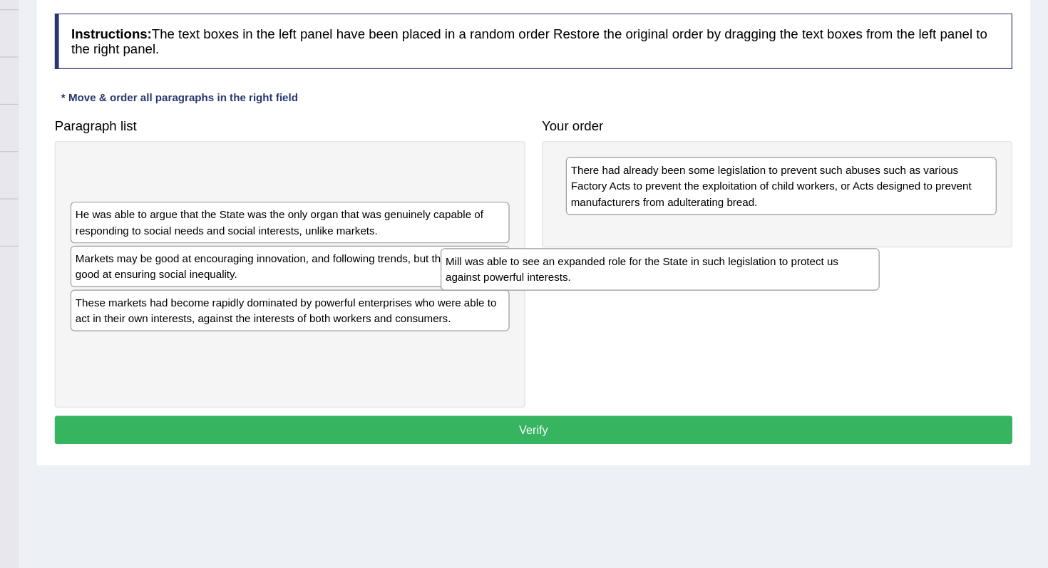
drag, startPoint x: 456, startPoint y: 147, endPoint x: 833, endPoint y: 202, distance: 380.4
click at [833, 217] on div "Mill was able to see an expanded role for the State in such legislation to prot…" at bounding box center [714, 235] width 377 height 36
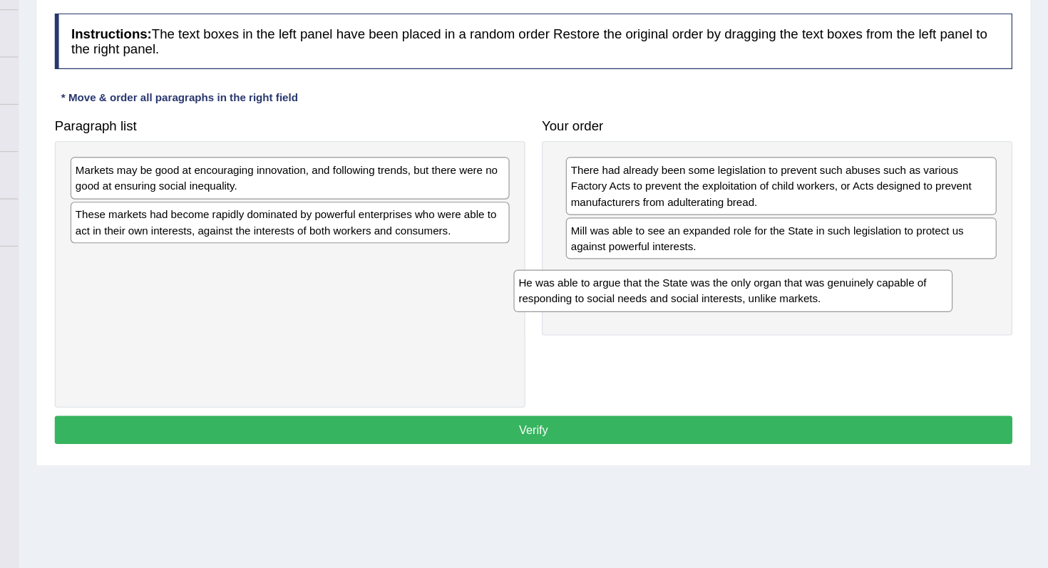
drag, startPoint x: 552, startPoint y: 163, endPoint x: 976, endPoint y: 265, distance: 436.2
click at [966, 265] on div "He was able to argue that the State was the only organ that was genuinely capab…" at bounding box center [777, 253] width 377 height 36
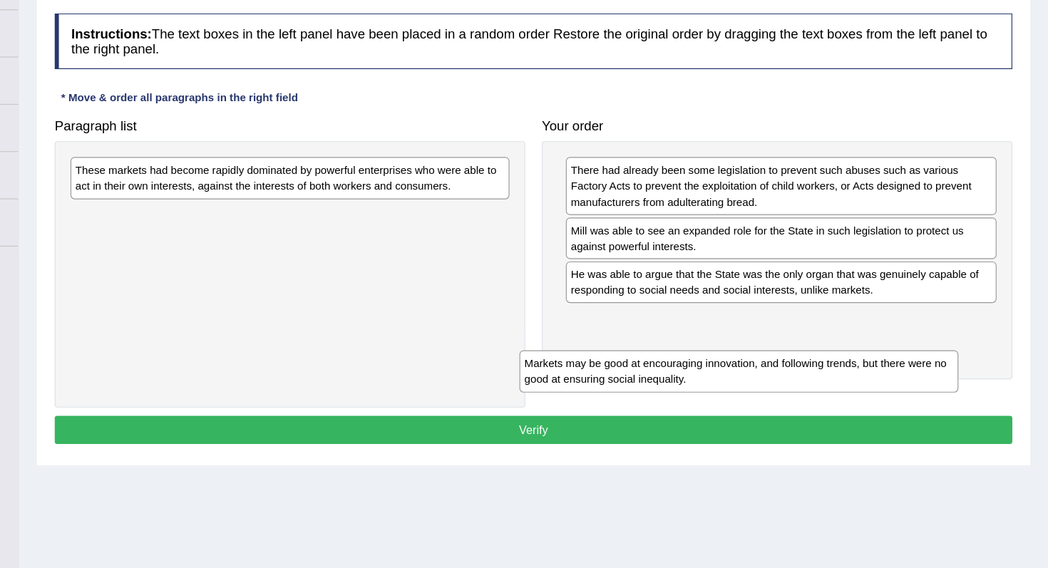
drag, startPoint x: 536, startPoint y: 170, endPoint x: 934, endPoint y: 312, distance: 423.2
click at [934, 313] on div "Markets may be good at encouraging innovation, and following trends, but there …" at bounding box center [782, 322] width 377 height 36
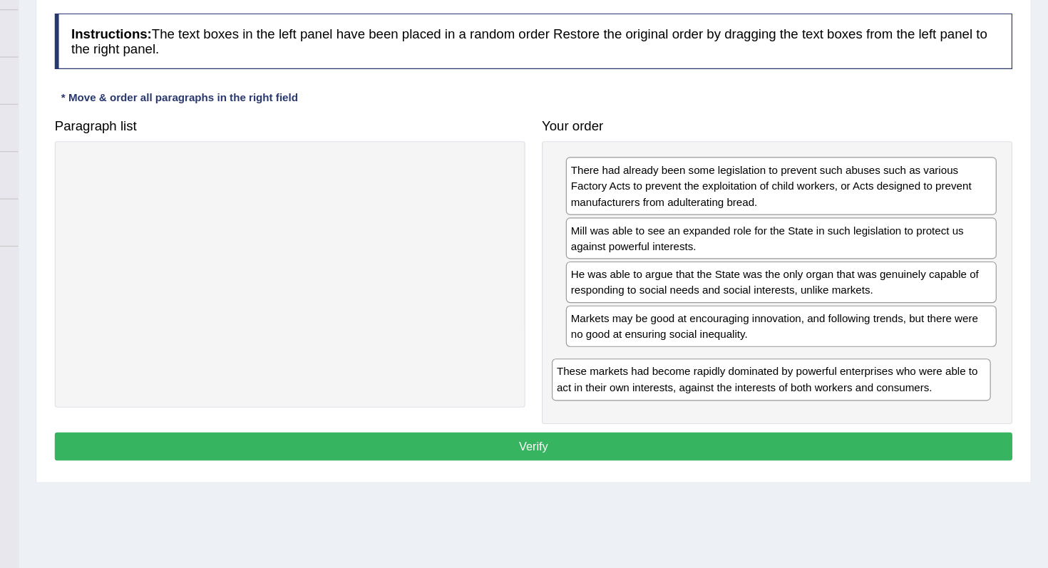
drag, startPoint x: 520, startPoint y: 169, endPoint x: 937, endPoint y: 342, distance: 450.9
click at [937, 342] on div "These markets had become rapidly dominated by powerful enterprises who were abl…" at bounding box center [810, 329] width 377 height 36
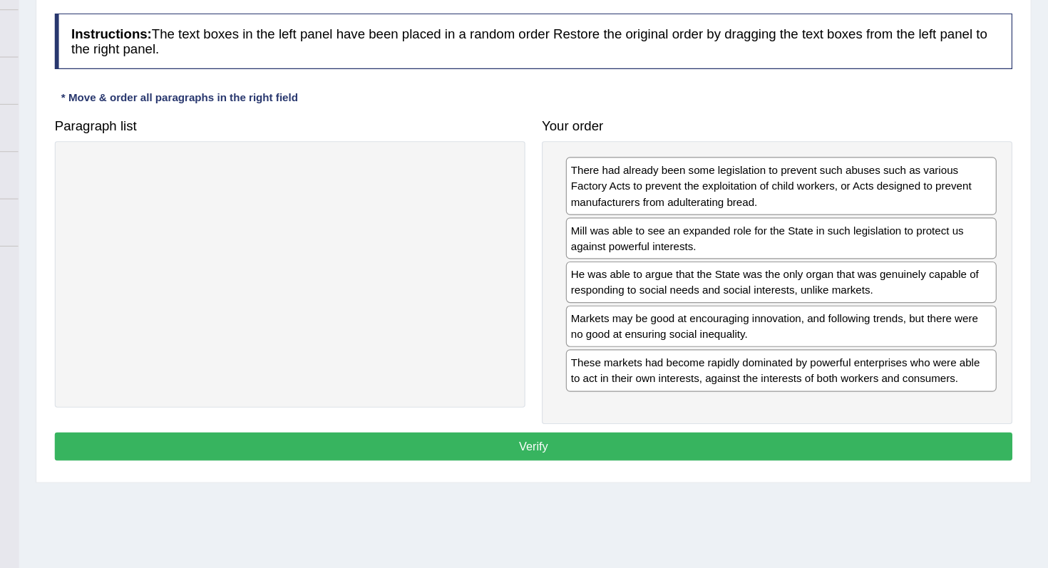
click at [832, 383] on button "Verify" at bounding box center [606, 387] width 823 height 24
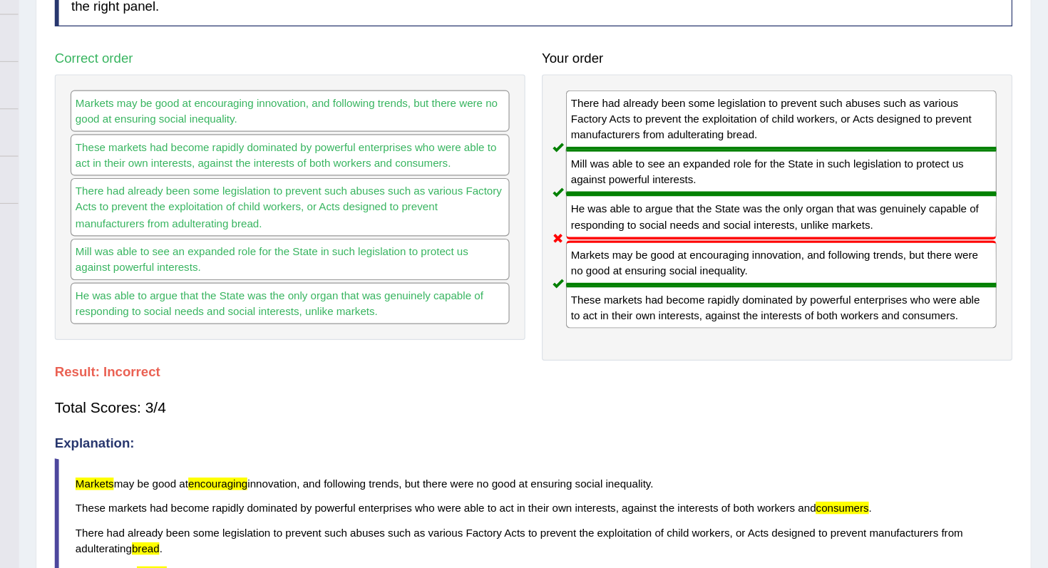
scroll to position [0, 0]
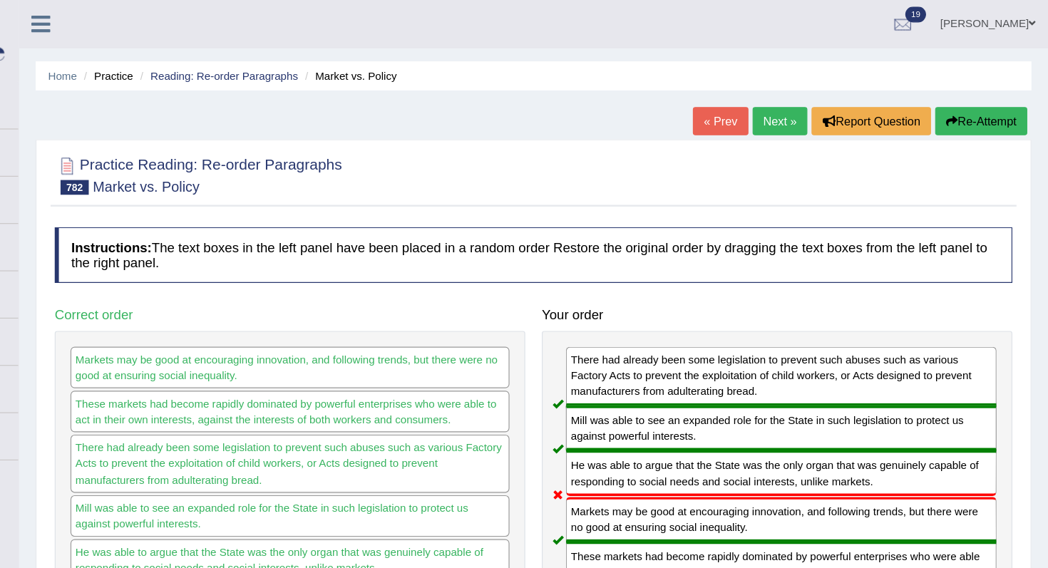
click at [747, 103] on link "« Prev" at bounding box center [766, 104] width 47 height 24
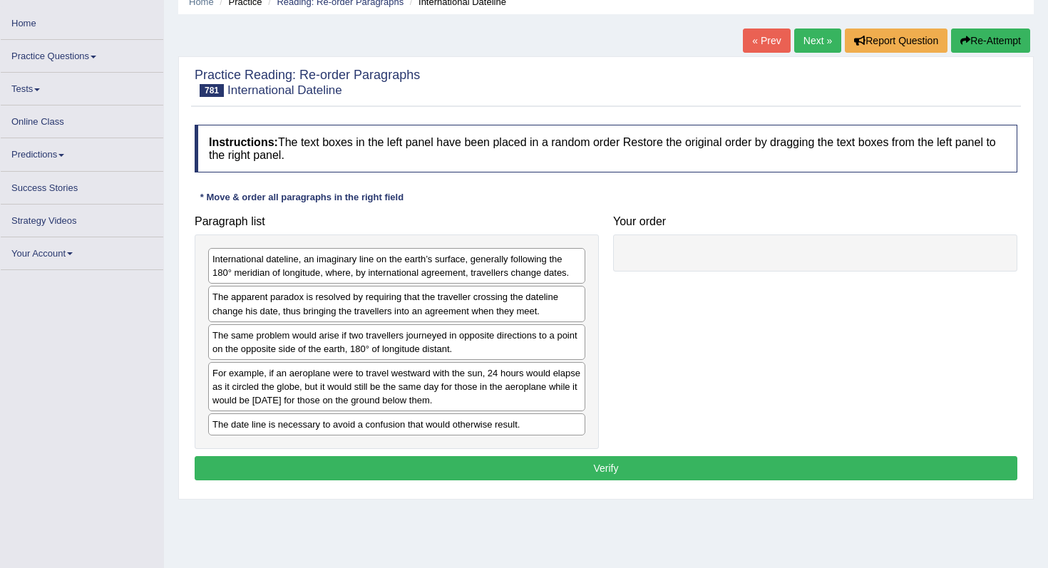
scroll to position [81, 0]
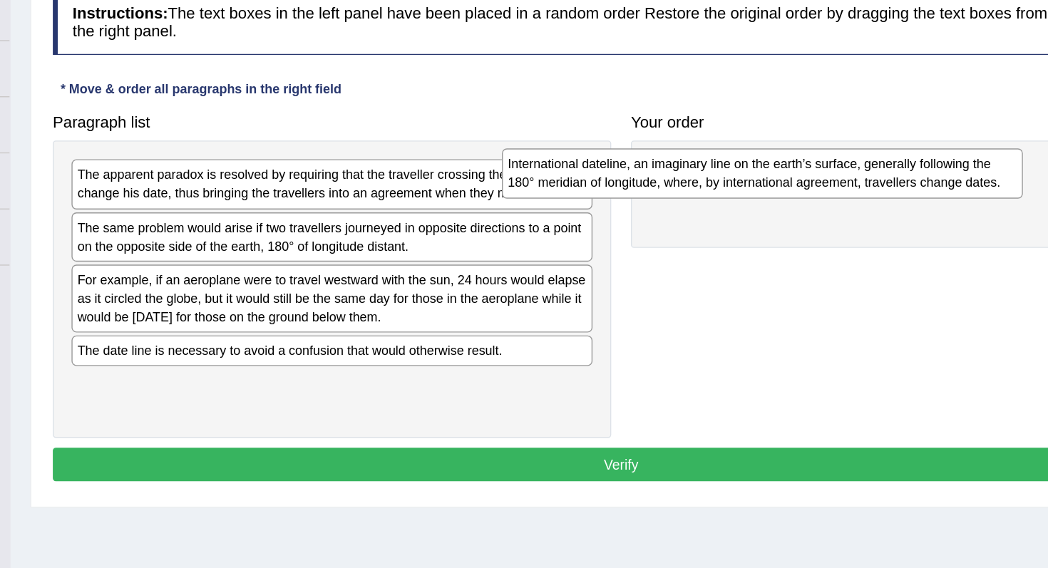
drag, startPoint x: 401, startPoint y: 263, endPoint x: 718, endPoint y: 254, distance: 318.0
click at [718, 254] on div "International dateline, an imaginary line on the earth’s surface, generally fol…" at bounding box center [708, 248] width 377 height 36
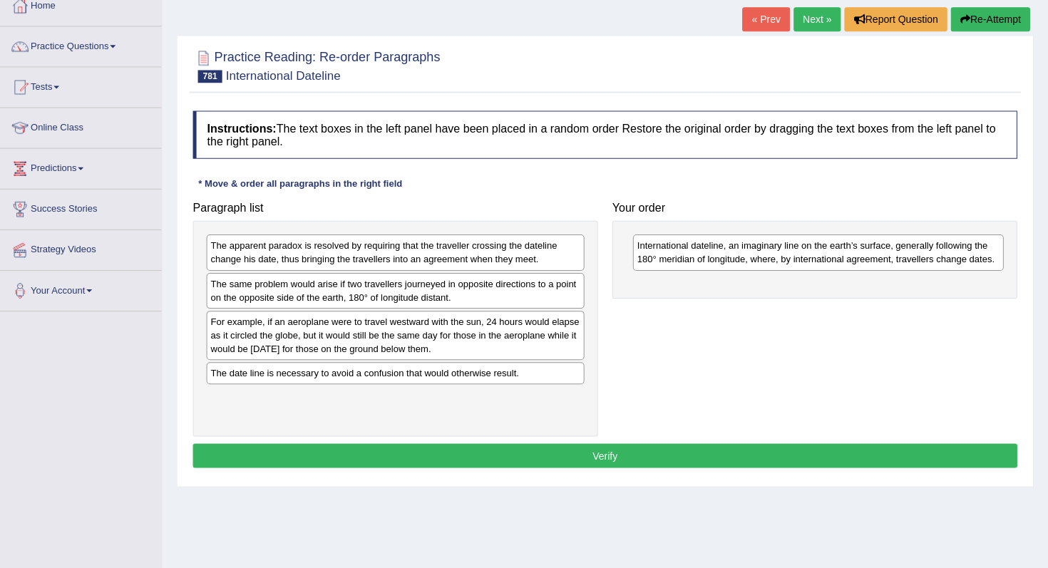
scroll to position [84, 0]
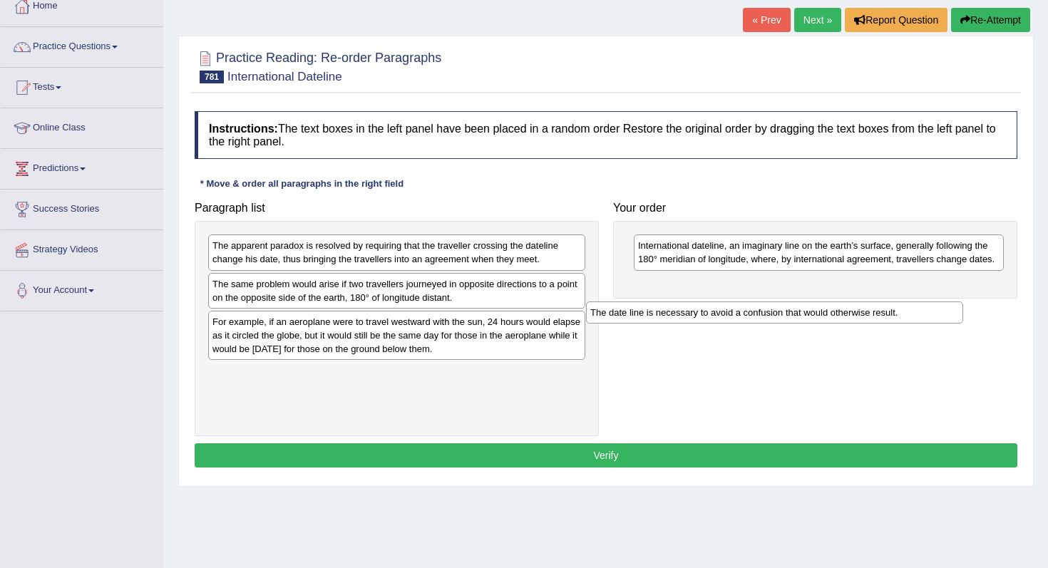
drag, startPoint x: 464, startPoint y: 381, endPoint x: 856, endPoint y: 299, distance: 400.5
click at [856, 302] on div "The date line is necessary to avoid a confusion that would otherwise result." at bounding box center [774, 313] width 377 height 22
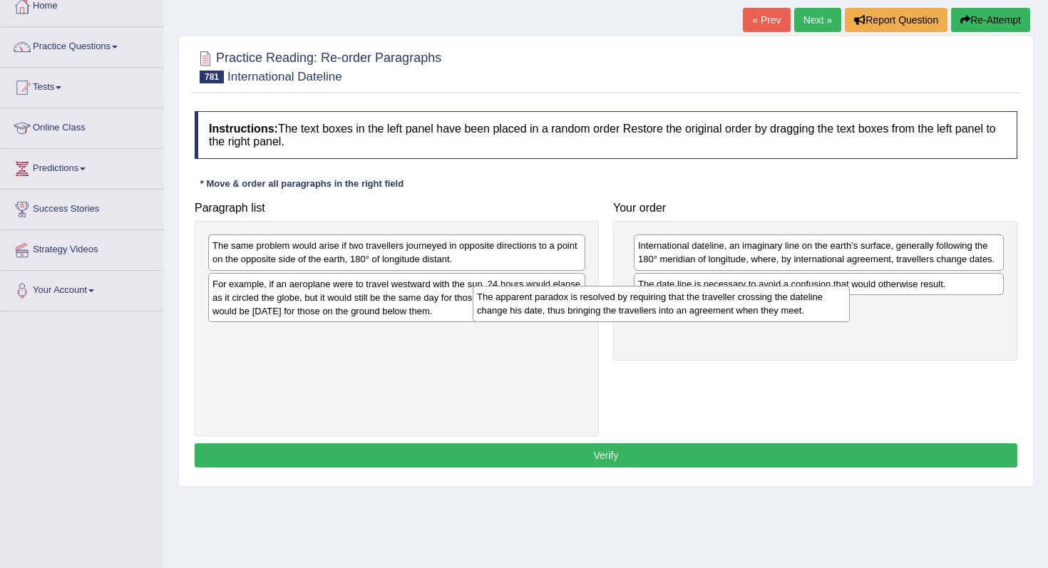
drag, startPoint x: 497, startPoint y: 257, endPoint x: 761, endPoint y: 309, distance: 269.4
click at [761, 309] on div "The apparent paradox is resolved by requiring that the traveller crossing the d…" at bounding box center [661, 304] width 377 height 36
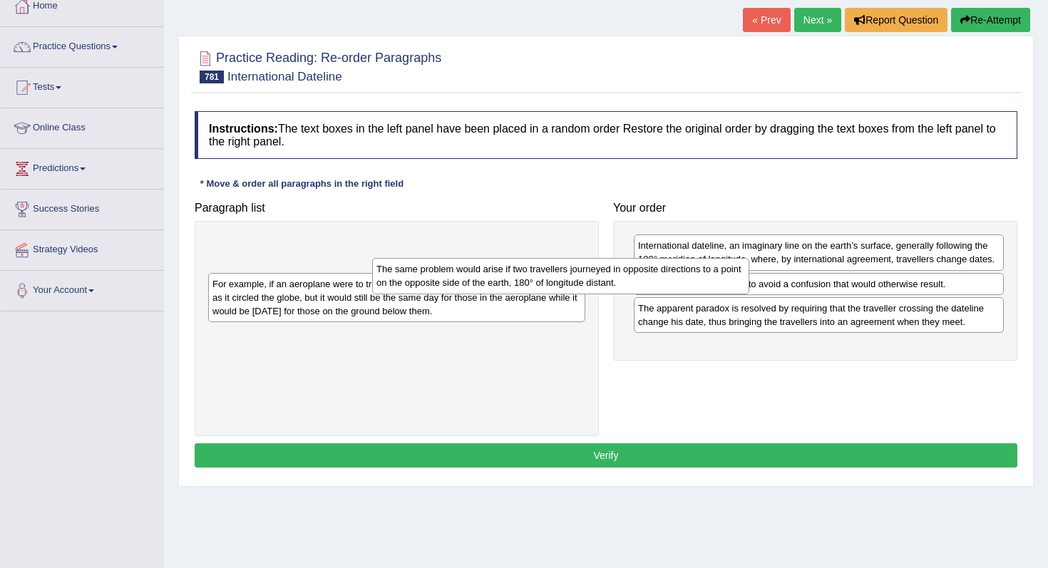
drag, startPoint x: 536, startPoint y: 264, endPoint x: 769, endPoint y: 333, distance: 243.1
click at [704, 292] on div "The same problem would arise if two travellers journeyed in opposite directions…" at bounding box center [560, 276] width 377 height 36
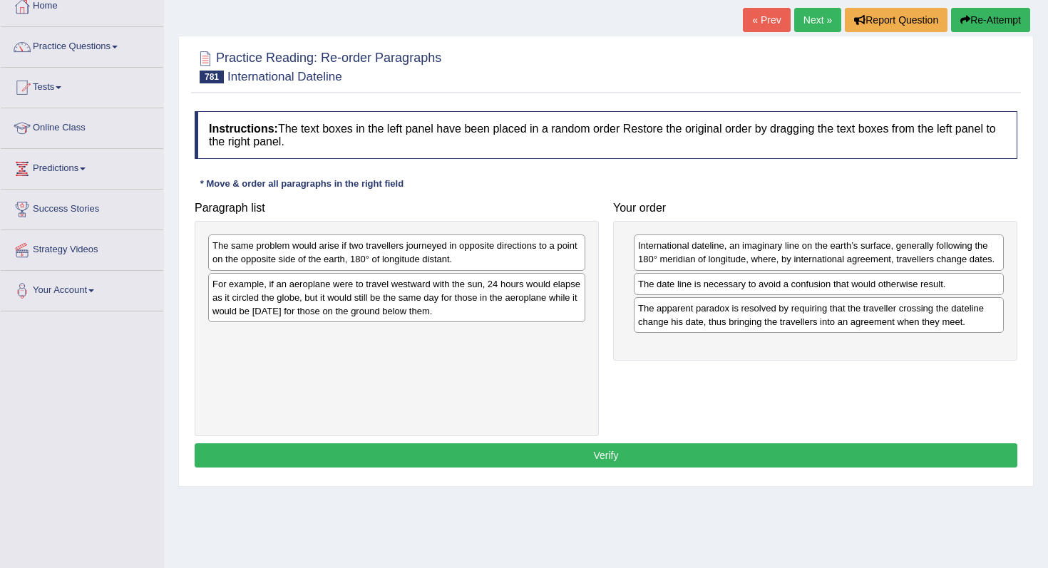
click at [788, 340] on div "International dateline, an imaginary line on the earth’s surface, generally fol…" at bounding box center [815, 291] width 404 height 140
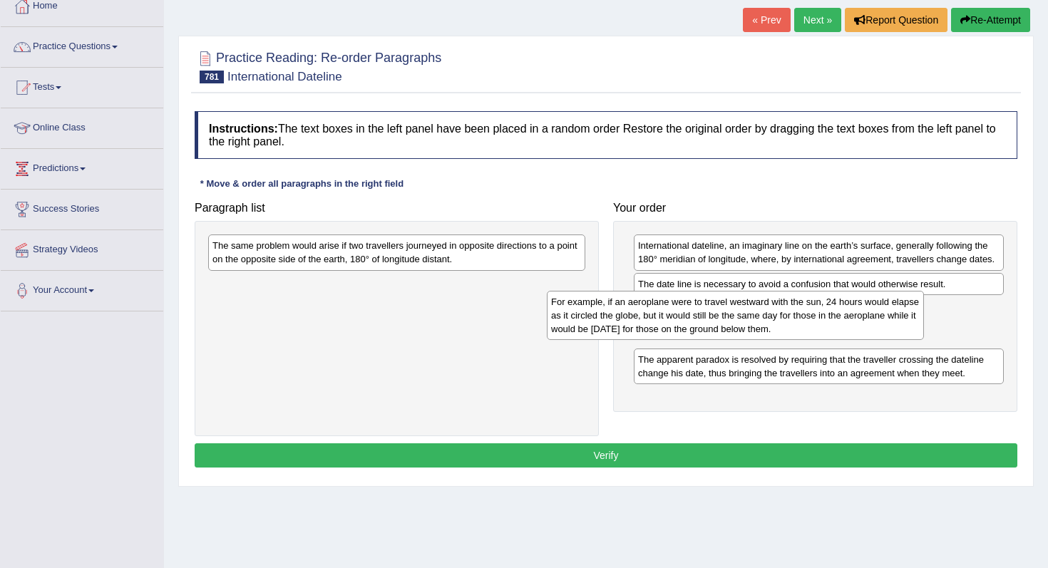
drag, startPoint x: 478, startPoint y: 282, endPoint x: 820, endPoint y: 303, distance: 342.8
click at [820, 303] on div "For example, if an aeroplane were to travel westward with the sun, 24 hours wou…" at bounding box center [735, 315] width 377 height 49
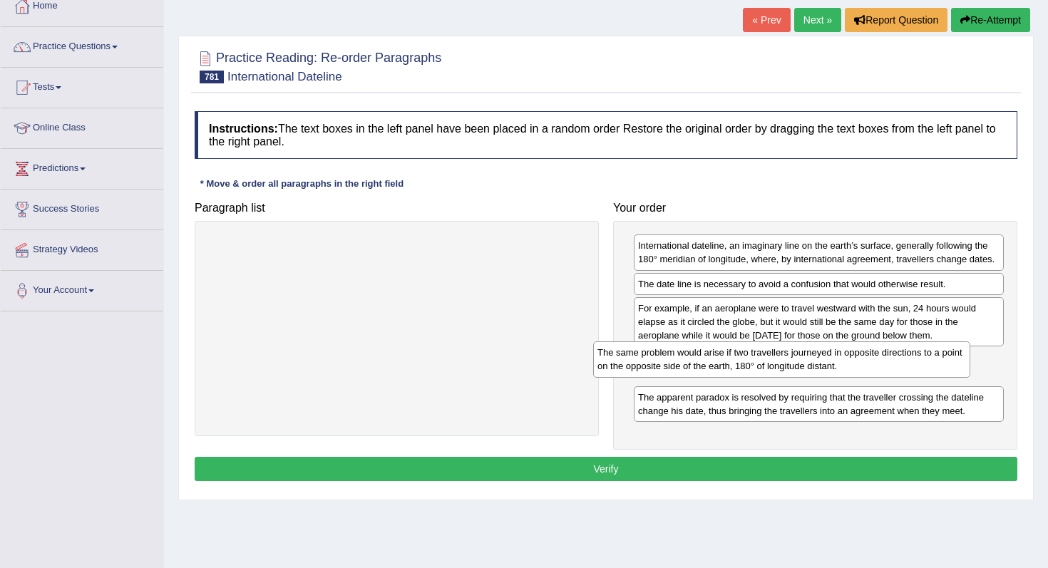
drag, startPoint x: 484, startPoint y: 251, endPoint x: 869, endPoint y: 359, distance: 399.7
click at [869, 359] on div "The same problem would arise if two travellers journeyed in opposite directions…" at bounding box center [781, 359] width 377 height 36
click at [830, 462] on button "Verify" at bounding box center [606, 469] width 823 height 24
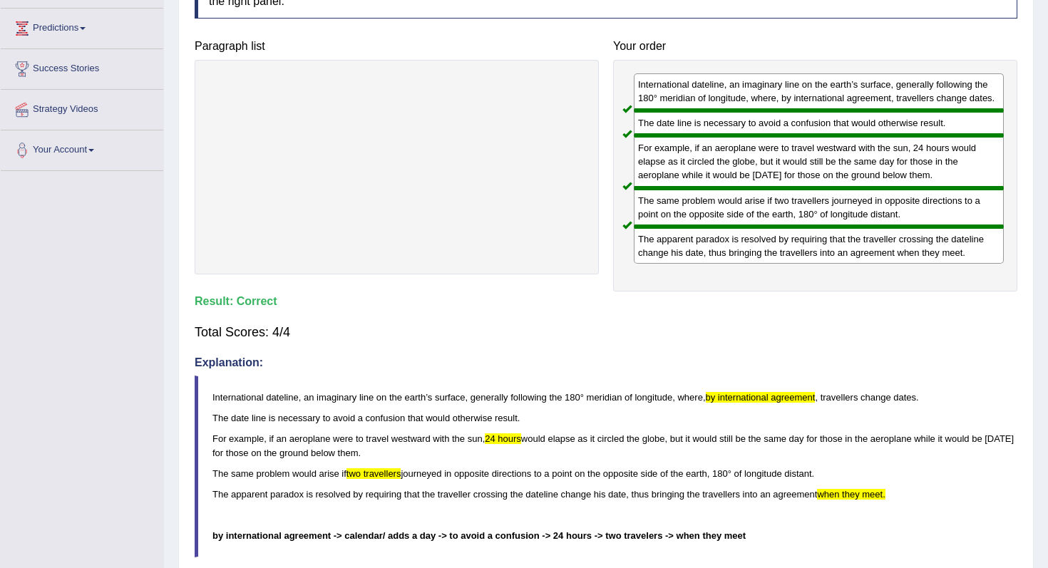
scroll to position [0, 0]
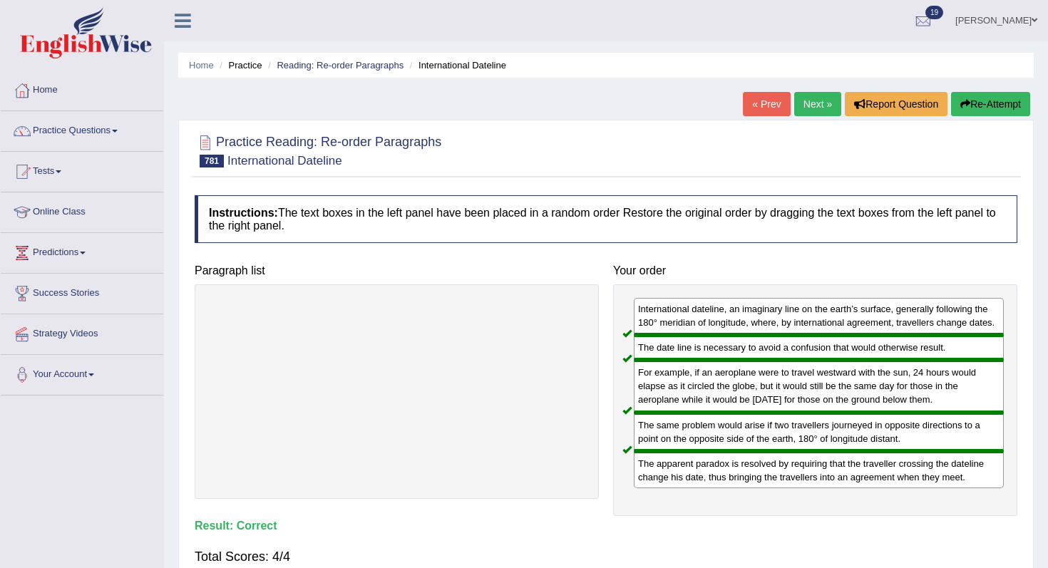
click at [748, 115] on link "« Prev" at bounding box center [766, 104] width 47 height 24
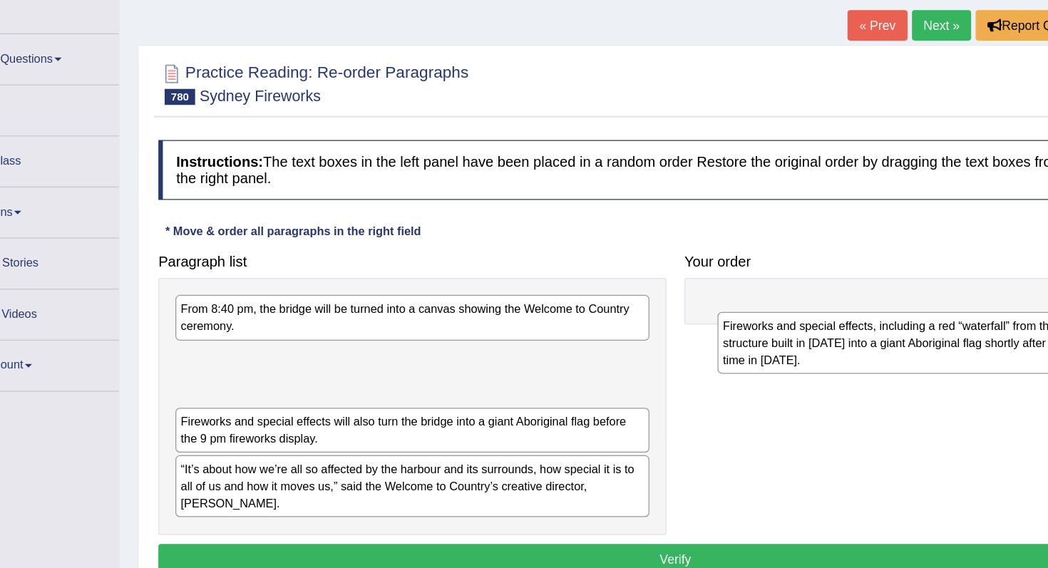
drag, startPoint x: 329, startPoint y: 383, endPoint x: 775, endPoint y: 346, distance: 447.7
click at [775, 349] on div "Fireworks and special effects, including a red “waterfall” from the bridge base…" at bounding box center [827, 356] width 377 height 49
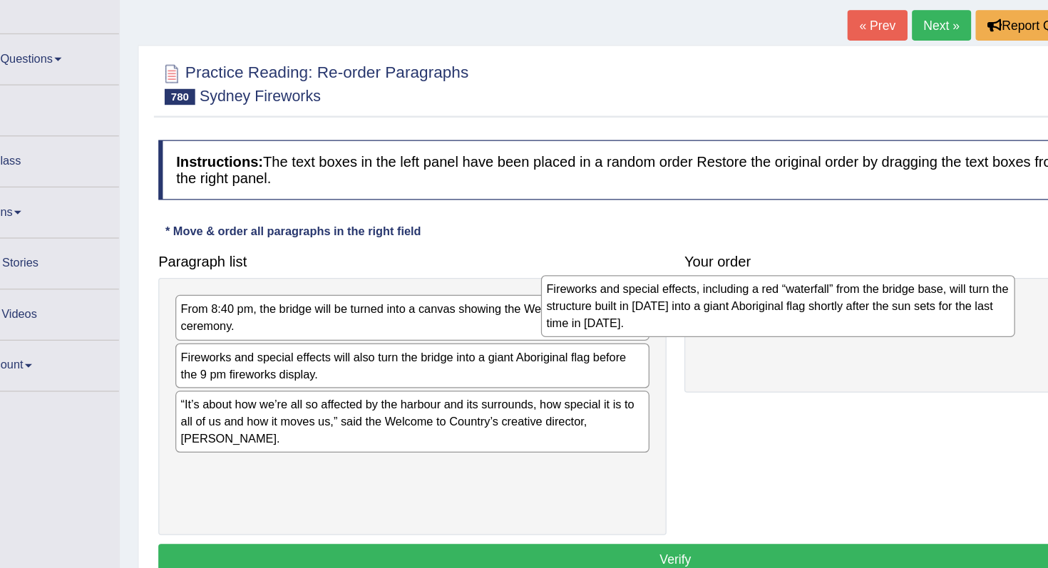
drag, startPoint x: 561, startPoint y: 371, endPoint x: 870, endPoint y: 308, distance: 314.9
click at [870, 308] on div "Fireworks and special effects, including a red “waterfall” from the bridge base…" at bounding box center [687, 327] width 377 height 49
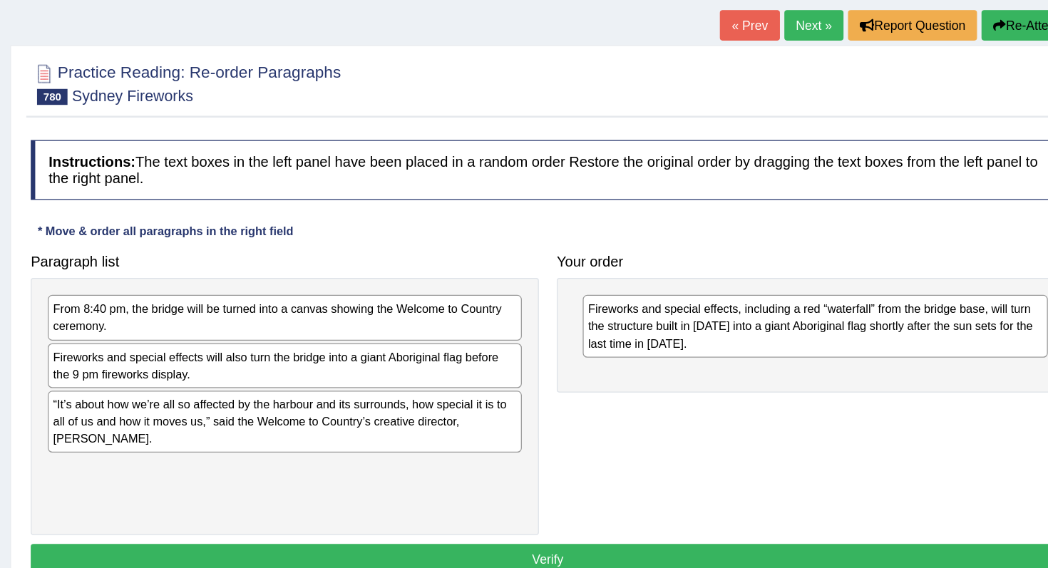
click at [733, 350] on div "Fireworks and special effects, including a red “waterfall” from the bridge base…" at bounding box center [819, 343] width 370 height 49
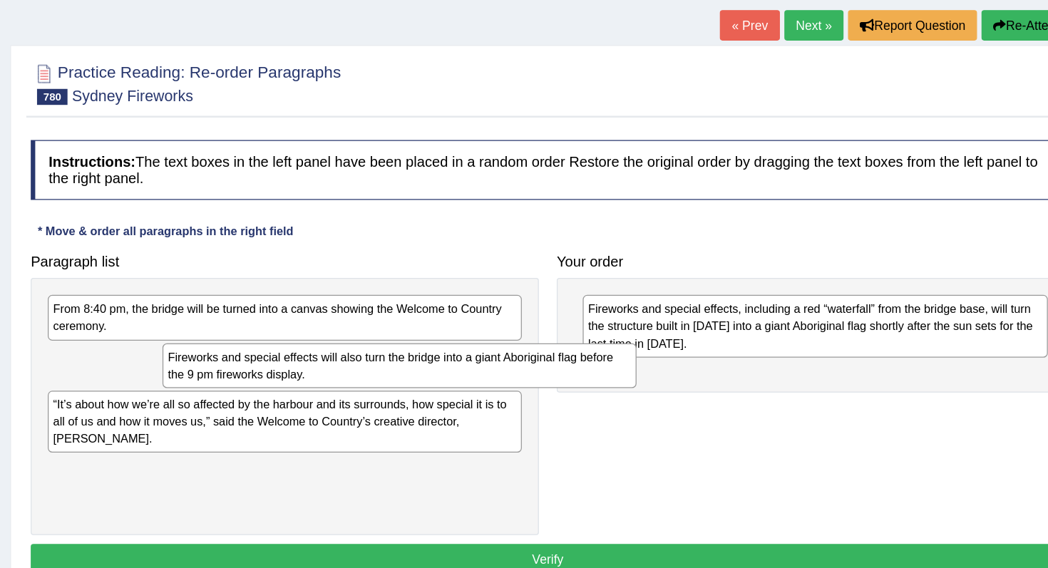
drag, startPoint x: 403, startPoint y: 374, endPoint x: 620, endPoint y: 407, distance: 219.9
click at [620, 393] on div "Fireworks and special effects will also turn the bridge into a giant Aboriginal…" at bounding box center [487, 375] width 377 height 36
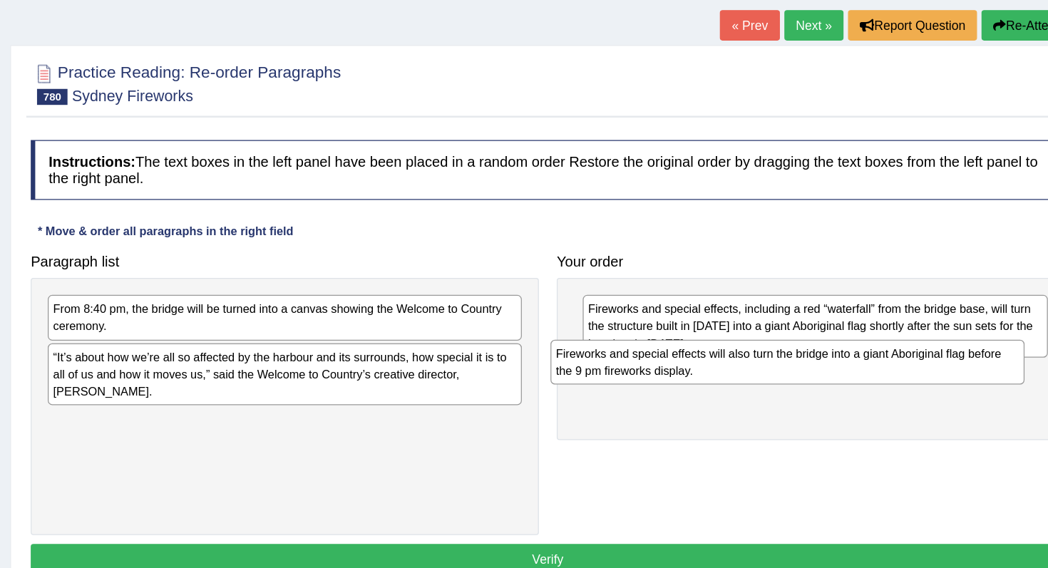
drag, startPoint x: 508, startPoint y: 367, endPoint x: 908, endPoint y: 366, distance: 399.9
click at [908, 366] on div "Fireworks and special effects will also turn the bridge into a giant Aboriginal…" at bounding box center [796, 372] width 377 height 36
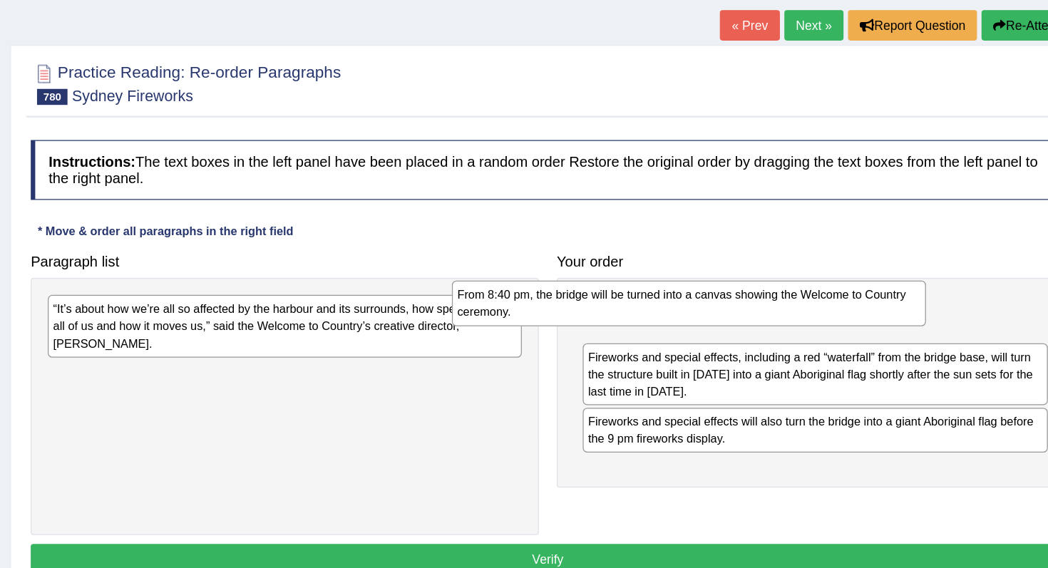
drag, startPoint x: 378, startPoint y: 332, endPoint x: 706, endPoint y: 321, distance: 328.0
click at [705, 321] on div "From 8:40 pm, the bridge will be turned into a canvas showing the Welcome to Co…" at bounding box center [718, 325] width 377 height 36
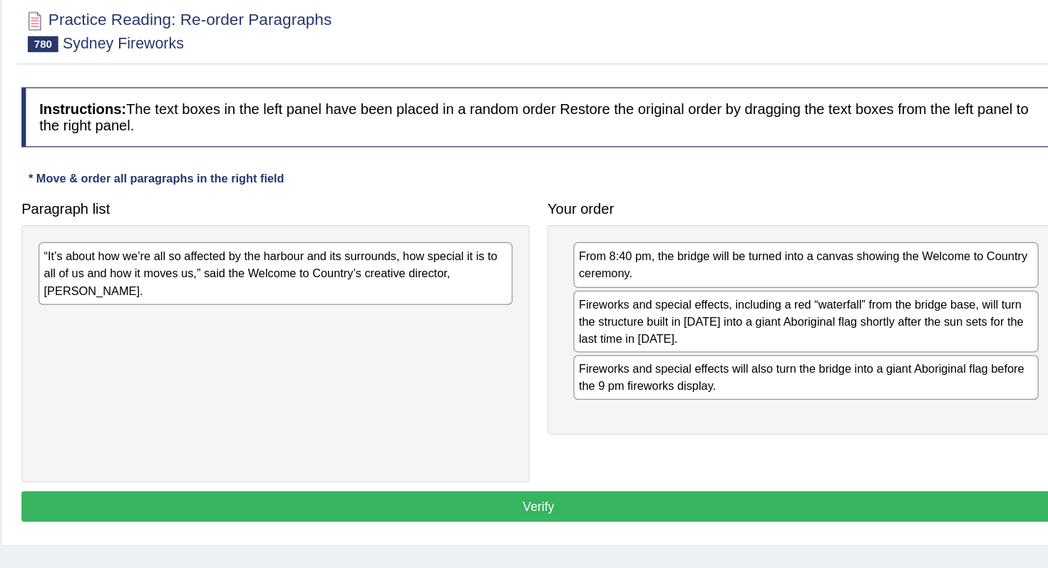
scroll to position [10, 0]
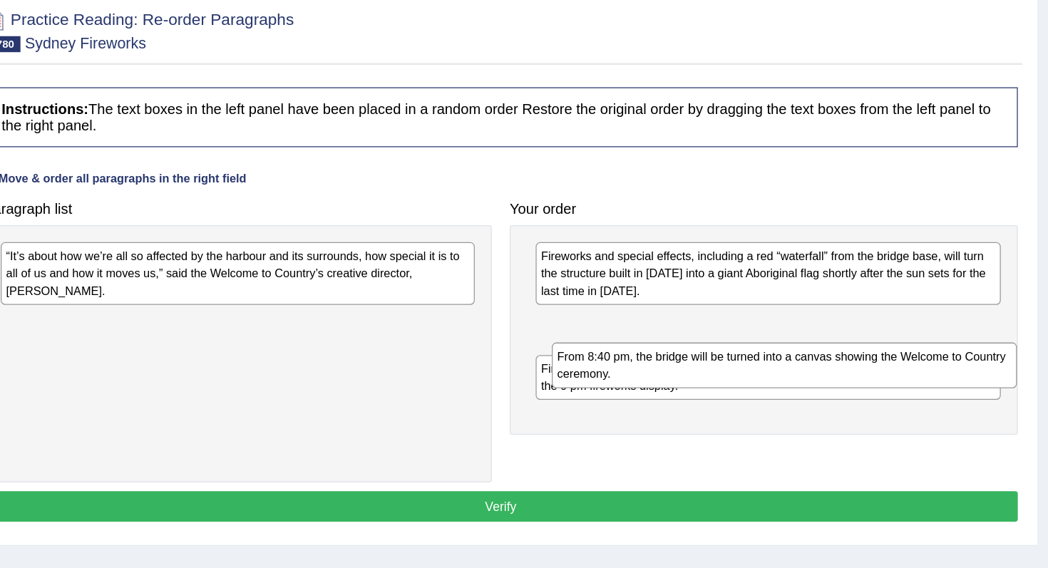
drag, startPoint x: 808, startPoint y: 327, endPoint x: 798, endPoint y: 375, distance: 48.9
click at [798, 388] on div "From 8:40 pm, the bridge will be turned into a canvas showing the Welcome to Co…" at bounding box center [831, 406] width 370 height 36
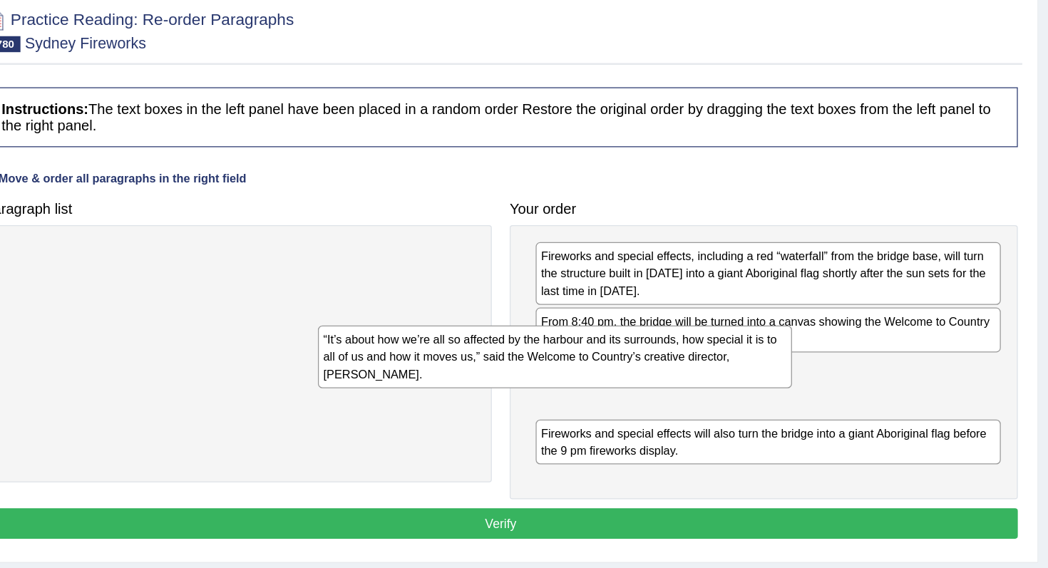
drag, startPoint x: 461, startPoint y: 319, endPoint x: 713, endPoint y: 386, distance: 261.1
click at [713, 386] on div "“It’s about how we’re all so affected by the harbour and its surrounds, how spe…" at bounding box center [648, 399] width 377 height 49
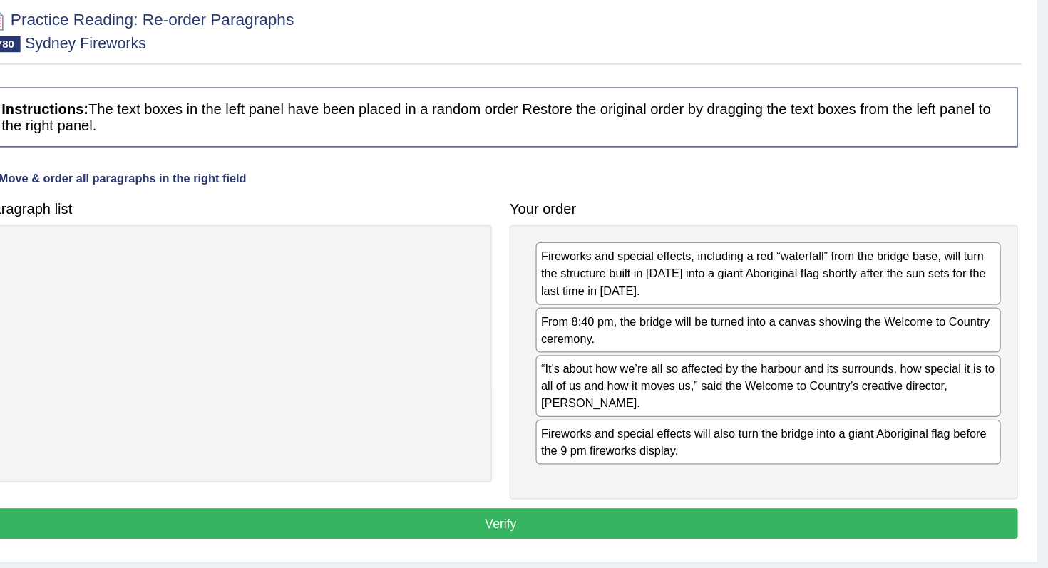
click at [731, 530] on button "Verify" at bounding box center [606, 532] width 823 height 24
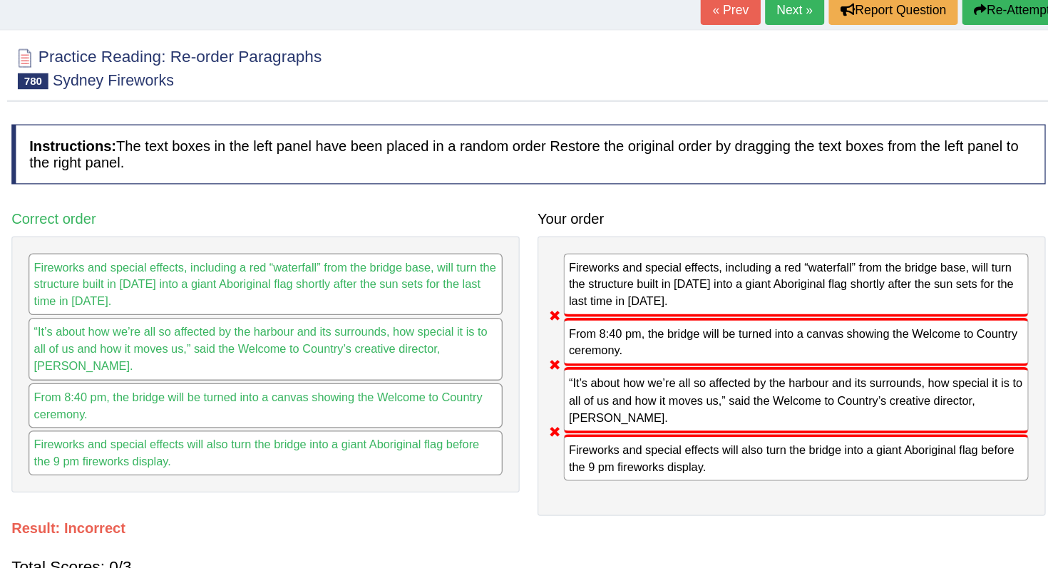
click at [983, 98] on button "Re-Attempt" at bounding box center [990, 94] width 79 height 24
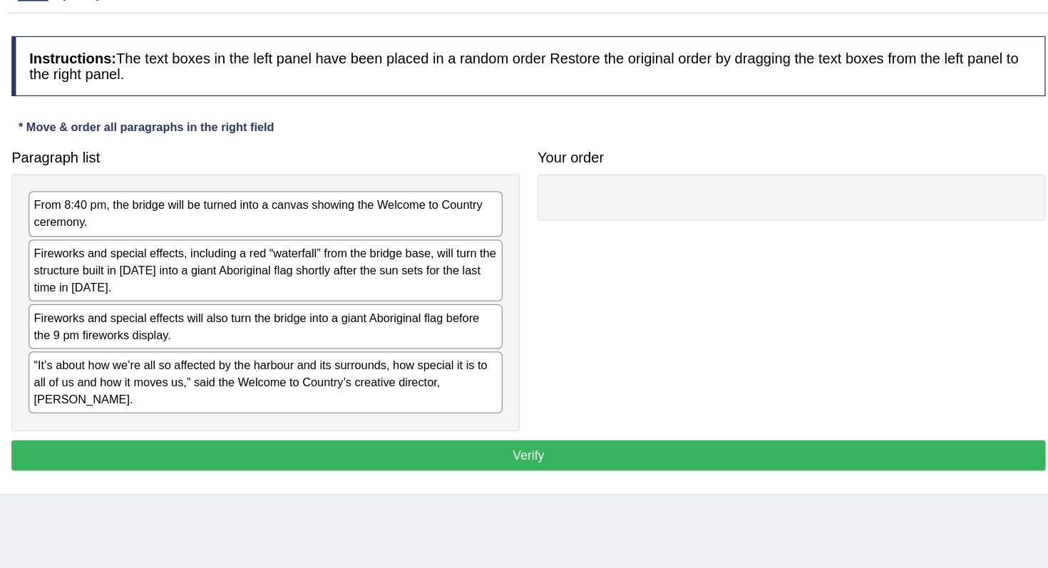
scroll to position [10, 0]
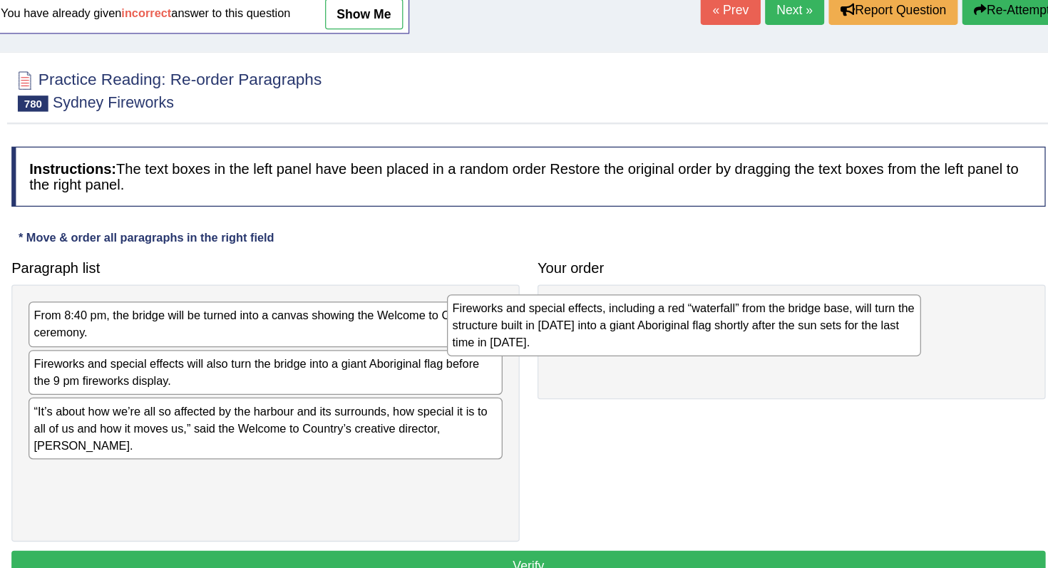
drag, startPoint x: 397, startPoint y: 394, endPoint x: 728, endPoint y: 347, distance: 334.8
click at [729, 349] on div "Fireworks and special effects, including a red “waterfall” from the bridge base…" at bounding box center [729, 345] width 377 height 49
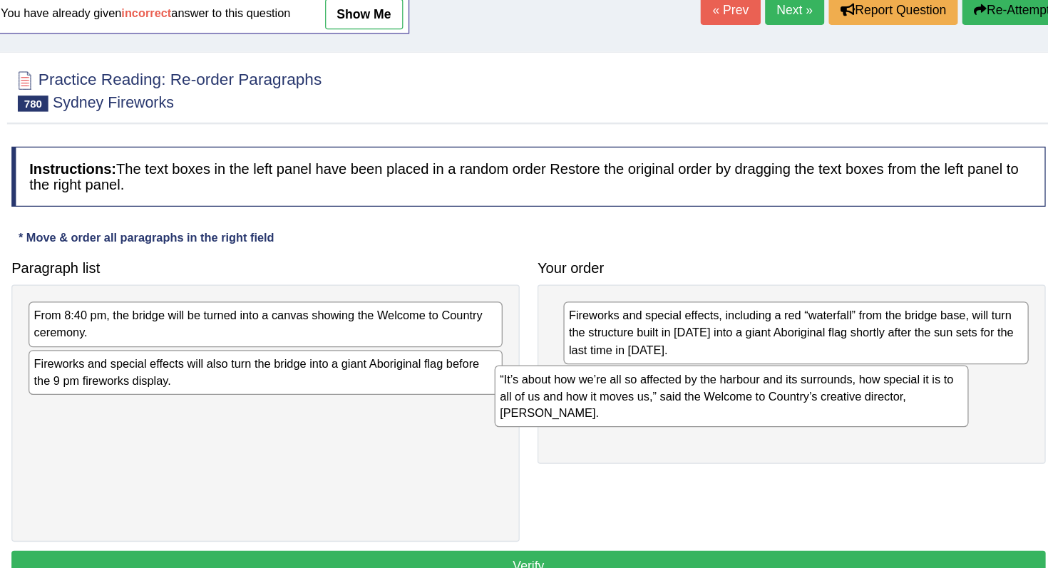
drag, startPoint x: 393, startPoint y: 441, endPoint x: 766, endPoint y: 414, distance: 373.0
click at [765, 415] on div "“It’s about how we’re all so affected by the harbour and its surrounds, how spe…" at bounding box center [767, 401] width 377 height 49
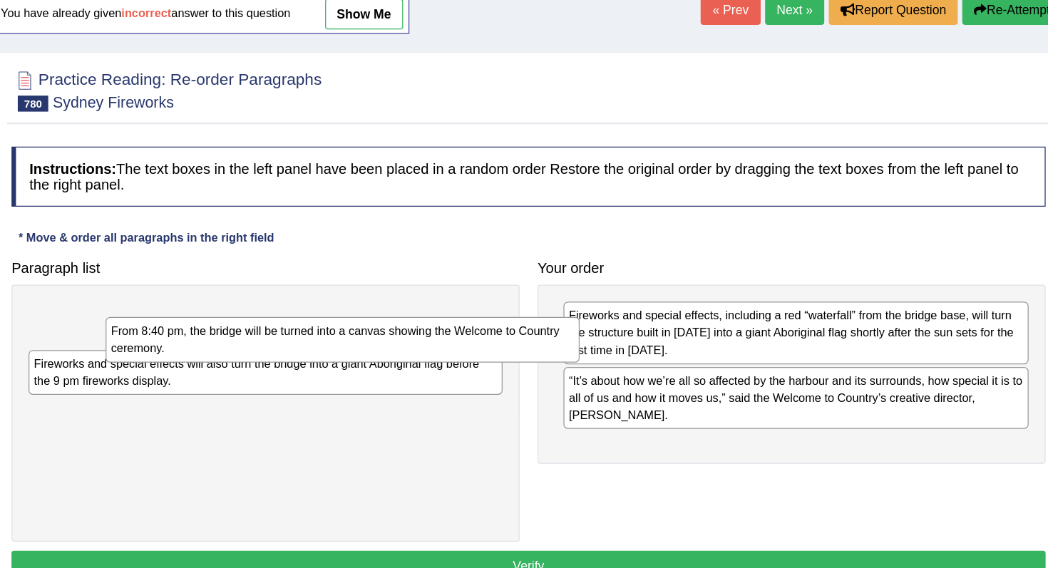
drag, startPoint x: 386, startPoint y: 352, endPoint x: 393, endPoint y: 336, distance: 16.9
click at [393, 339] on div "From 8:40 pm, the bridge will be turned into a canvas showing the Welcome to Co…" at bounding box center [457, 357] width 377 height 36
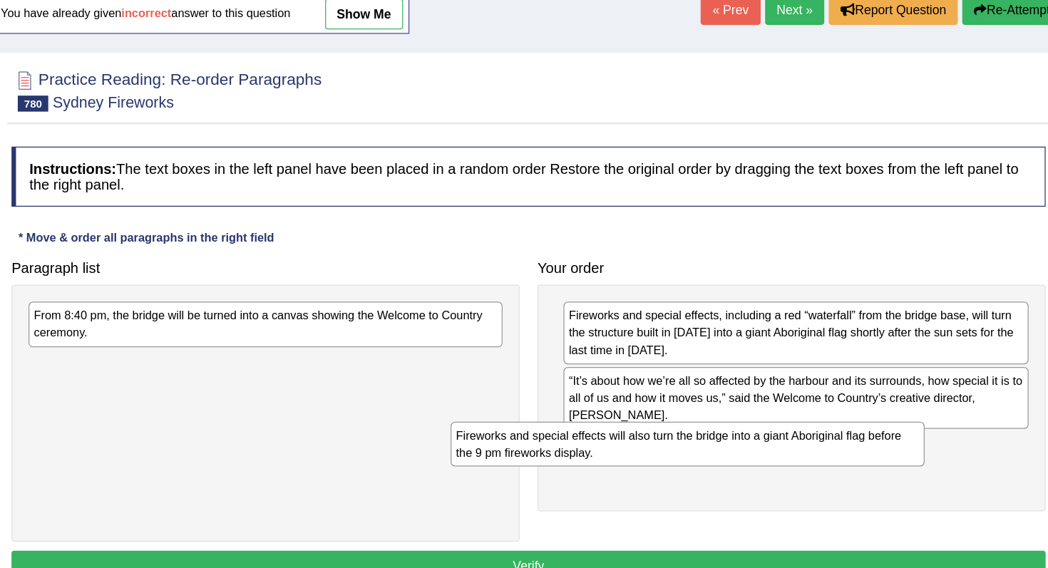
drag, startPoint x: 418, startPoint y: 380, endPoint x: 762, endPoint y: 445, distance: 349.6
click at [761, 444] on div "Fireworks and special effects will also turn the bridge into a giant Aboriginal…" at bounding box center [732, 440] width 377 height 36
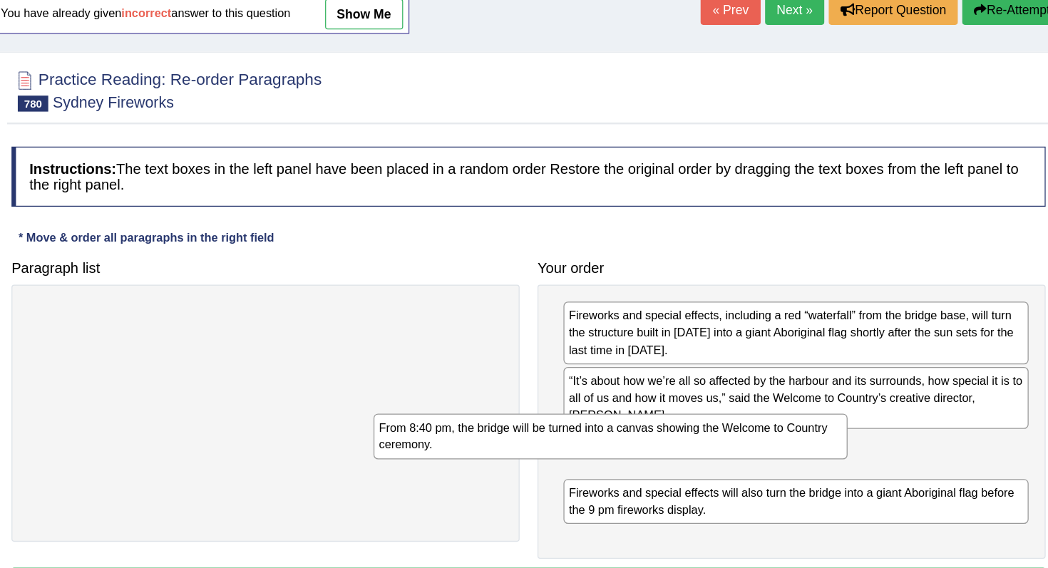
drag, startPoint x: 470, startPoint y: 337, endPoint x: 749, endPoint y: 432, distance: 294.4
click at [749, 432] on div "From 8:40 pm, the bridge will be turned into a canvas showing the Welcome to Co…" at bounding box center [671, 434] width 377 height 36
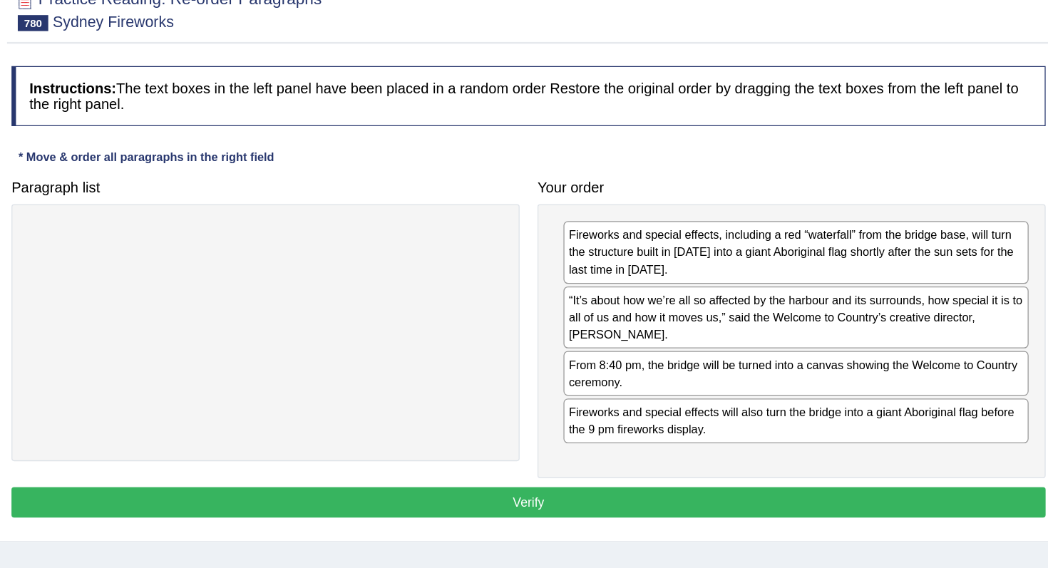
click at [736, 508] on button "Verify" at bounding box center [606, 515] width 823 height 24
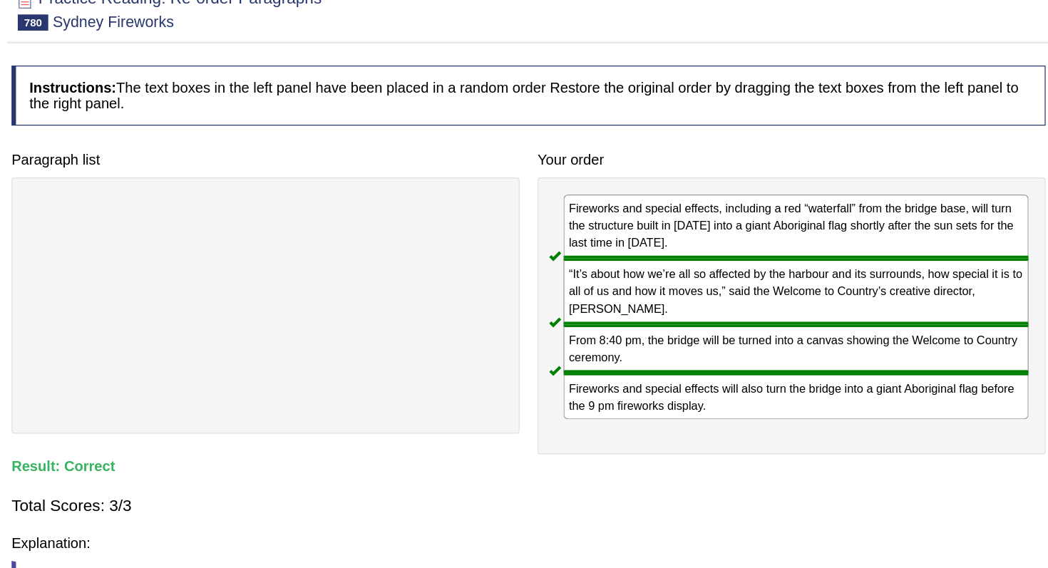
click at [0, 0] on div "Saving your answer..." at bounding box center [0, 0] width 0 height 0
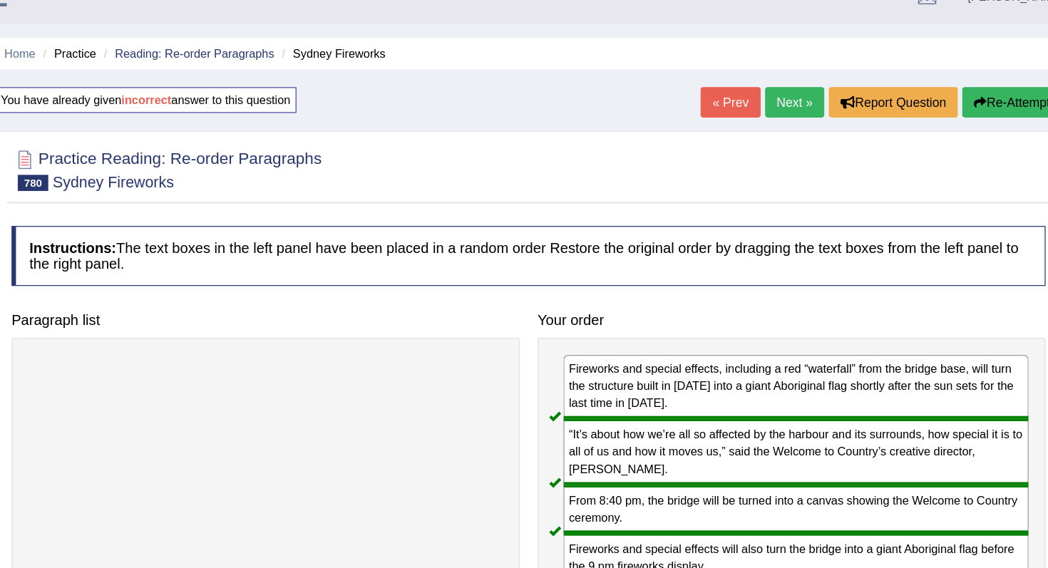
scroll to position [0, 0]
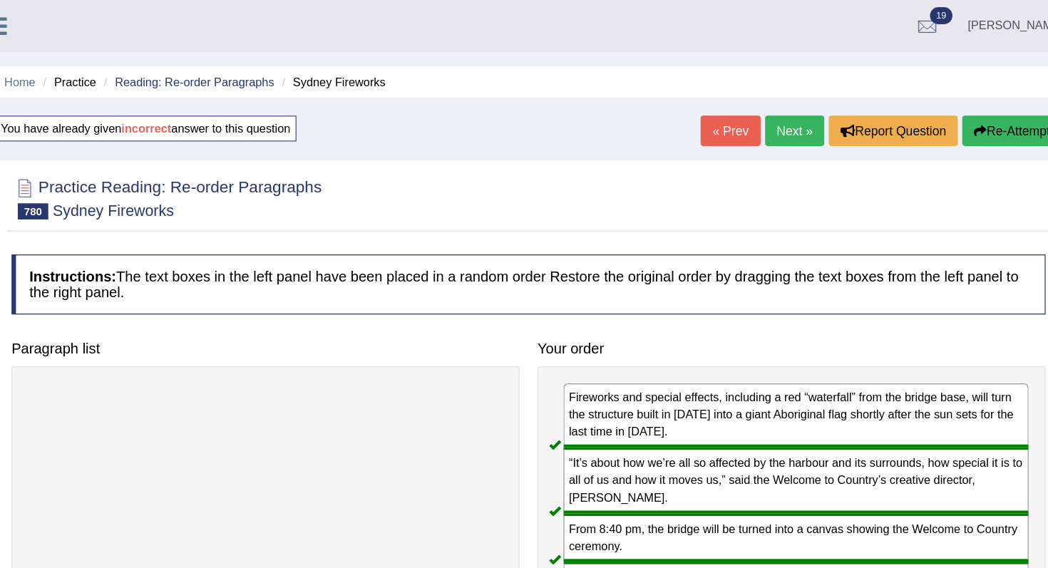
click at [813, 102] on link "Next »" at bounding box center [817, 104] width 47 height 24
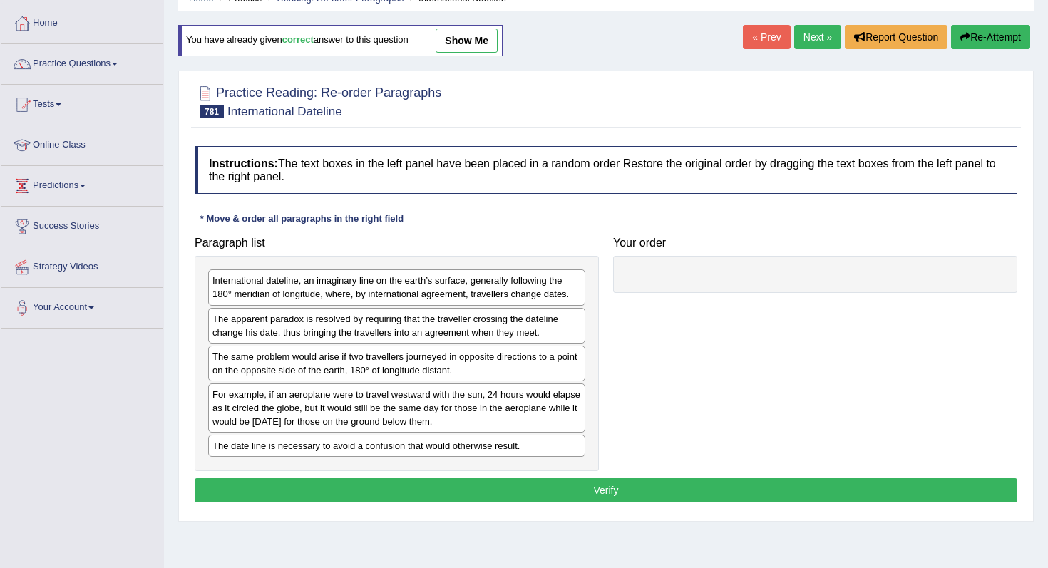
scroll to position [39, 0]
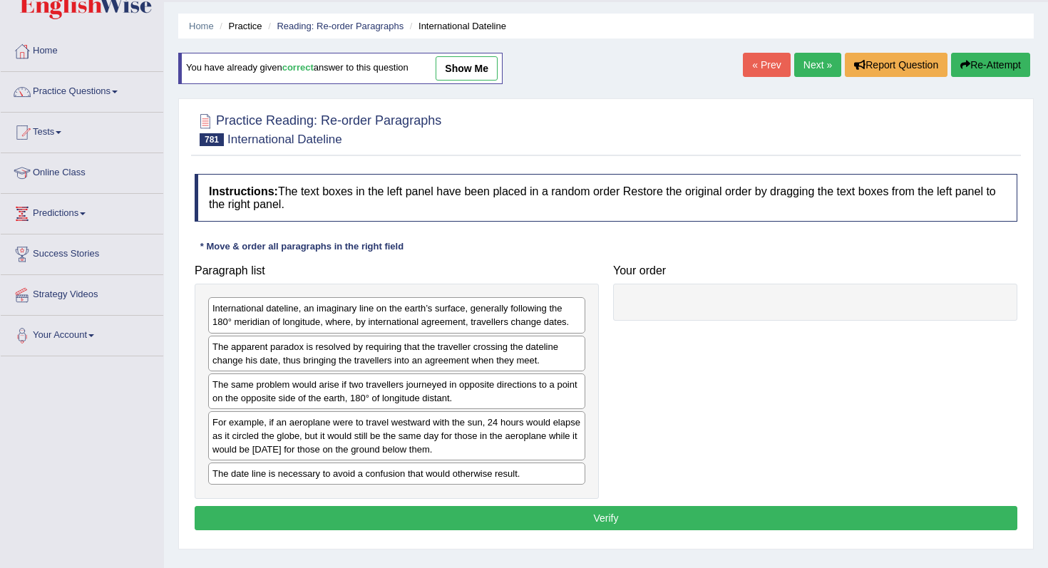
click at [763, 77] on div "« Prev Next » Report Question Re-Attempt" at bounding box center [888, 67] width 291 height 28
click at [756, 63] on link "« Prev" at bounding box center [766, 65] width 47 height 24
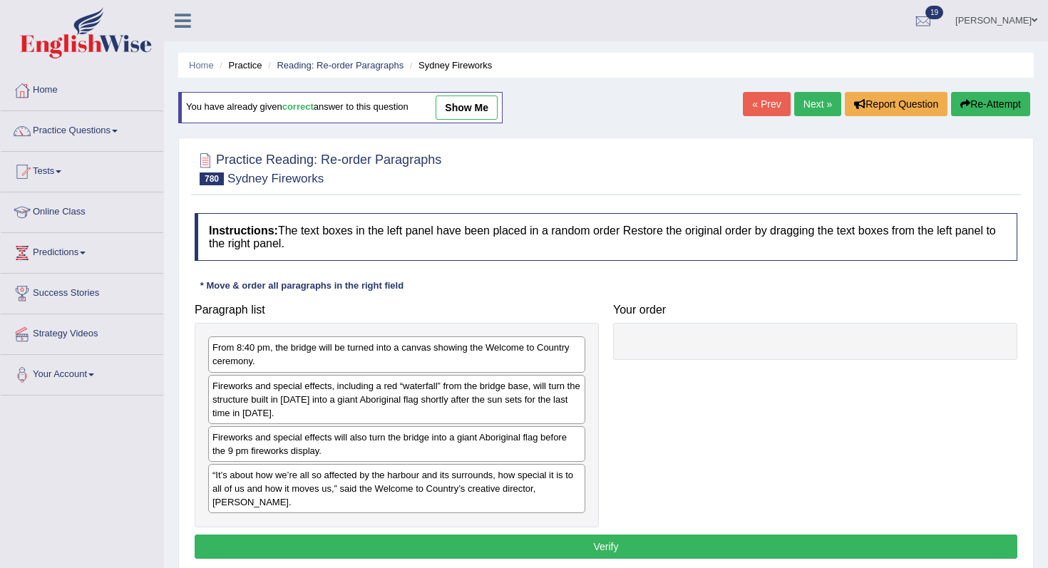
click at [758, 93] on link "« Prev" at bounding box center [766, 104] width 47 height 24
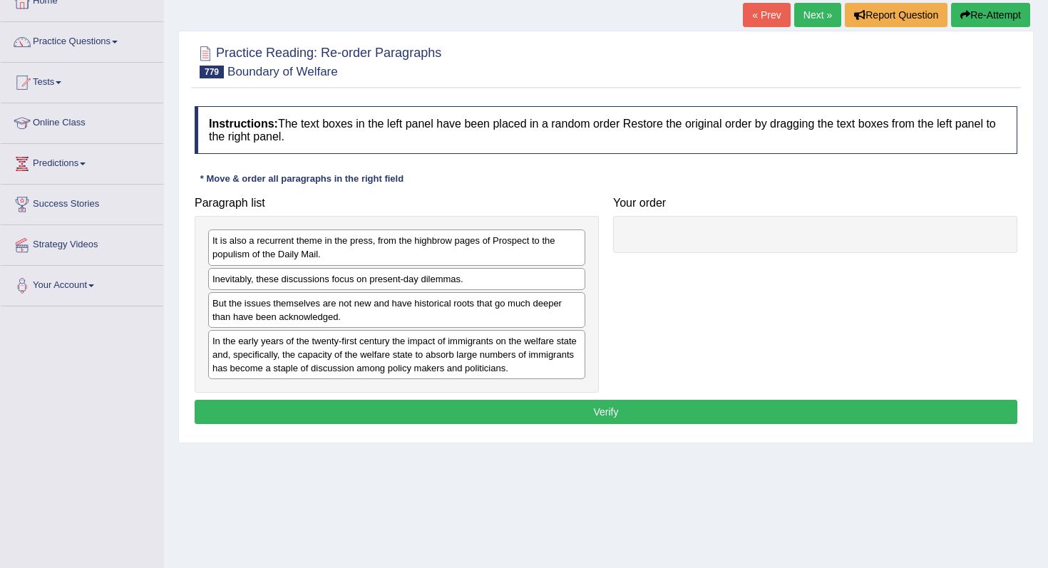
scroll to position [99, 0]
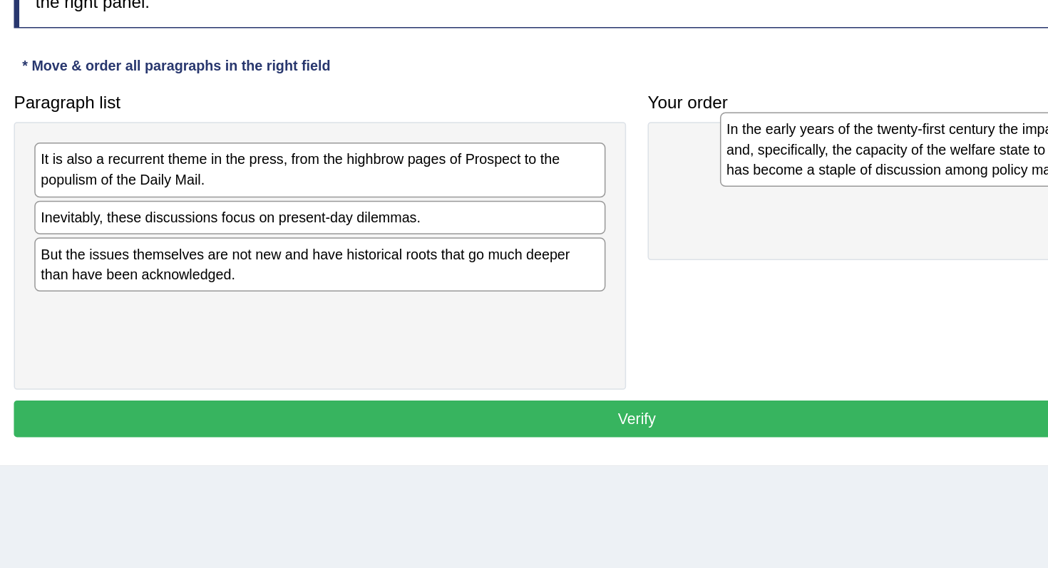
drag, startPoint x: 398, startPoint y: 362, endPoint x: 845, endPoint y: 242, distance: 462.0
click at [845, 242] on div "In the early years of the twenty-first century the impact of immigrants on the …" at bounding box center [849, 224] width 377 height 49
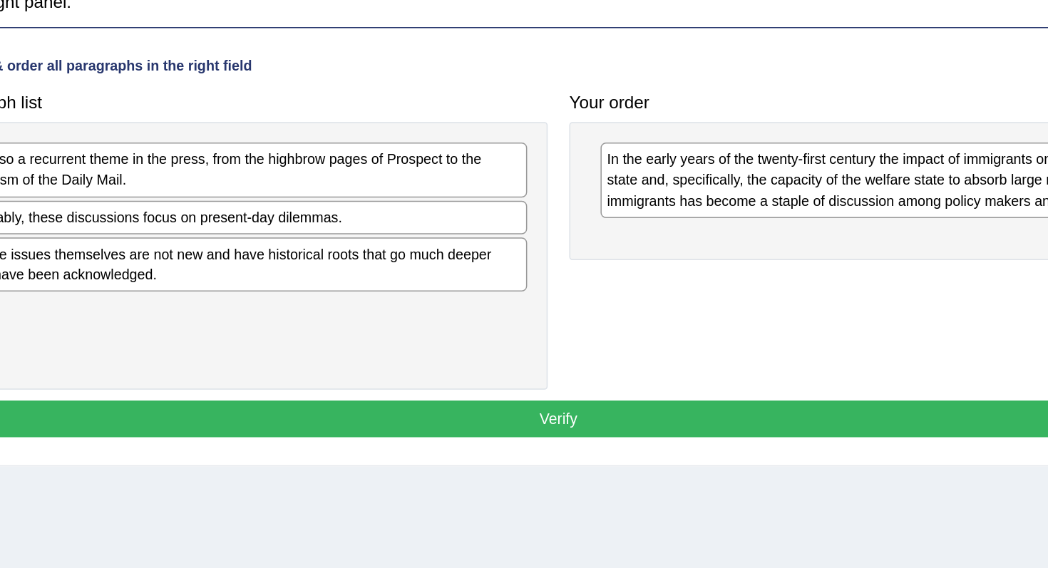
scroll to position [98, 0]
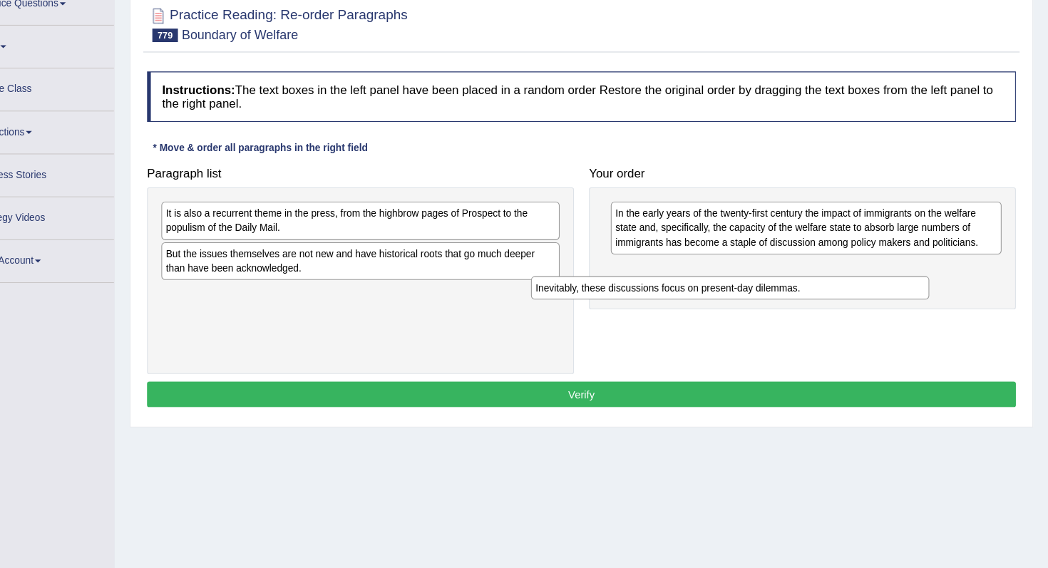
drag, startPoint x: 421, startPoint y: 276, endPoint x: 774, endPoint y: 311, distance: 354.5
click at [774, 311] on div "Inevitably, these discussions focus on present-day dilemmas." at bounding box center [746, 303] width 377 height 22
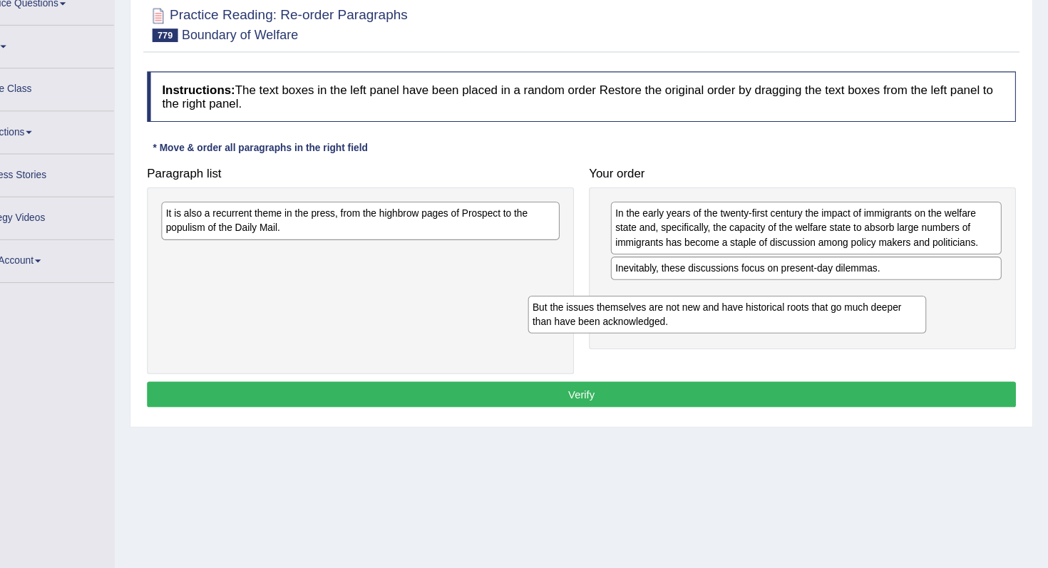
drag, startPoint x: 479, startPoint y: 282, endPoint x: 826, endPoint y: 333, distance: 350.8
click at [826, 333] on div "But the issues themselves are not new and have historical roots that go much de…" at bounding box center [743, 328] width 377 height 36
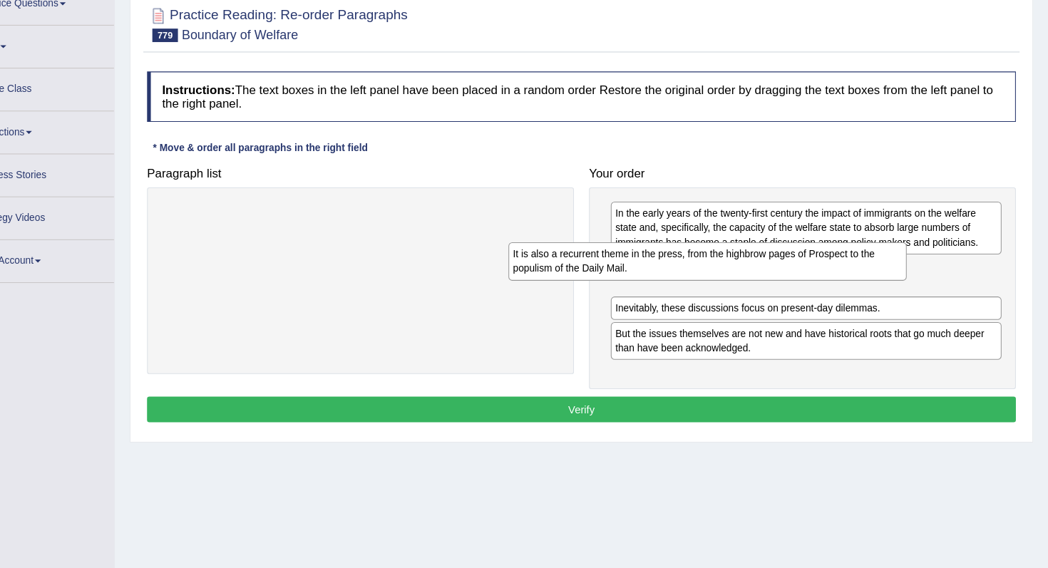
drag, startPoint x: 444, startPoint y: 236, endPoint x: 773, endPoint y: 279, distance: 332.2
click at [773, 279] on div "It is also a recurrent theme in the press, from the highbrow pages of Prospect …" at bounding box center [725, 277] width 377 height 36
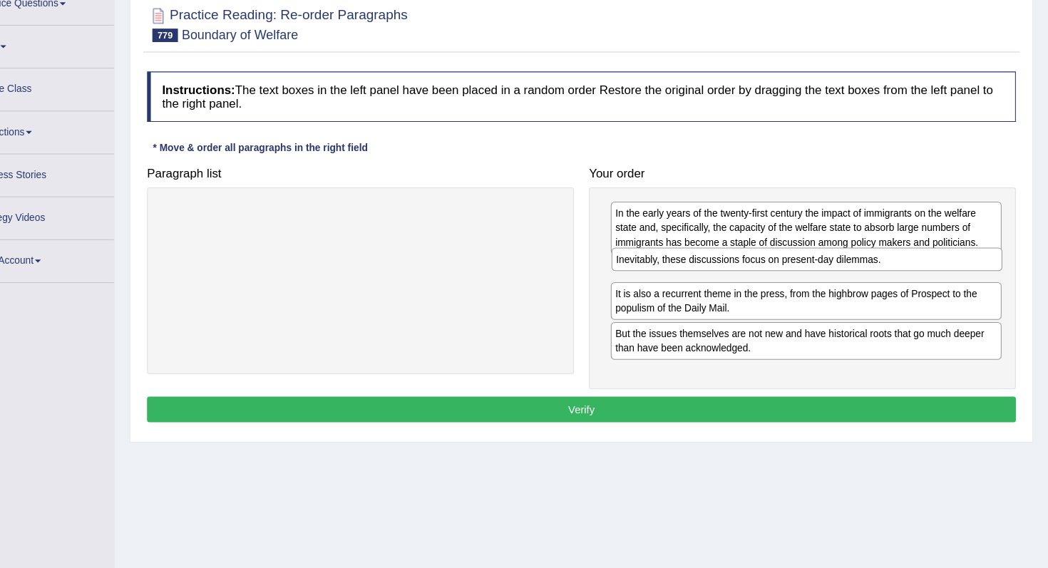
drag, startPoint x: 780, startPoint y: 321, endPoint x: 781, endPoint y: 274, distance: 47.1
click at [781, 274] on div "Inevitably, these discussions focus on present-day dilemmas." at bounding box center [819, 275] width 370 height 22
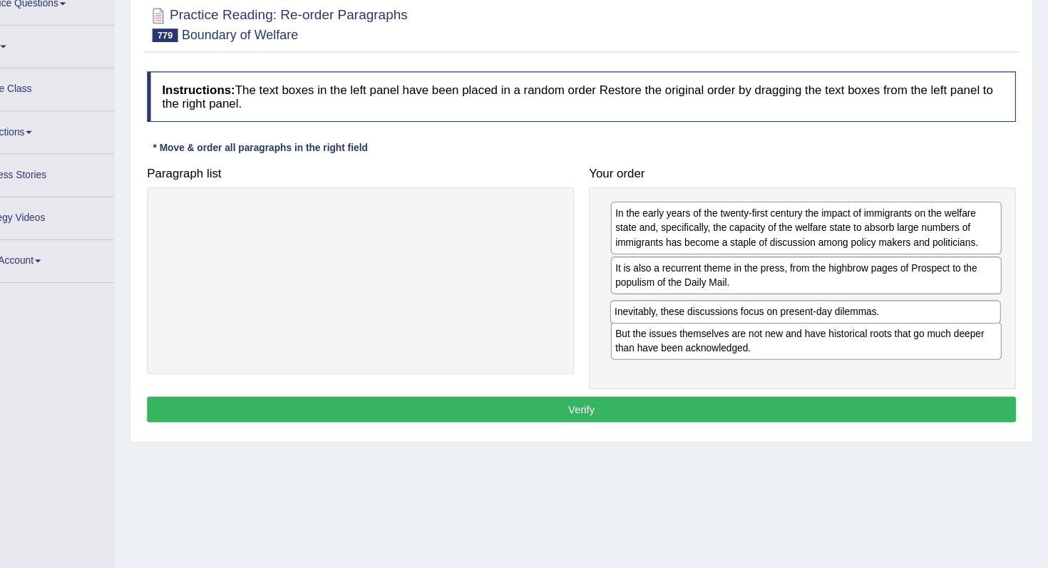
drag, startPoint x: 786, startPoint y: 284, endPoint x: 785, endPoint y: 324, distance: 40.6
click at [785, 324] on div "Inevitably, these discussions focus on present-day dilemmas." at bounding box center [818, 325] width 370 height 22
click at [785, 324] on div "Inevitably, these discussions focus on present-day dilemmas." at bounding box center [819, 322] width 370 height 22
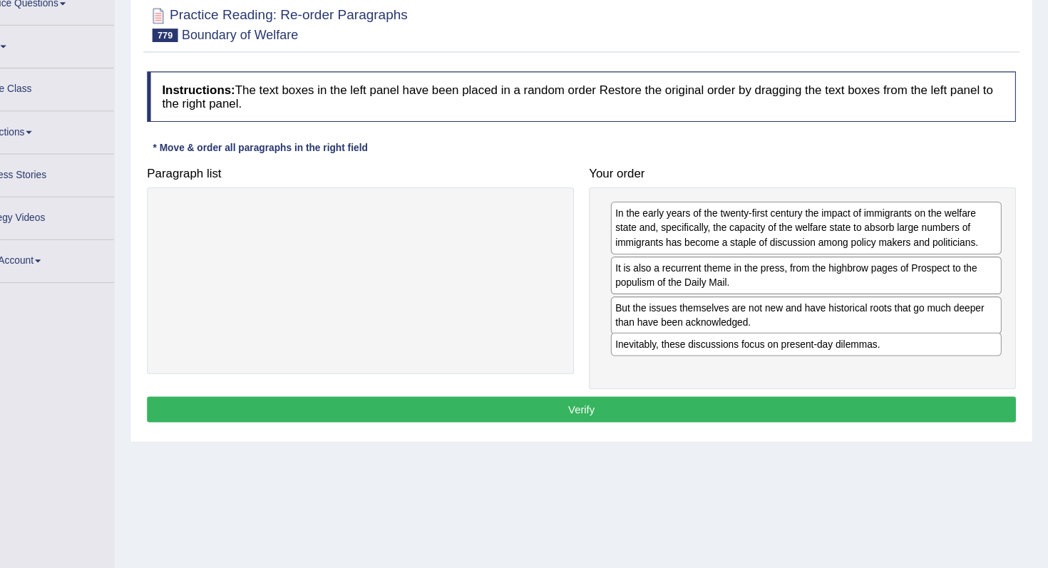
drag, startPoint x: 787, startPoint y: 329, endPoint x: 786, endPoint y: 370, distance: 40.6
click at [786, 367] on div "Inevitably, these discussions focus on present-day dilemmas." at bounding box center [819, 356] width 370 height 22
click at [761, 420] on button "Verify" at bounding box center [606, 418] width 823 height 24
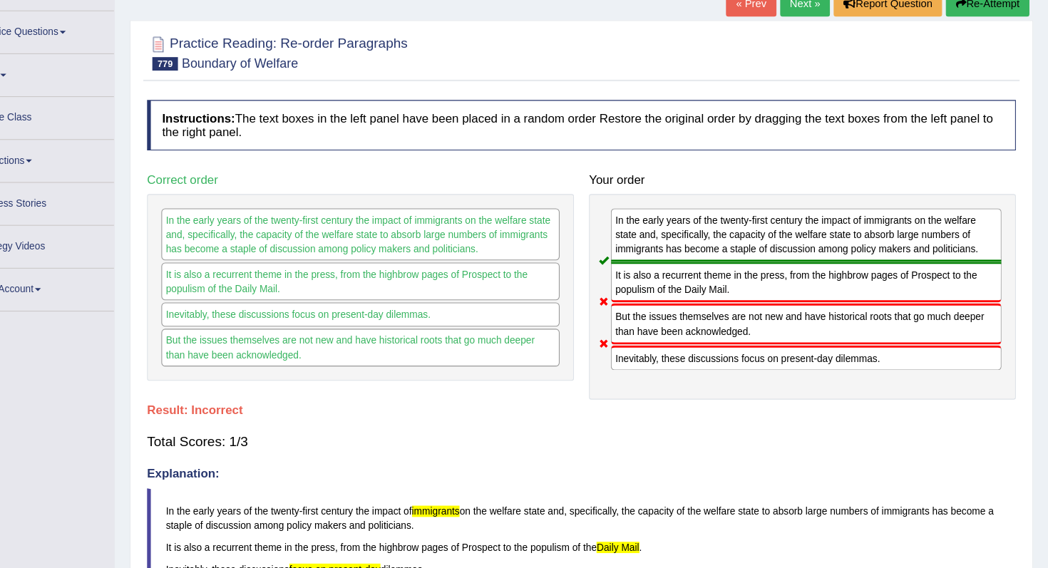
scroll to position [79, 0]
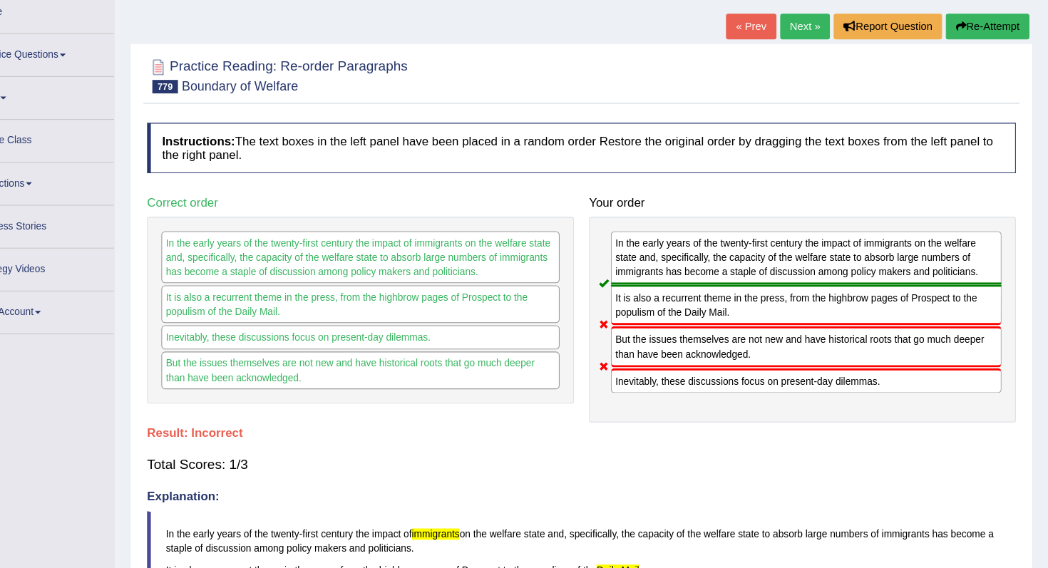
click at [976, 32] on button "Re-Attempt" at bounding box center [990, 25] width 79 height 24
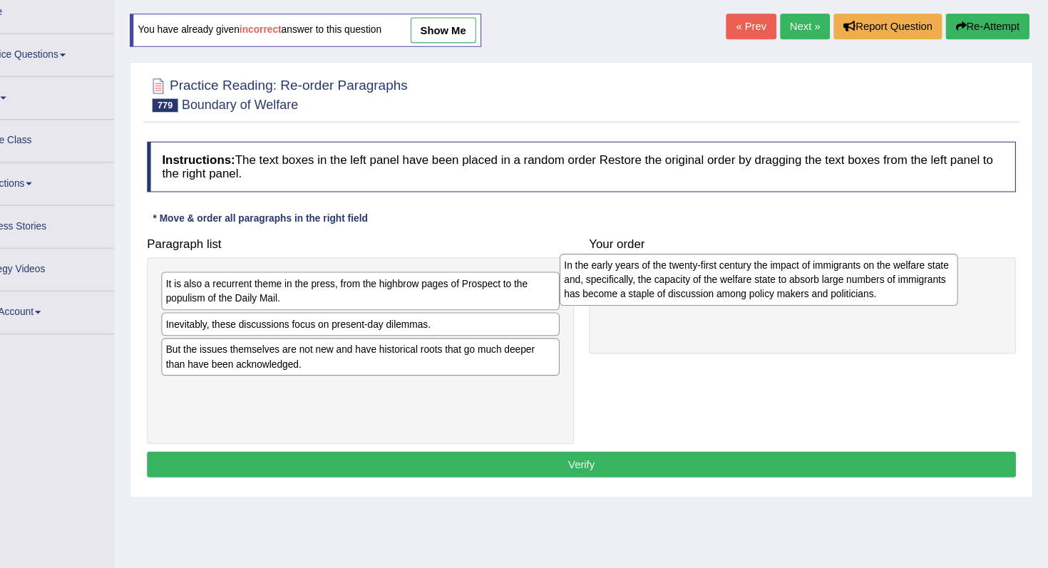
drag, startPoint x: 407, startPoint y: 385, endPoint x: 771, endPoint y: 270, distance: 381.9
click at [771, 270] on div "In the early years of the twenty-first century the impact of immigrants on the …" at bounding box center [773, 264] width 377 height 49
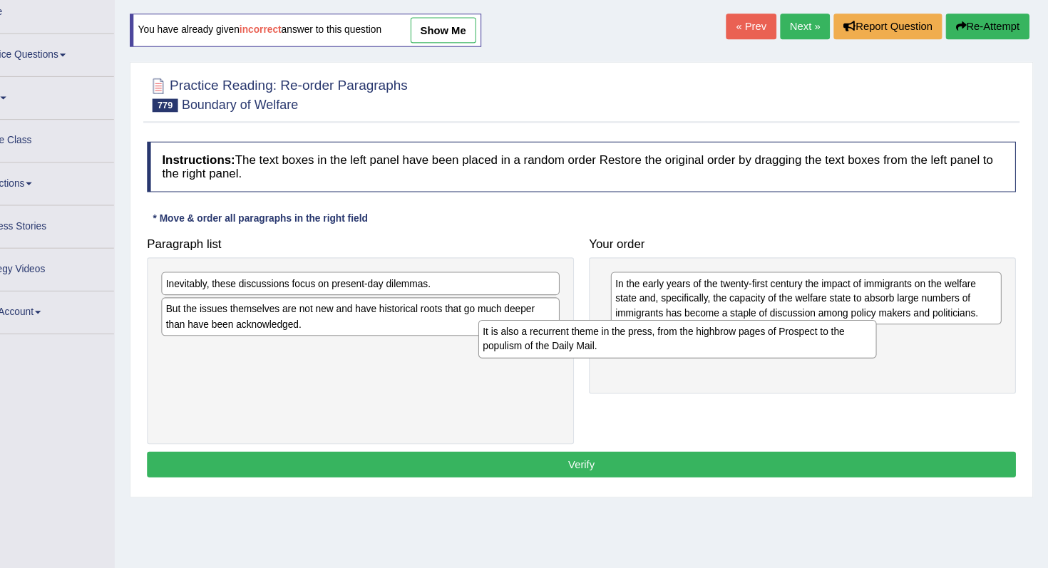
drag, startPoint x: 493, startPoint y: 282, endPoint x: 803, endPoint y: 323, distance: 312.7
click at [803, 324] on div "It is also a recurrent theme in the press, from the highbrow pages of Prospect …" at bounding box center [696, 321] width 377 height 36
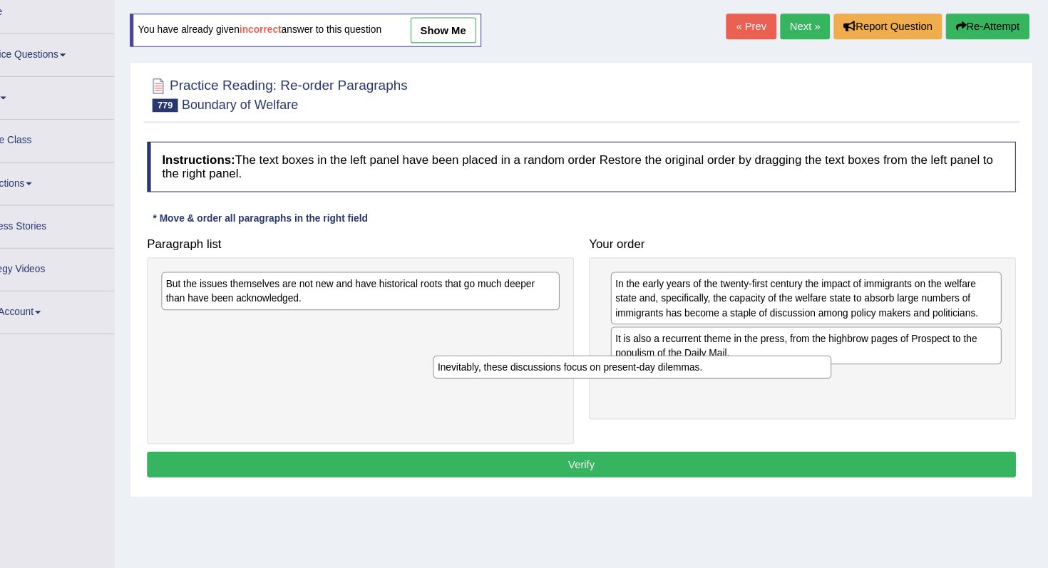
drag, startPoint x: 435, startPoint y: 274, endPoint x: 696, endPoint y: 351, distance: 272.2
click at [695, 351] on div "Inevitably, these discussions focus on present-day dilemmas." at bounding box center [653, 347] width 377 height 22
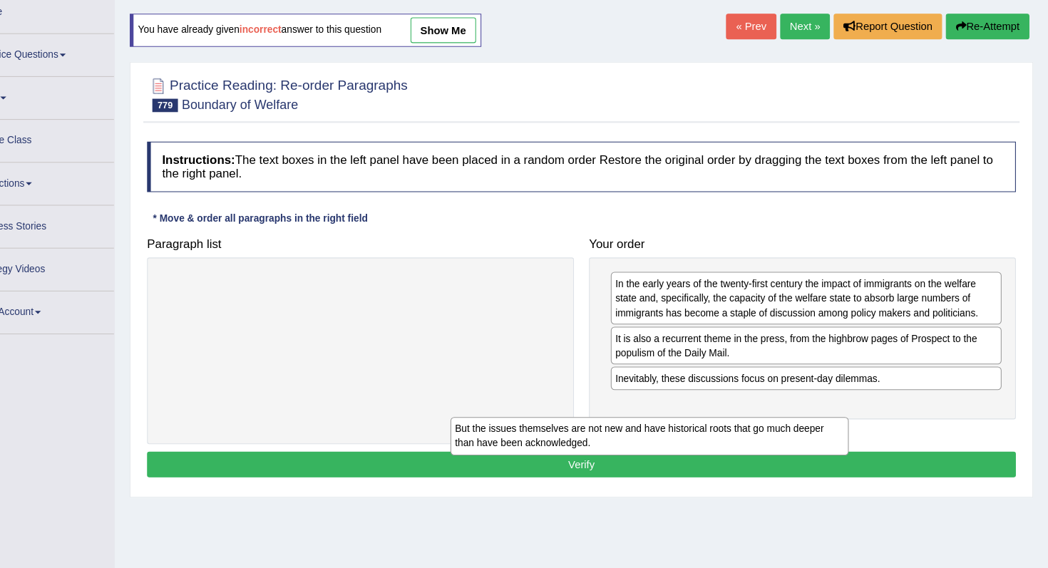
drag, startPoint x: 521, startPoint y: 266, endPoint x: 797, endPoint y: 388, distance: 301.9
click at [797, 395] on div "But the issues themselves are not new and have historical roots that go much de…" at bounding box center [670, 413] width 377 height 36
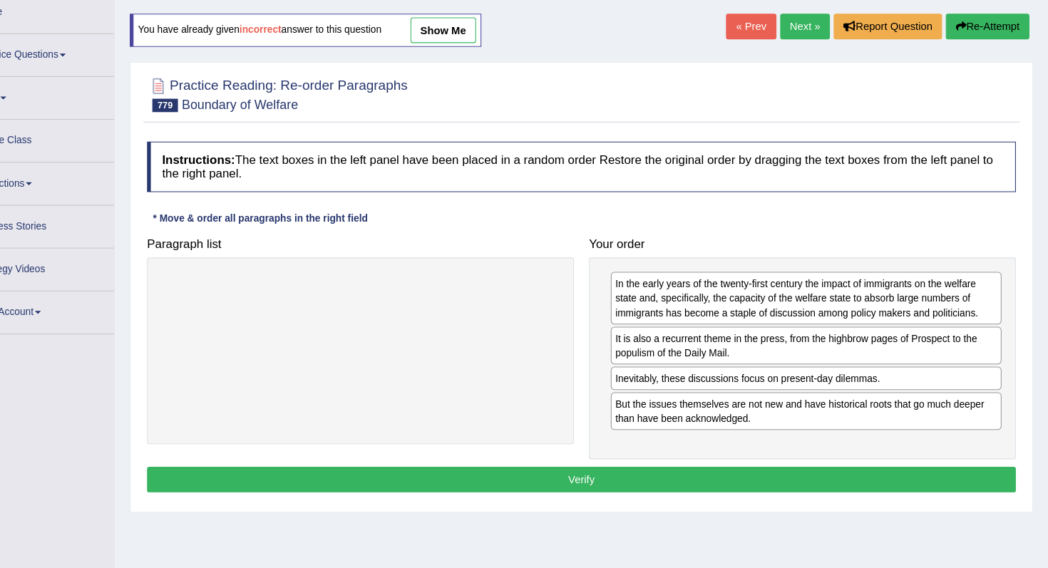
click at [790, 445] on button "Verify" at bounding box center [606, 454] width 823 height 24
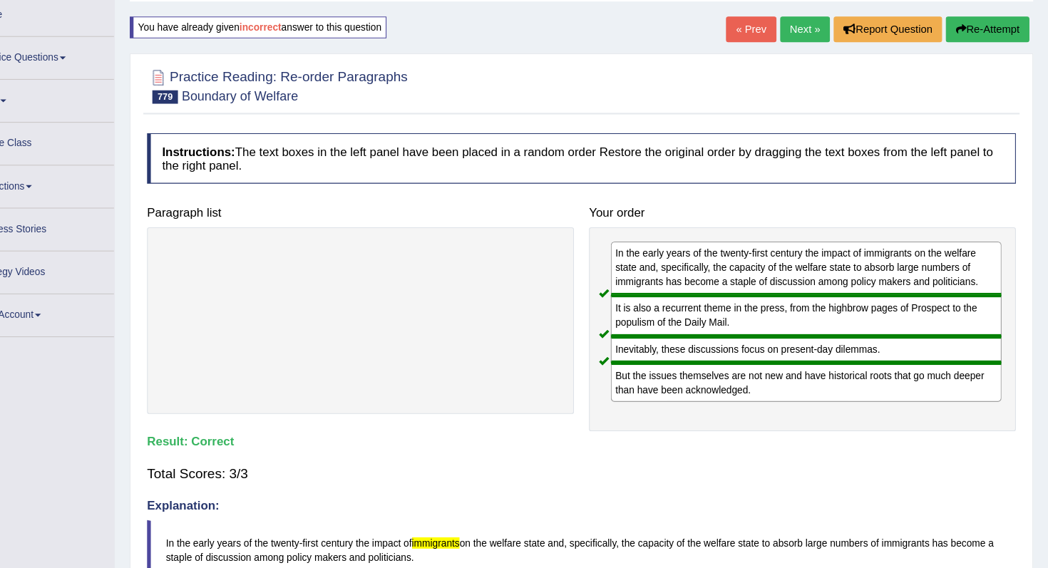
scroll to position [6, 0]
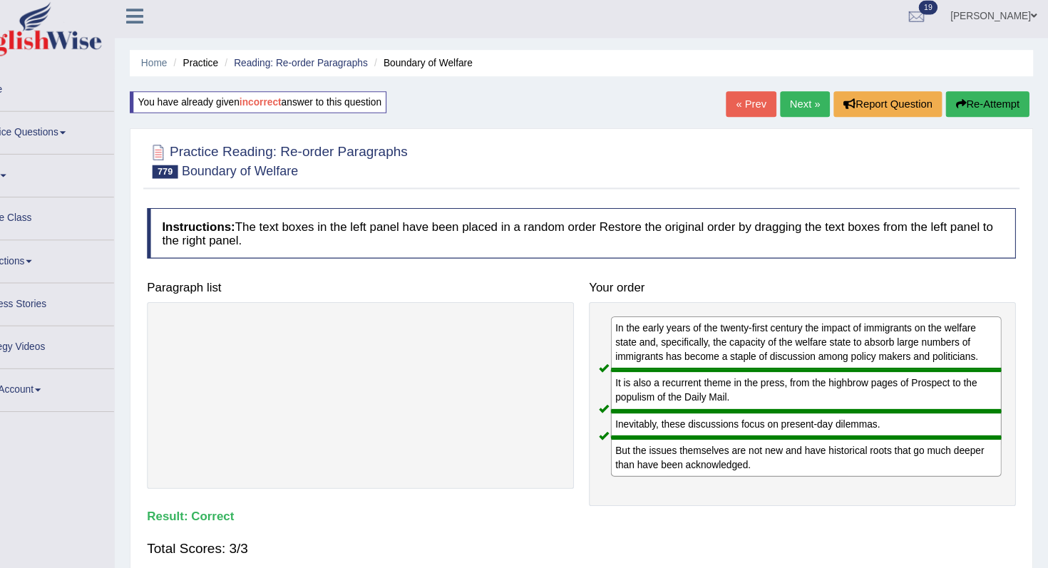
click at [817, 96] on link "Next »" at bounding box center [817, 98] width 47 height 24
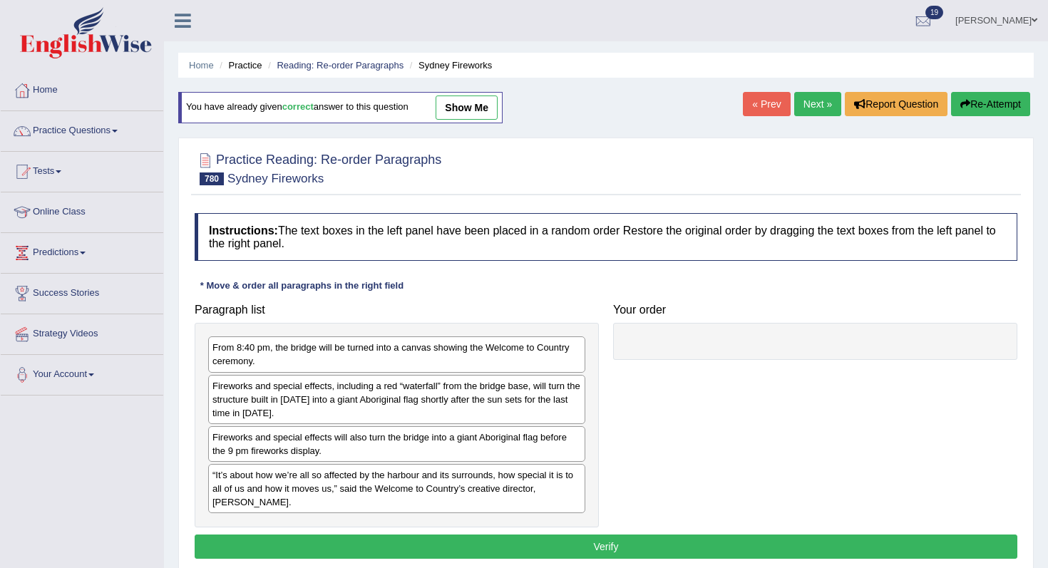
click at [764, 104] on link "« Prev" at bounding box center [766, 104] width 47 height 24
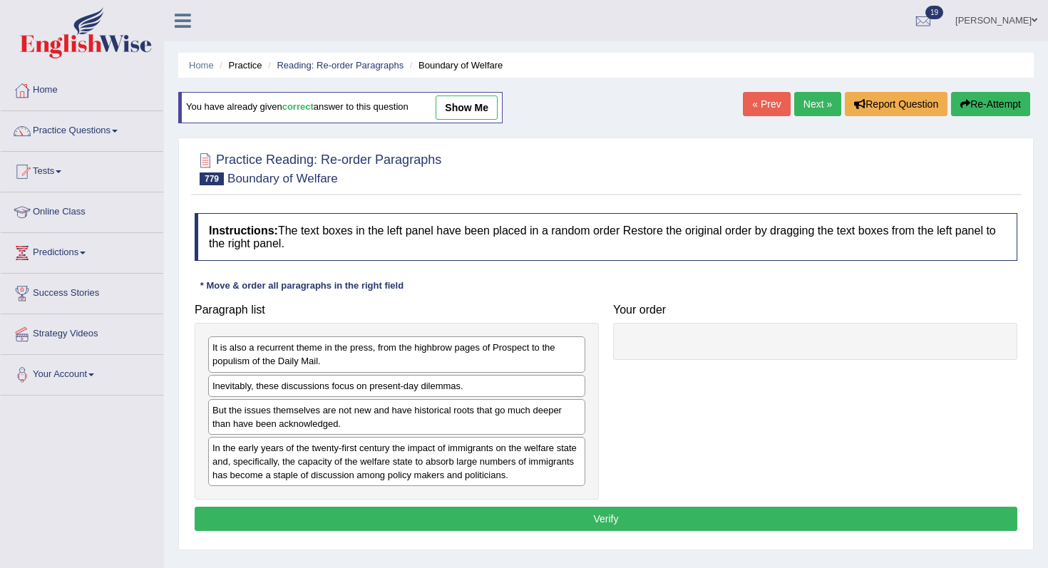
click at [764, 104] on link "« Prev" at bounding box center [766, 104] width 47 height 24
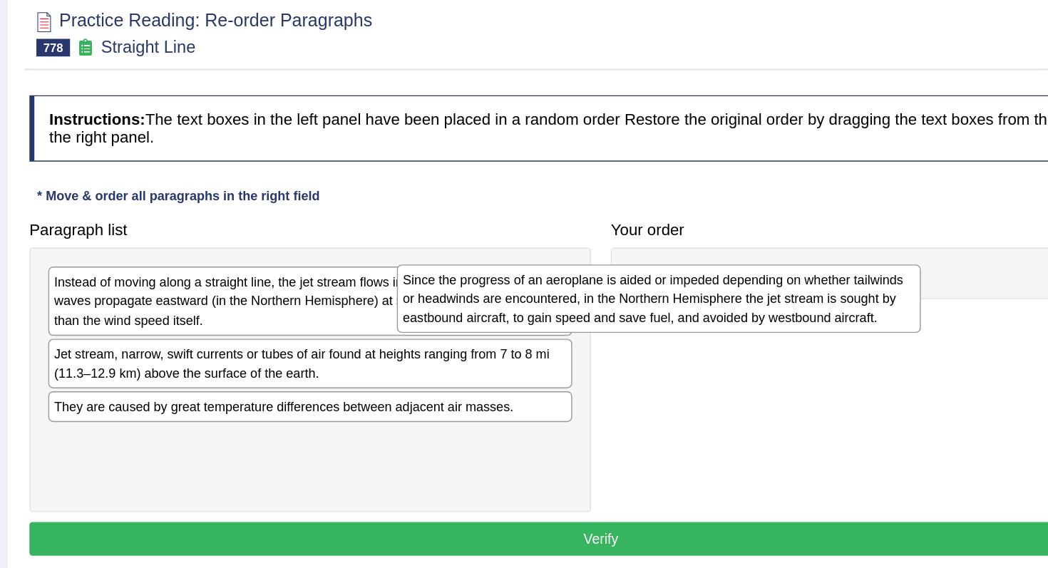
drag, startPoint x: 504, startPoint y: 466, endPoint x: 757, endPoint y: 349, distance: 278.7
click at [757, 349] on div "Since the progress of an aeroplane is aided or impeded depending on whether tai…" at bounding box center [647, 341] width 377 height 49
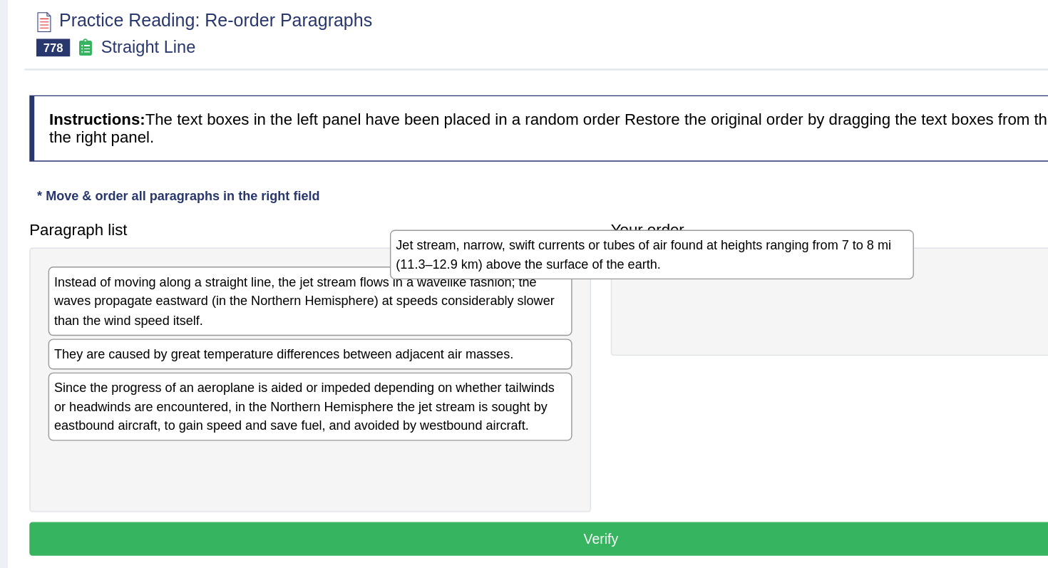
drag, startPoint x: 503, startPoint y: 392, endPoint x: 749, endPoint y: 314, distance: 258.1
click at [749, 314] on div "Jet stream, narrow, swift currents or tubes of air found at heights ranging fro…" at bounding box center [642, 310] width 377 height 36
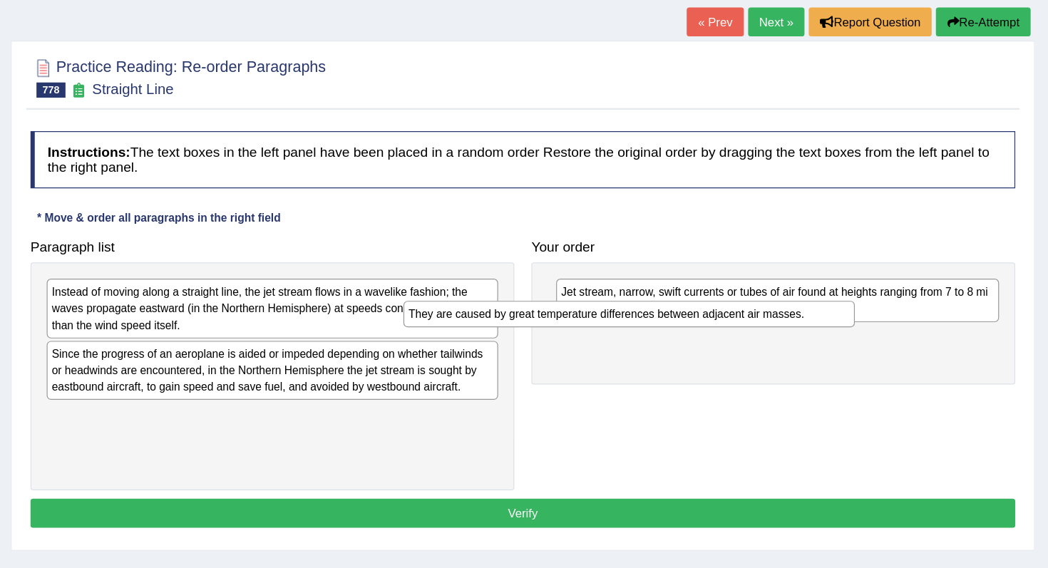
drag, startPoint x: 479, startPoint y: 381, endPoint x: 777, endPoint y: 347, distance: 299.8
click at [777, 347] on div "They are caused by great temperature differences between adjacent air masses." at bounding box center [694, 348] width 377 height 22
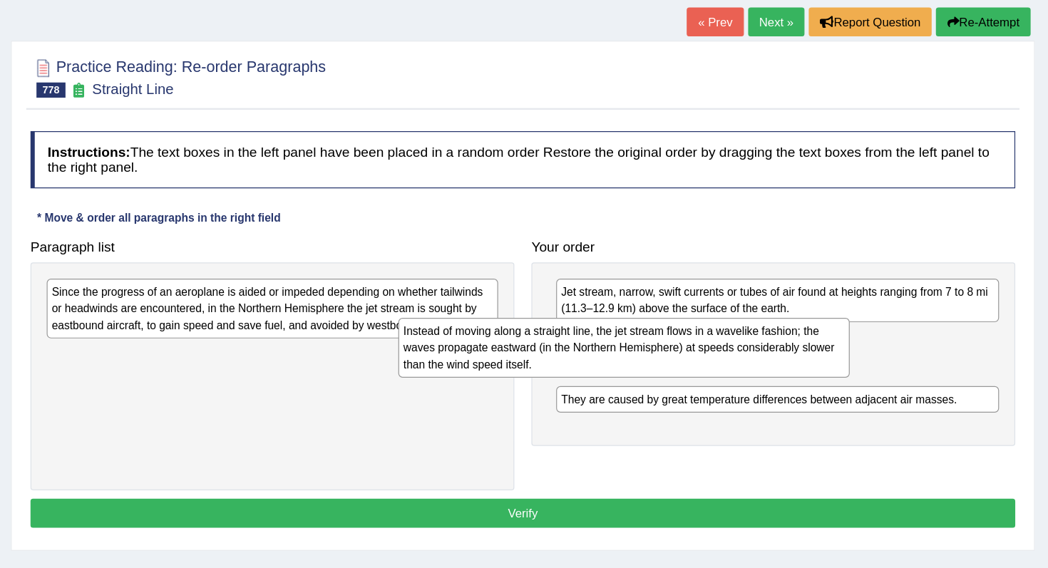
drag, startPoint x: 438, startPoint y: 341, endPoint x: 780, endPoint y: 402, distance: 346.7
click at [778, 401] on div "Instead of moving along a straight line, the jet stream flows in a wavelike fas…" at bounding box center [690, 375] width 377 height 49
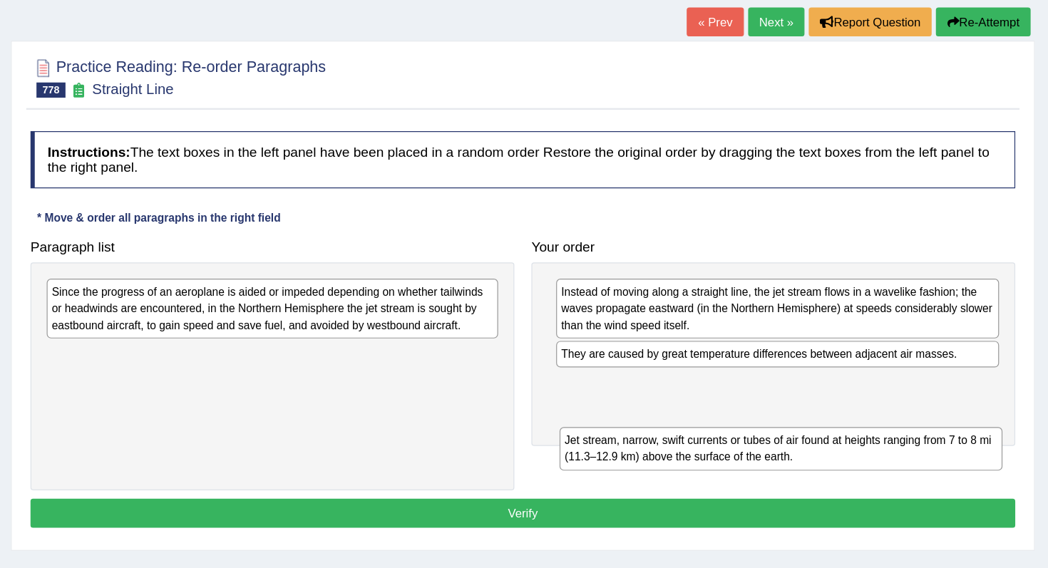
drag, startPoint x: 828, startPoint y: 344, endPoint x: 832, endPoint y: 446, distance: 102.7
click at [832, 447] on div "Jet stream, narrow, swift currents or tubes of air found at heights ranging fro…" at bounding box center [822, 461] width 370 height 36
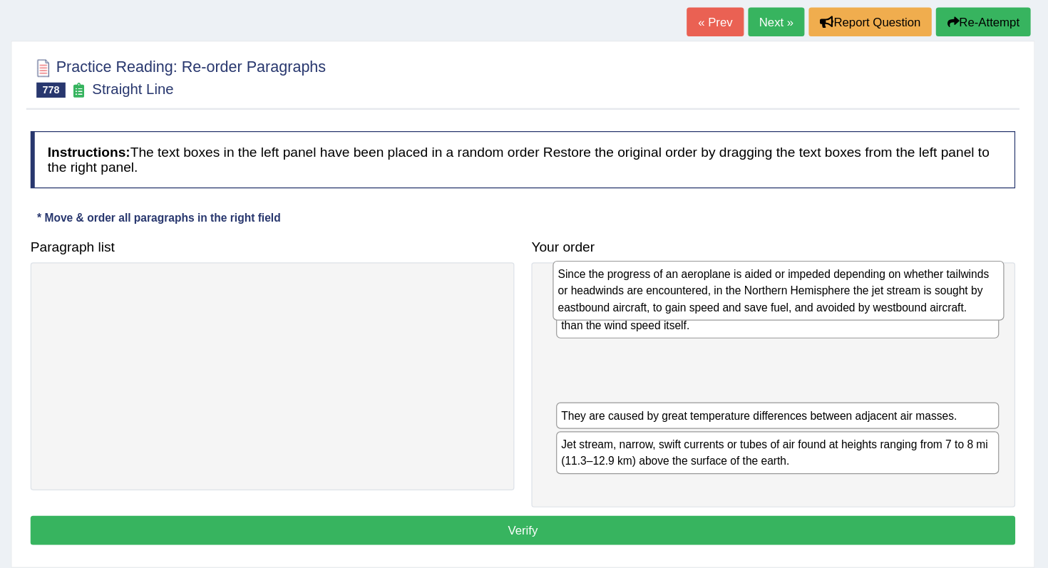
drag, startPoint x: 498, startPoint y: 358, endPoint x: 920, endPoint y: 344, distance: 422.9
click at [920, 344] on div "Since the progress of an aeroplane is aided or impeded depending on whether tai…" at bounding box center [819, 328] width 377 height 49
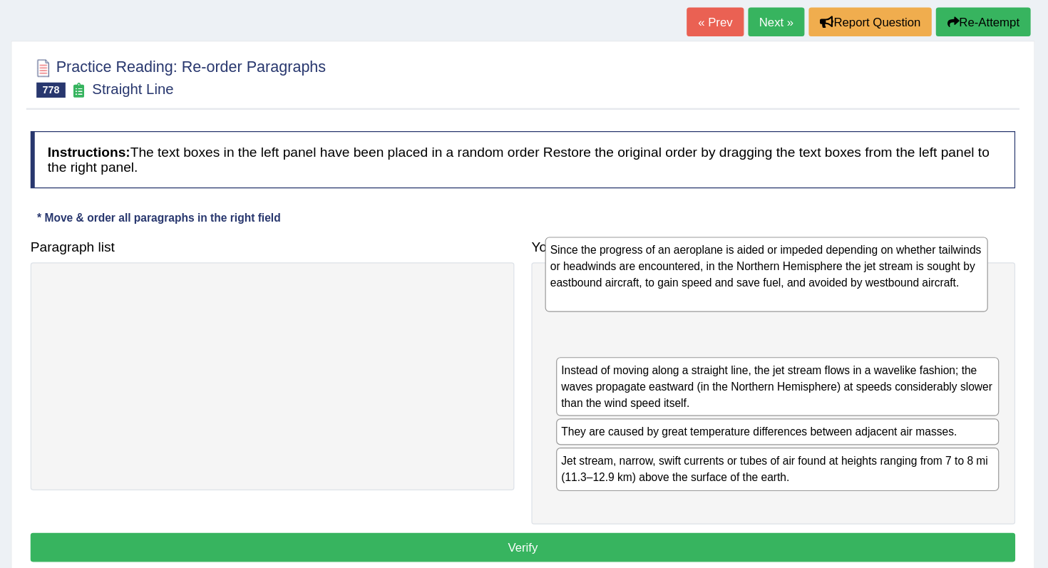
drag, startPoint x: 873, startPoint y: 385, endPoint x: 869, endPoint y: 294, distance: 90.6
click at [869, 294] on div "Since the progress of an aeroplane is aided or impeded depending on whether tai…" at bounding box center [809, 315] width 370 height 63
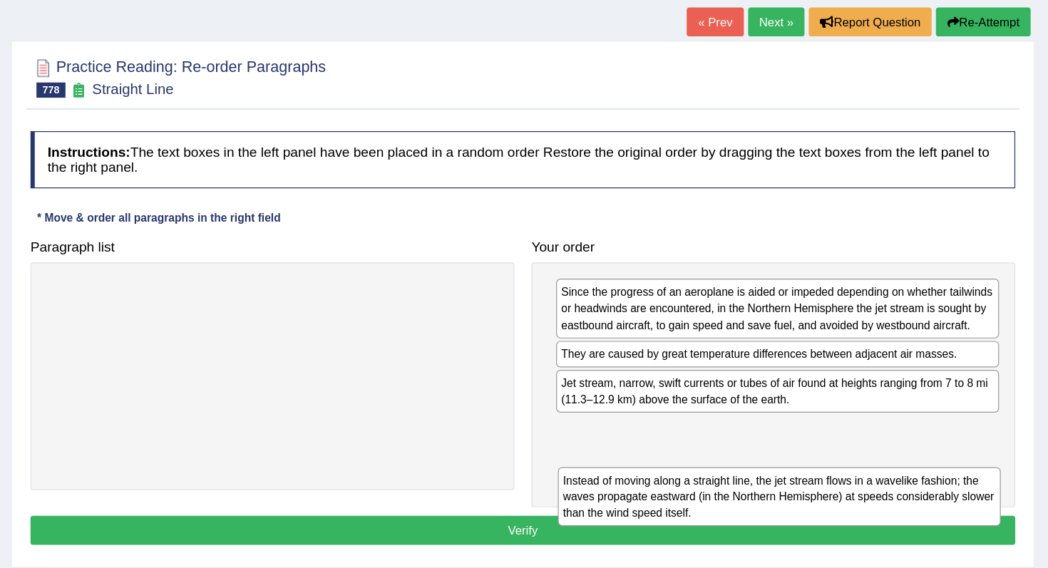
drag, startPoint x: 871, startPoint y: 397, endPoint x: 879, endPoint y: 475, distance: 78.1
click at [879, 476] on div "Instead of moving along a straight line, the jet stream flows in a wavelike fas…" at bounding box center [820, 500] width 370 height 49
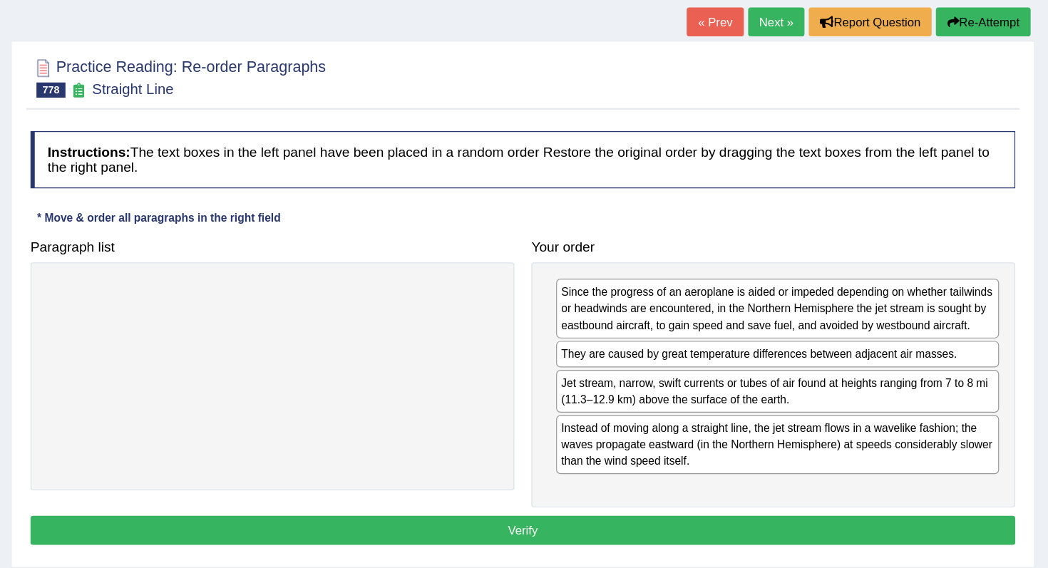
click at [909, 541] on button "Verify" at bounding box center [606, 529] width 823 height 24
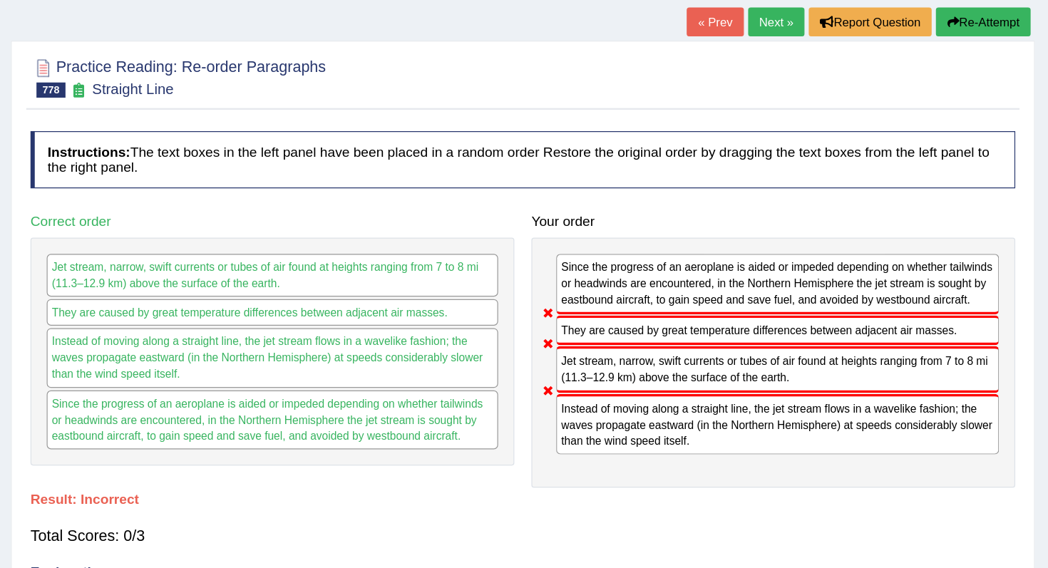
click at [982, 98] on button "Re-Attempt" at bounding box center [990, 104] width 79 height 24
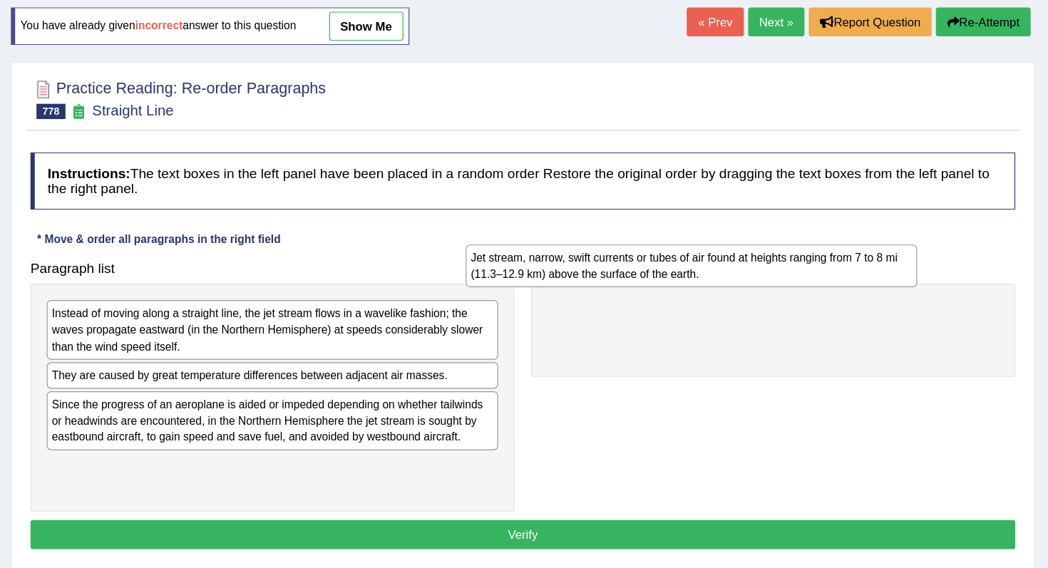
drag, startPoint x: 499, startPoint y: 405, endPoint x: 862, endPoint y: 299, distance: 377.8
click at [862, 299] on div "Jet stream, narrow, swift currents or tubes of air found at heights ranging fro…" at bounding box center [746, 308] width 377 height 36
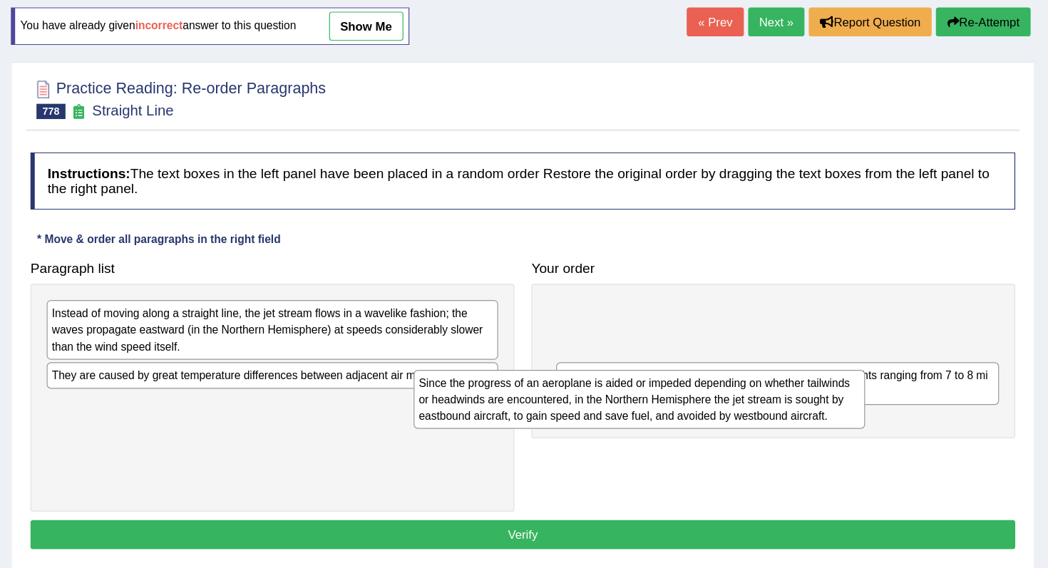
drag, startPoint x: 513, startPoint y: 423, endPoint x: 822, endPoint y: 408, distance: 309.0
click at [822, 408] on div "Since the progress of an aeroplane is aided or impeded depending on whether tai…" at bounding box center [703, 419] width 377 height 49
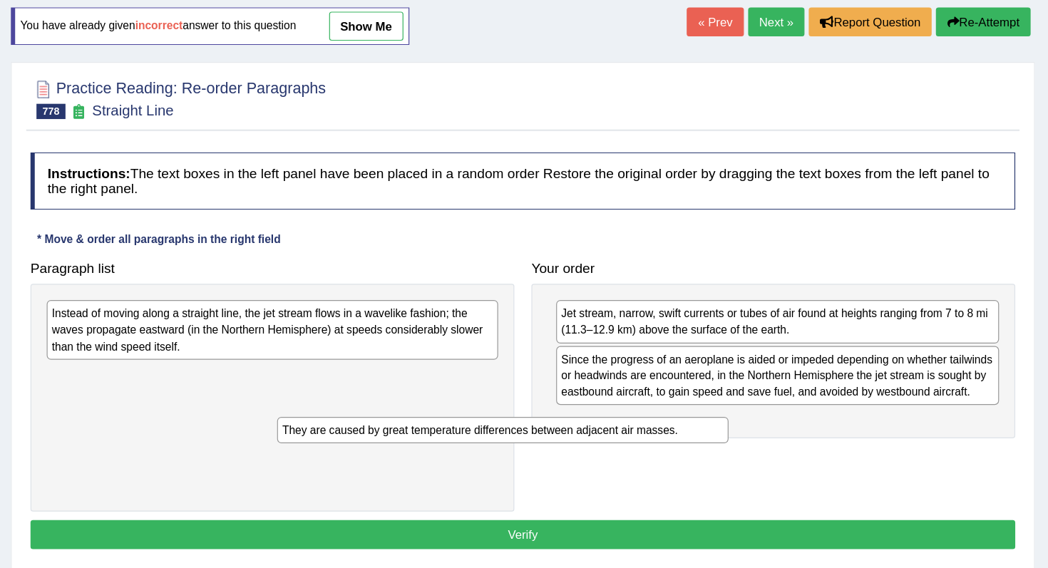
drag, startPoint x: 530, startPoint y: 400, endPoint x: 755, endPoint y: 448, distance: 229.5
click at [754, 447] on div "They are caused by great temperature differences between adjacent air masses." at bounding box center [589, 445] width 377 height 22
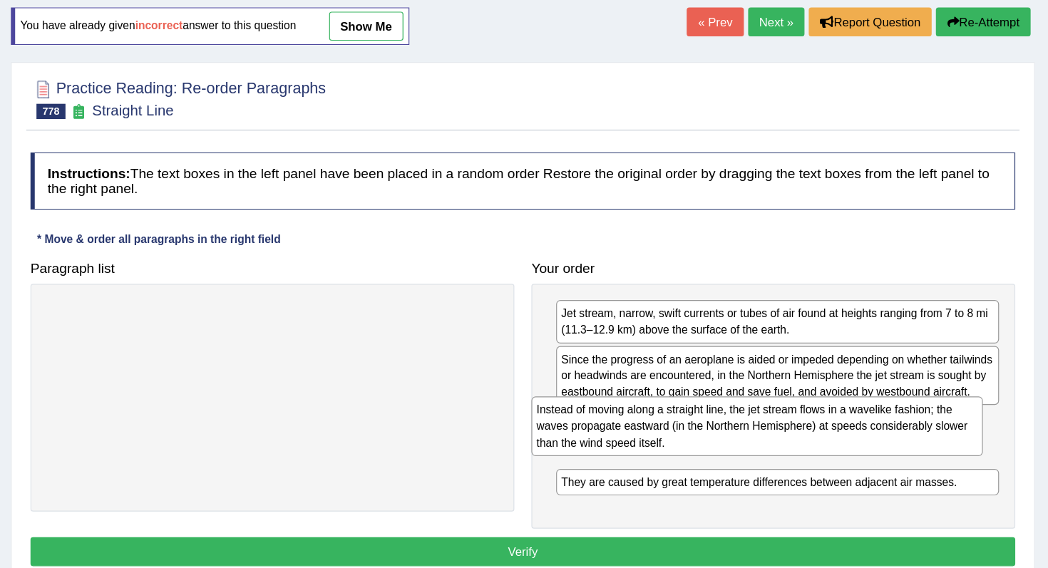
drag, startPoint x: 458, startPoint y: 371, endPoint x: 857, endPoint y: 446, distance: 406.2
click at [857, 445] on div "Instead of moving along a straight line, the jet stream flows in a wavelike fas…" at bounding box center [801, 441] width 377 height 49
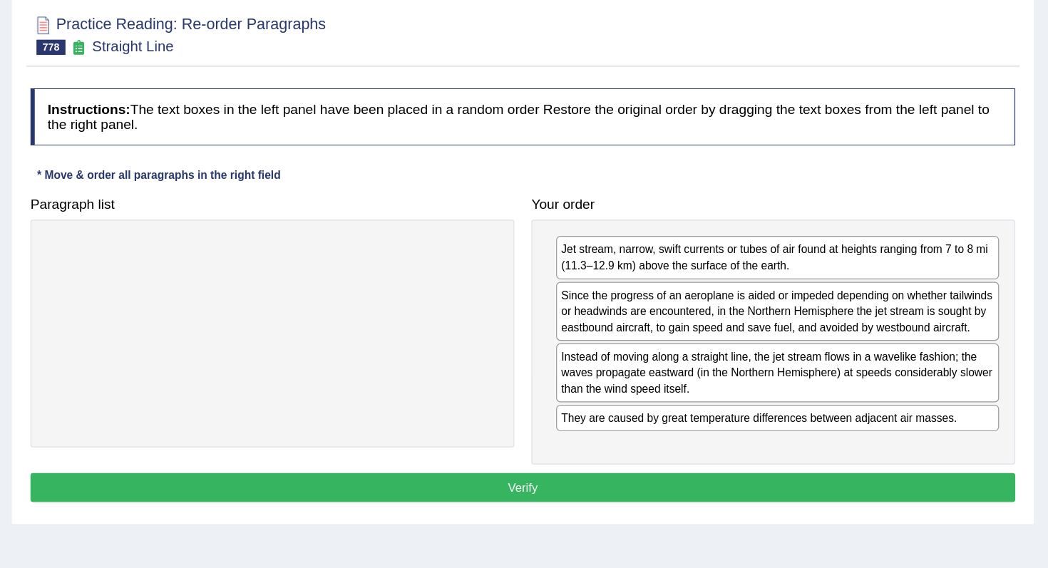
click at [855, 524] on div "Instructions: The text boxes in the left panel have been placed in a random ord…" at bounding box center [606, 342] width 830 height 364
click at [855, 512] on button "Verify" at bounding box center [606, 500] width 823 height 24
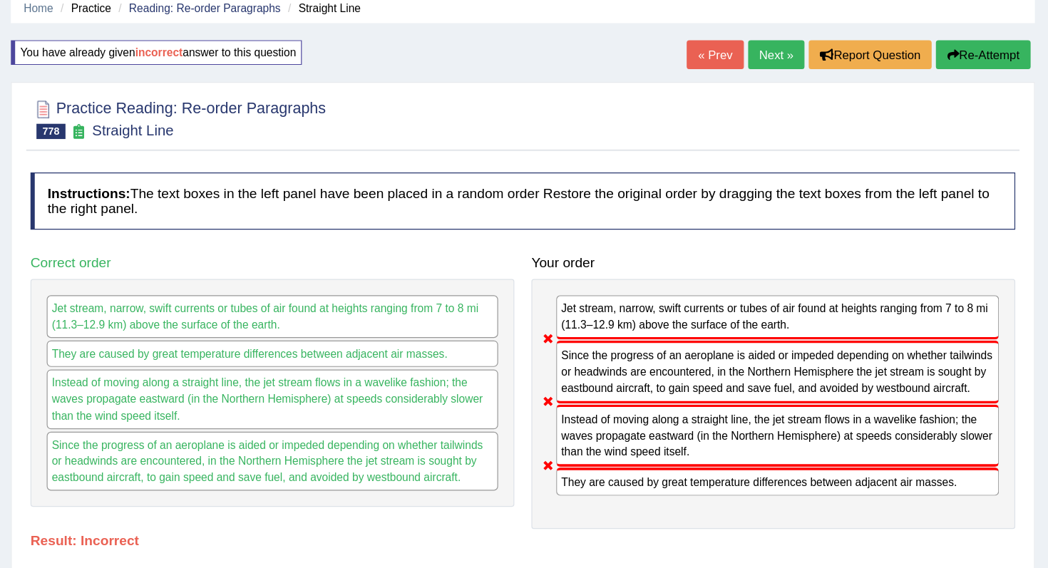
click at [813, 71] on link "Next »" at bounding box center [817, 68] width 47 height 24
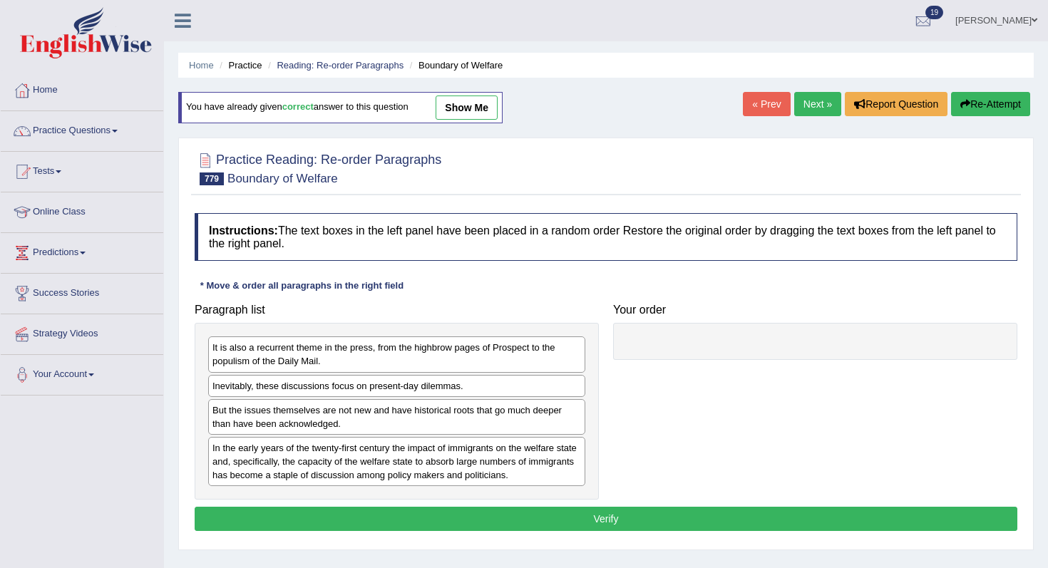
click at [756, 101] on link "« Prev" at bounding box center [766, 104] width 47 height 24
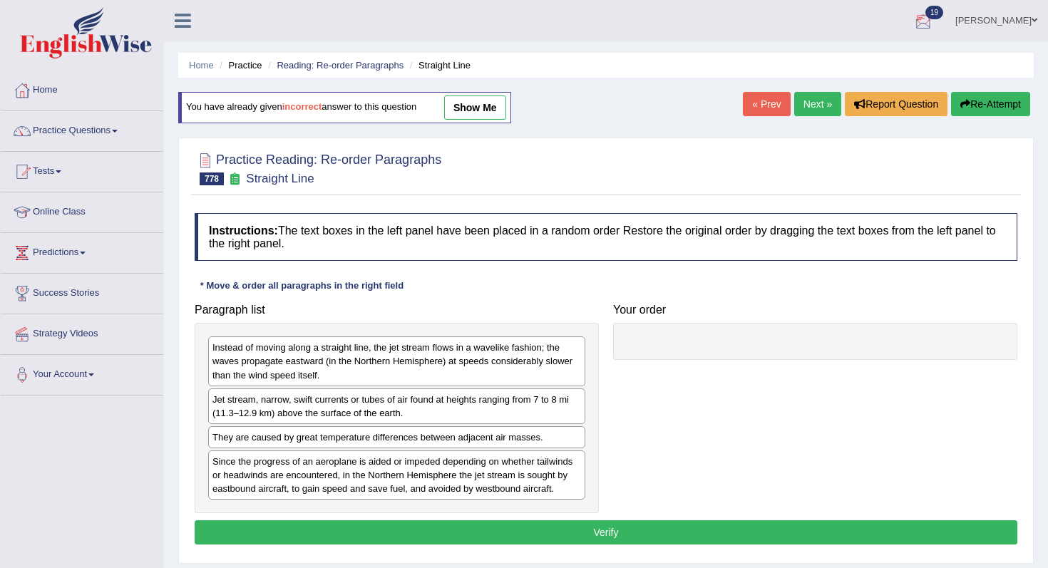
click at [753, 105] on link "« Prev" at bounding box center [766, 104] width 47 height 24
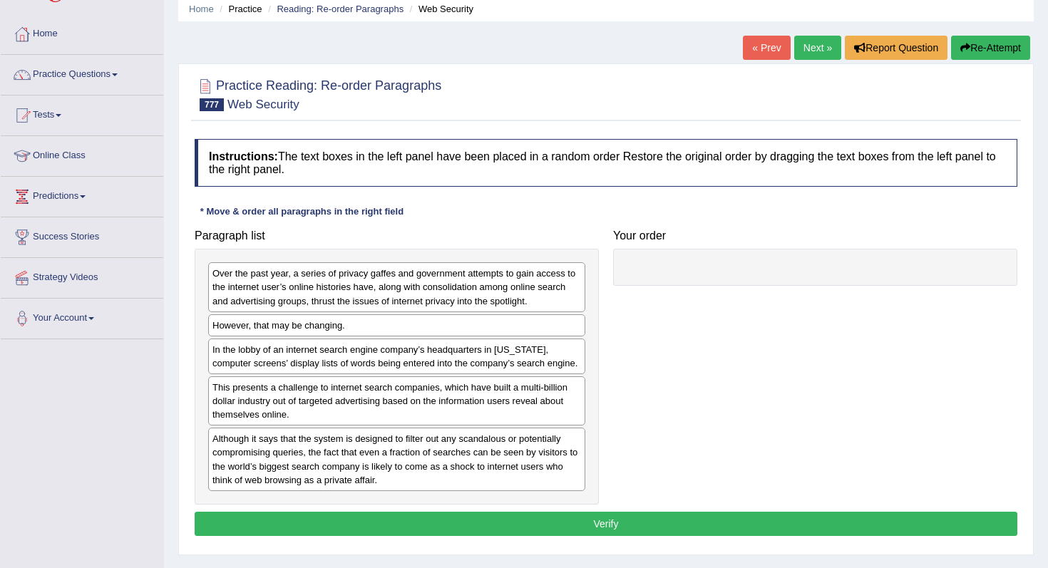
scroll to position [114, 0]
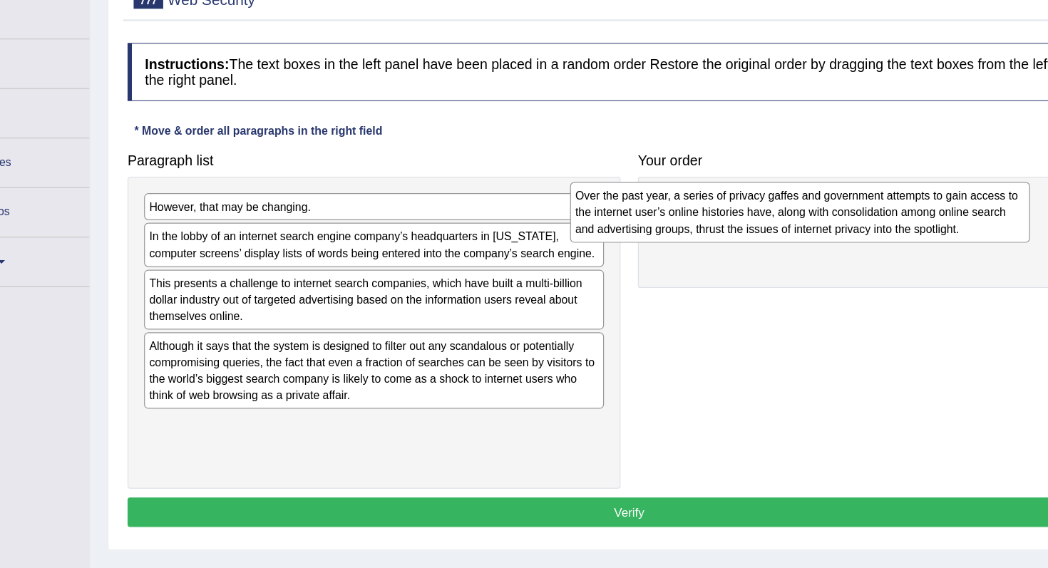
drag, startPoint x: 389, startPoint y: 222, endPoint x: 744, endPoint y: 202, distance: 355.5
click at [744, 202] on div "Over the past year, a series of privacy gaffes and government attempts to gain …" at bounding box center [745, 219] width 377 height 49
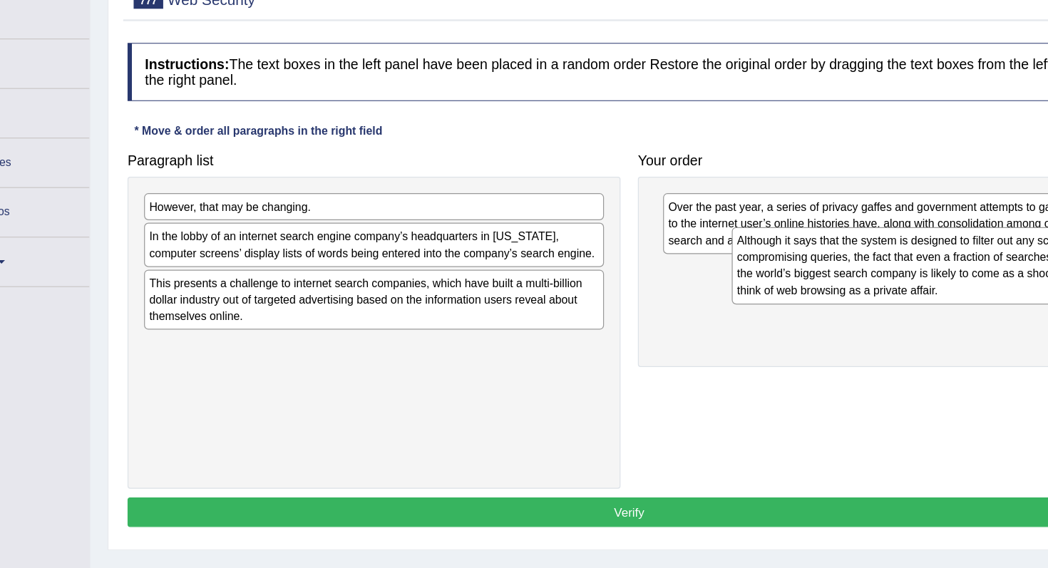
drag, startPoint x: 377, startPoint y: 349, endPoint x: 860, endPoint y: 259, distance: 491.4
click at [860, 259] on div "Although it says that the system is designed to filter out any scandalous or po…" at bounding box center [878, 263] width 377 height 63
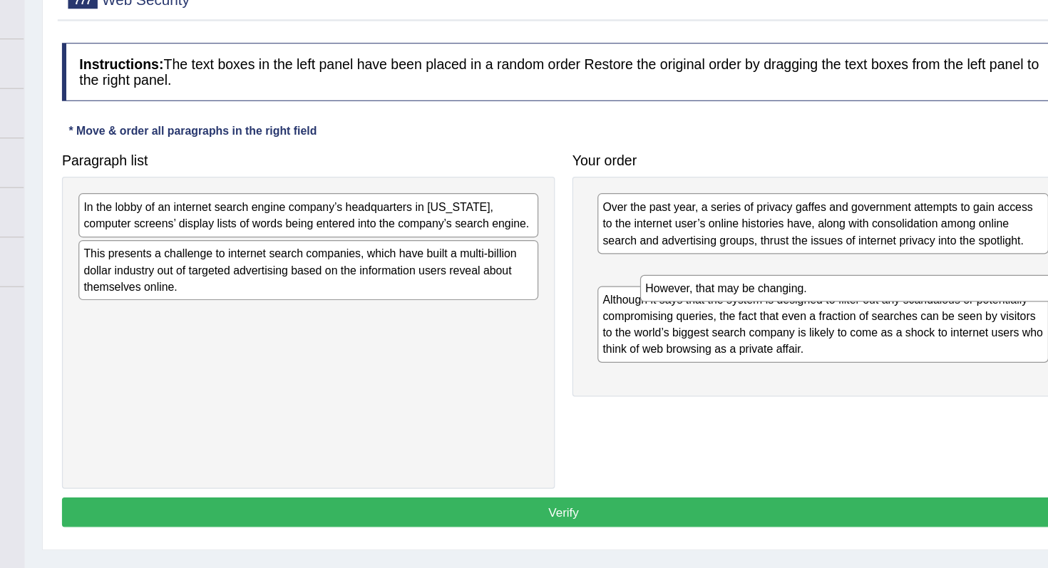
drag, startPoint x: 359, startPoint y: 220, endPoint x: 813, endPoint y: 267, distance: 457.1
click at [813, 272] on div "However, that may be changing." at bounding box center [857, 283] width 377 height 22
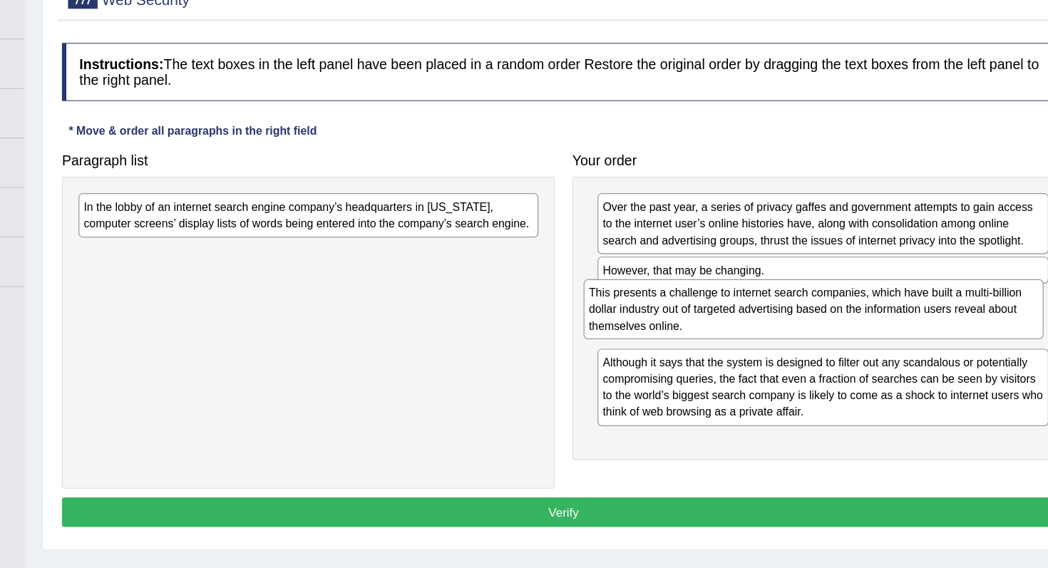
drag, startPoint x: 404, startPoint y: 268, endPoint x: 818, endPoint y: 300, distance: 415.4
click at [818, 300] on div "This presents a challenge to internet search companies, which have built a mult…" at bounding box center [810, 299] width 377 height 49
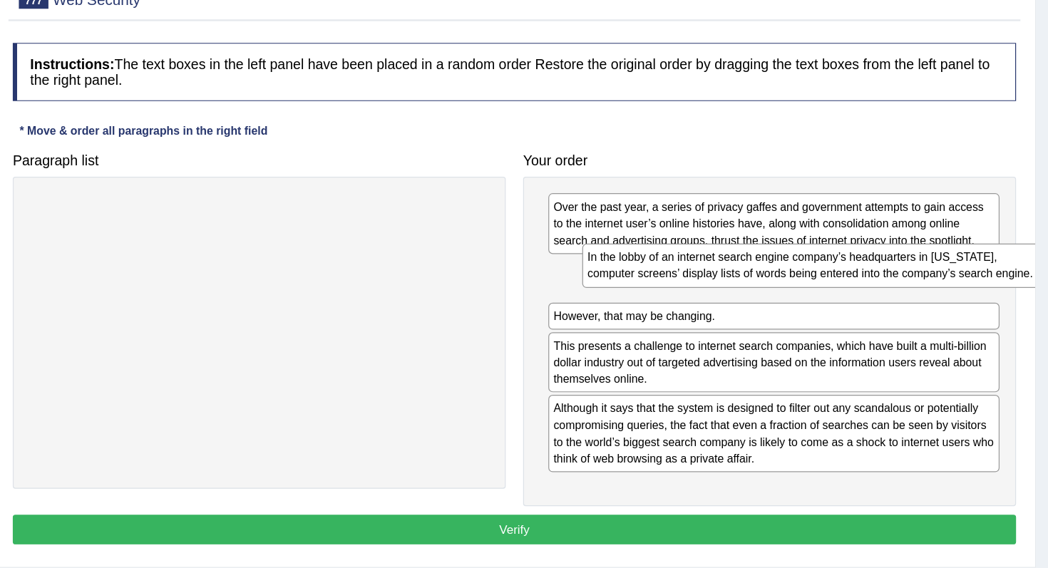
drag, startPoint x: 475, startPoint y: 225, endPoint x: 929, endPoint y: 267, distance: 455.3
click at [929, 267] on div "In the lobby of an internet search engine company’s headquarters in [US_STATE],…" at bounding box center [849, 264] width 377 height 36
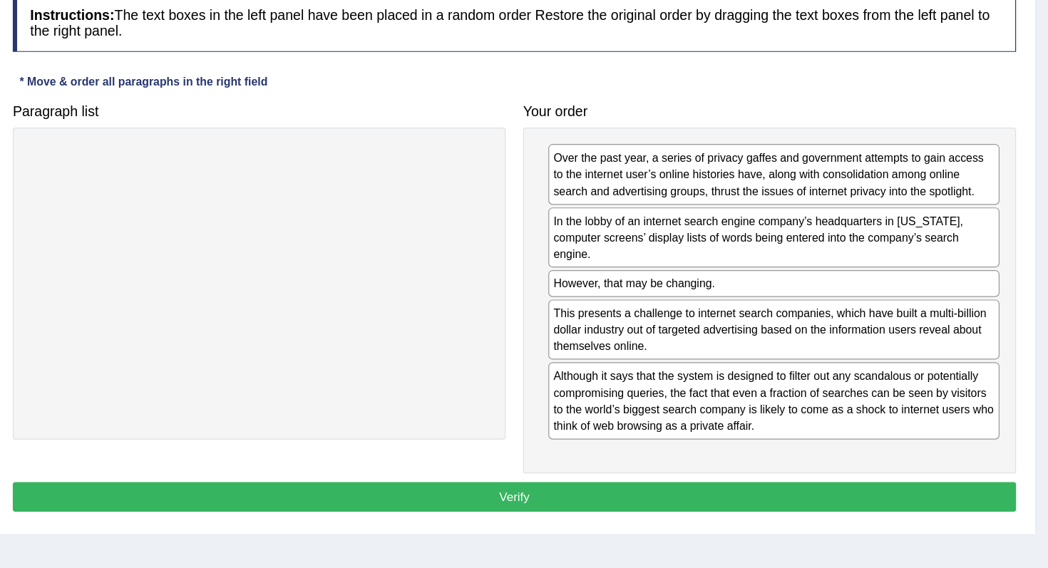
click at [853, 503] on button "Verify" at bounding box center [606, 494] width 823 height 24
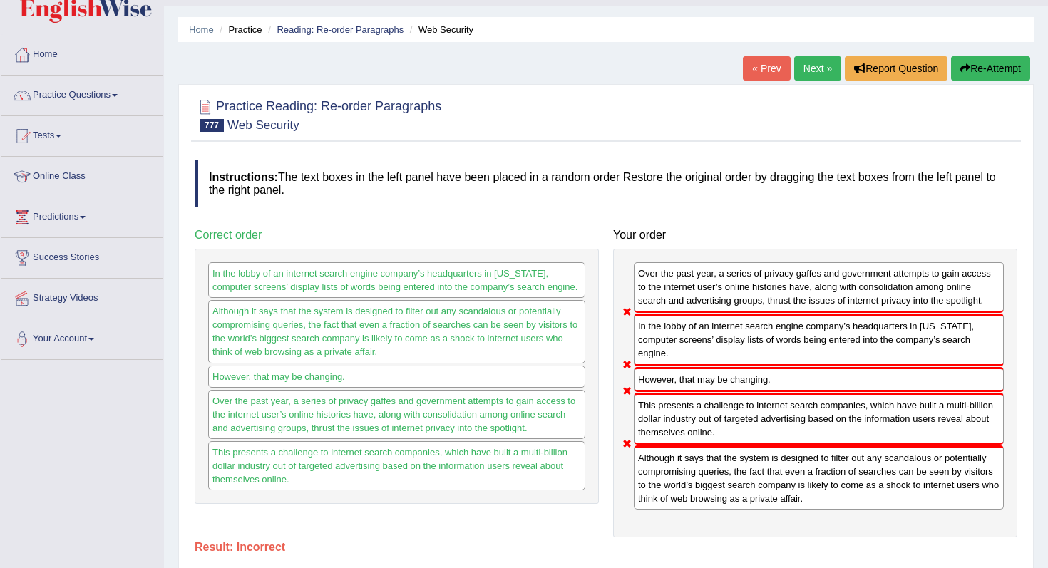
scroll to position [35, 0]
click at [751, 76] on link "« Prev" at bounding box center [766, 69] width 47 height 24
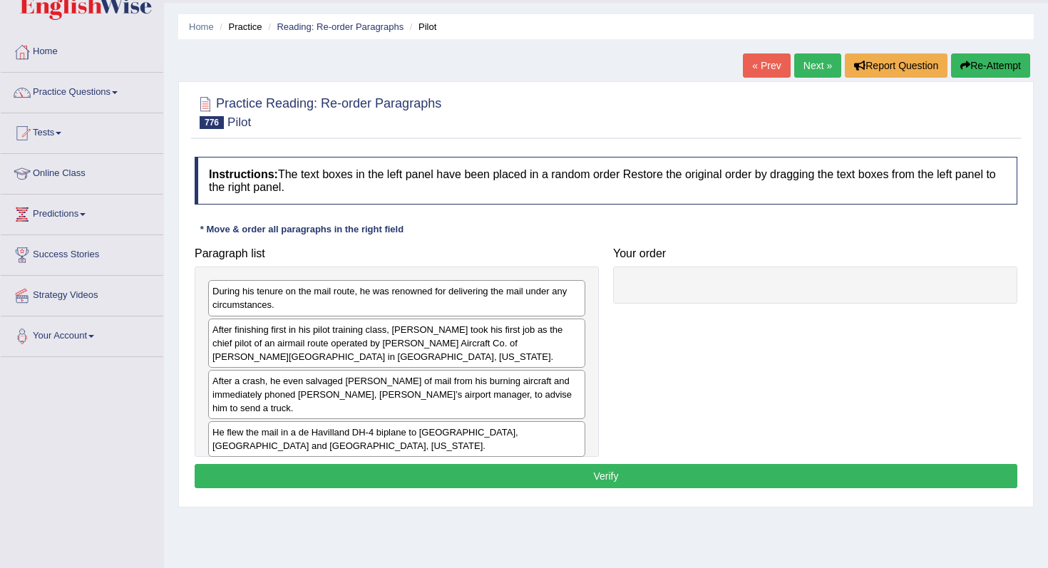
scroll to position [79, 0]
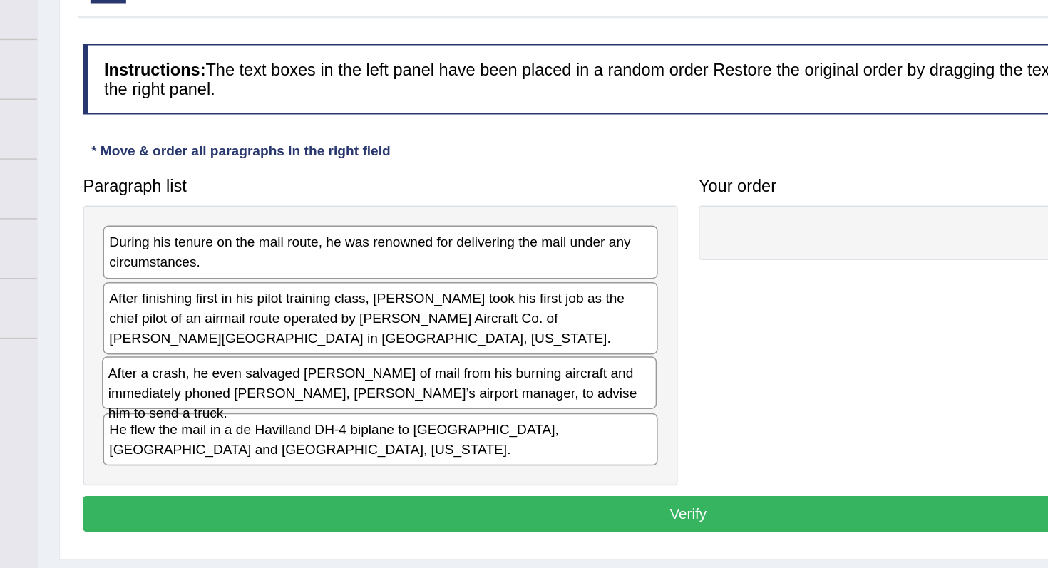
click at [384, 348] on div "After a crash, he even salvaged [PERSON_NAME] of mail from his burning aircraft…" at bounding box center [395, 347] width 377 height 36
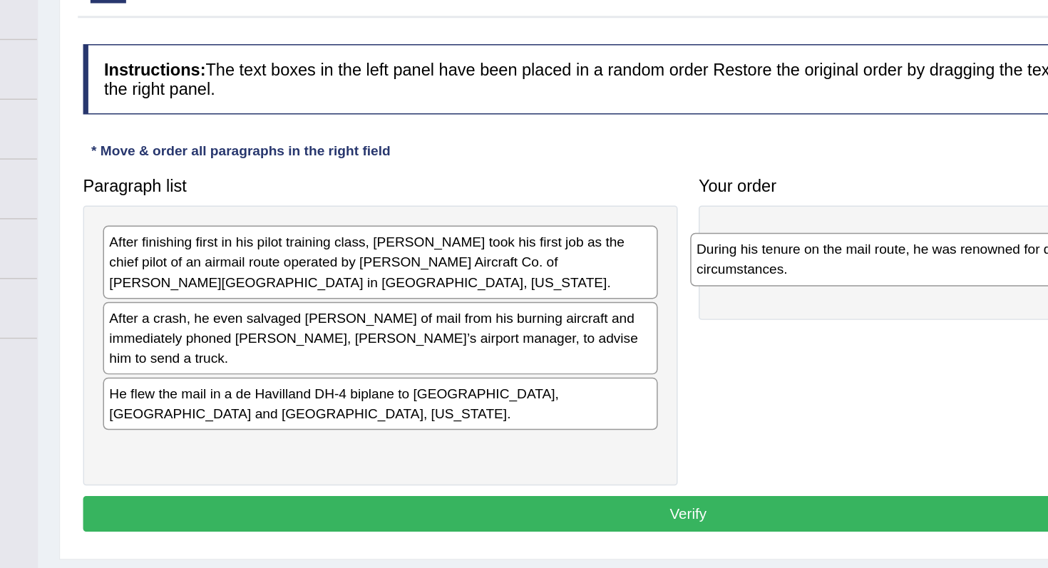
drag, startPoint x: 433, startPoint y: 264, endPoint x: 850, endPoint y: 271, distance: 417.7
click at [850, 271] on div "During his tenure on the mail route, he was renowned for delivering the mail un…" at bounding box center [795, 262] width 377 height 36
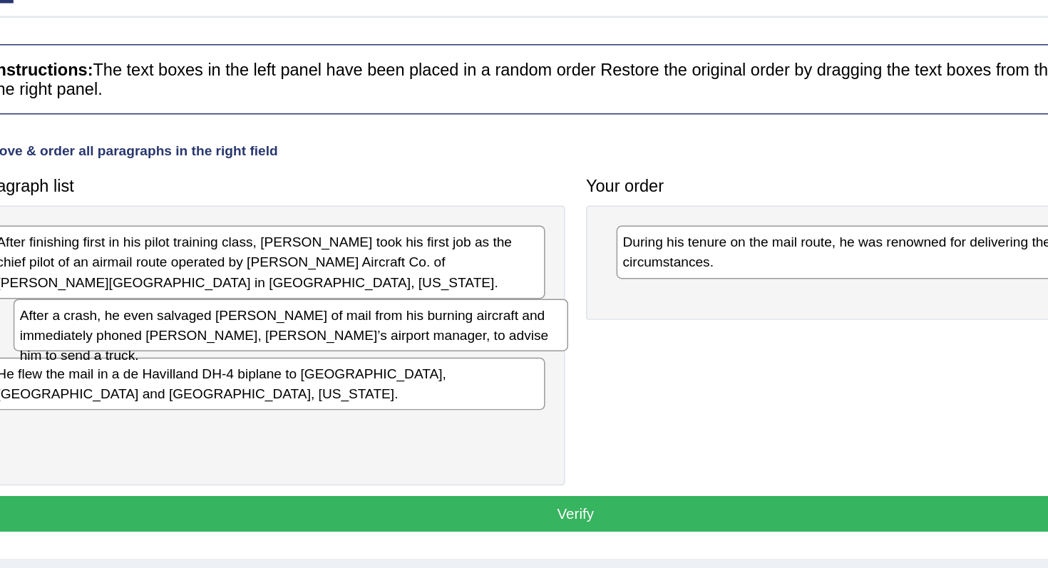
drag, startPoint x: 568, startPoint y: 322, endPoint x: 916, endPoint y: 286, distance: 349.7
click at [601, 289] on div "After a crash, he even salvaged stashes of mail from his burning aircraft and i…" at bounding box center [412, 307] width 377 height 36
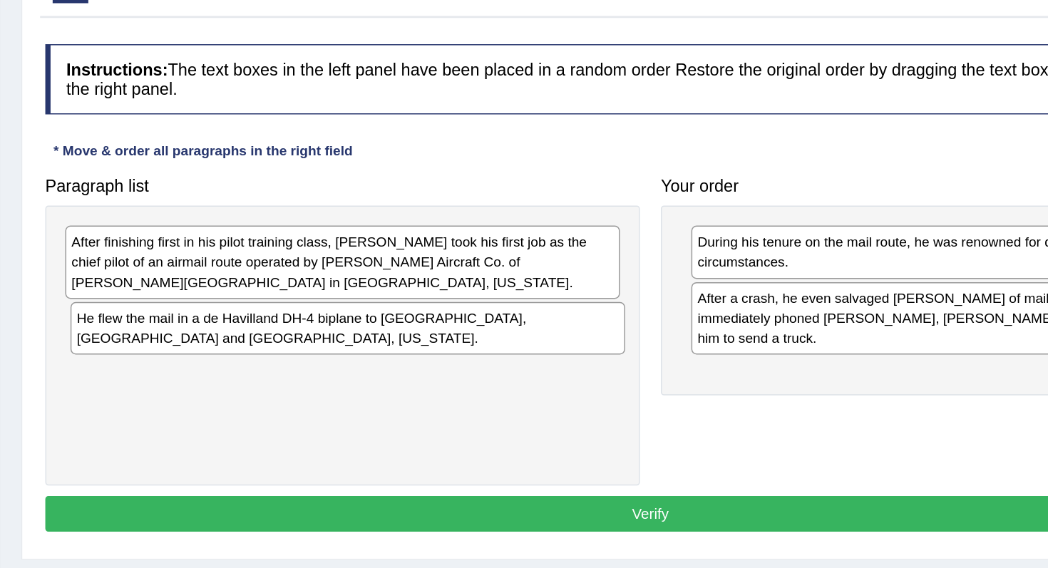
click at [454, 298] on div "He flew the mail in a de Havilland DH-4 biplane to Springfield, Peoria and Chic…" at bounding box center [400, 310] width 377 height 36
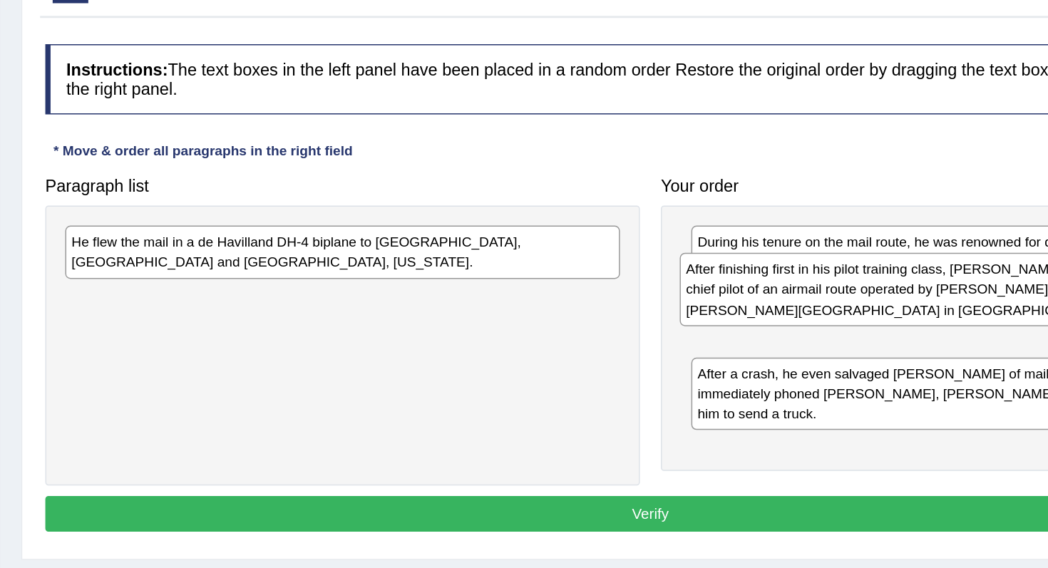
drag, startPoint x: 458, startPoint y: 261, endPoint x: 876, endPoint y: 279, distance: 418.1
click at [876, 278] on div "After finishing first in his pilot training class, Lindbergh took his first job…" at bounding box center [814, 282] width 377 height 49
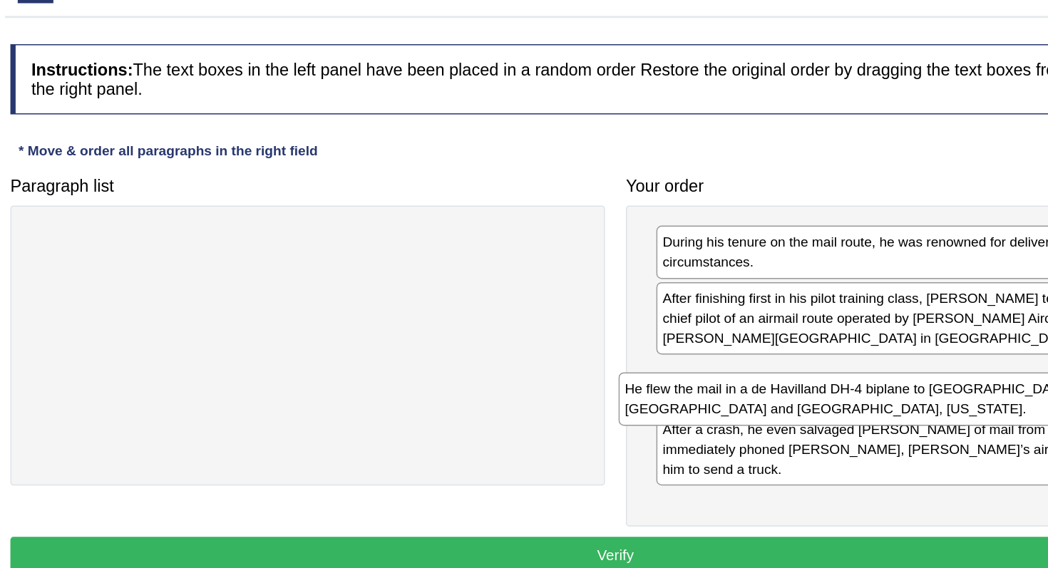
drag, startPoint x: 456, startPoint y: 254, endPoint x: 860, endPoint y: 349, distance: 415.1
click at [860, 349] on div "He flew the mail in a de Havilland DH-4 biplane to Springfield, Peoria and Chic…" at bounding box center [796, 357] width 377 height 36
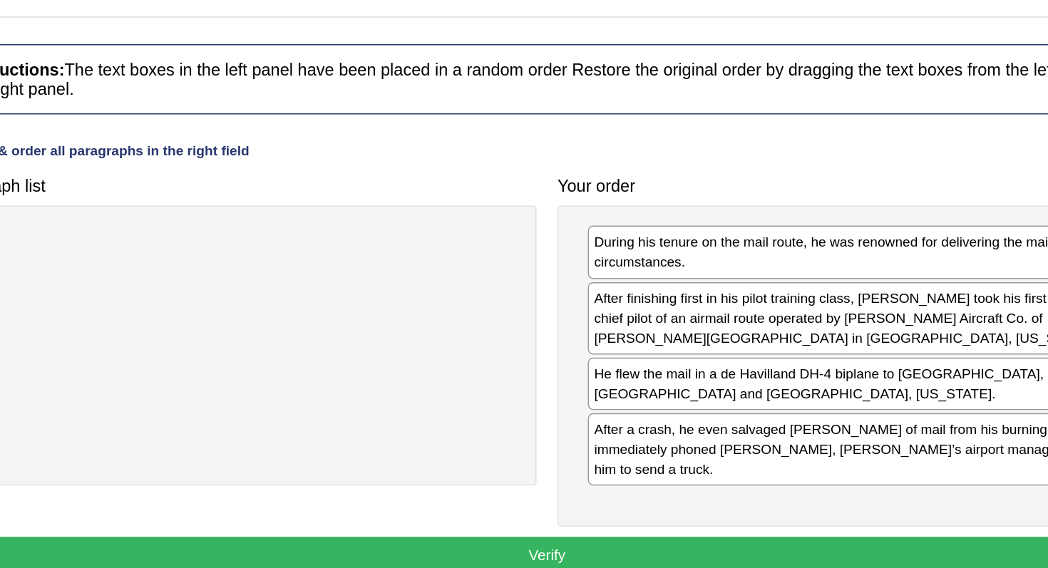
click at [819, 468] on button "Verify" at bounding box center [606, 463] width 823 height 24
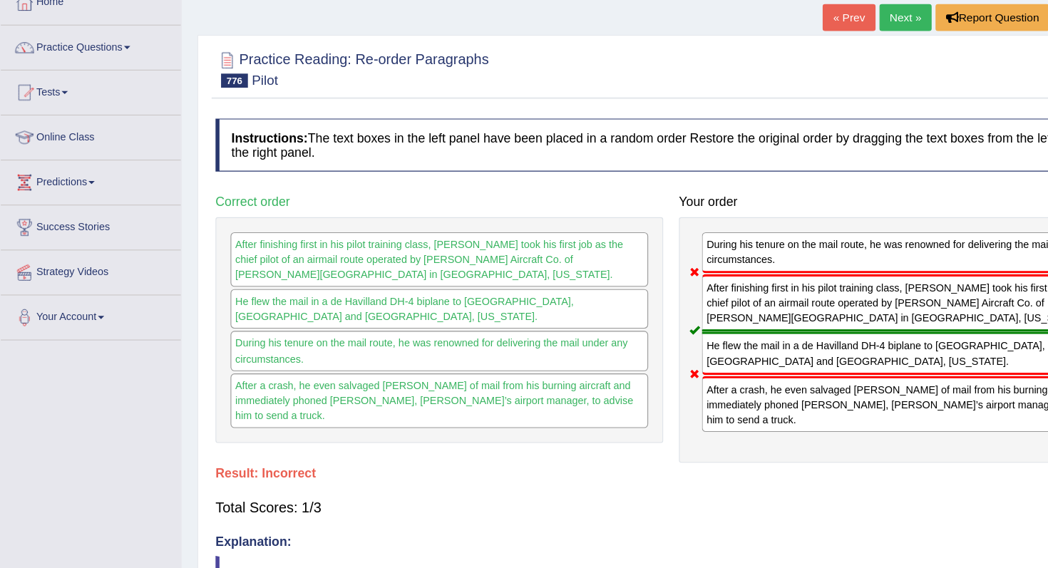
click at [751, 21] on link "« Prev" at bounding box center [766, 25] width 47 height 24
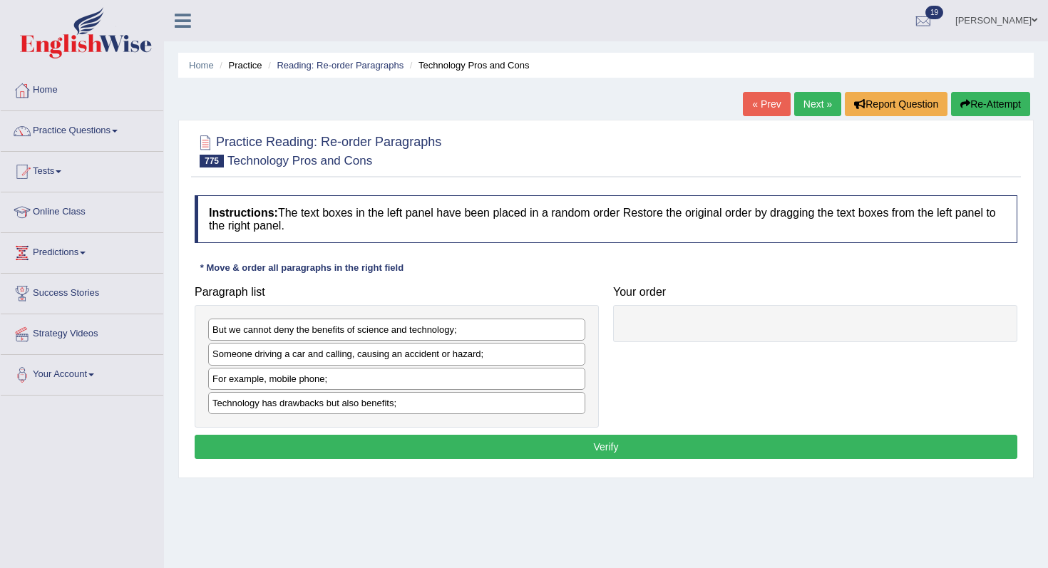
scroll to position [90, 0]
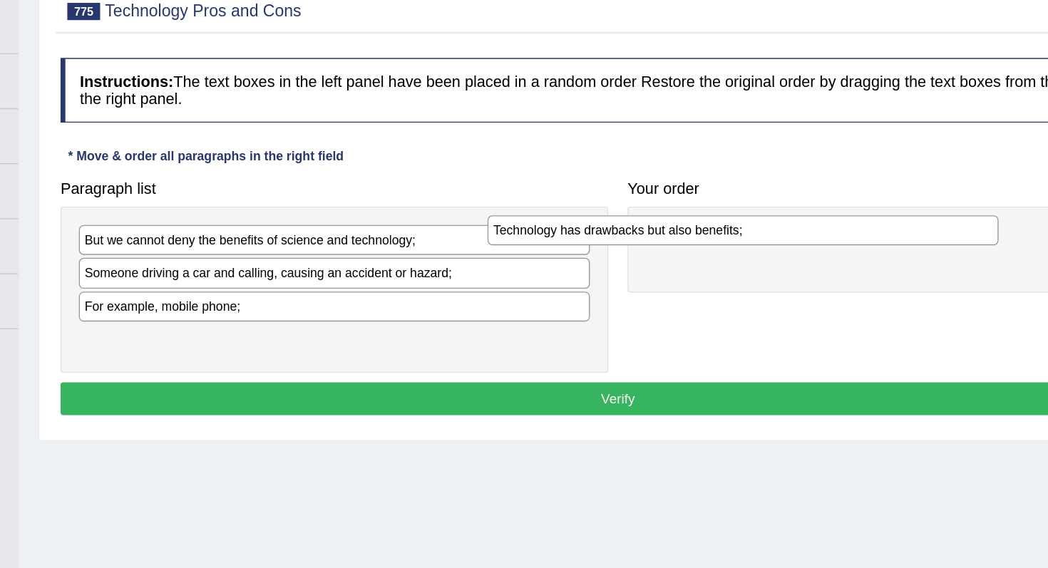
drag, startPoint x: 426, startPoint y: 309, endPoint x: 727, endPoint y: 230, distance: 311.7
click at [727, 230] on div "Technology has drawbacks but also benefits;" at bounding box center [698, 233] width 377 height 22
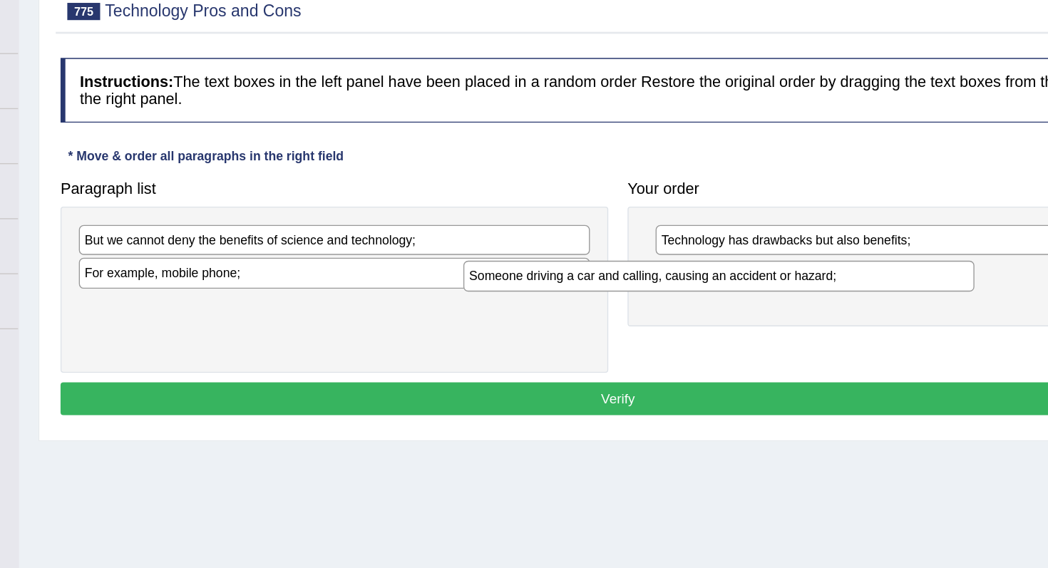
drag, startPoint x: 423, startPoint y: 264, endPoint x: 716, endPoint y: 272, distance: 292.3
click at [714, 272] on div "Someone driving a car and calling, causing an accident or hazard;" at bounding box center [680, 266] width 377 height 22
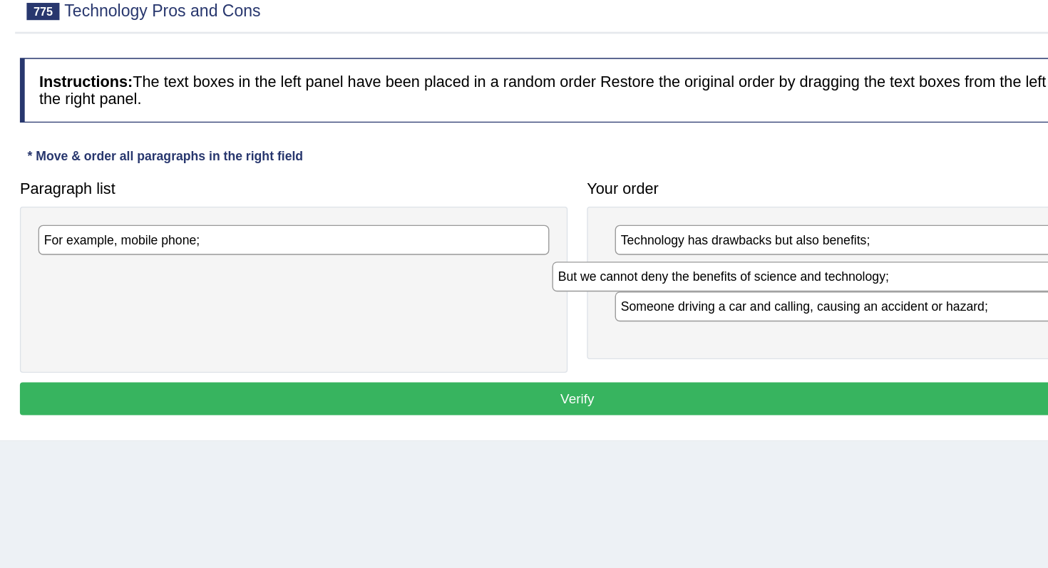
drag, startPoint x: 438, startPoint y: 242, endPoint x: 818, endPoint y: 269, distance: 380.2
click at [818, 269] on div "But we cannot deny the benefits of science and technology;" at bounding box center [775, 267] width 377 height 22
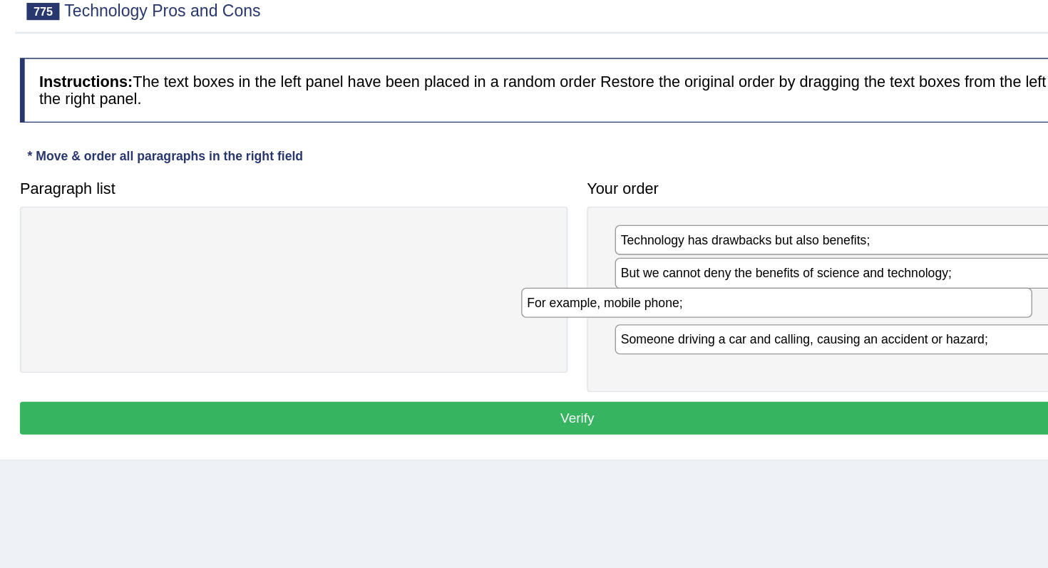
drag, startPoint x: 343, startPoint y: 239, endPoint x: 699, endPoint y: 286, distance: 359.4
click at [699, 286] on div "For example, mobile phone;" at bounding box center [753, 286] width 377 height 22
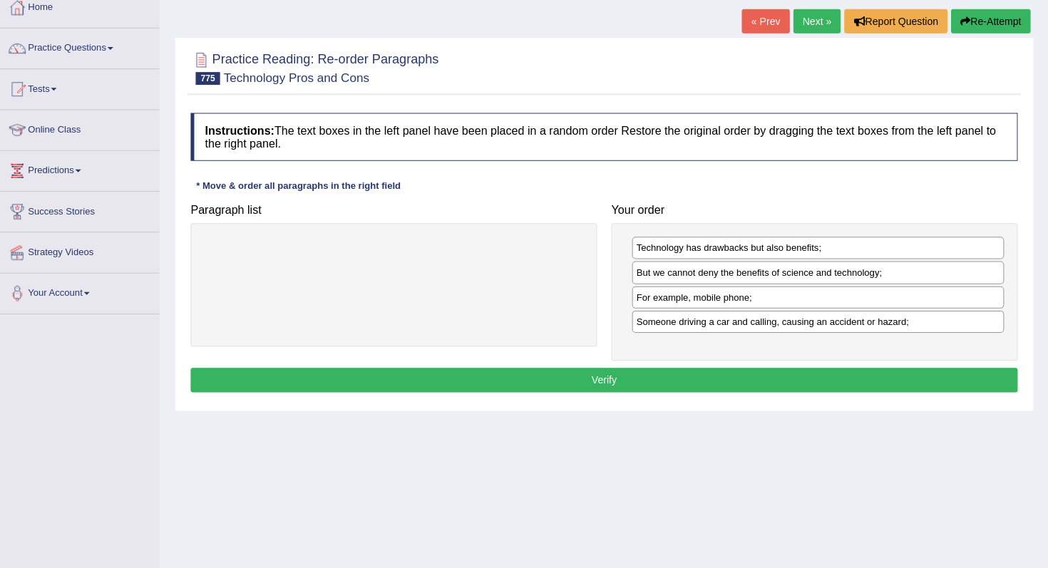
scroll to position [81, 0]
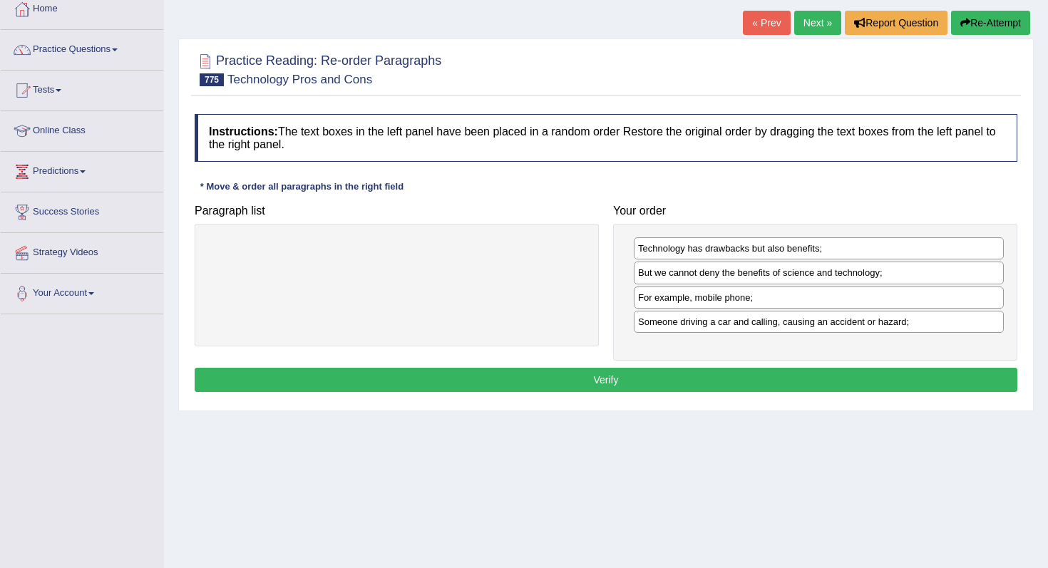
click at [759, 378] on button "Verify" at bounding box center [606, 380] width 823 height 24
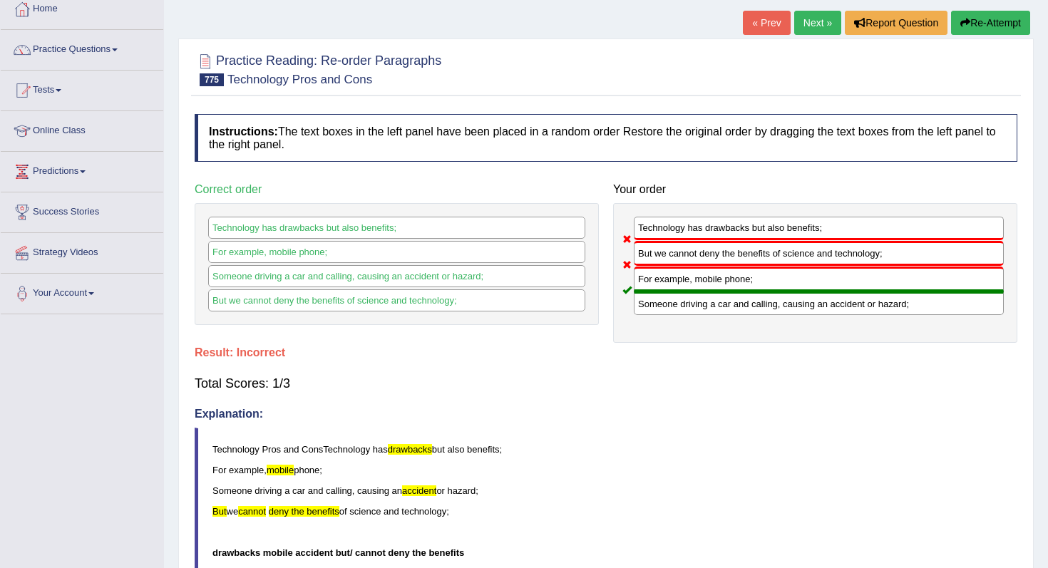
scroll to position [83, 0]
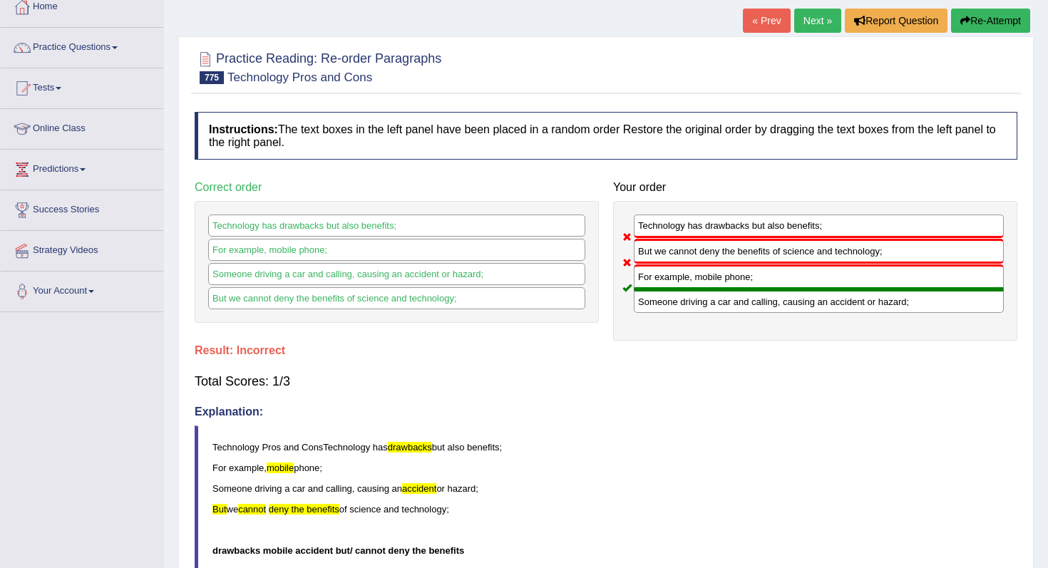
click at [766, 30] on link "« Prev" at bounding box center [766, 21] width 47 height 24
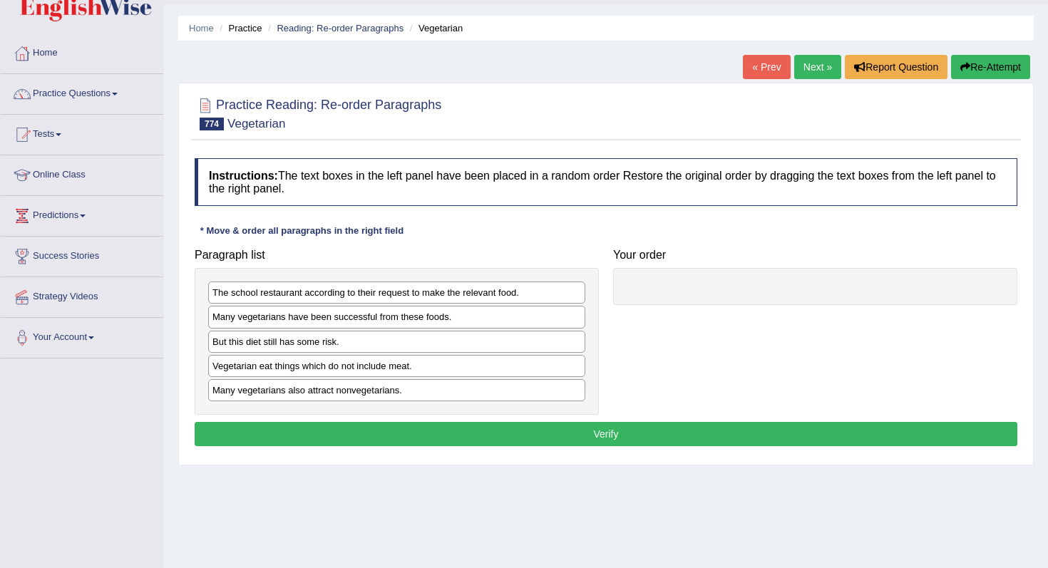
scroll to position [47, 0]
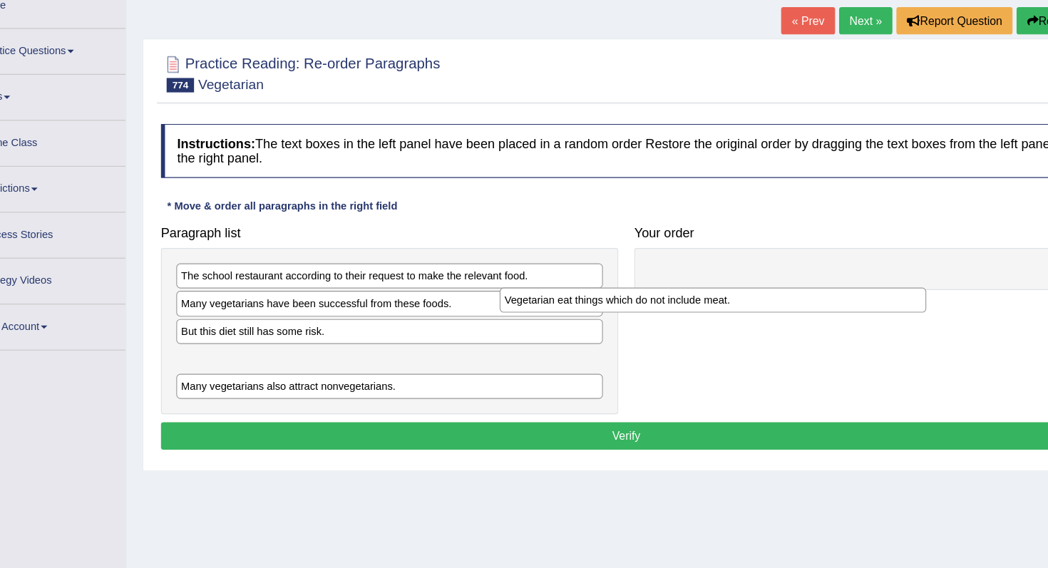
drag, startPoint x: 454, startPoint y: 354, endPoint x: 762, endPoint y: 281, distance: 316.4
click at [762, 293] on div "Vegetarian eat things which do not include meat." at bounding box center [682, 304] width 377 height 22
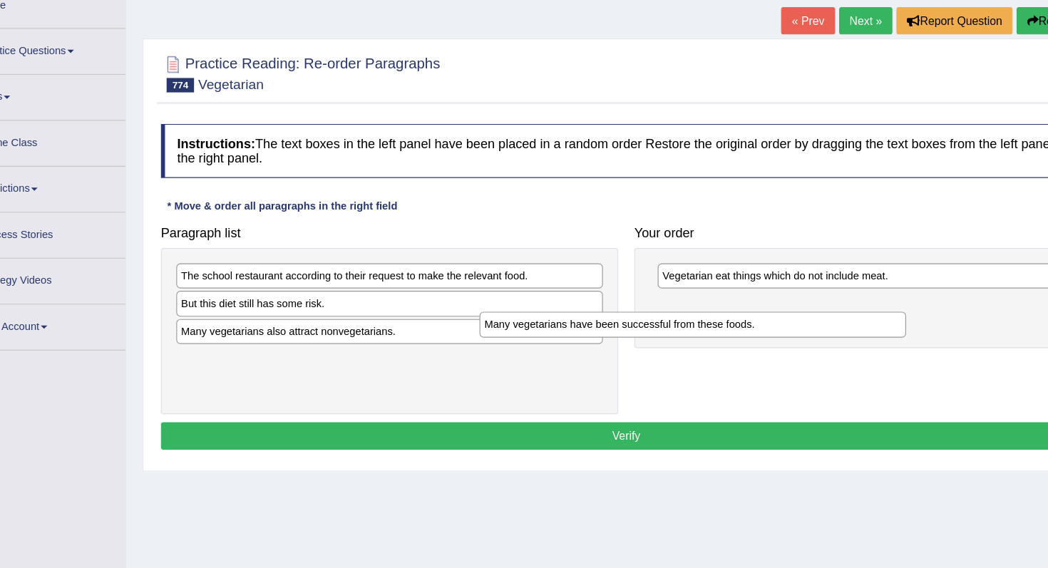
drag, startPoint x: 418, startPoint y: 313, endPoint x: 778, endPoint y: 318, distance: 360.0
click at [775, 318] on div "Many vegetarians have been successful from these foods." at bounding box center [664, 325] width 377 height 22
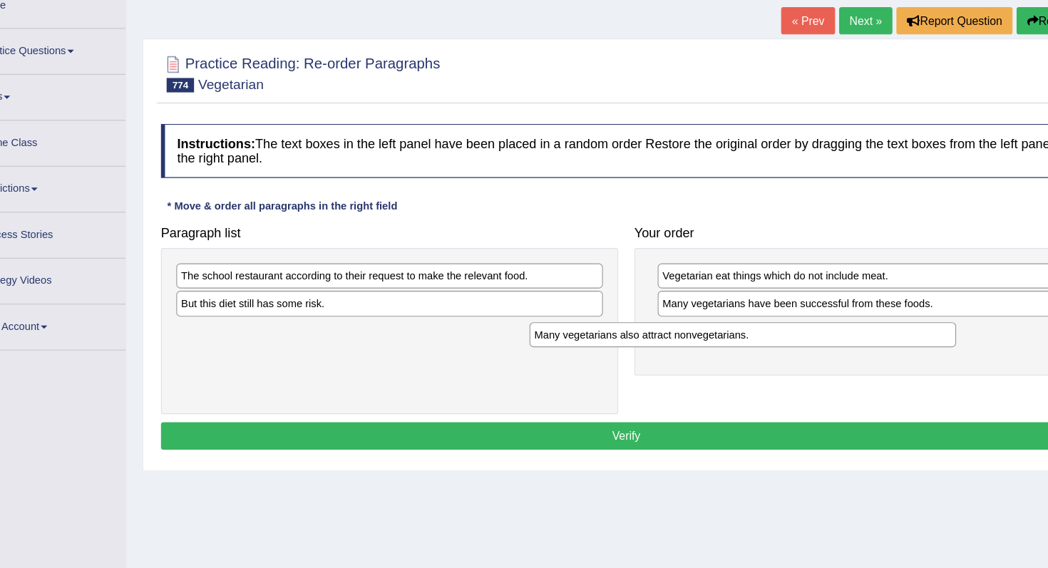
drag, startPoint x: 438, startPoint y: 342, endPoint x: 751, endPoint y: 344, distance: 312.2
click at [751, 344] on div "Many vegetarians also attract nonvegetarians." at bounding box center [708, 335] width 377 height 22
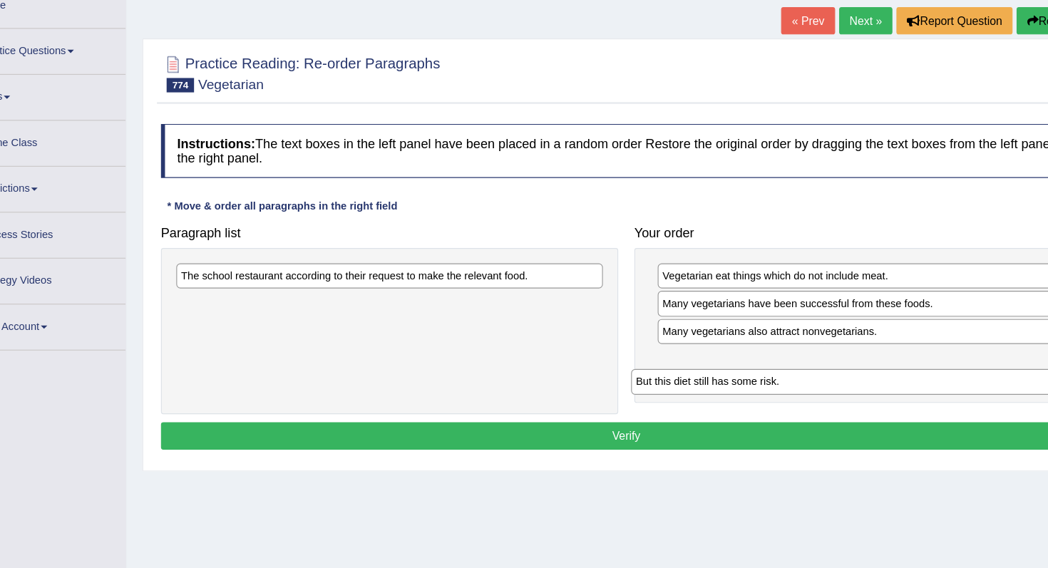
drag, startPoint x: 384, startPoint y: 311, endPoint x: 789, endPoint y: 380, distance: 410.7
click at [788, 380] on div "But this diet still has some risk." at bounding box center [798, 376] width 377 height 22
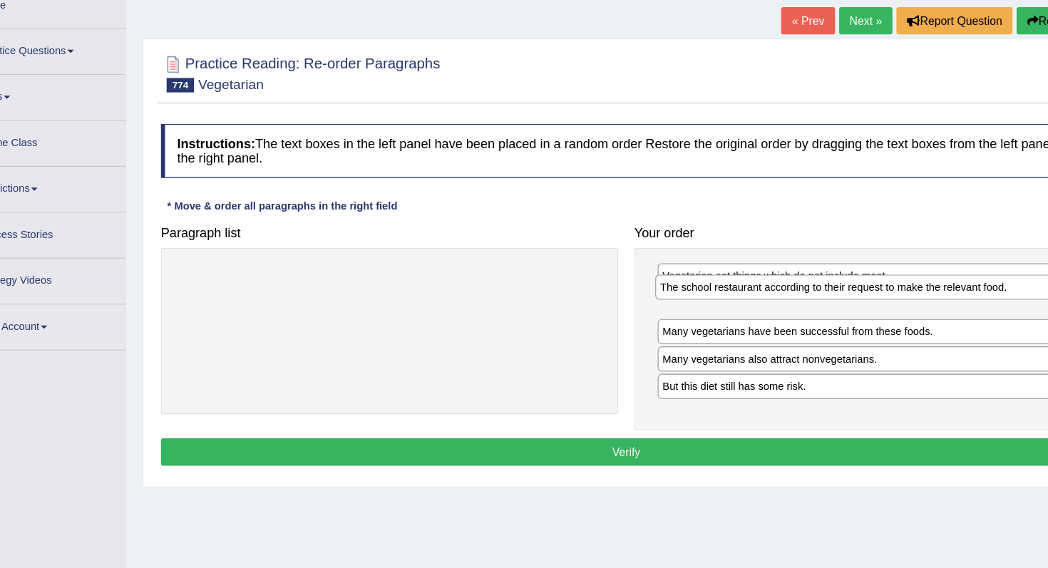
drag, startPoint x: 342, startPoint y: 285, endPoint x: 772, endPoint y: 305, distance: 430.3
click at [772, 304] on div "The school restaurant according to their request to make the relevant food." at bounding box center [820, 293] width 377 height 22
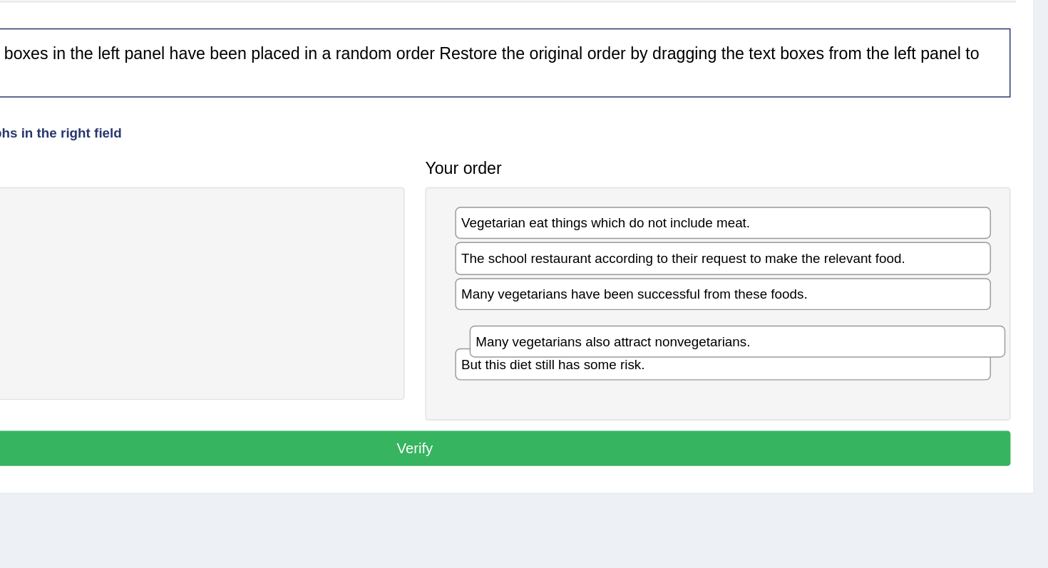
drag, startPoint x: 799, startPoint y: 361, endPoint x: 809, endPoint y: 369, distance: 12.7
click at [809, 369] on div "Many vegetarians also attract nonvegetarians." at bounding box center [829, 365] width 370 height 22
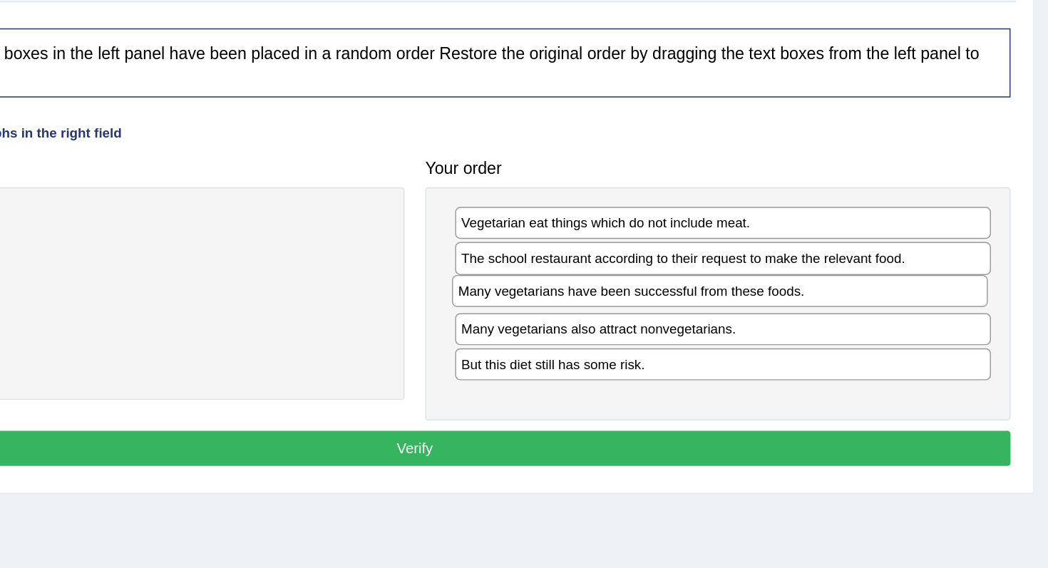
click at [817, 341] on div "Many vegetarians have been successful from these foods." at bounding box center [817, 330] width 370 height 22
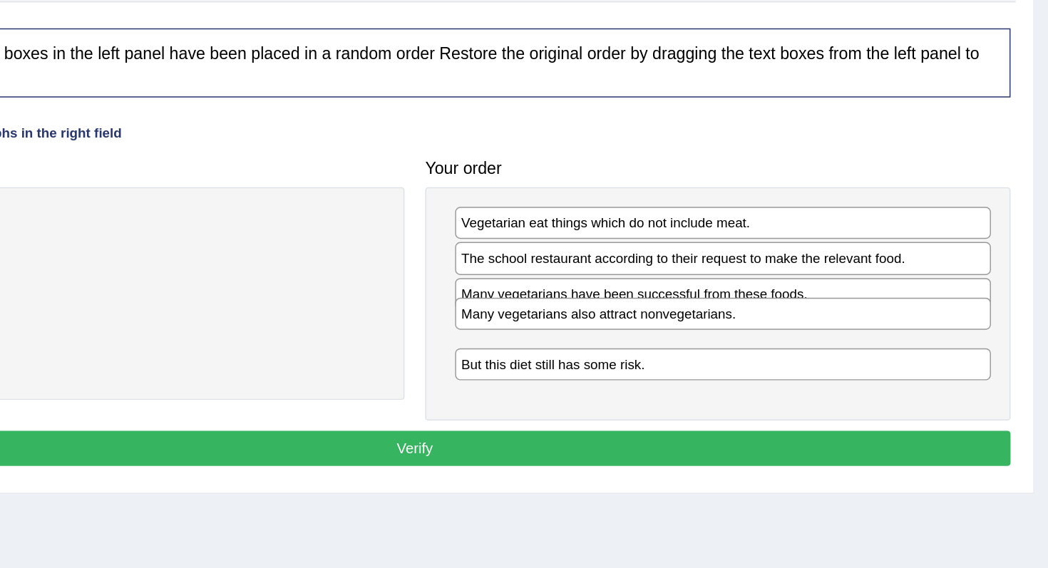
drag, startPoint x: 815, startPoint y: 365, endPoint x: 815, endPoint y: 356, distance: 9.3
click at [815, 355] on div "Many vegetarians also attract nonvegetarians." at bounding box center [819, 345] width 370 height 22
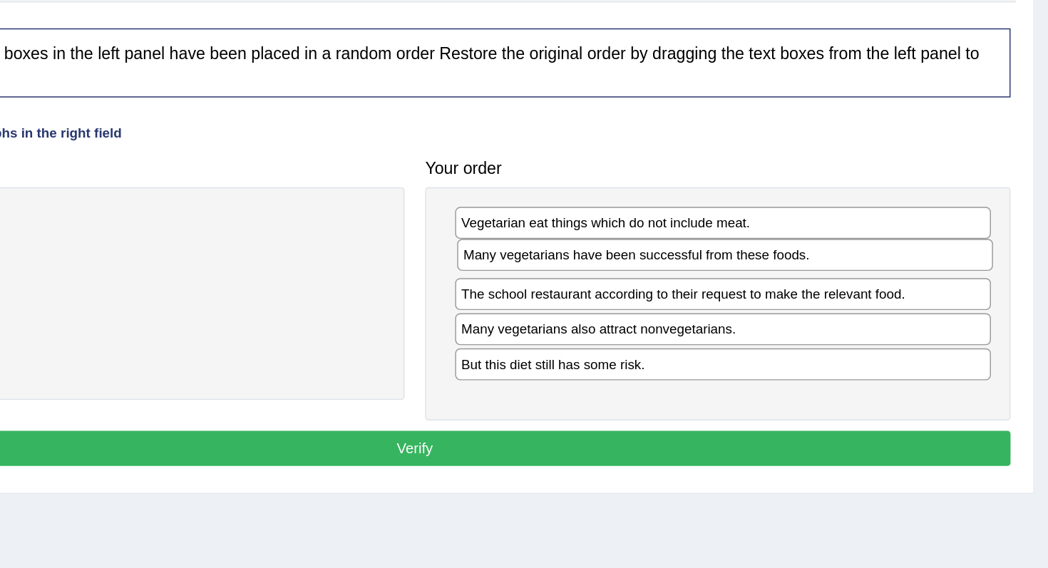
drag, startPoint x: 800, startPoint y: 339, endPoint x: 802, endPoint y: 311, distance: 27.1
click at [802, 311] on div "Many vegetarians have been successful from these foods." at bounding box center [820, 305] width 370 height 22
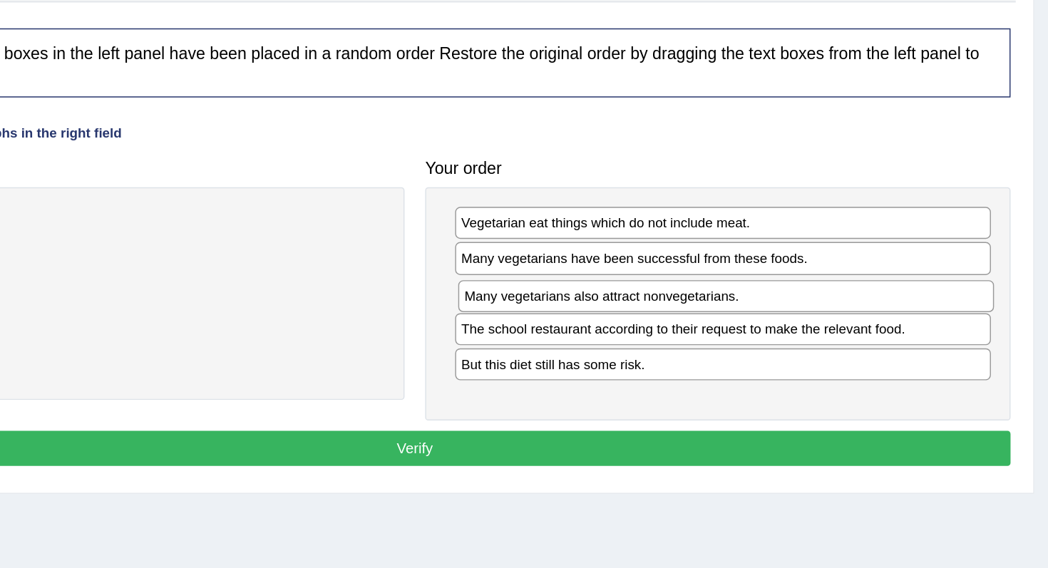
drag, startPoint x: 792, startPoint y: 353, endPoint x: 794, endPoint y: 326, distance: 26.5
click at [794, 326] on div "Many vegetarians also attract nonvegetarians." at bounding box center [821, 333] width 370 height 22
click at [798, 431] on button "Verify" at bounding box center [606, 438] width 823 height 24
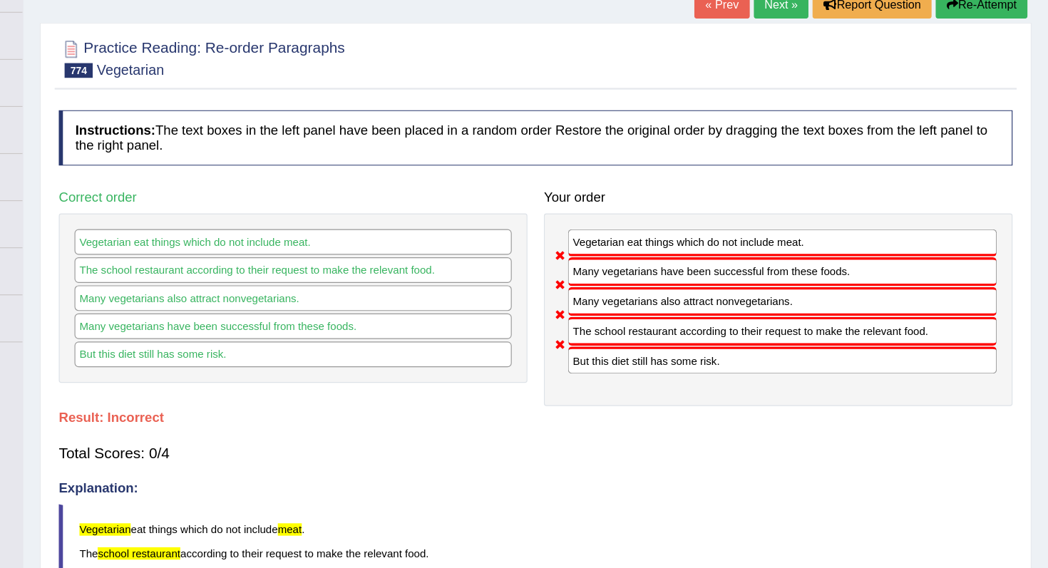
click at [976, 58] on button "Re-Attempt" at bounding box center [990, 57] width 79 height 24
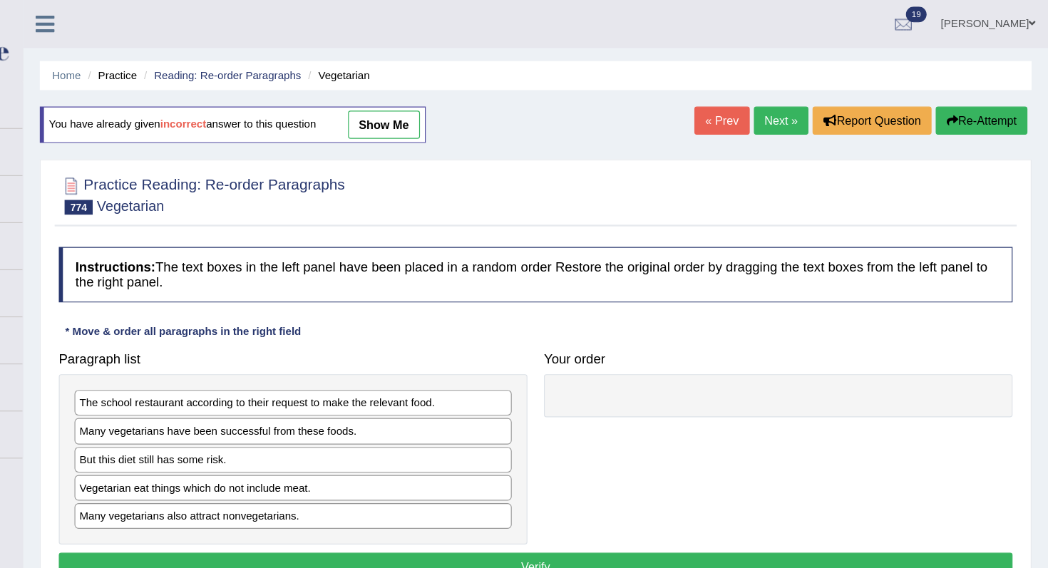
click at [768, 101] on link "« Prev" at bounding box center [766, 104] width 47 height 24
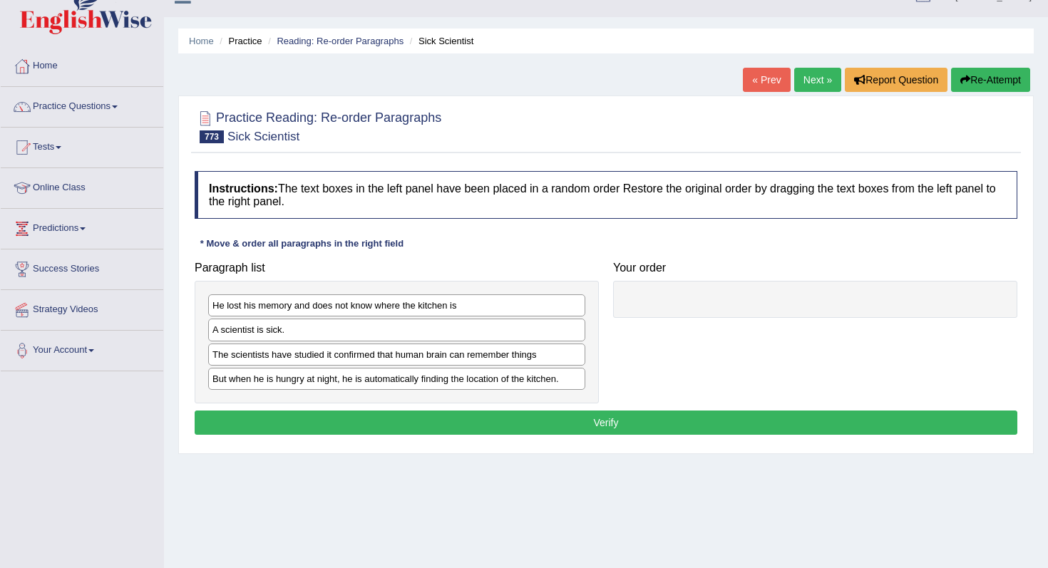
scroll to position [54, 0]
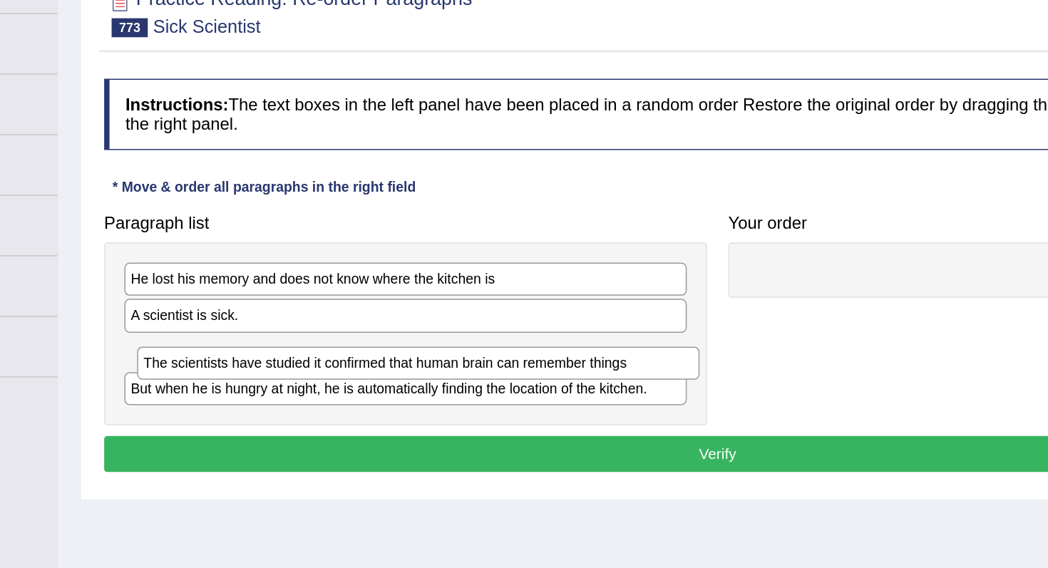
drag, startPoint x: 397, startPoint y: 330, endPoint x: 380, endPoint y: 344, distance: 22.3
click at [396, 339] on div "The scientists have studied it confirmed that human brain can remember things" at bounding box center [405, 332] width 377 height 22
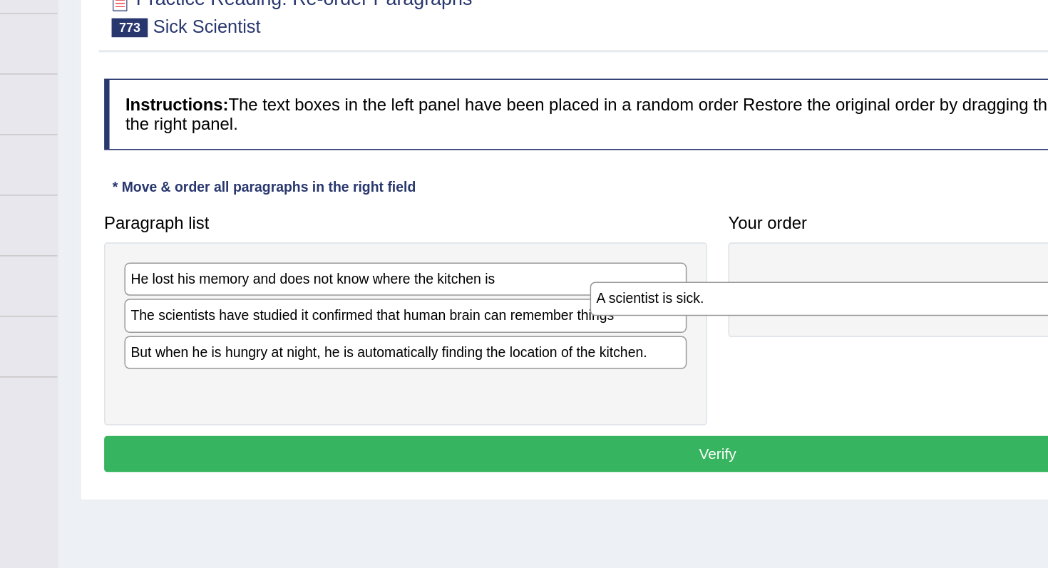
drag, startPoint x: 421, startPoint y: 299, endPoint x: 743, endPoint y: 269, distance: 322.8
click at [743, 277] on div "A scientist is sick." at bounding box center [708, 288] width 377 height 22
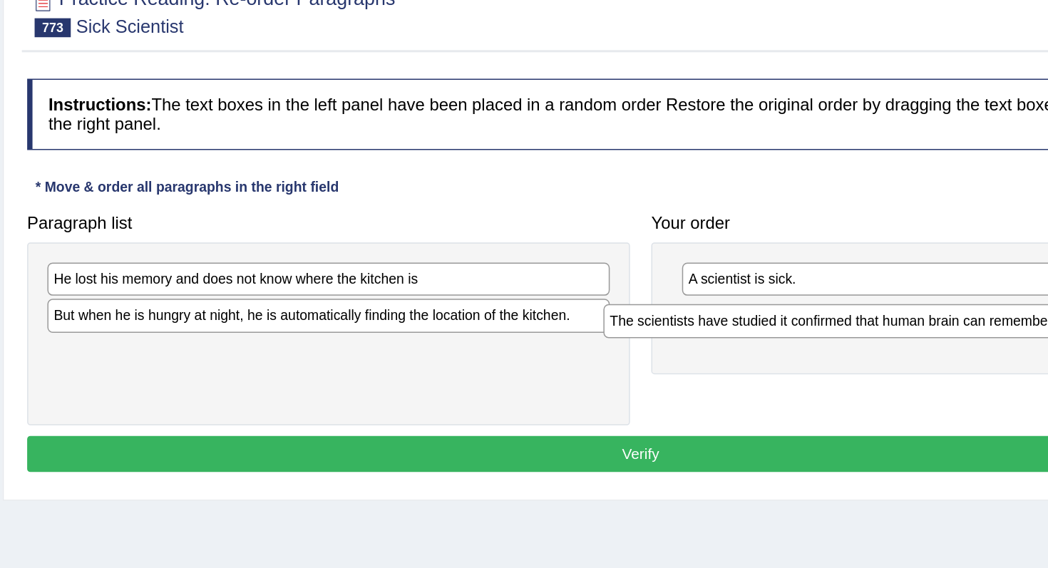
drag, startPoint x: 485, startPoint y: 310, endPoint x: 862, endPoint y: 313, distance: 377.1
click at [862, 313] on div "The scientists have studied it confirmed that human brain can remember things" at bounding box center [769, 303] width 377 height 22
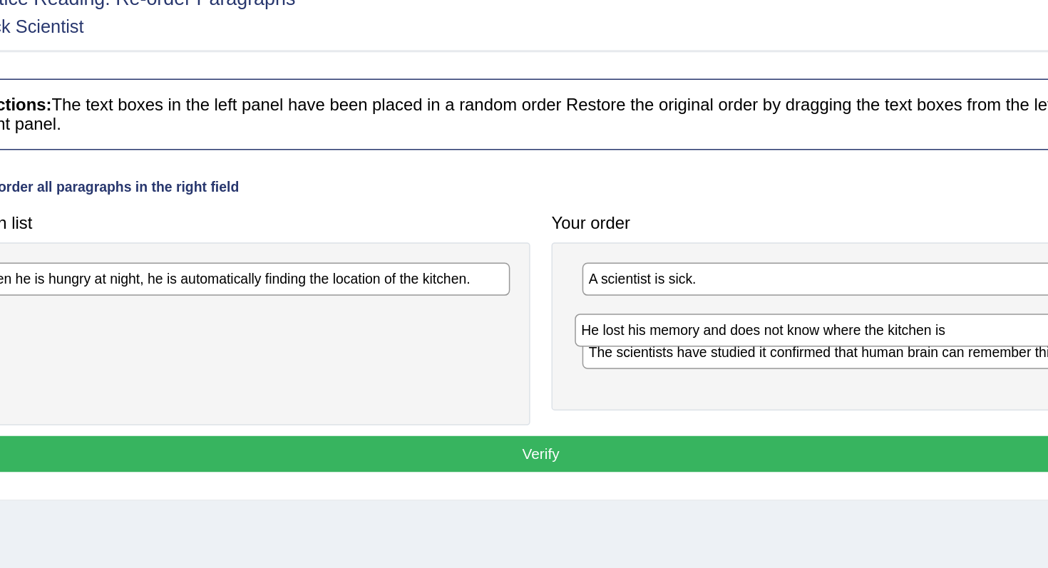
drag, startPoint x: 525, startPoint y: 275, endPoint x: 945, endPoint y: 309, distance: 421.9
click at [945, 309] on div "He lost his memory and does not know where the kitchen is" at bounding box center [817, 310] width 377 height 22
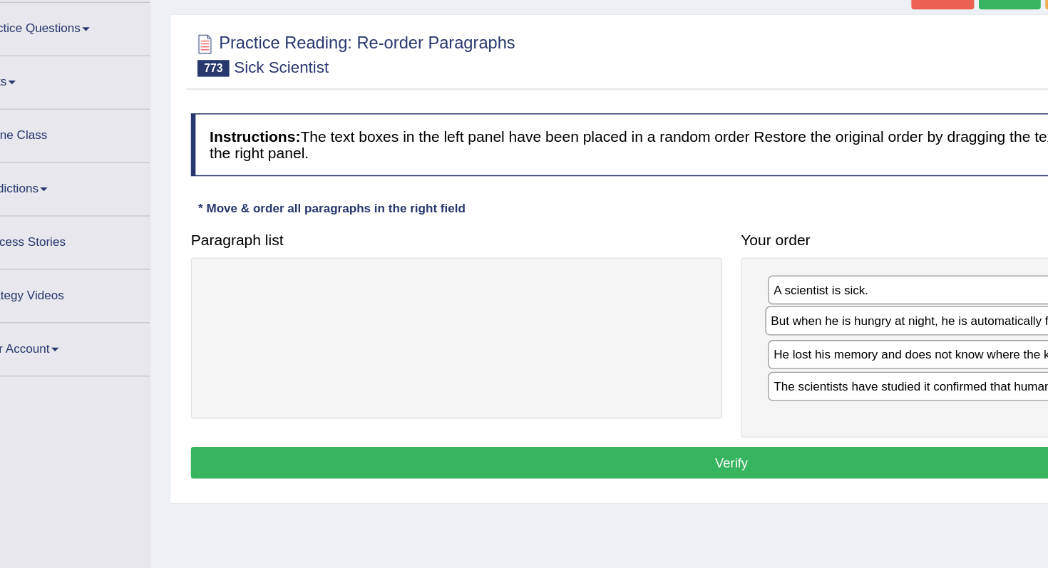
drag, startPoint x: 376, startPoint y: 280, endPoint x: 798, endPoint y: 304, distance: 423.4
click at [798, 304] on div "But when he is hungry at night, he is automatically finding the location of the…" at bounding box center [820, 299] width 377 height 22
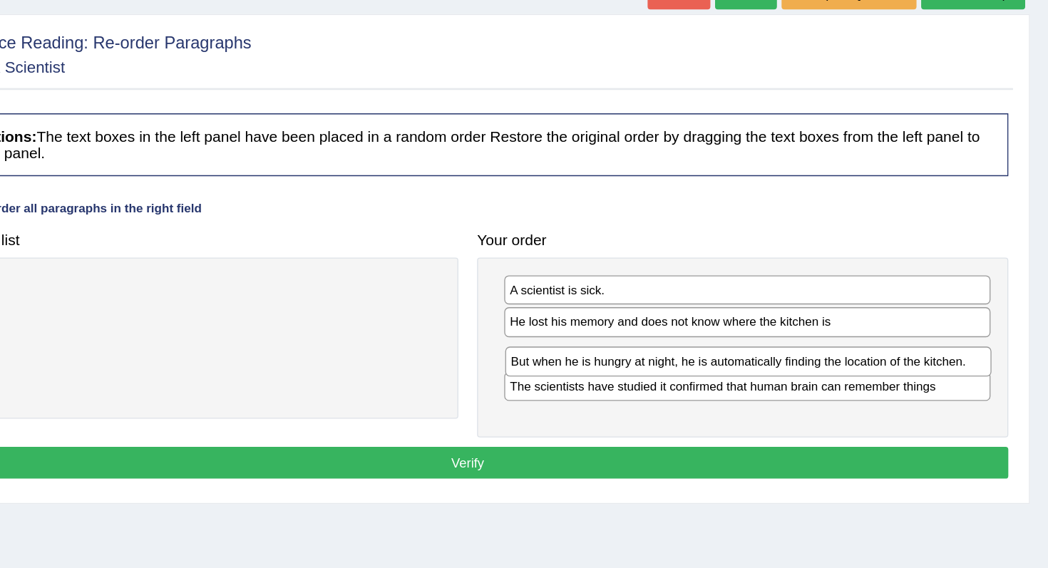
drag, startPoint x: 870, startPoint y: 301, endPoint x: 873, endPoint y: 325, distance: 24.4
click at [873, 325] on div "But when he is hungry at night, he is automatically finding the location of the…" at bounding box center [819, 330] width 370 height 22
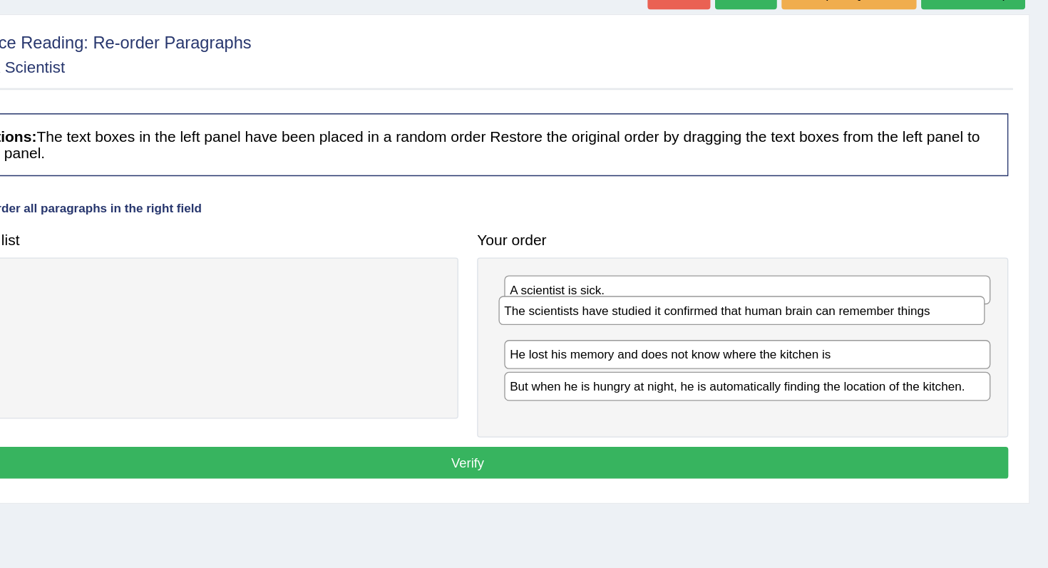
drag, startPoint x: 932, startPoint y: 354, endPoint x: 927, endPoint y: 297, distance: 57.9
click at [927, 297] on div "The scientists have studied it confirmed that human brain can remember things" at bounding box center [814, 291] width 370 height 22
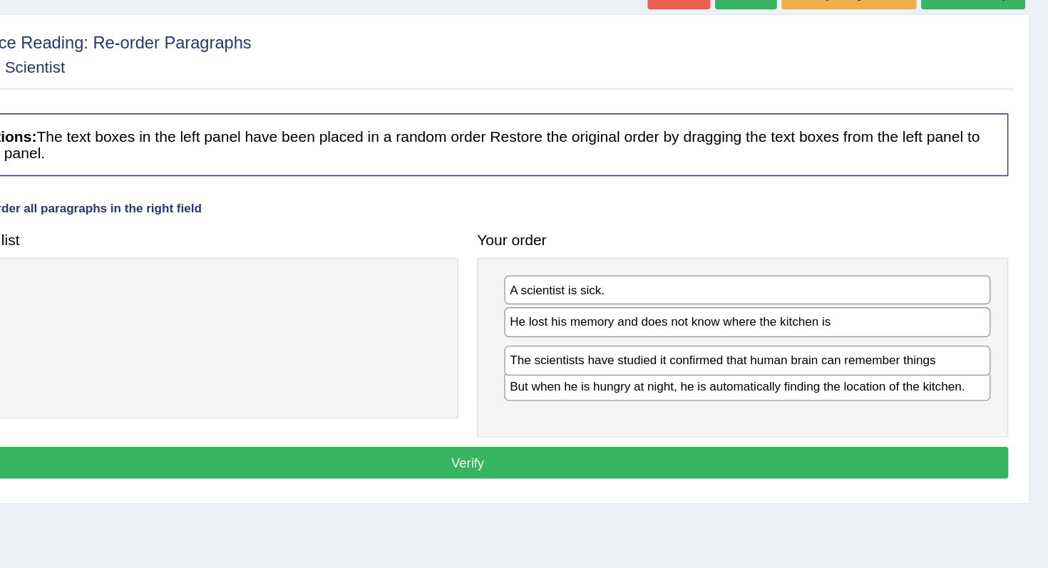
drag, startPoint x: 897, startPoint y: 304, endPoint x: 897, endPoint y: 334, distance: 29.9
click at [897, 334] on div "The scientists have studied it confirmed that human brain can remember things" at bounding box center [819, 329] width 370 height 22
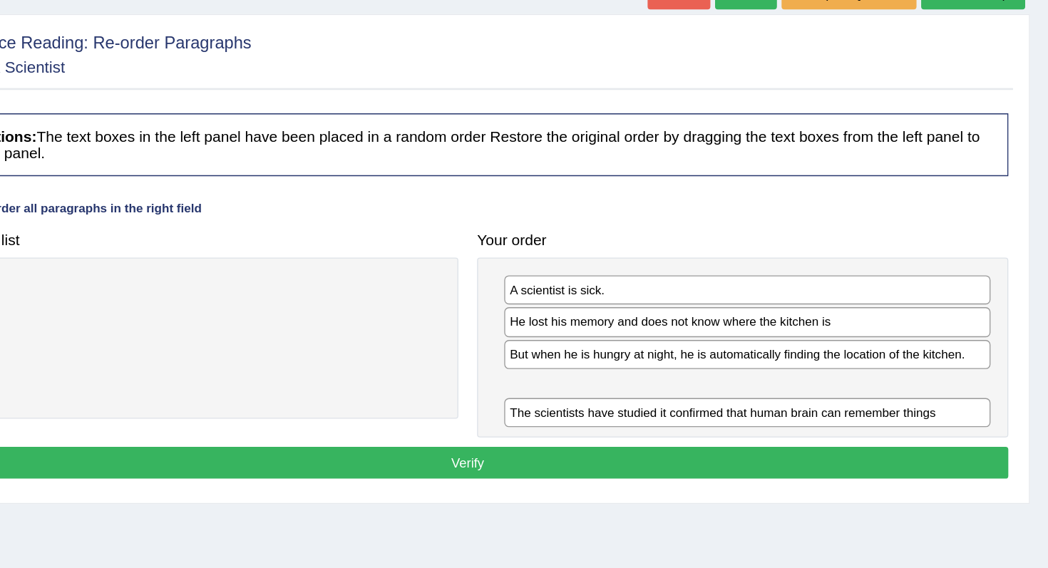
drag, startPoint x: 891, startPoint y: 321, endPoint x: 903, endPoint y: 356, distance: 36.3
click at [902, 358] on div "The scientists have studied it confirmed that human brain can remember things" at bounding box center [819, 369] width 370 height 22
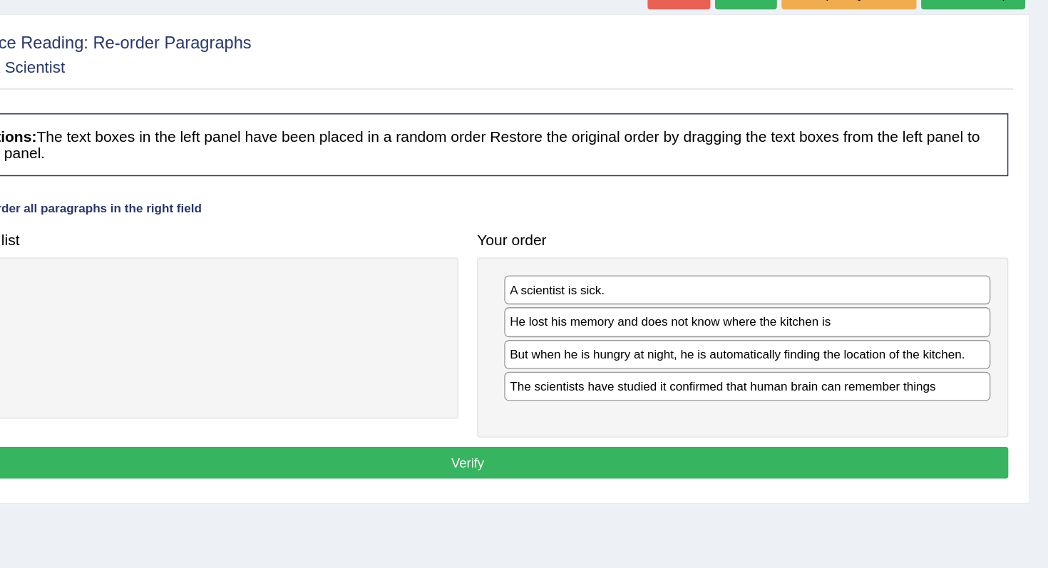
click at [875, 400] on button "Verify" at bounding box center [606, 407] width 823 height 24
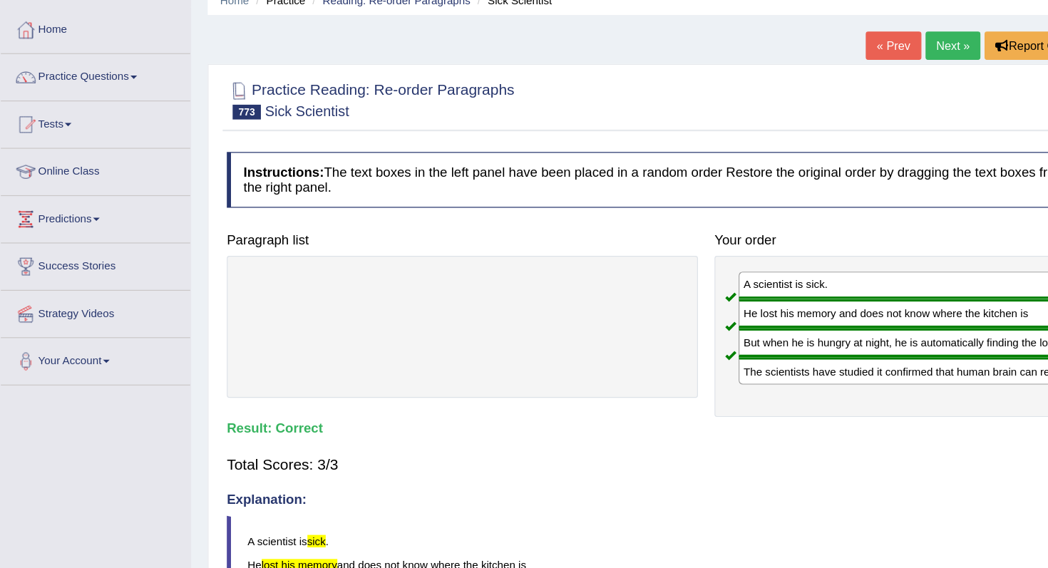
scroll to position [0, 0]
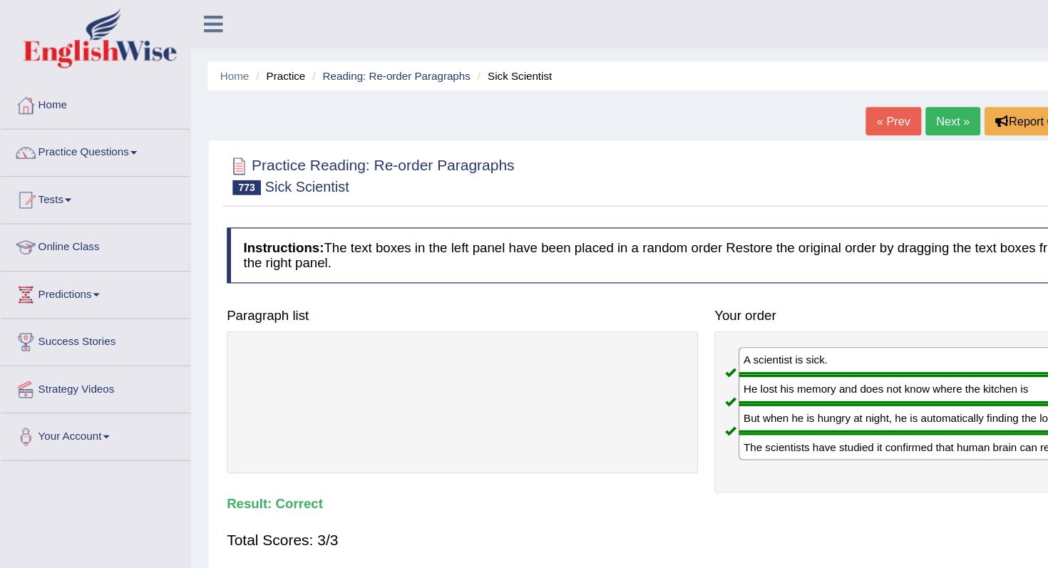
click at [757, 104] on link "« Prev" at bounding box center [766, 104] width 47 height 24
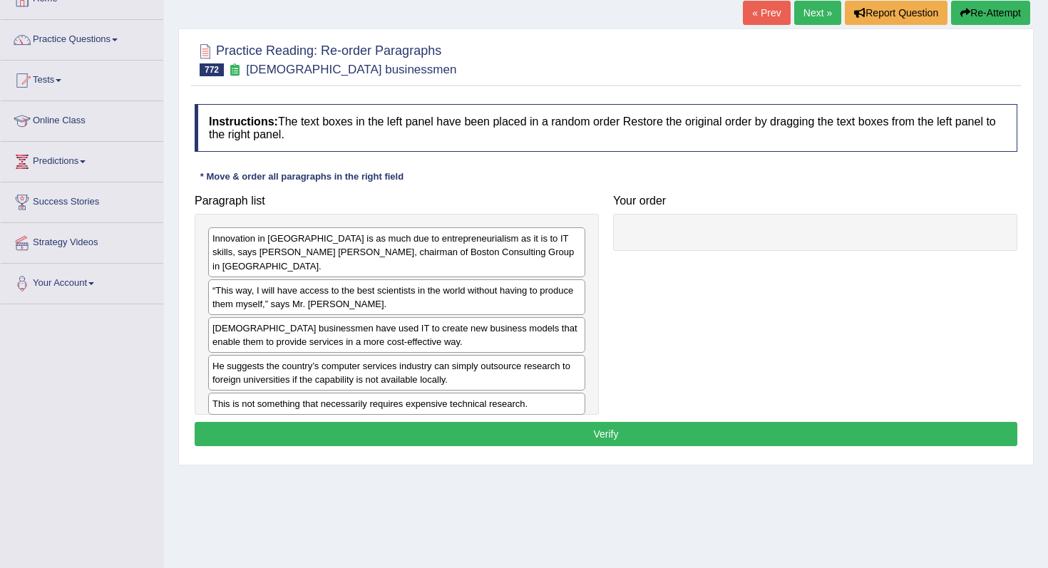
scroll to position [93, 0]
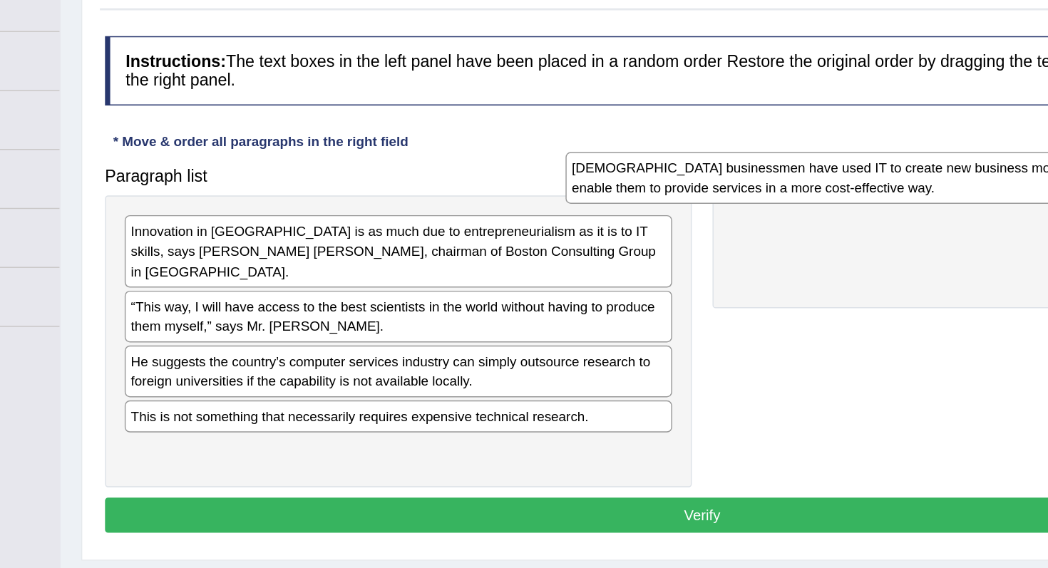
drag, startPoint x: 396, startPoint y: 316, endPoint x: 701, endPoint y: 212, distance: 321.7
click at [701, 212] on div "Indian businessmen have used IT to create new business models that enable them …" at bounding box center [700, 200] width 377 height 36
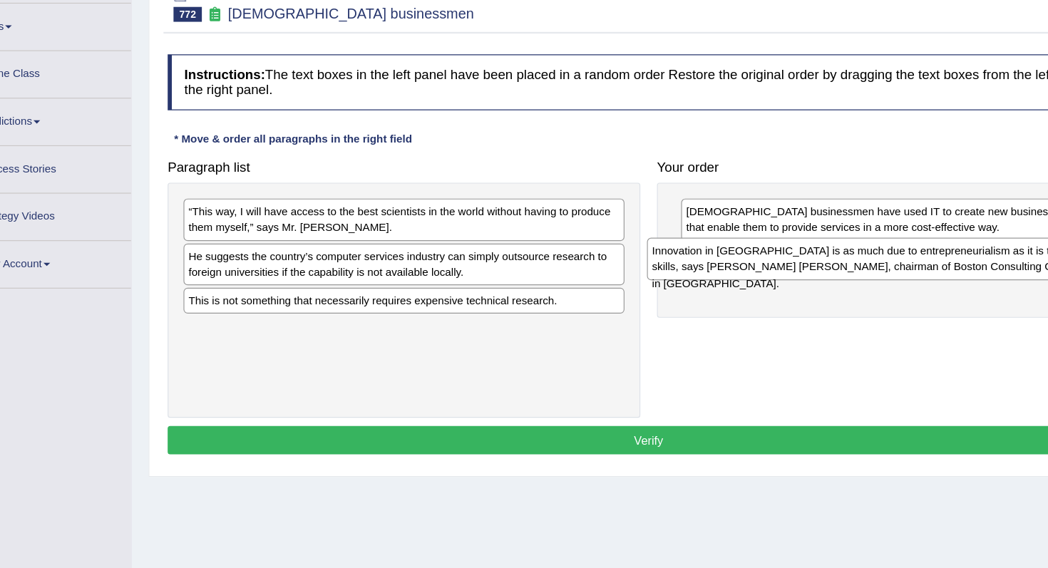
drag, startPoint x: 389, startPoint y: 242, endPoint x: 787, endPoint y: 277, distance: 399.3
click at [787, 277] on div "Innovation in India is as much due to entrepreneurialism as it is to IT skills,…" at bounding box center [792, 277] width 377 height 36
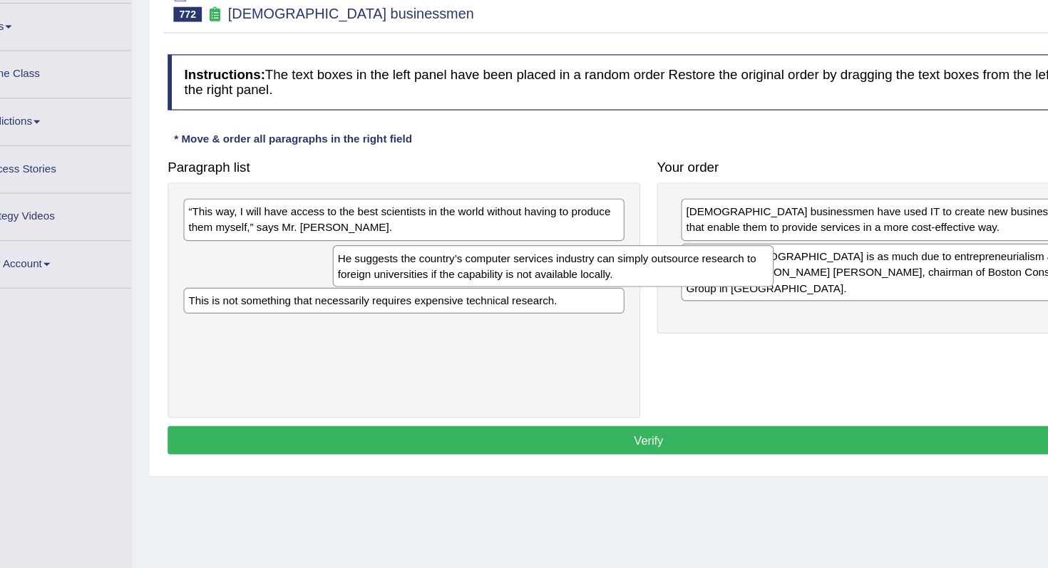
drag, startPoint x: 453, startPoint y: 280, endPoint x: 830, endPoint y: 315, distance: 378.7
click at [713, 302] on div "He suggests the country’s computer services industry can simply outsource resea…" at bounding box center [524, 284] width 377 height 36
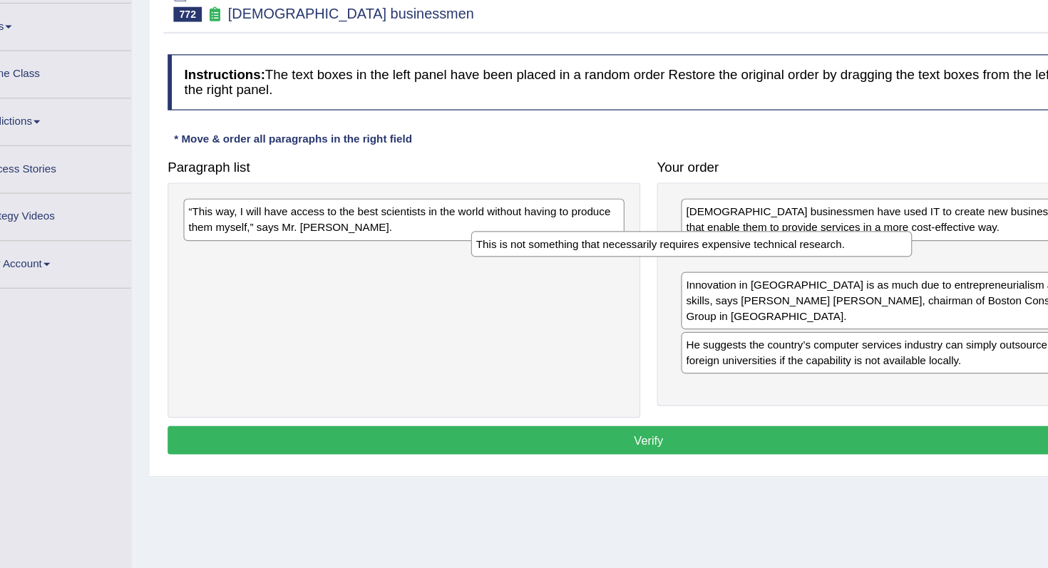
drag, startPoint x: 553, startPoint y: 283, endPoint x: 820, endPoint y: 272, distance: 267.5
click at [820, 272] on div "This is not something that necessarily requires expensive technical research." at bounding box center [642, 265] width 377 height 22
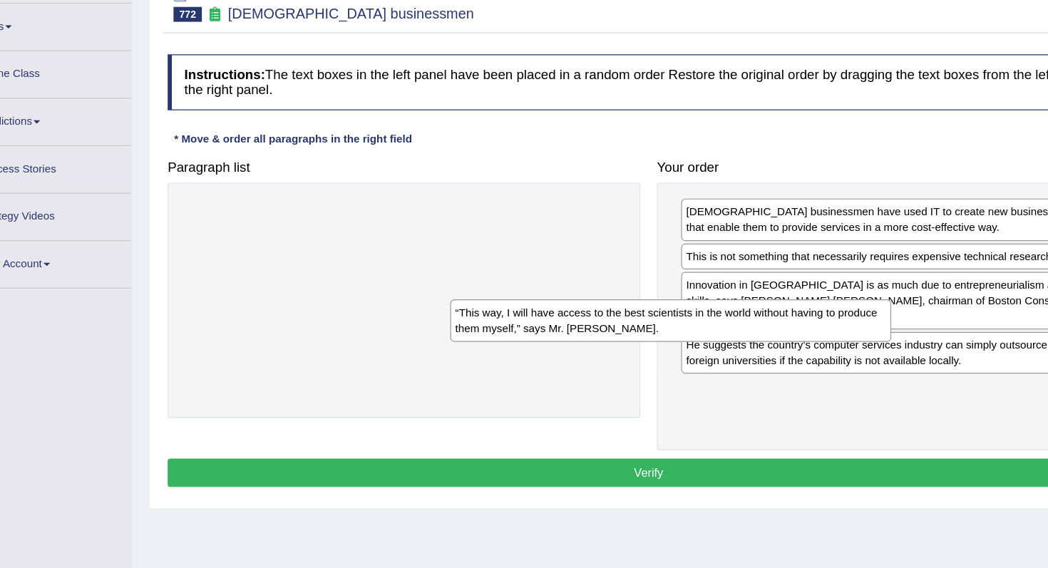
drag, startPoint x: 490, startPoint y: 245, endPoint x: 803, endPoint y: 383, distance: 342.1
click at [801, 348] on div "“This way, I will have access to the best scientists in the world without havin…" at bounding box center [624, 330] width 377 height 36
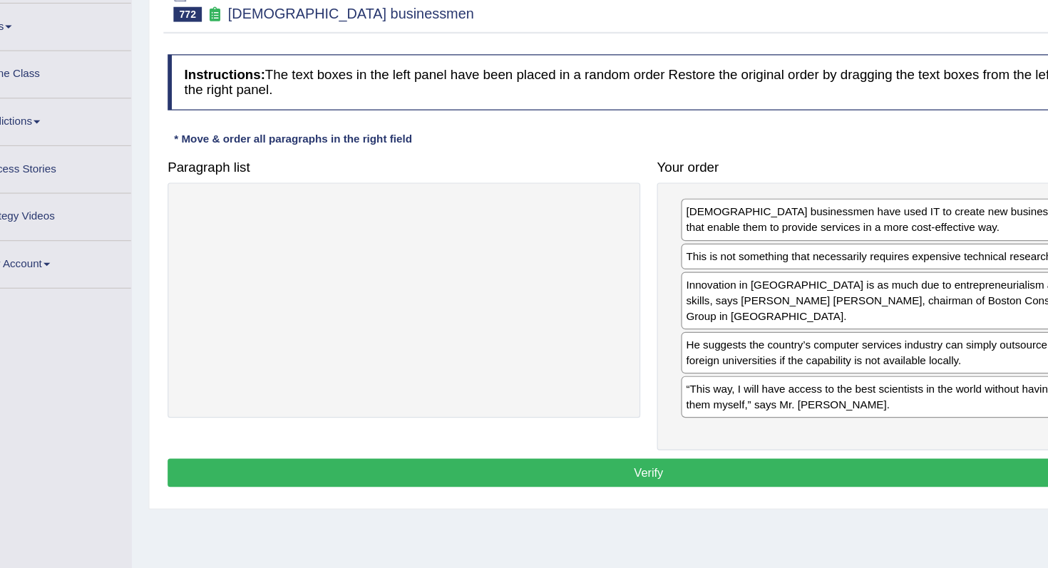
click at [800, 448] on button "Verify" at bounding box center [606, 460] width 823 height 24
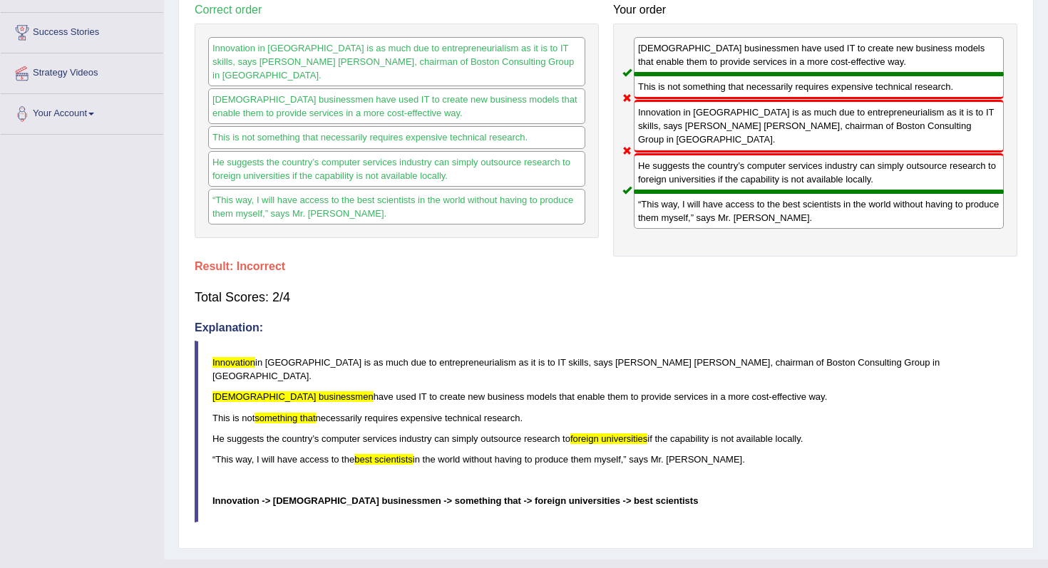
scroll to position [0, 0]
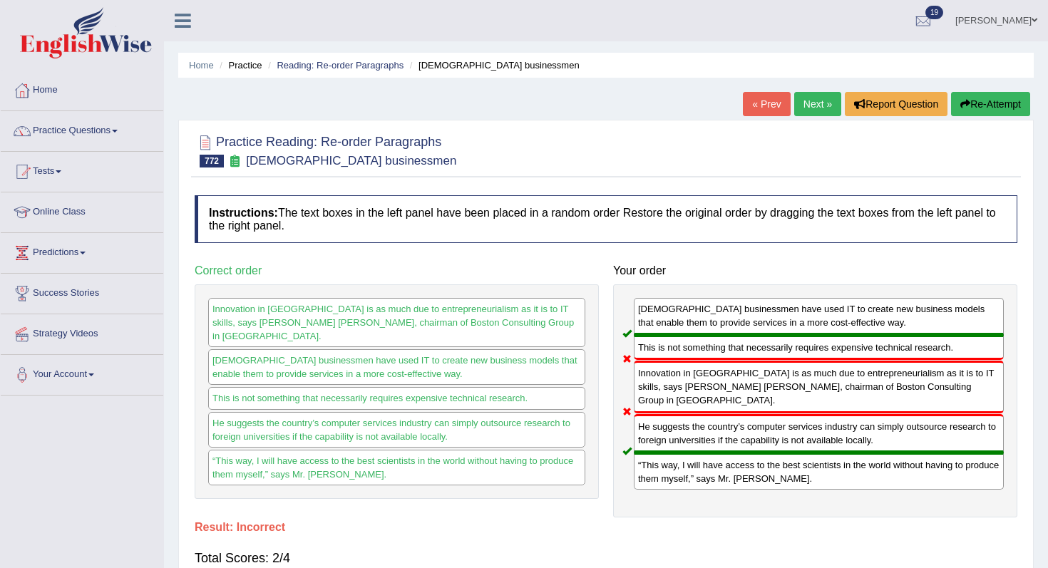
click at [757, 105] on link "« Prev" at bounding box center [766, 104] width 47 height 24
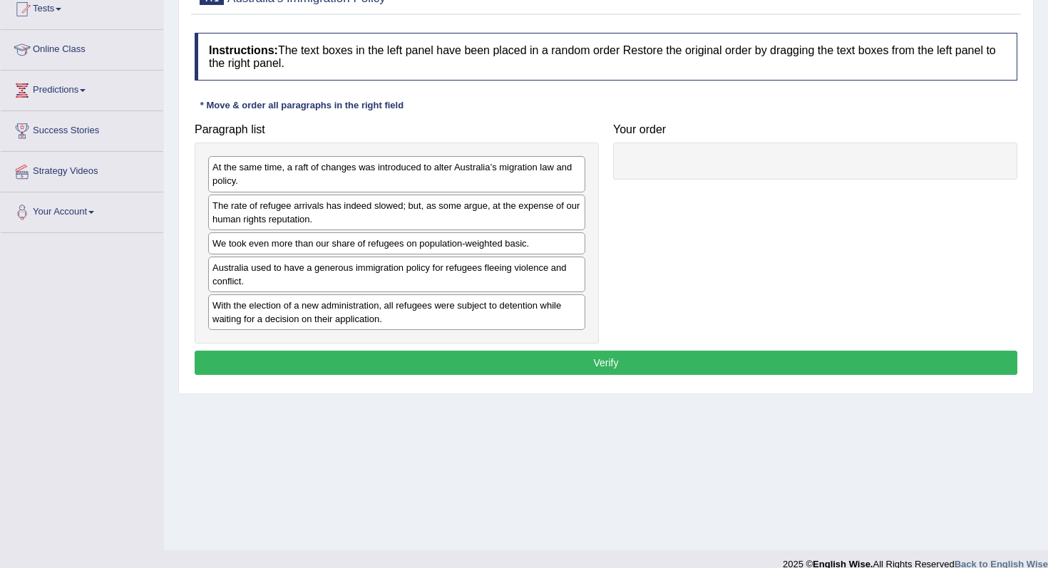
scroll to position [133, 0]
